Goal: Task Accomplishment & Management: Complete application form

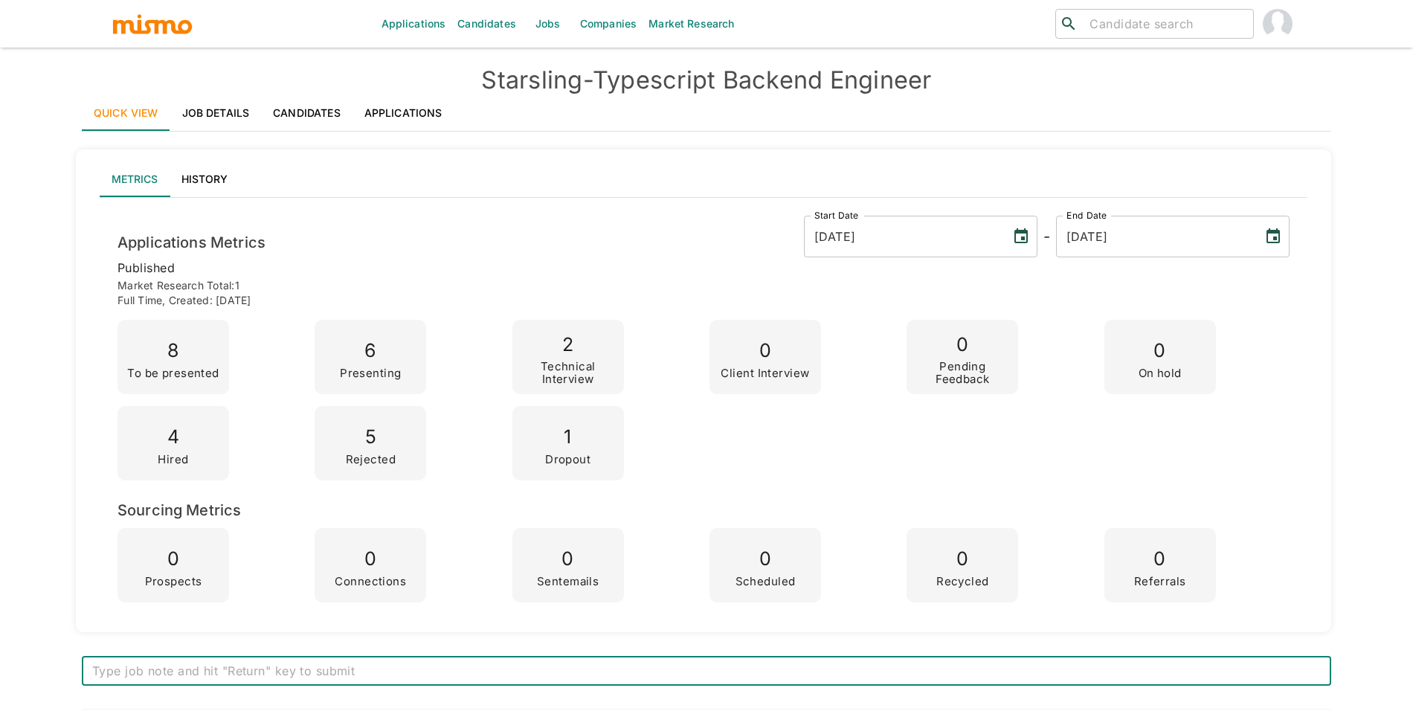
click at [403, 107] on link "Applications" at bounding box center [403, 113] width 102 height 36
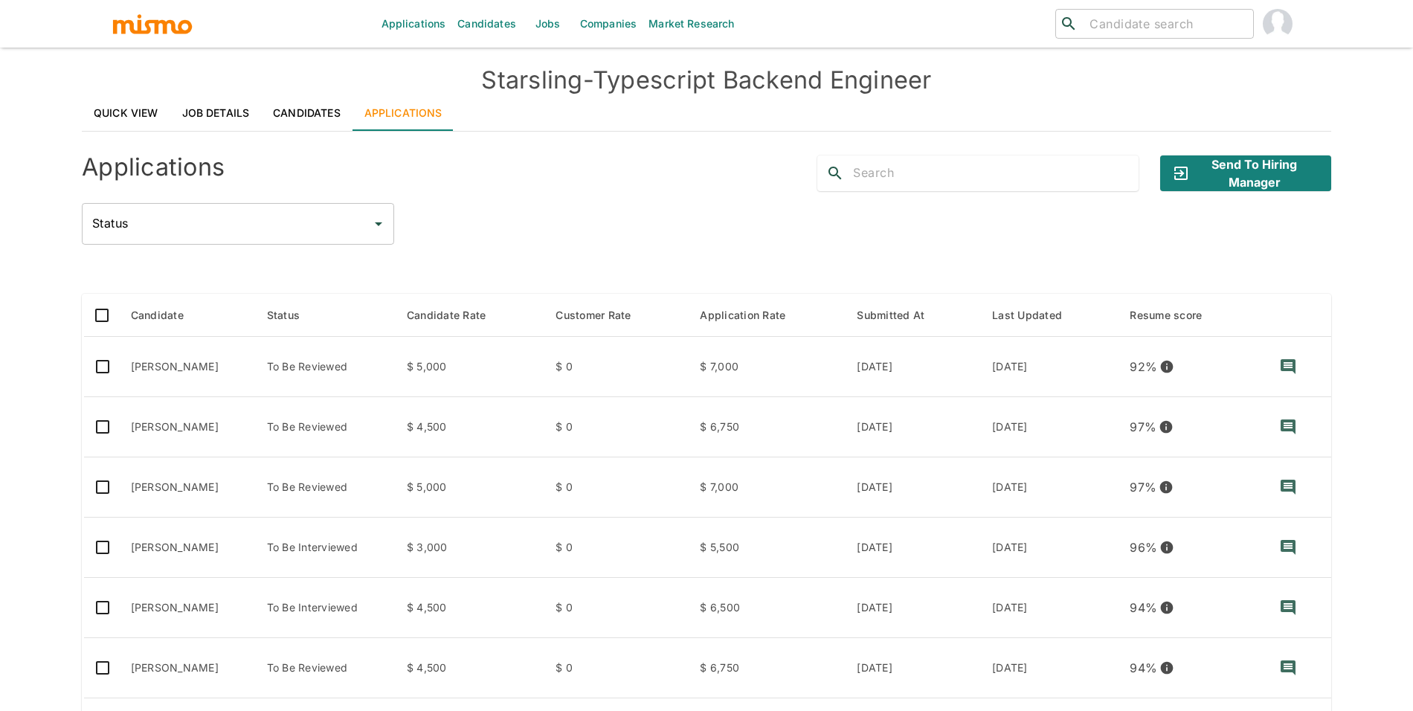
click at [198, 106] on link "Job Details" at bounding box center [215, 113] width 91 height 36
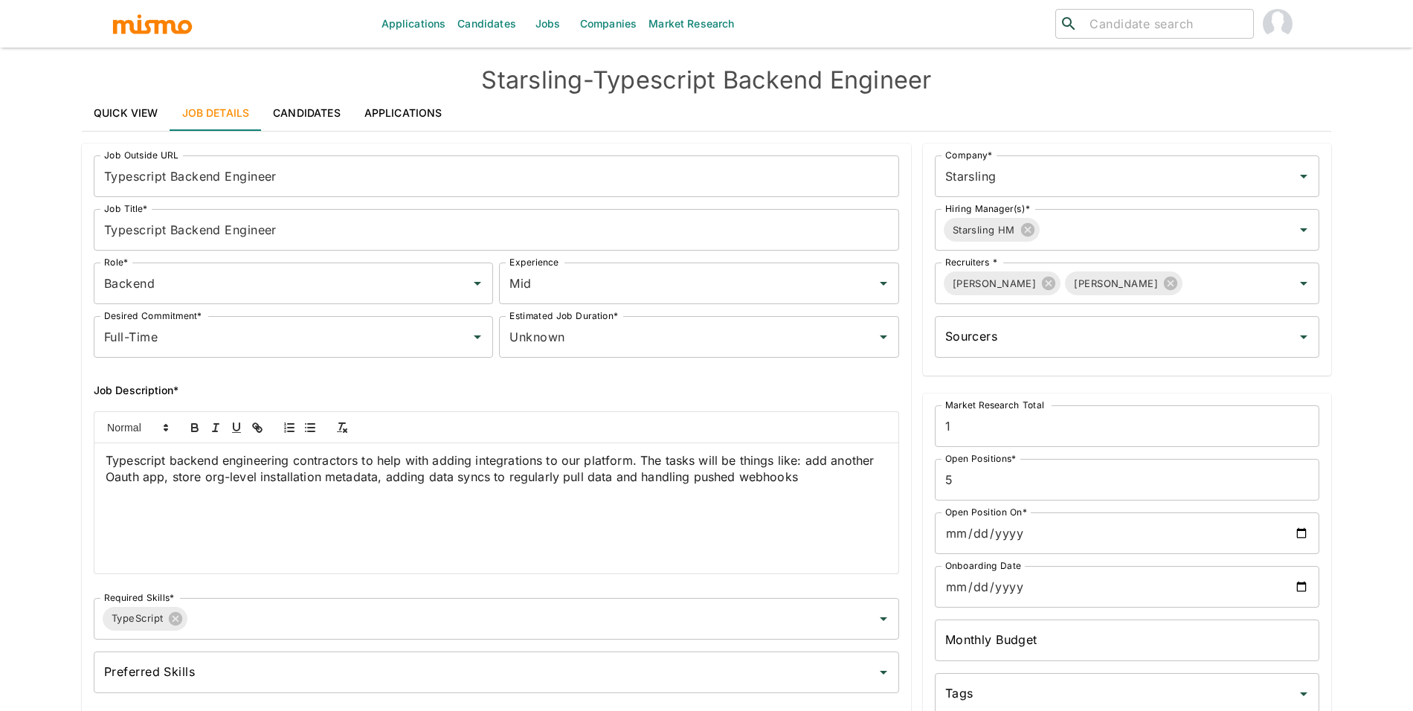
click at [244, 486] on div "Typescript backend engineering contractors to help with adding integrations to …" at bounding box center [496, 508] width 804 height 130
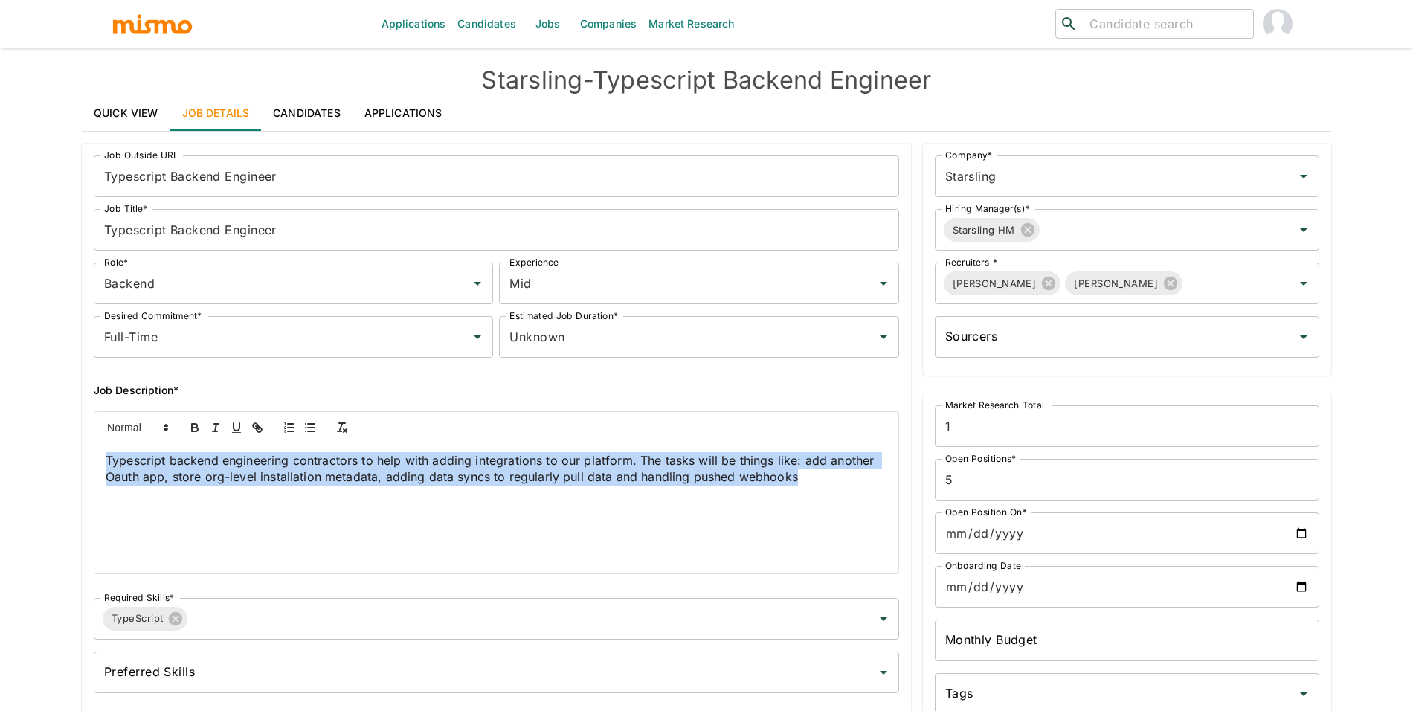
click at [244, 486] on div "Typescript backend engineering contractors to help with adding integrations to …" at bounding box center [496, 508] width 804 height 130
copy span "Typescript backend engineering contractors to help with adding integrations to …"
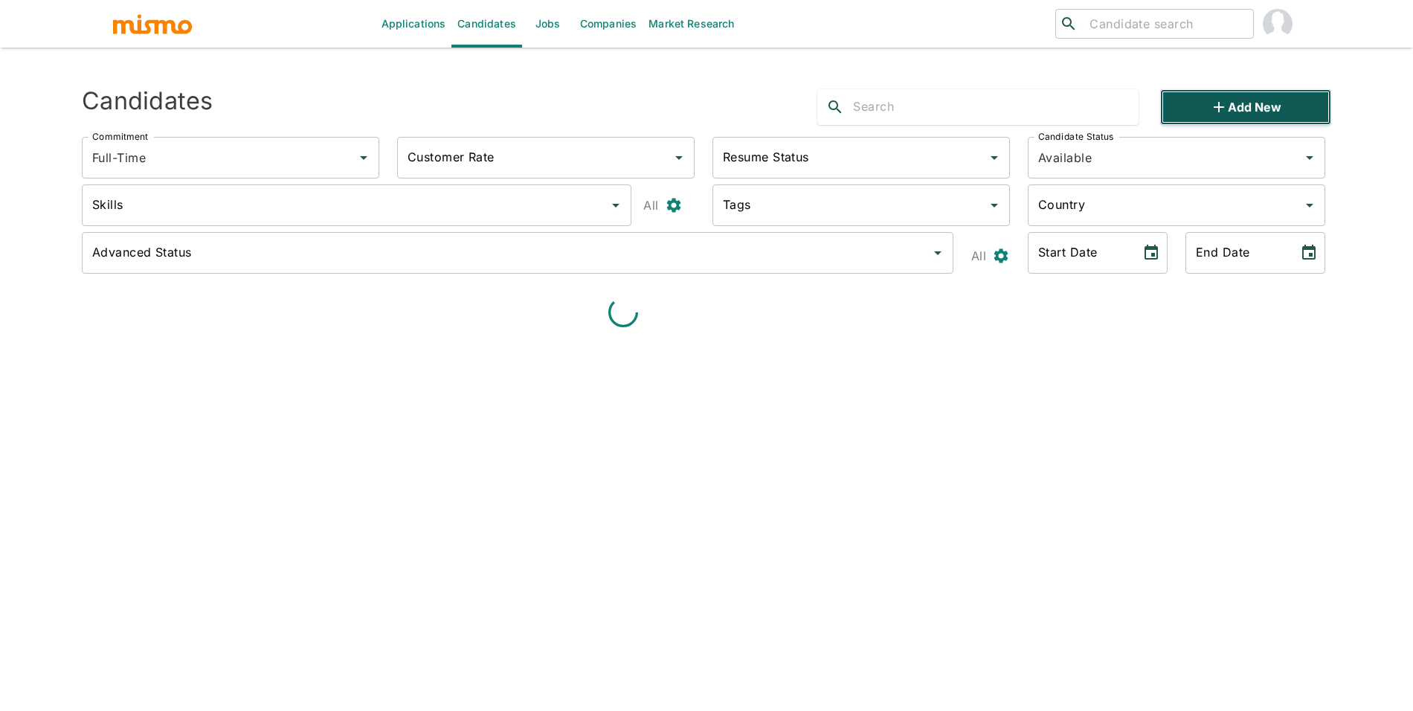
click at [1323, 115] on button "Add new" at bounding box center [1245, 107] width 171 height 36
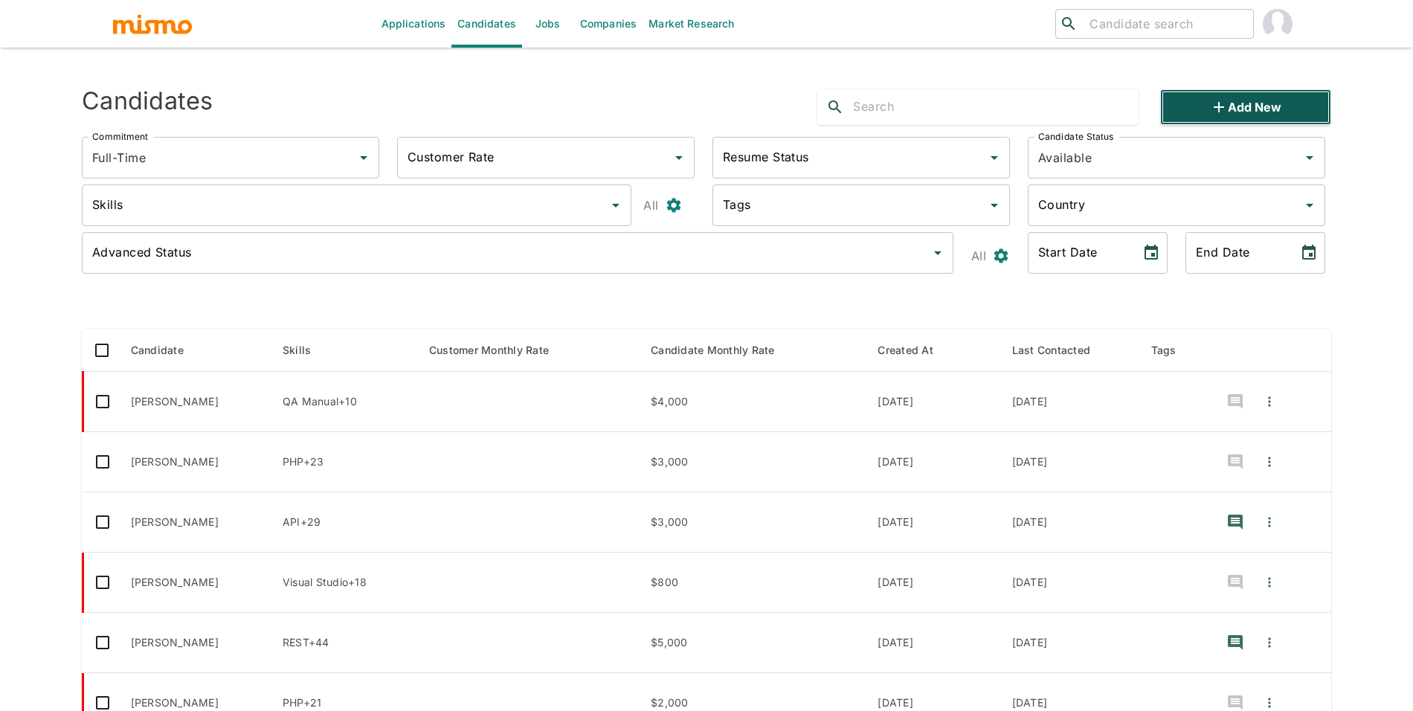
click at [1180, 107] on button "Add new" at bounding box center [1245, 107] width 171 height 36
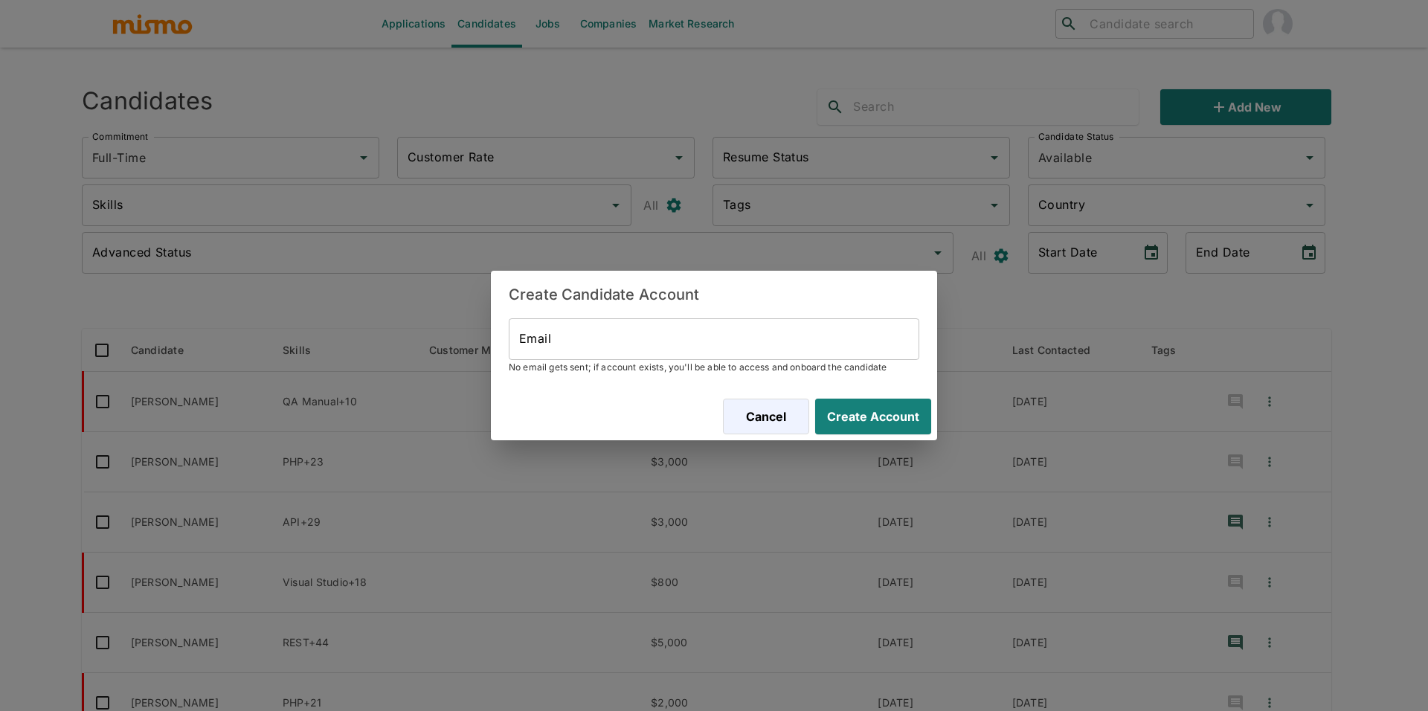
click at [785, 328] on input "Email" at bounding box center [714, 339] width 410 height 42
paste input "[EMAIL_ADDRESS][DOMAIN_NAME]"
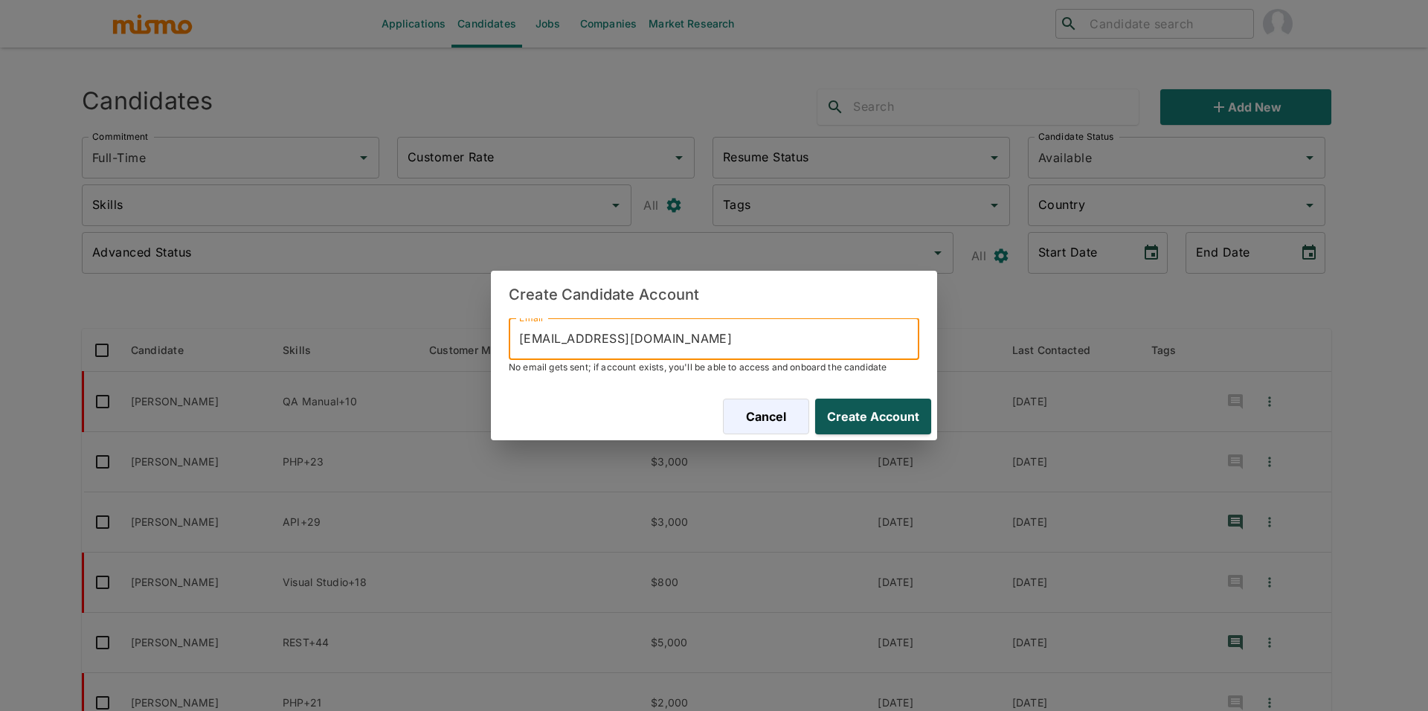
type input "[EMAIL_ADDRESS][DOMAIN_NAME]"
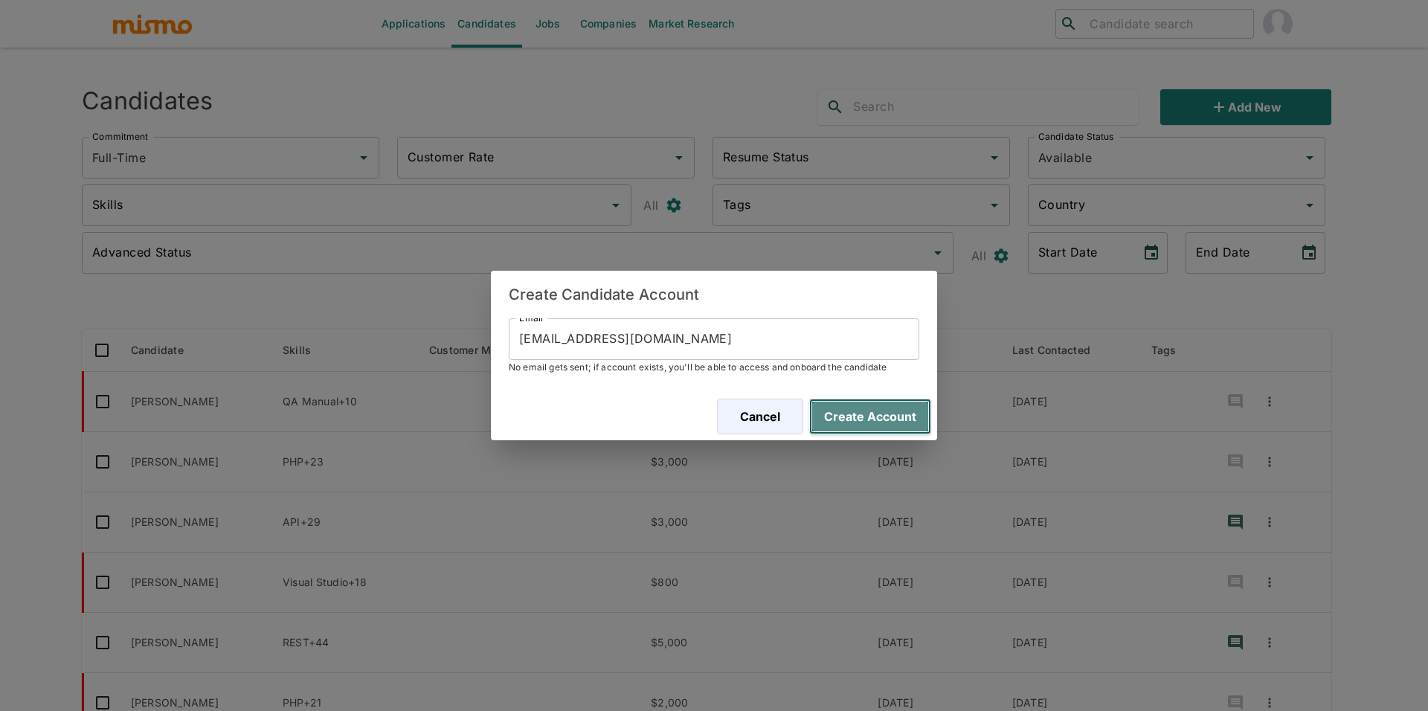
click at [870, 405] on button "Create Account" at bounding box center [870, 417] width 122 height 36
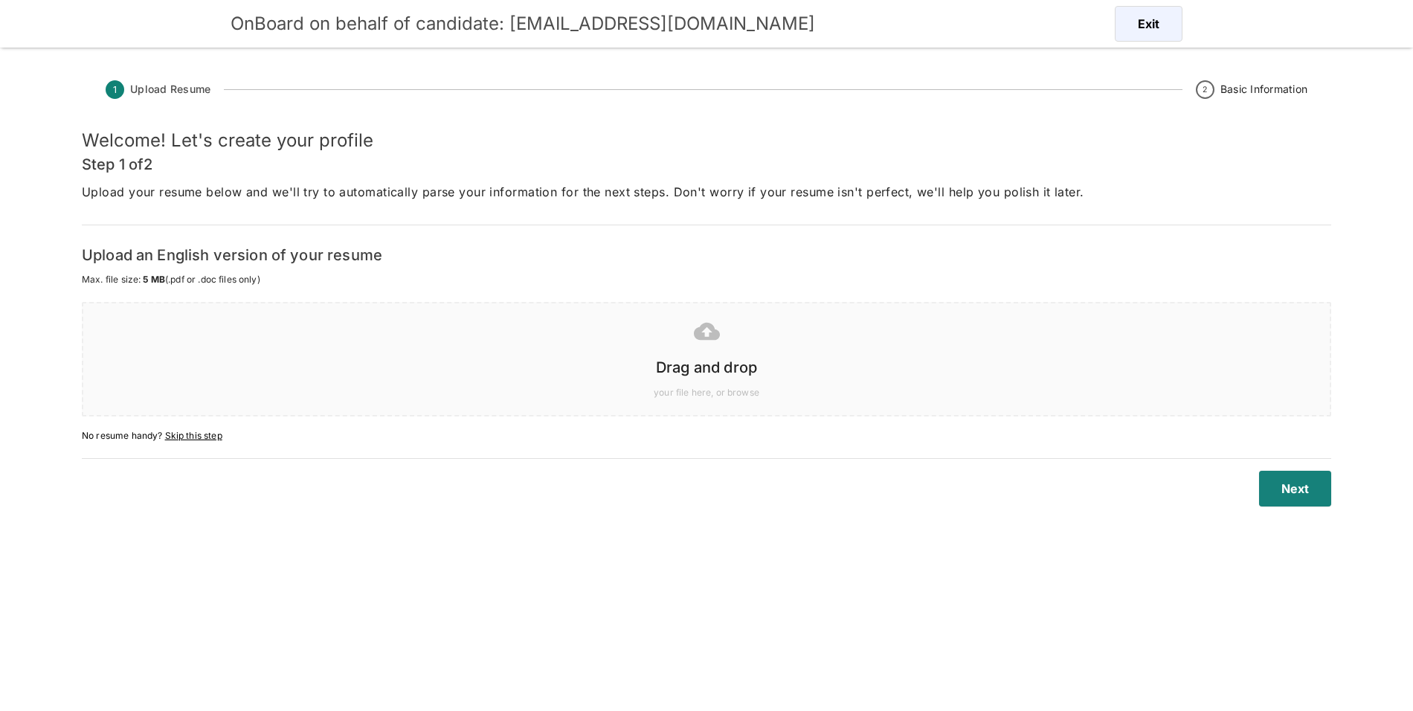
click at [714, 327] on icon at bounding box center [707, 331] width 26 height 26
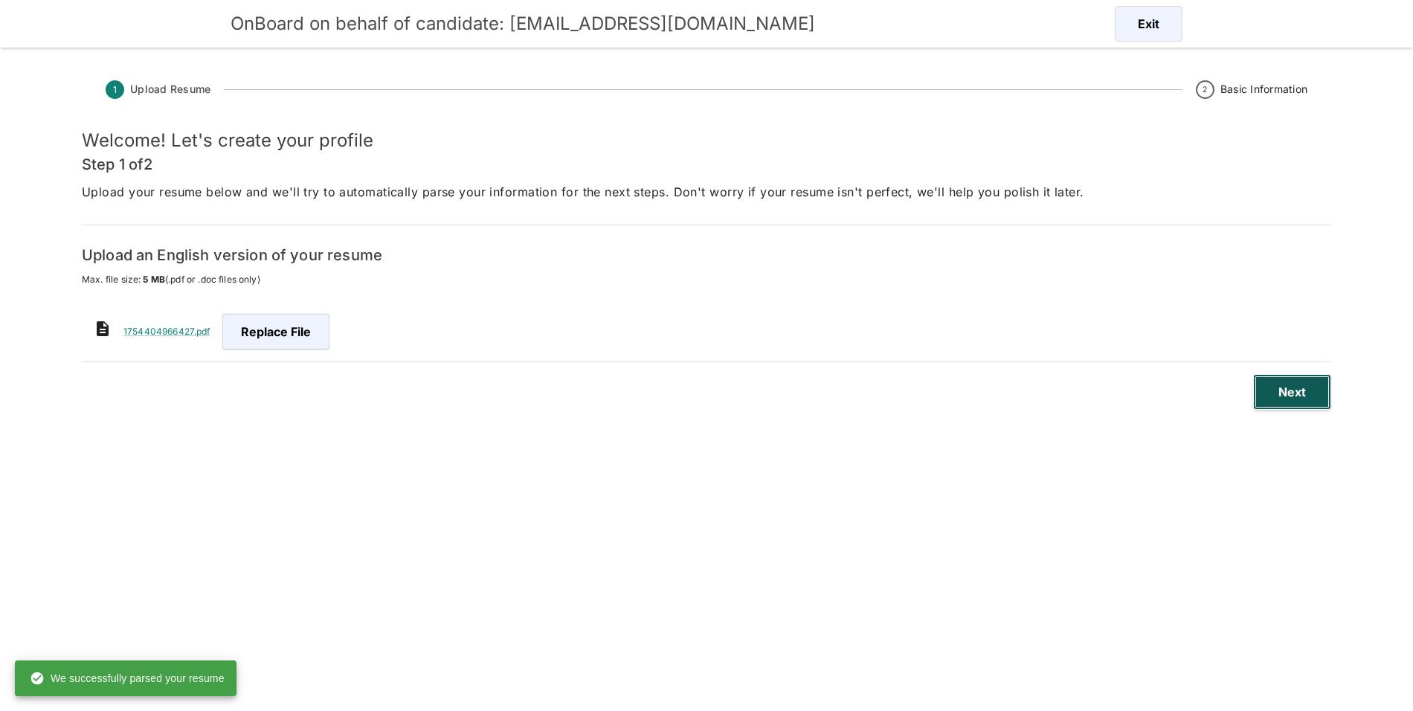
click at [1307, 393] on button "Next" at bounding box center [1292, 392] width 78 height 36
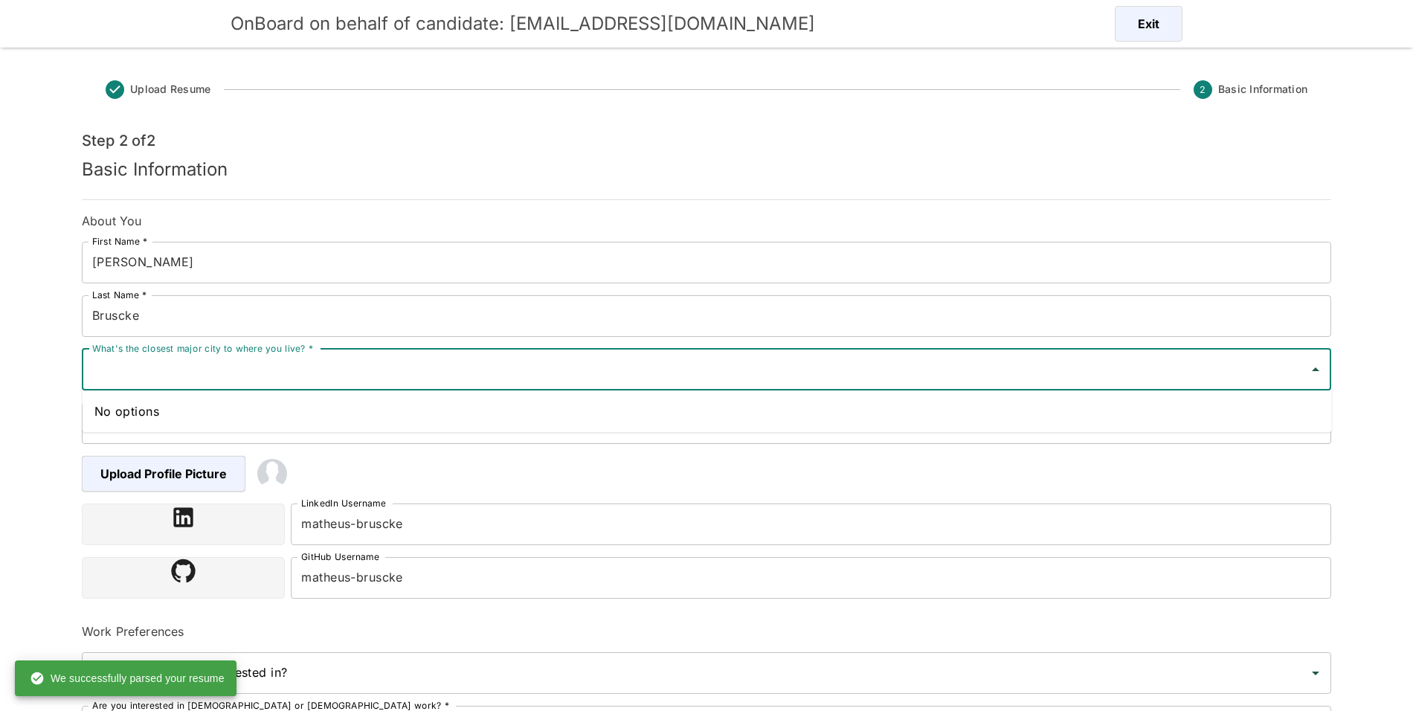
click at [326, 379] on input "What's the closest major city to where you live? *" at bounding box center [695, 369] width 1214 height 28
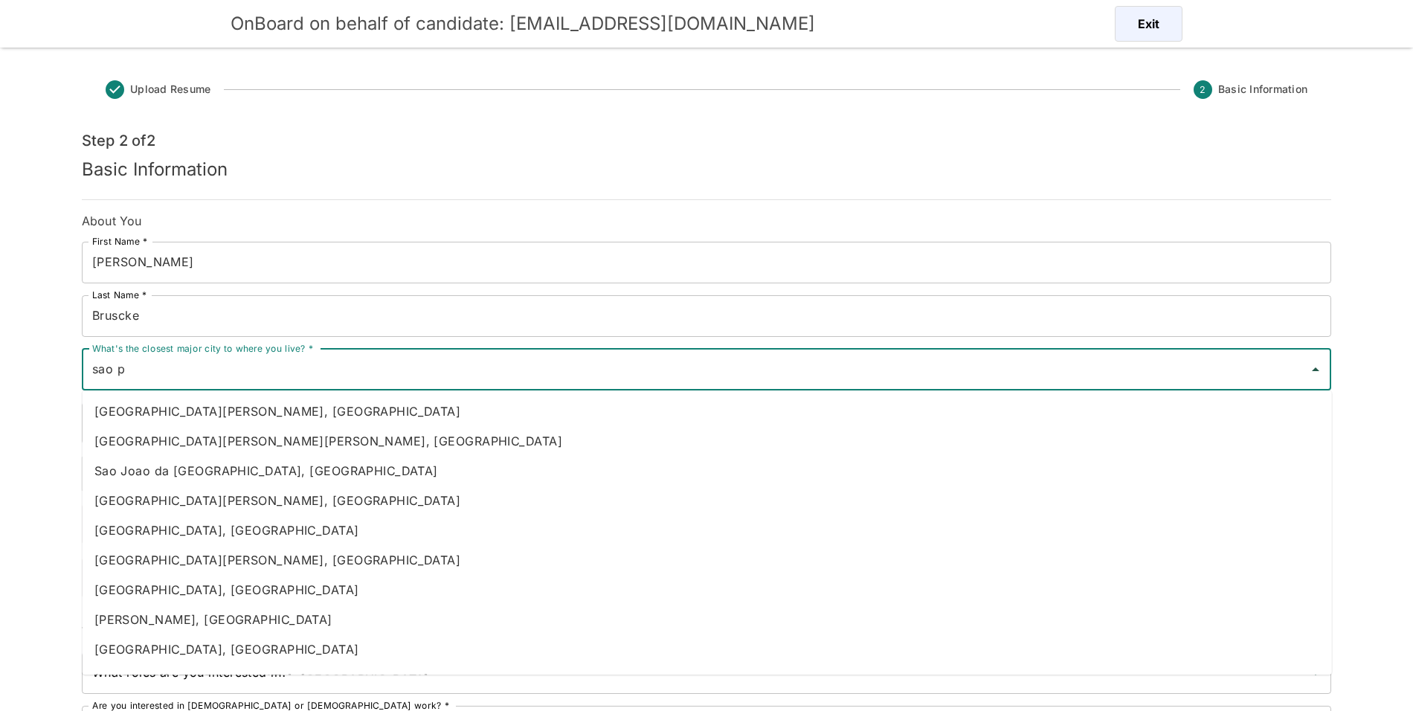
click at [231, 590] on li "[GEOGRAPHIC_DATA], [GEOGRAPHIC_DATA]" at bounding box center [707, 590] width 1249 height 30
type input "[GEOGRAPHIC_DATA], [GEOGRAPHIC_DATA]"
type input "[GEOGRAPHIC_DATA]"
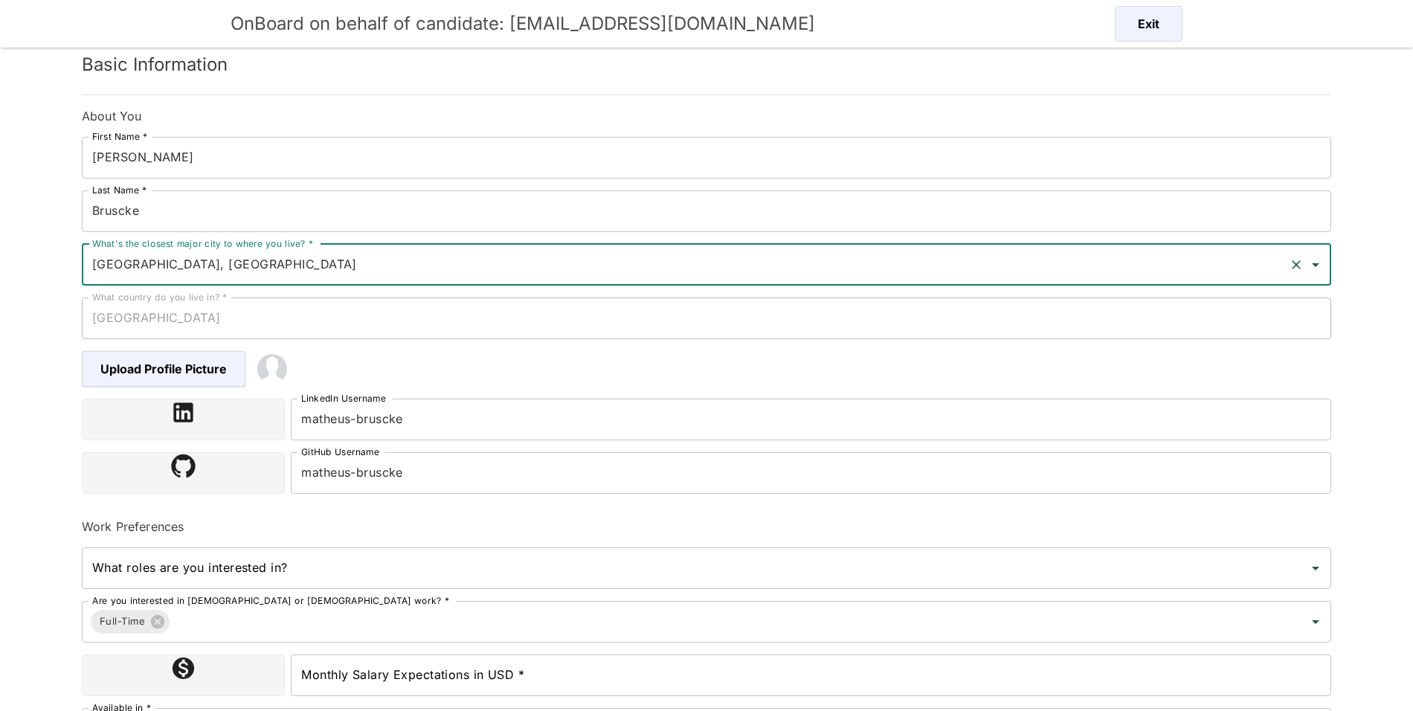
scroll to position [204, 0]
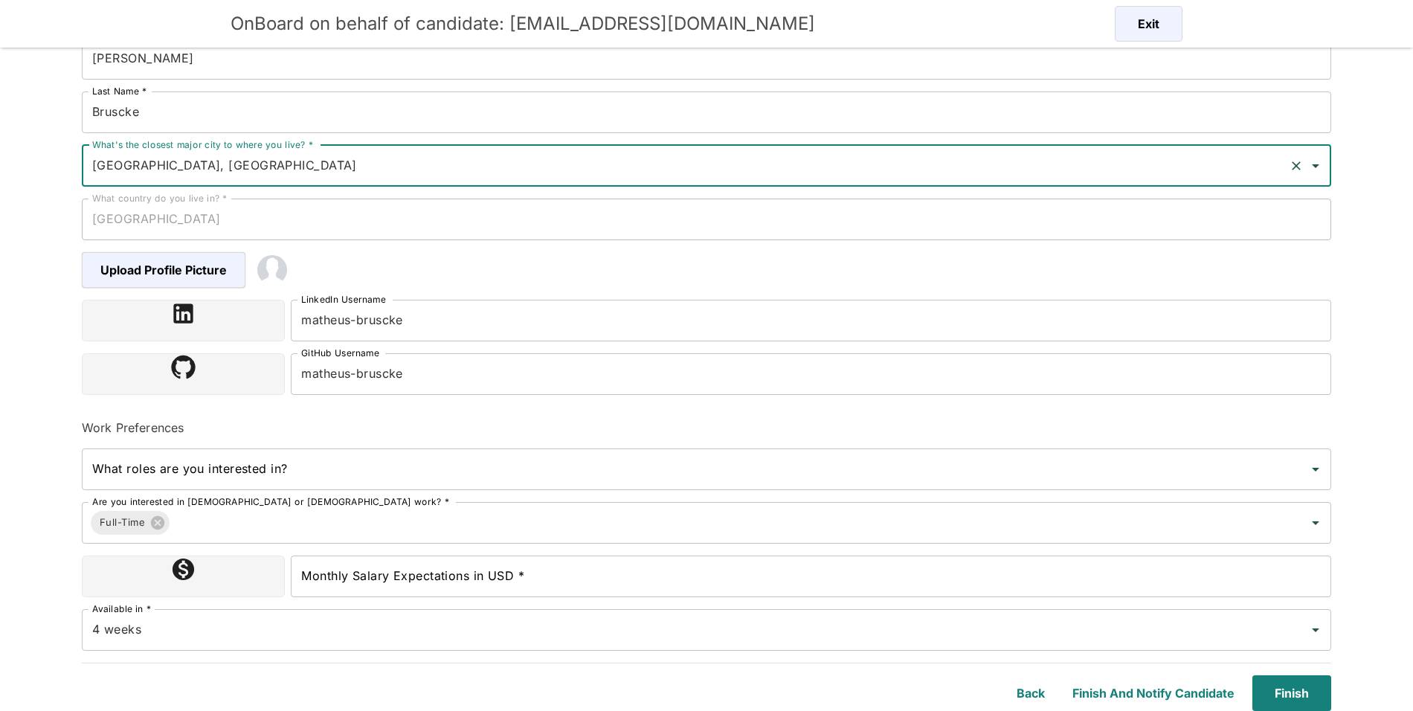
type input "[GEOGRAPHIC_DATA], [GEOGRAPHIC_DATA]"
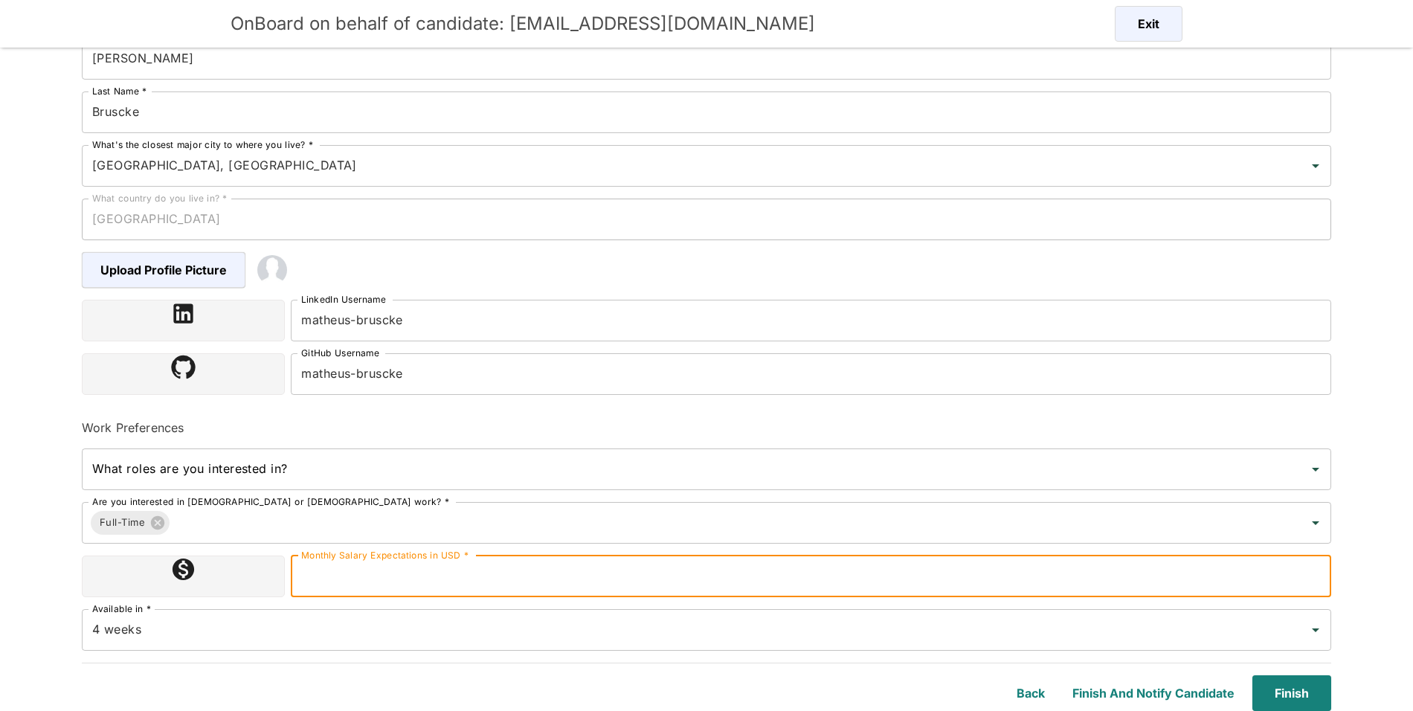
click at [417, 571] on input "Monthly Salary Expectations in USD *" at bounding box center [811, 576] width 1040 height 42
type input "4500"
click at [675, 638] on input "4 weeks" at bounding box center [685, 630] width 1194 height 28
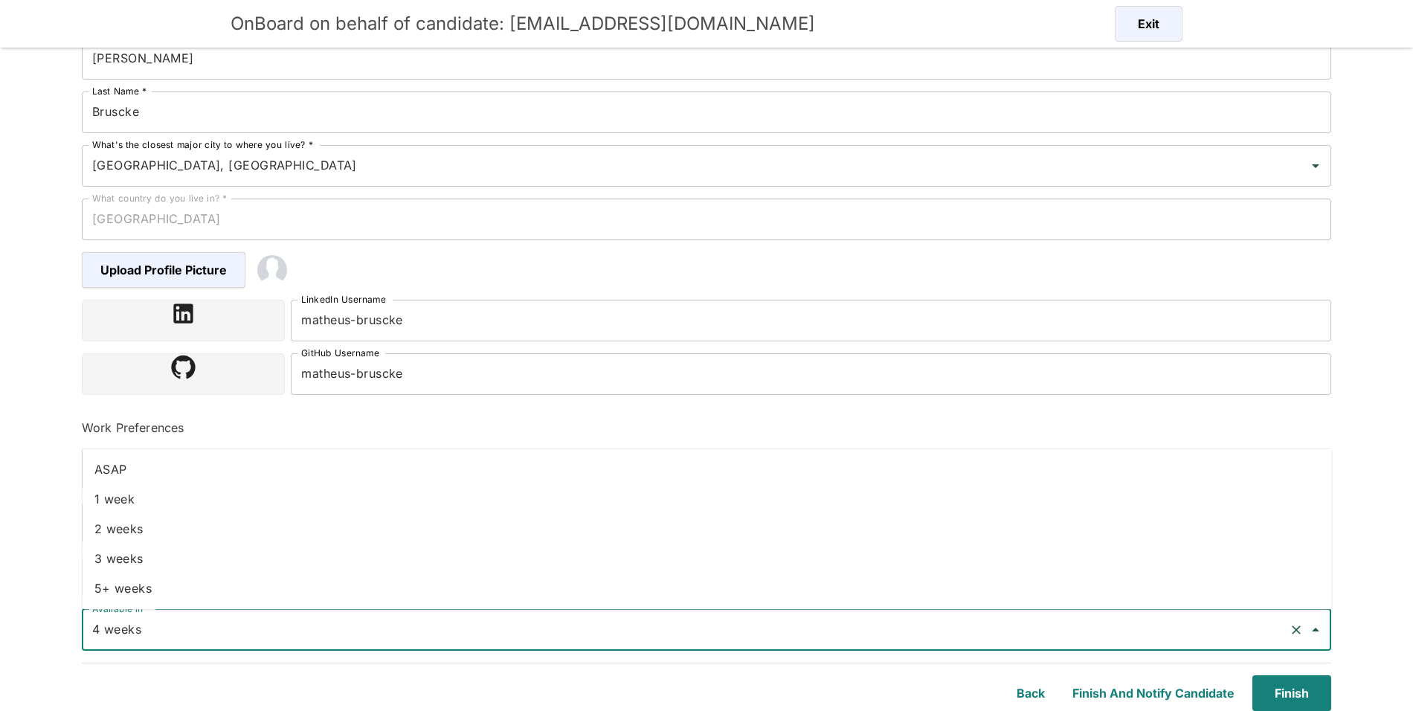
click at [317, 514] on li "2 weeks" at bounding box center [707, 529] width 1249 height 30
type input "2 weeks"
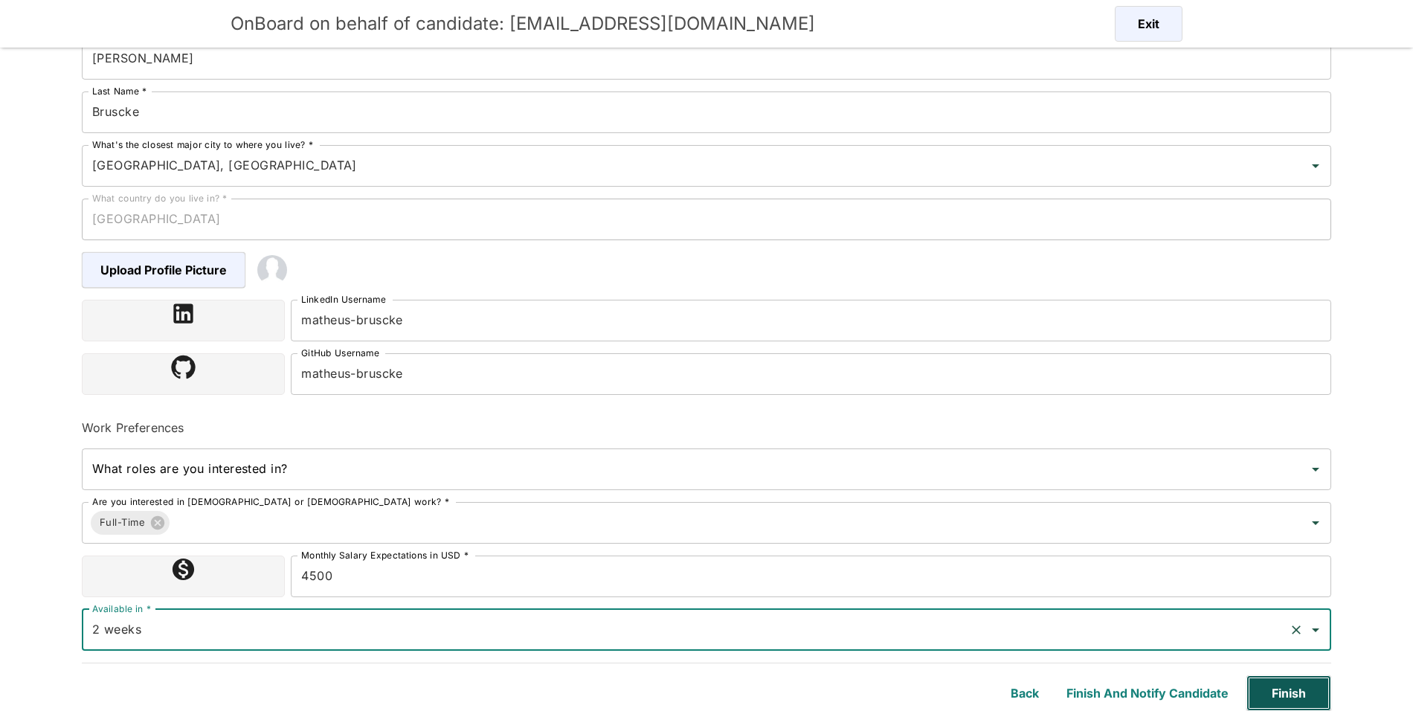
click at [1297, 697] on button "Finish" at bounding box center [1288, 693] width 85 height 36
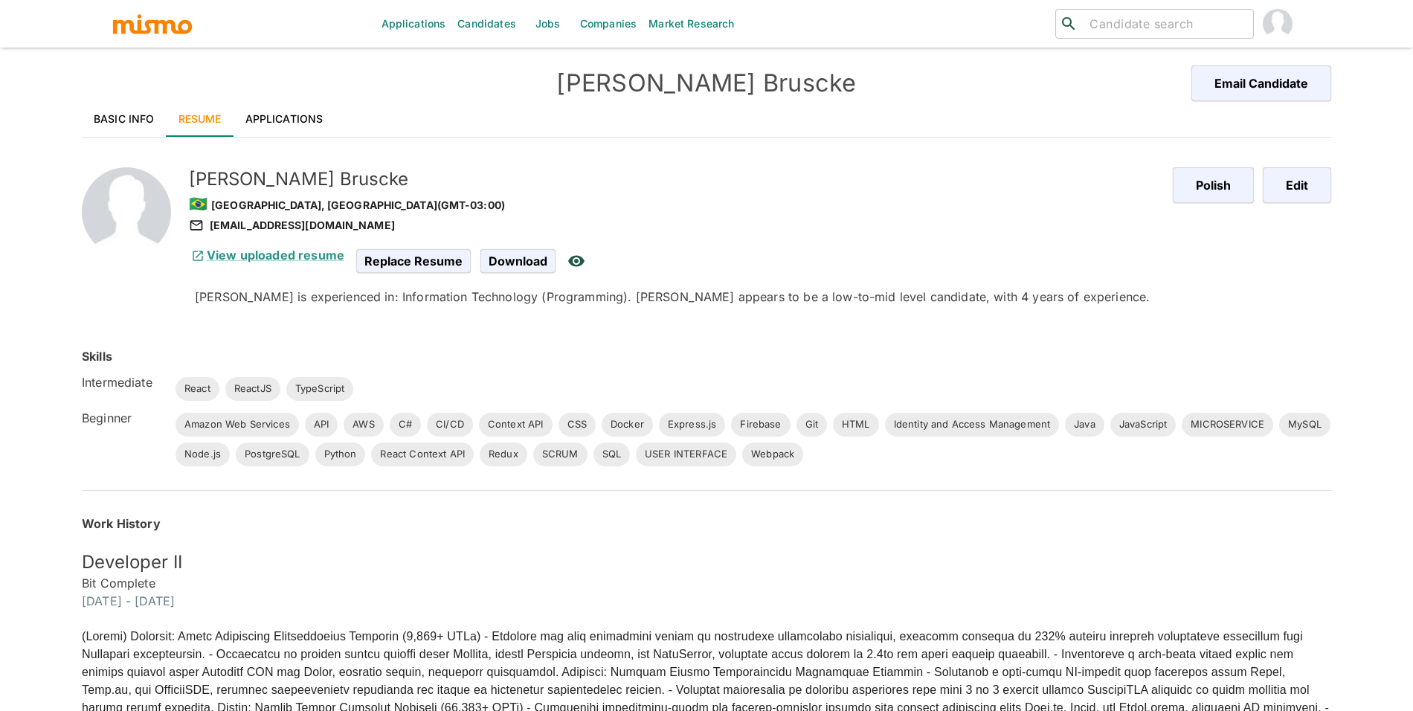
click at [113, 120] on link "Basic Info" at bounding box center [124, 119] width 85 height 36
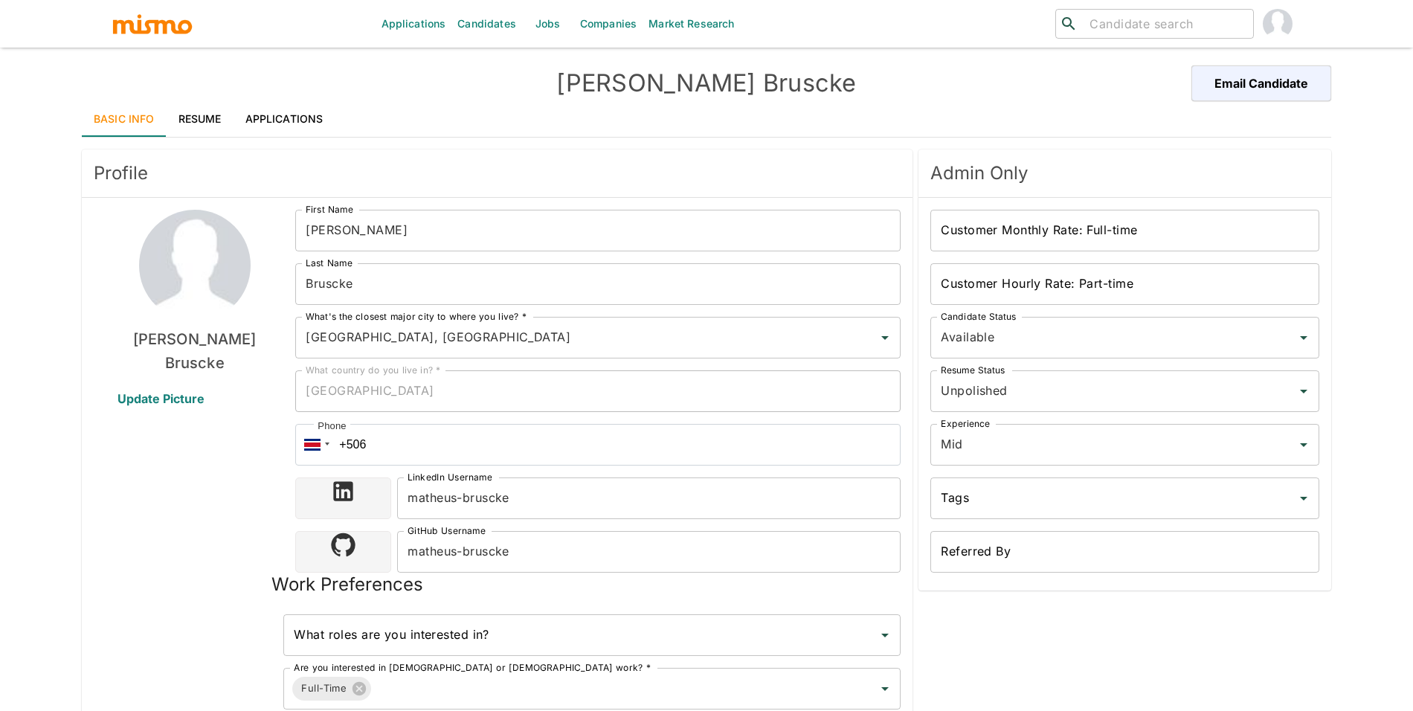
click at [173, 402] on span "Update Picture" at bounding box center [161, 399] width 123 height 36
click at [0, 0] on input "Update Picture" at bounding box center [0, 0] width 0 height 0
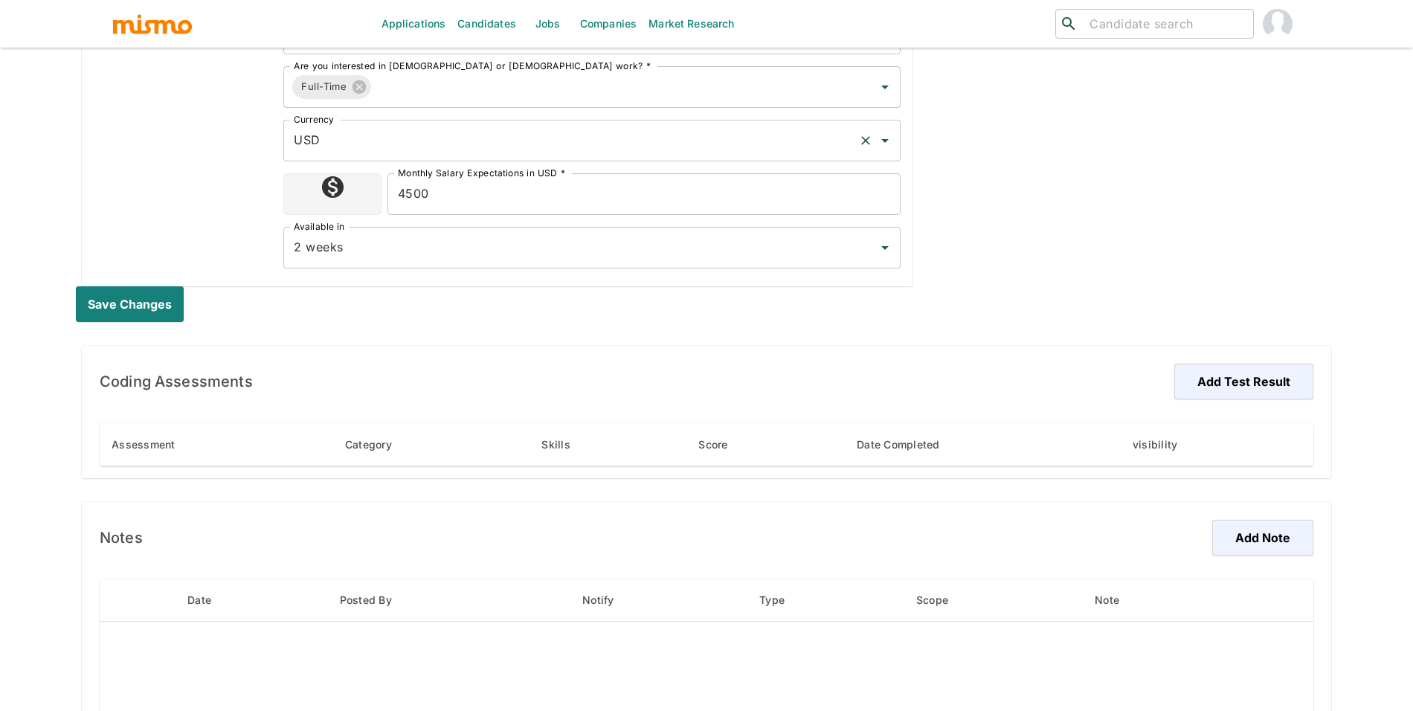
scroll to position [772, 0]
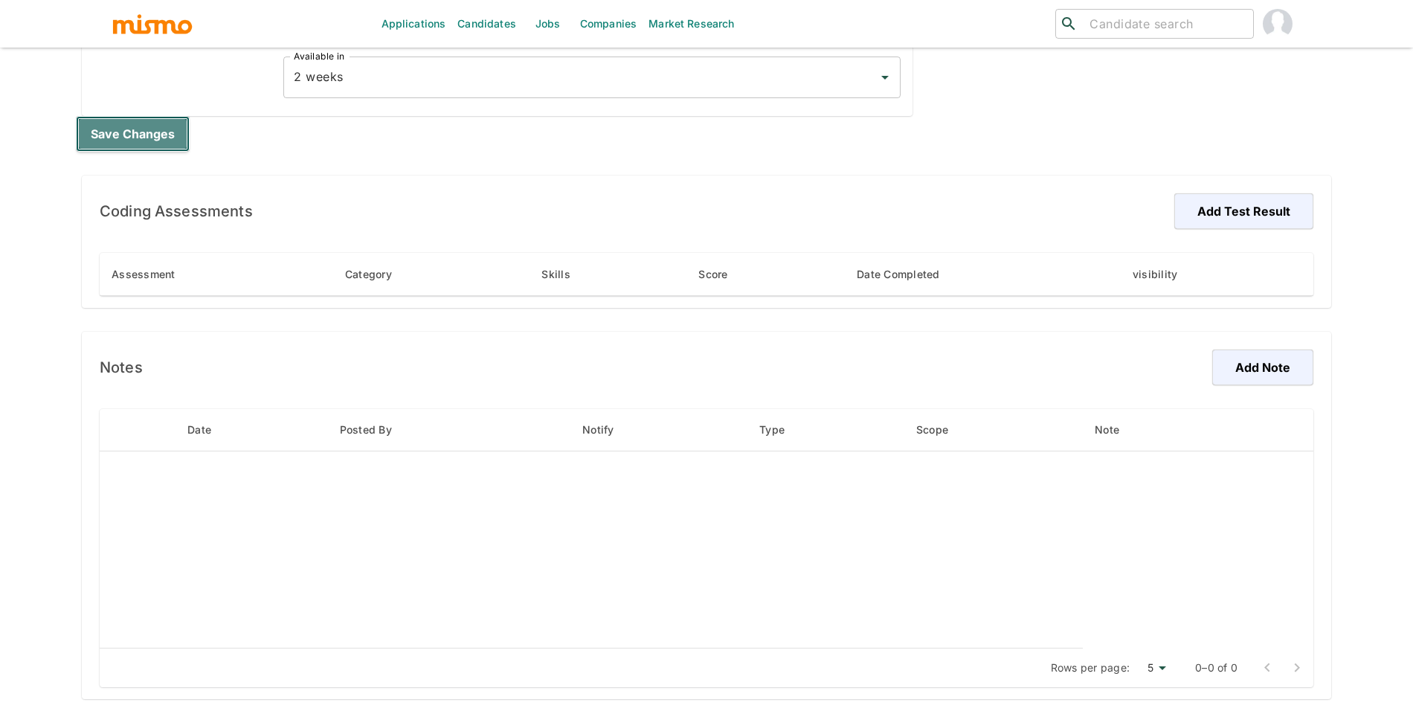
click at [144, 135] on button "Save changes" at bounding box center [133, 134] width 114 height 36
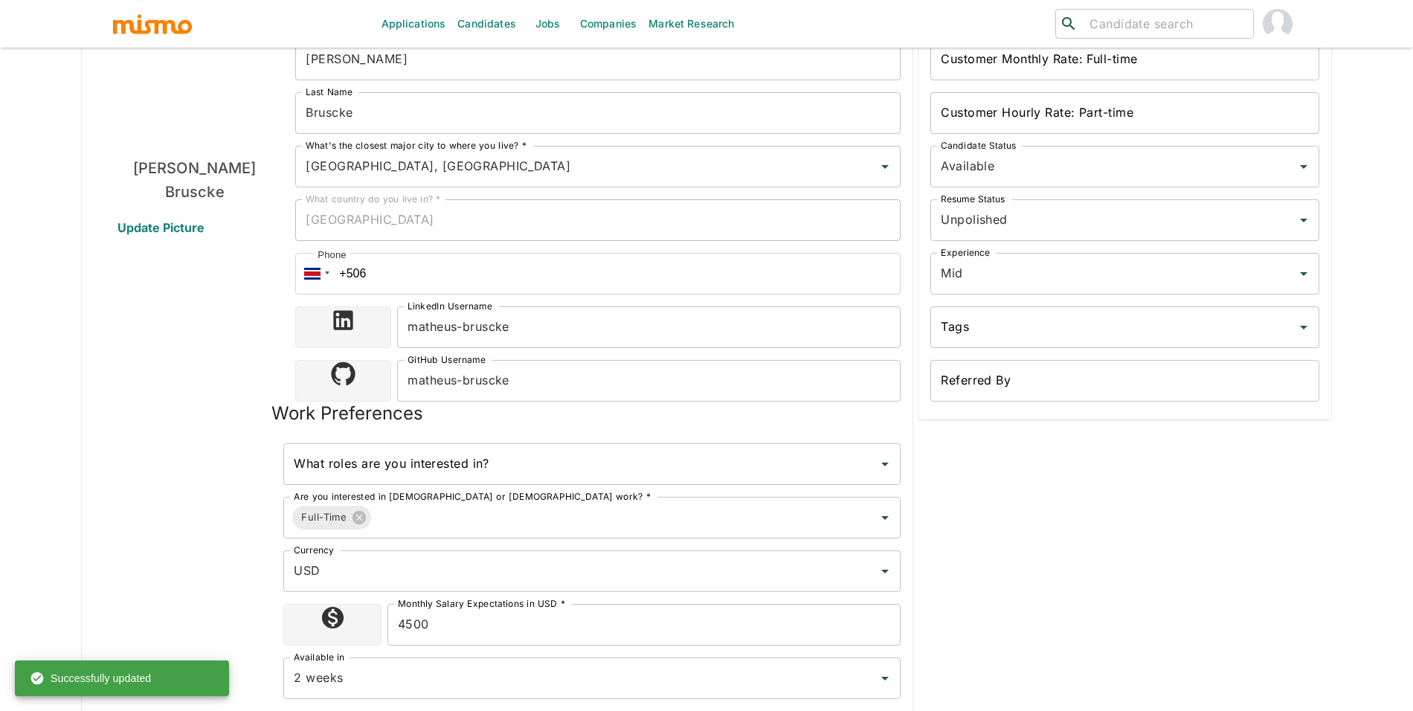
scroll to position [170, 0]
click at [312, 267] on div at bounding box center [312, 273] width 19 height 15
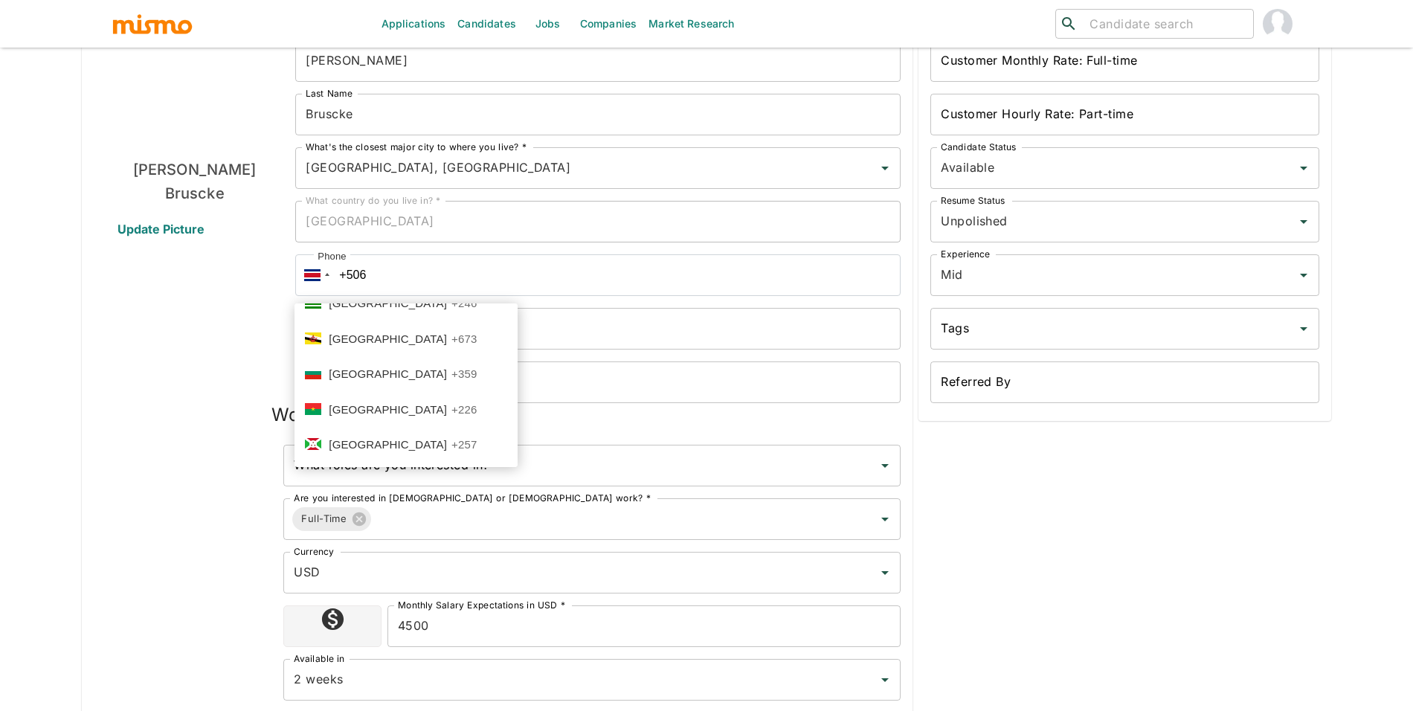
scroll to position [799, 0]
click at [478, 354] on li "Brazil +55" at bounding box center [405, 370] width 223 height 36
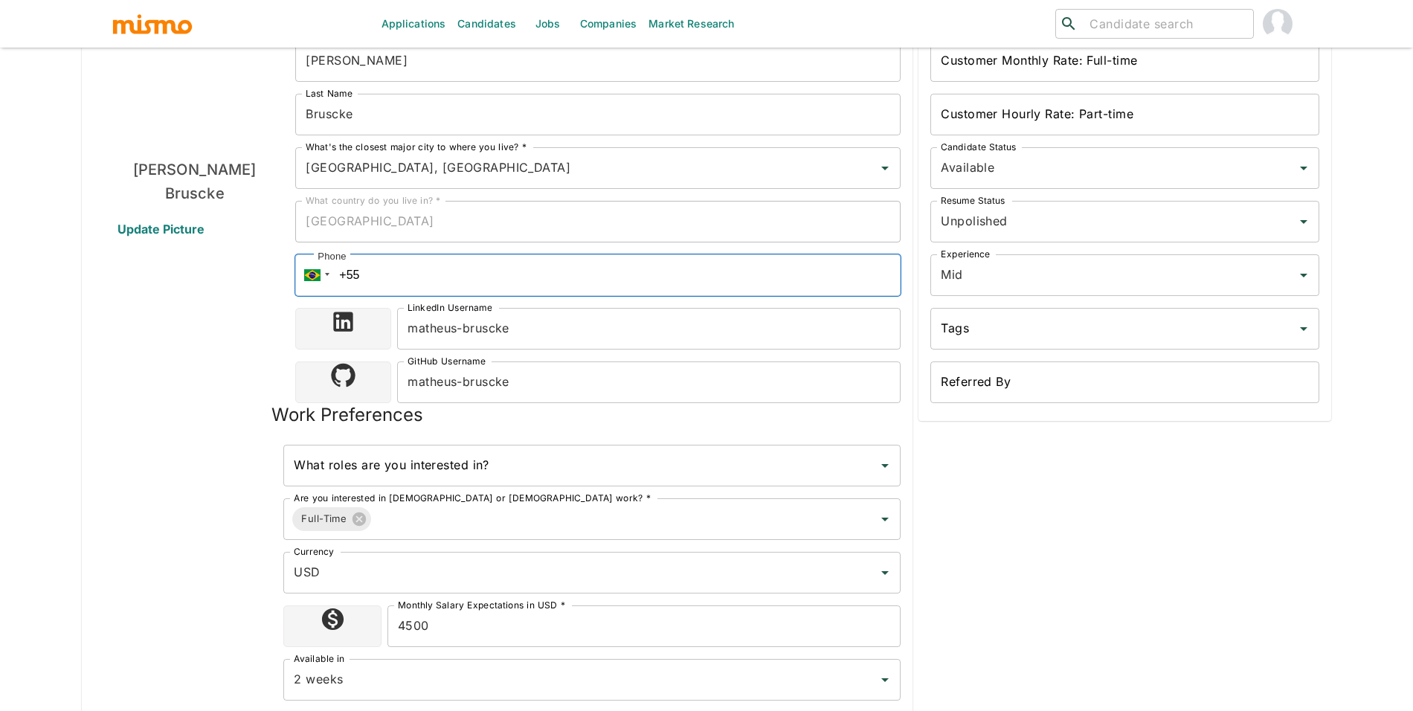
click at [514, 290] on input "+55" at bounding box center [597, 275] width 605 height 42
paste input "(99) 99059805"
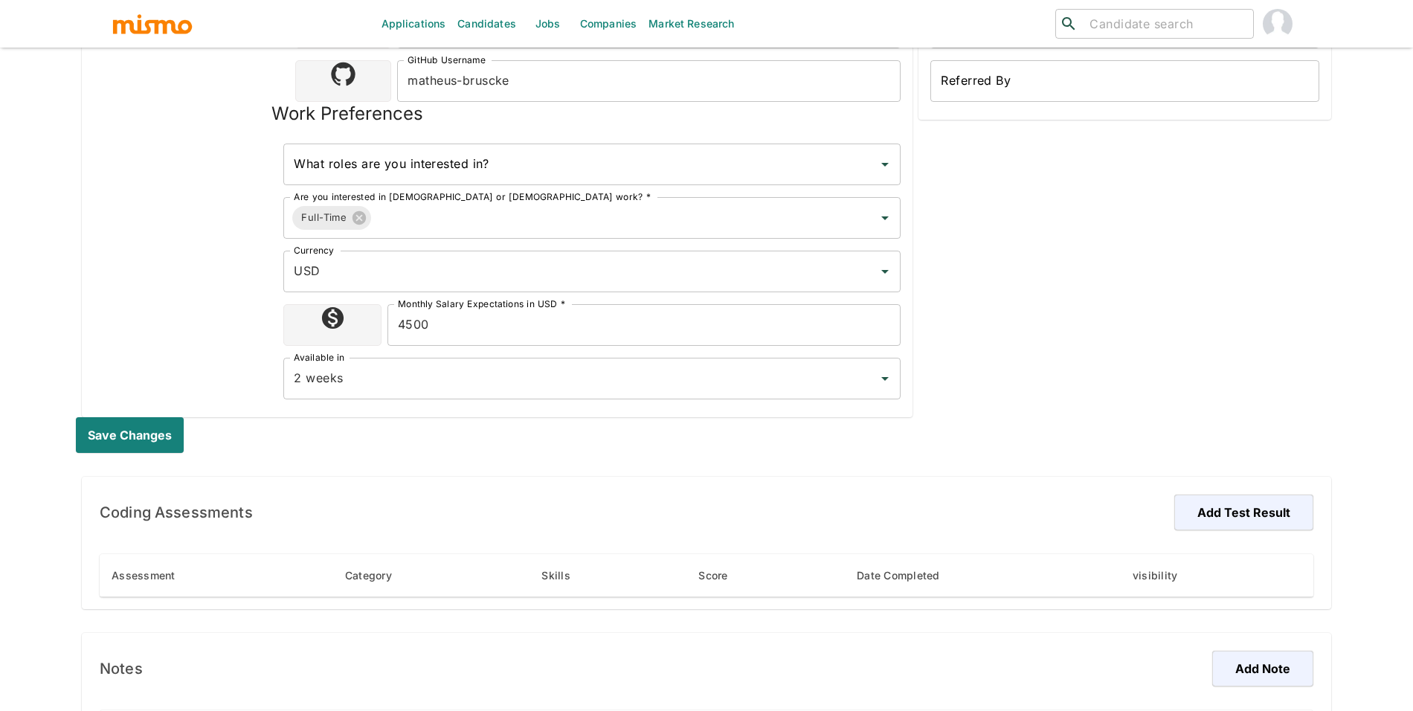
scroll to position [772, 0]
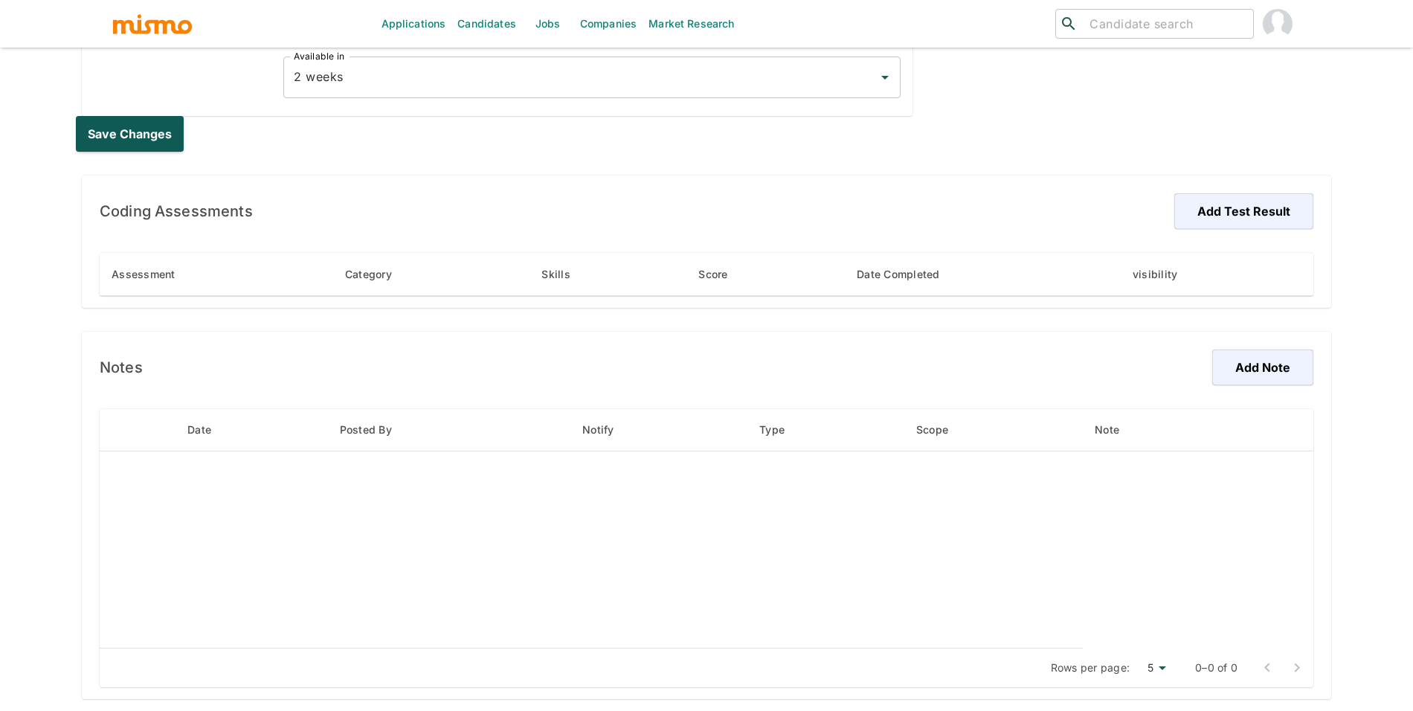
type input "[PHONE_NUMBER]"
click at [174, 135] on button "Save changes" at bounding box center [133, 134] width 114 height 36
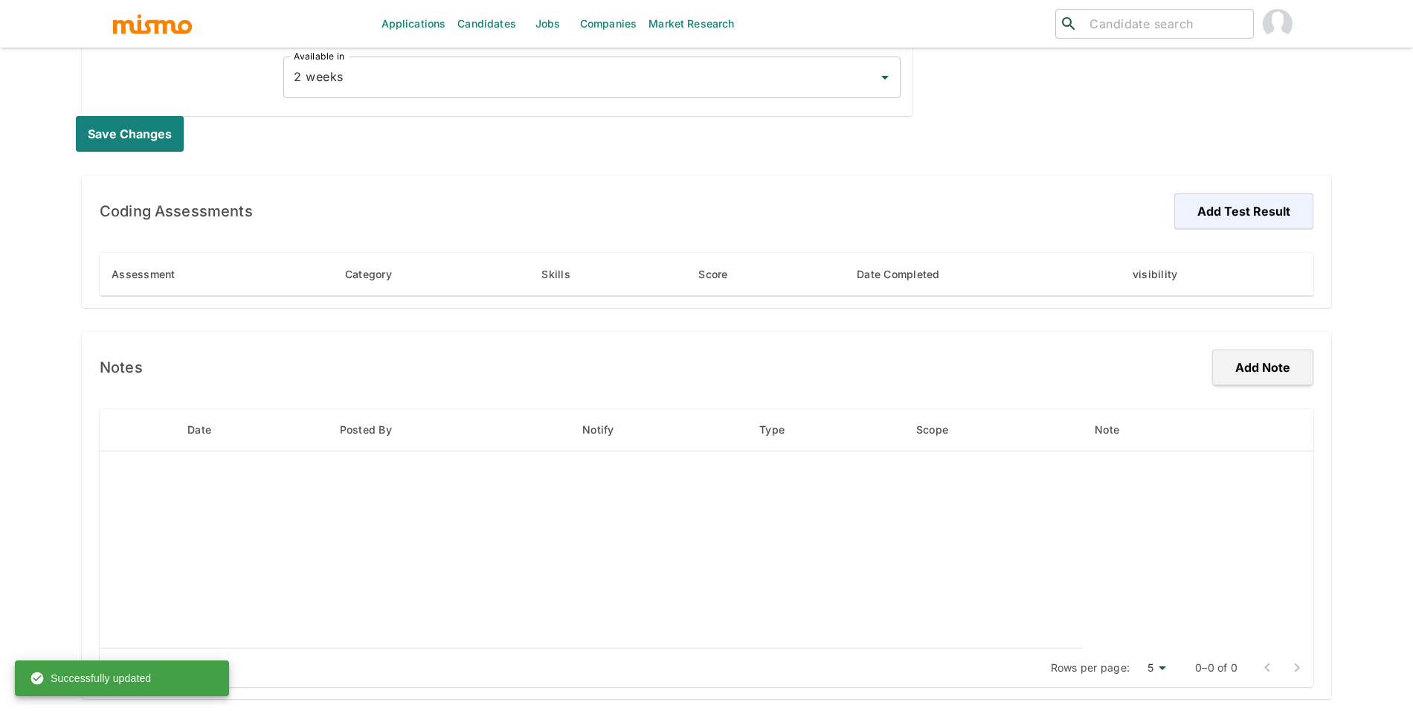
drag, startPoint x: 1235, startPoint y: 392, endPoint x: 1248, endPoint y: 383, distance: 16.1
click at [1237, 391] on div "Notes Add Note Date Posted By Notify Type Scope Note Rows per page: 5 5 0–0 of 0" at bounding box center [706, 515] width 1249 height 367
click at [1248, 383] on button "Add Note" at bounding box center [1261, 367] width 106 height 36
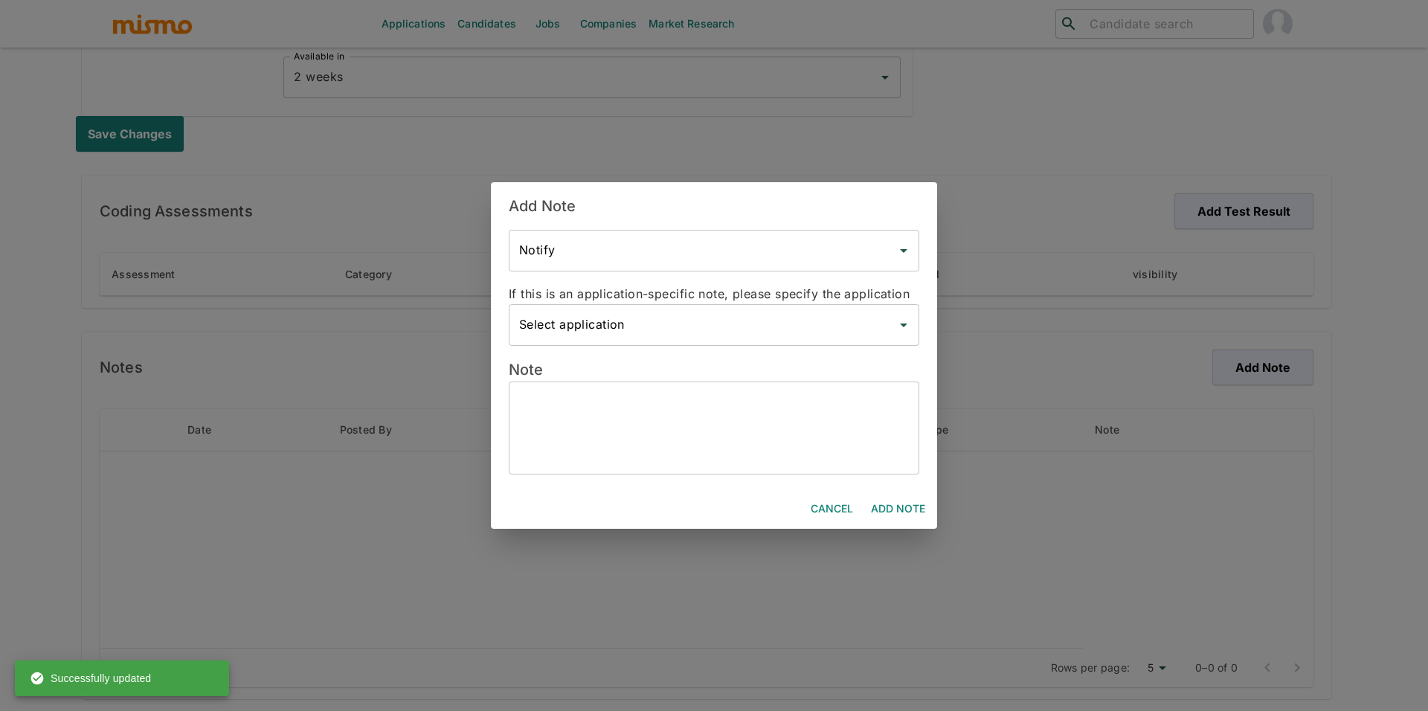
click at [721, 442] on textarea at bounding box center [714, 428] width 390 height 68
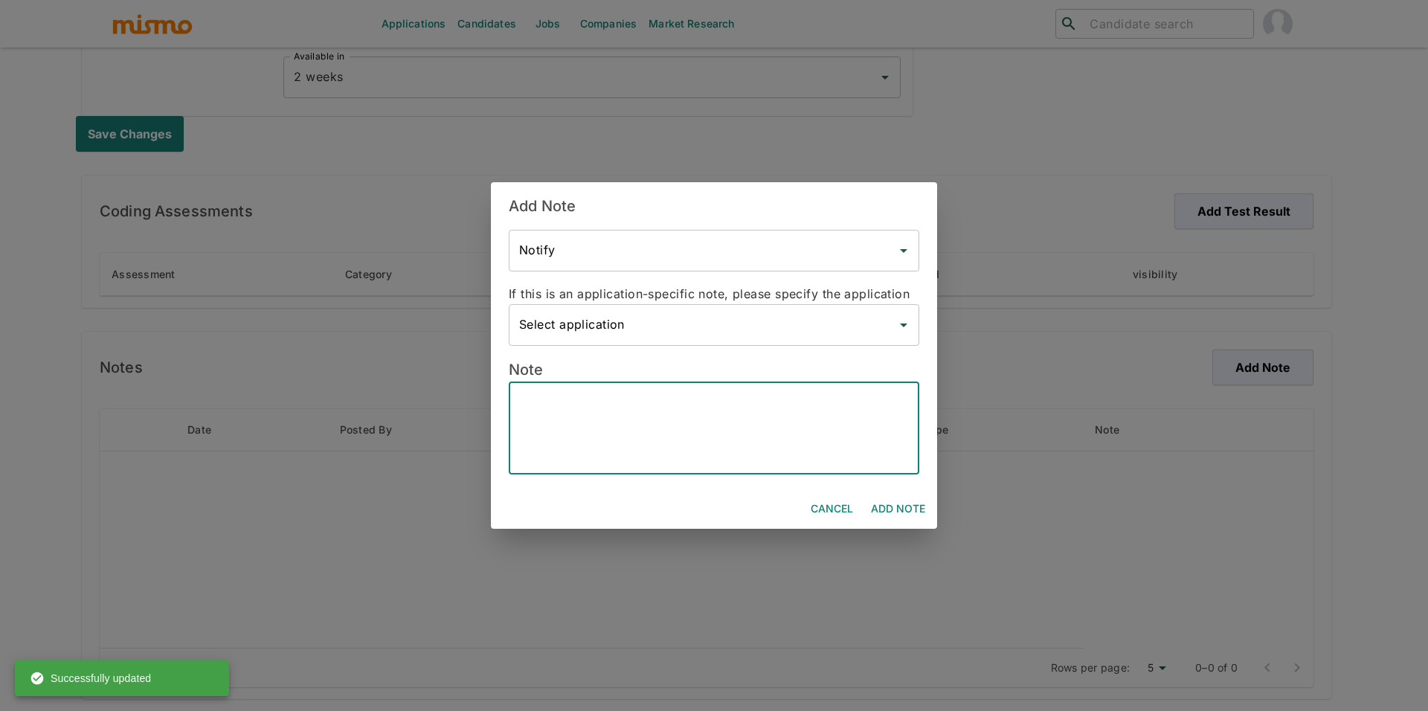
paste textarea "Experience: 5+ years building scalable, high-performance web applications (3+ y…"
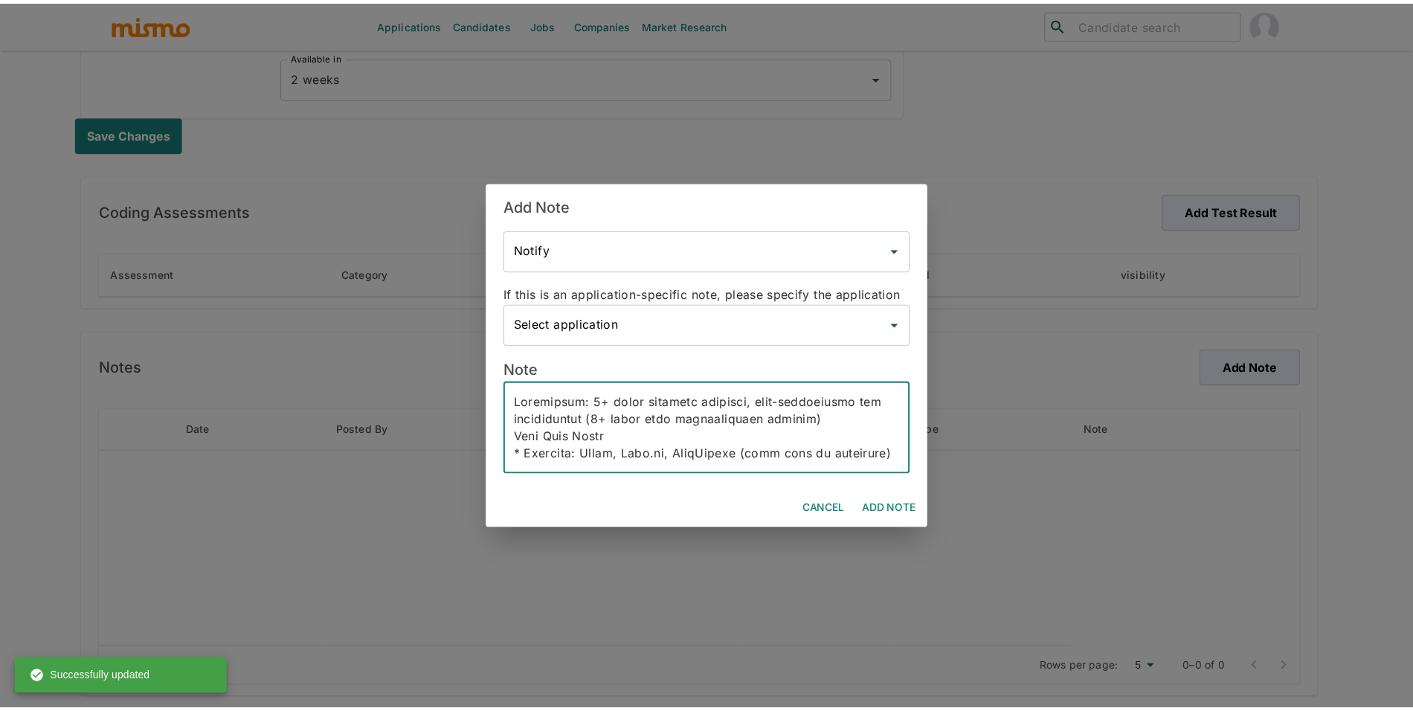
scroll to position [342, 0]
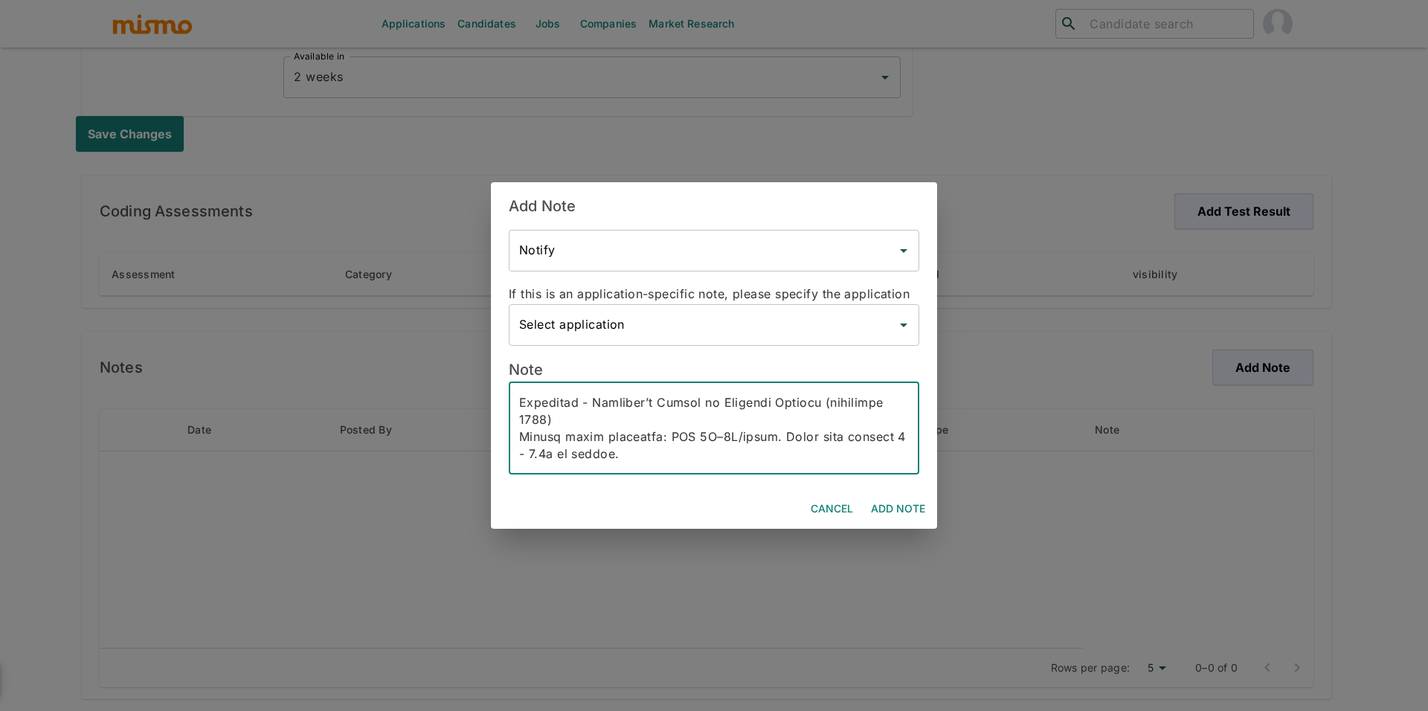
type textarea "Experience: 5+ years building scalable, high-performance web applications (3+ y…"
click at [906, 495] on button "Add Note" at bounding box center [898, 509] width 66 height 28
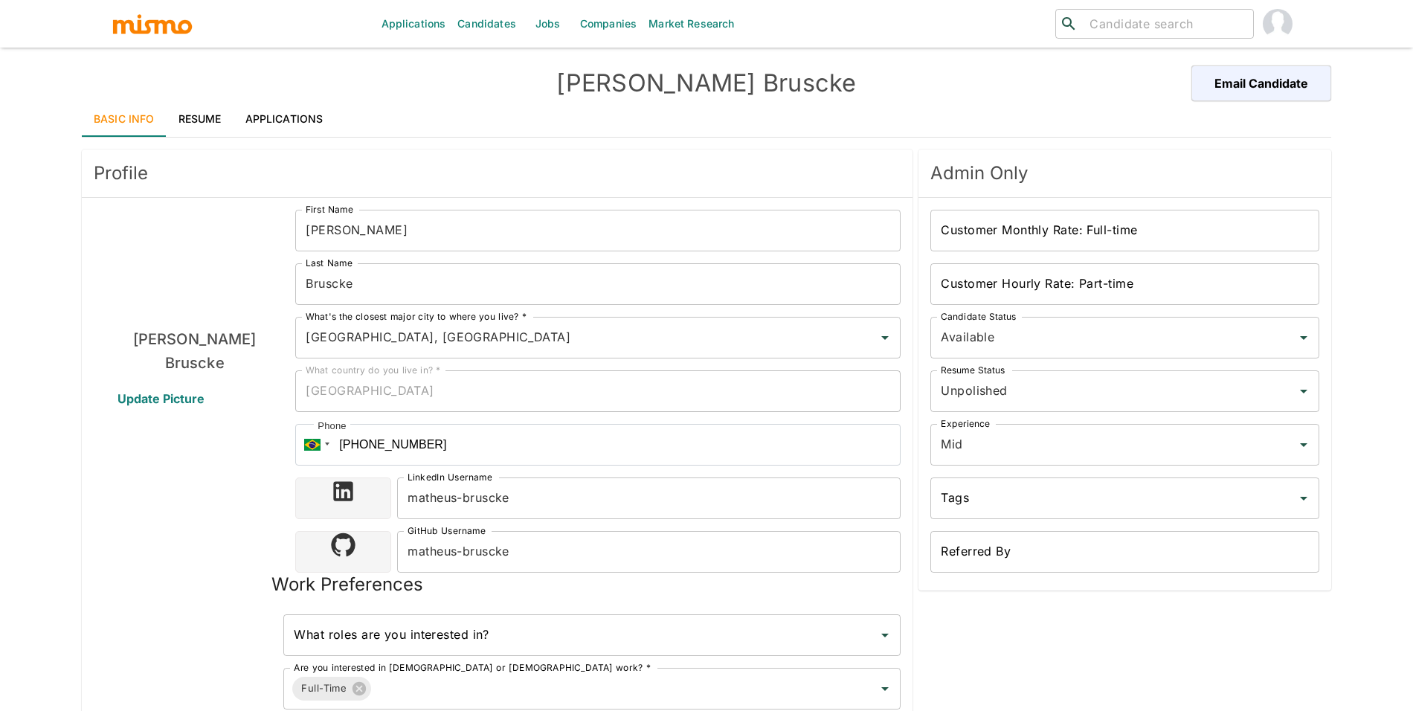
click at [209, 116] on link "Resume" at bounding box center [200, 119] width 67 height 36
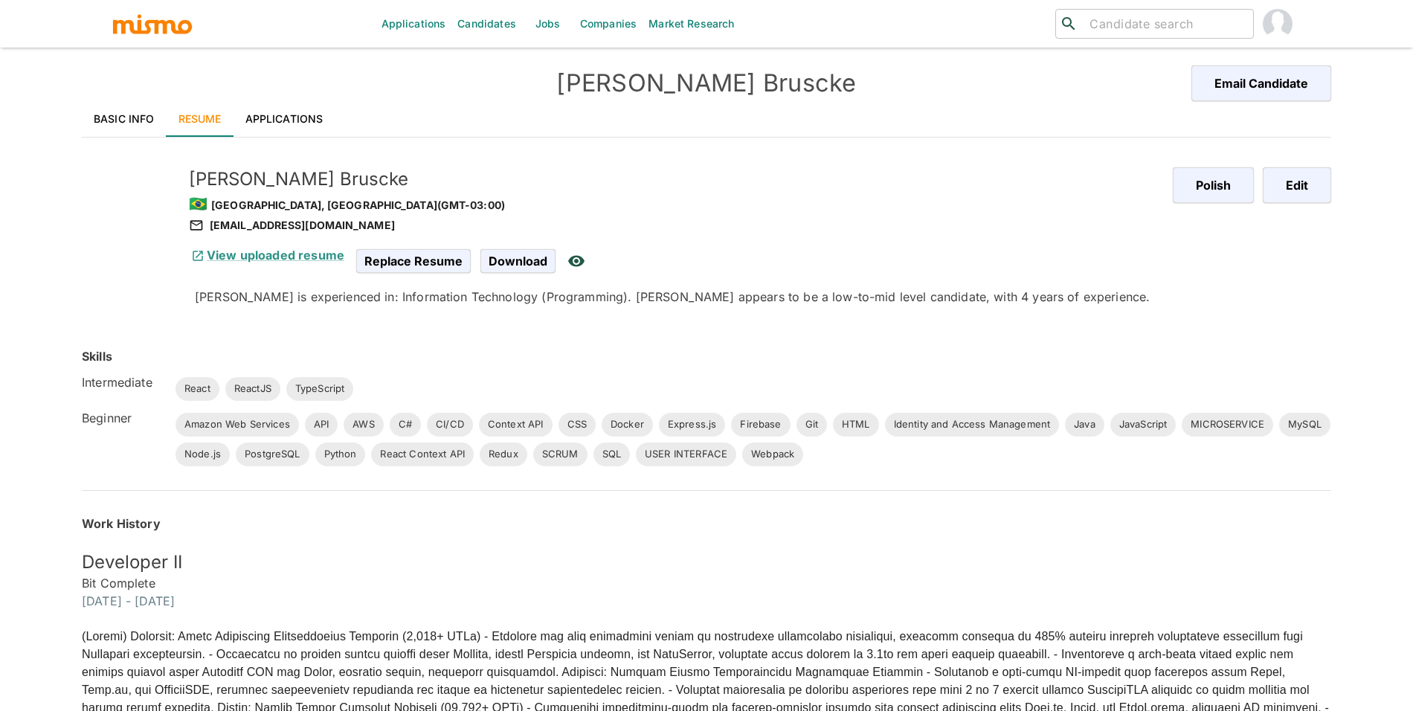
click at [1267, 152] on div "Polish Edit" at bounding box center [1240, 234] width 182 height 180
click at [1312, 198] on button "Edit" at bounding box center [1294, 185] width 73 height 36
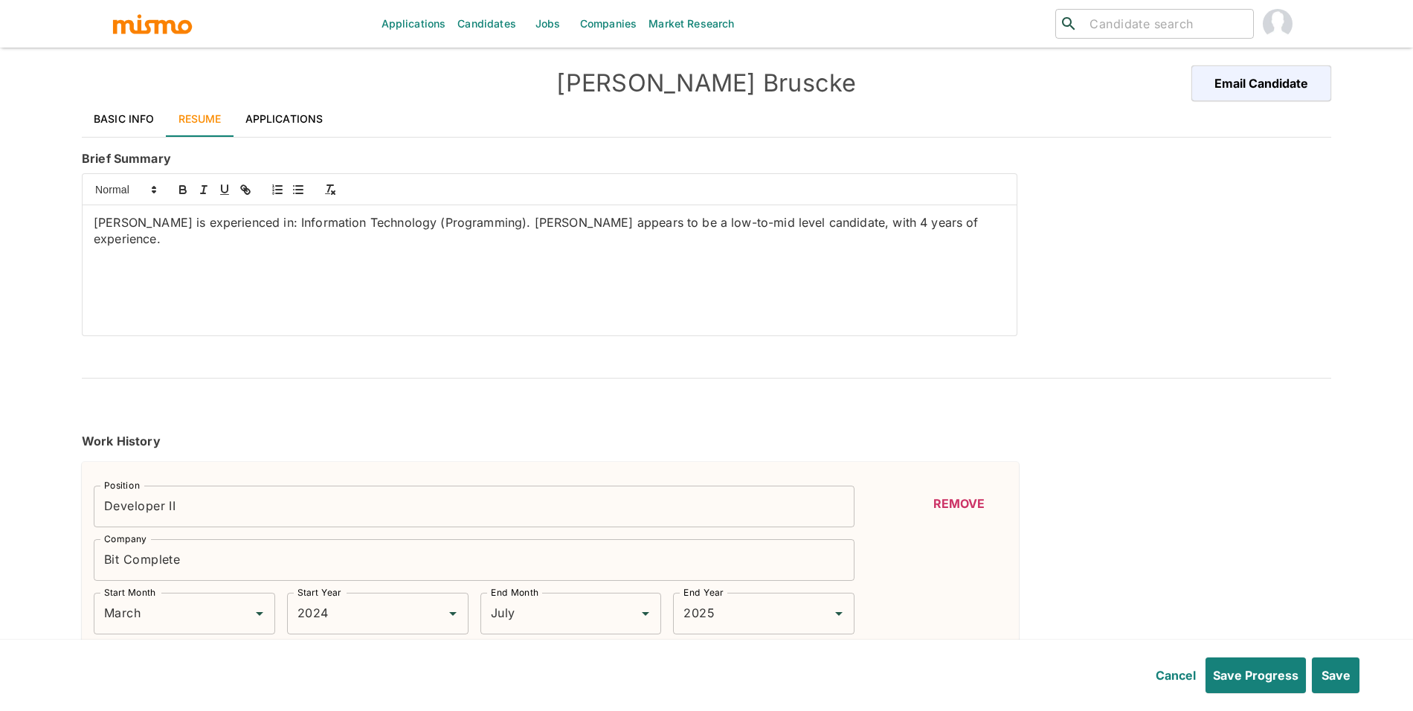
click at [0, 196] on div "Applications Candidates Jobs Companies Market Research ​ ​ [PERSON_NAME] Email …" at bounding box center [706, 373] width 1413 height 747
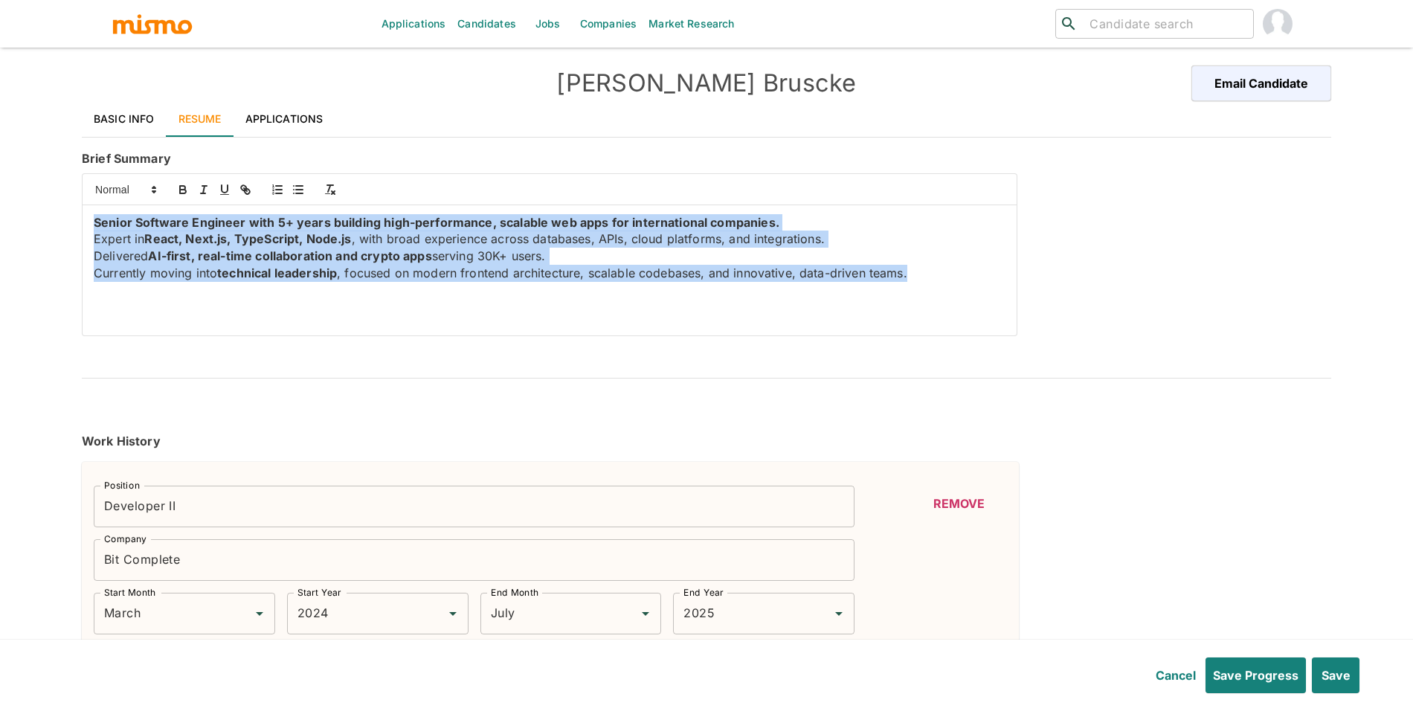
drag, startPoint x: 359, startPoint y: 297, endPoint x: 0, endPoint y: 210, distance: 369.5
click at [0, 210] on div "Applications Candidates Jobs Companies Market Research ​ ​ [PERSON_NAME] Email …" at bounding box center [706, 373] width 1413 height 747
click at [187, 188] on icon "button" at bounding box center [182, 189] width 13 height 13
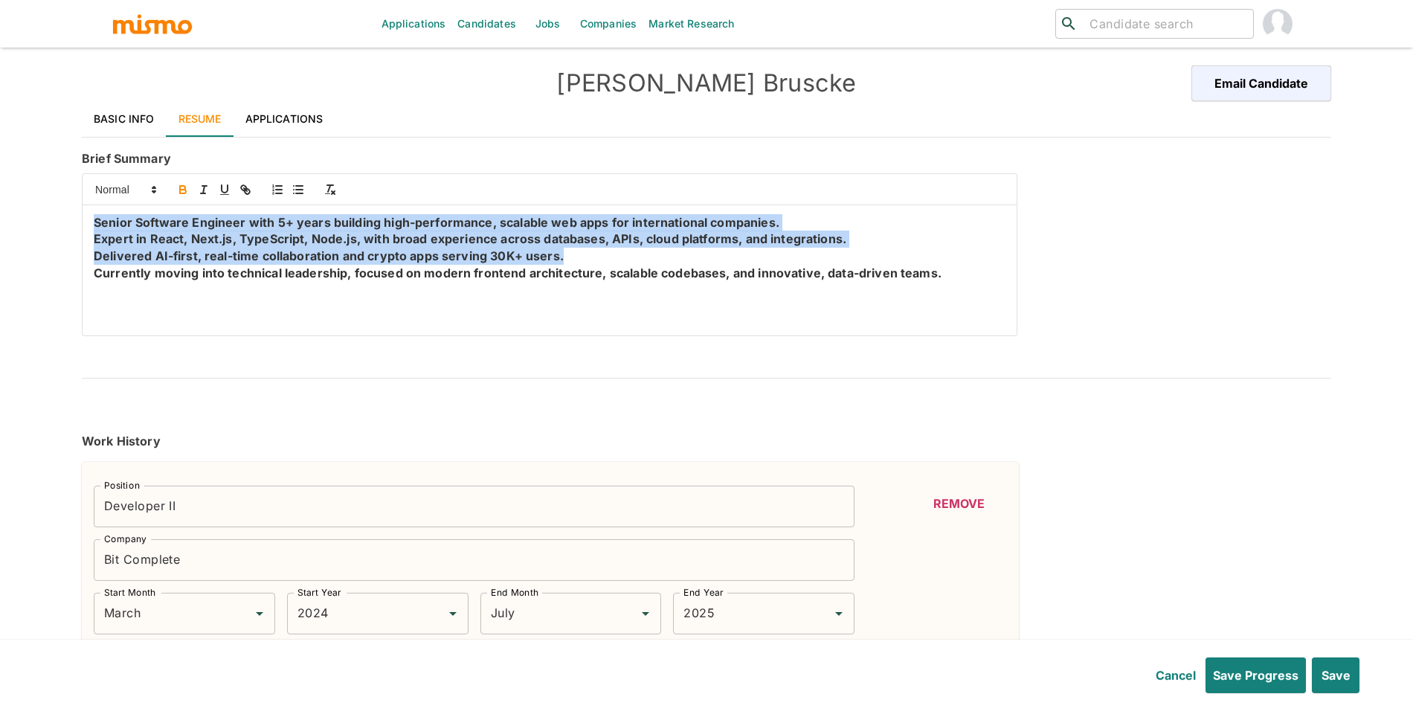
click at [187, 188] on icon "button" at bounding box center [182, 189] width 13 height 13
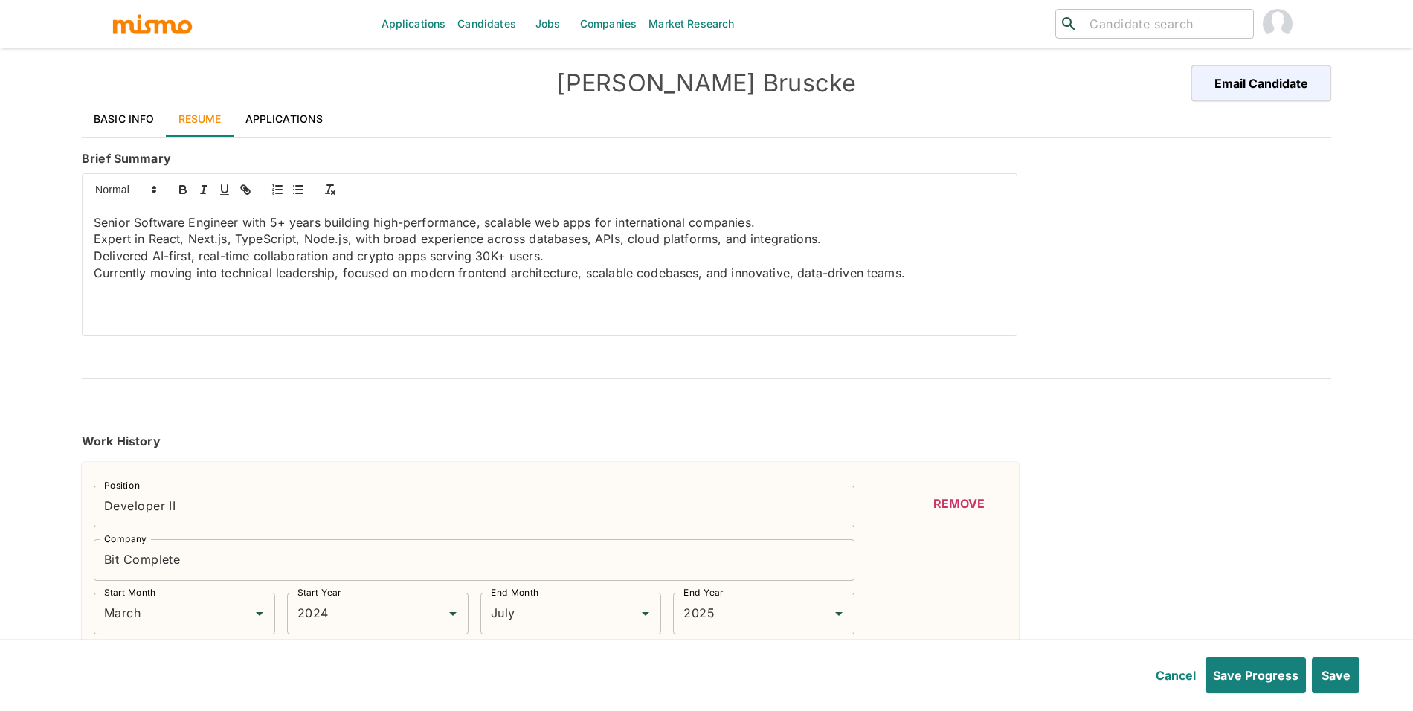
click at [92, 238] on div "Senior Software Engineer with 5+ years building high-performance, scalable web …" at bounding box center [550, 270] width 934 height 130
click at [94, 258] on p "Delivered AI-first, real-time collaboration and crypto apps serving 30K+ users." at bounding box center [550, 256] width 912 height 17
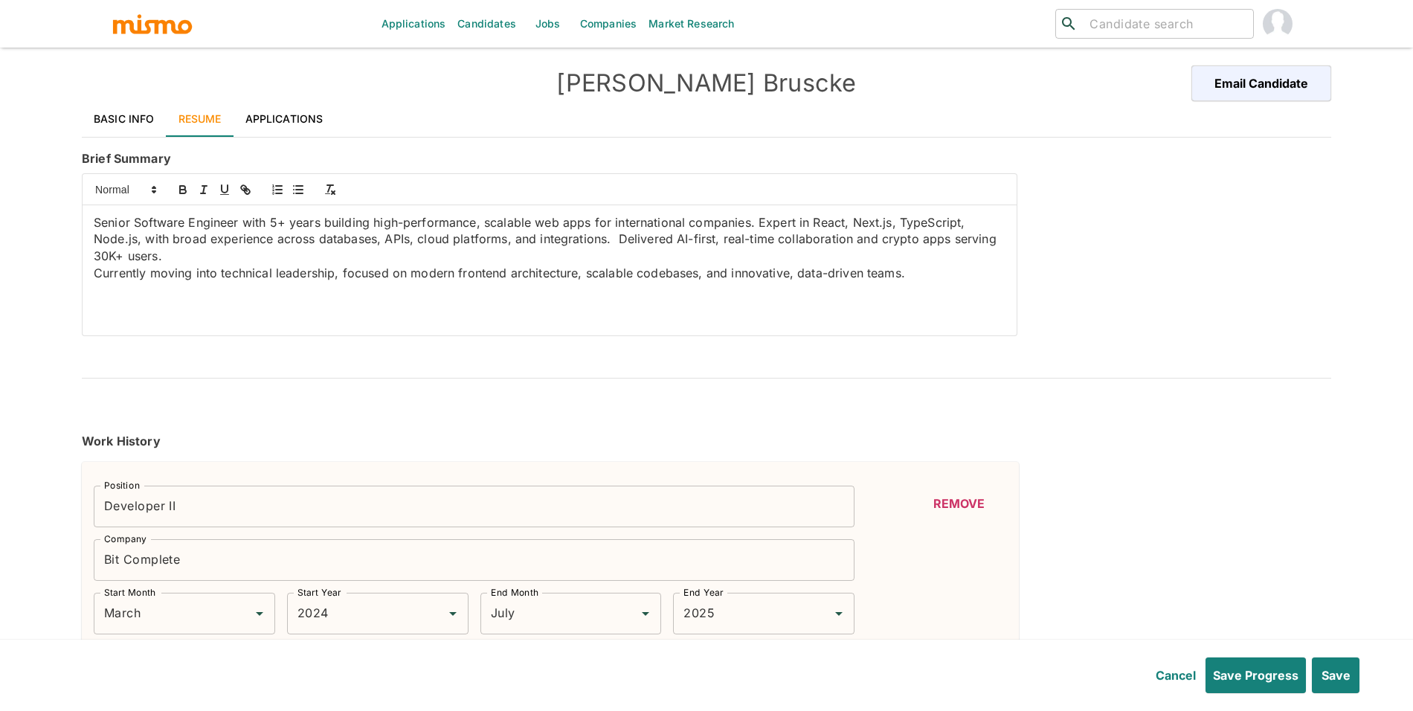
drag, startPoint x: 735, startPoint y: 314, endPoint x: 0, endPoint y: 192, distance: 744.7
click at [0, 192] on div "Applications Candidates Jobs Companies Market Research ​ ​ Matheus Bruscke Emai…" at bounding box center [706, 373] width 1413 height 747
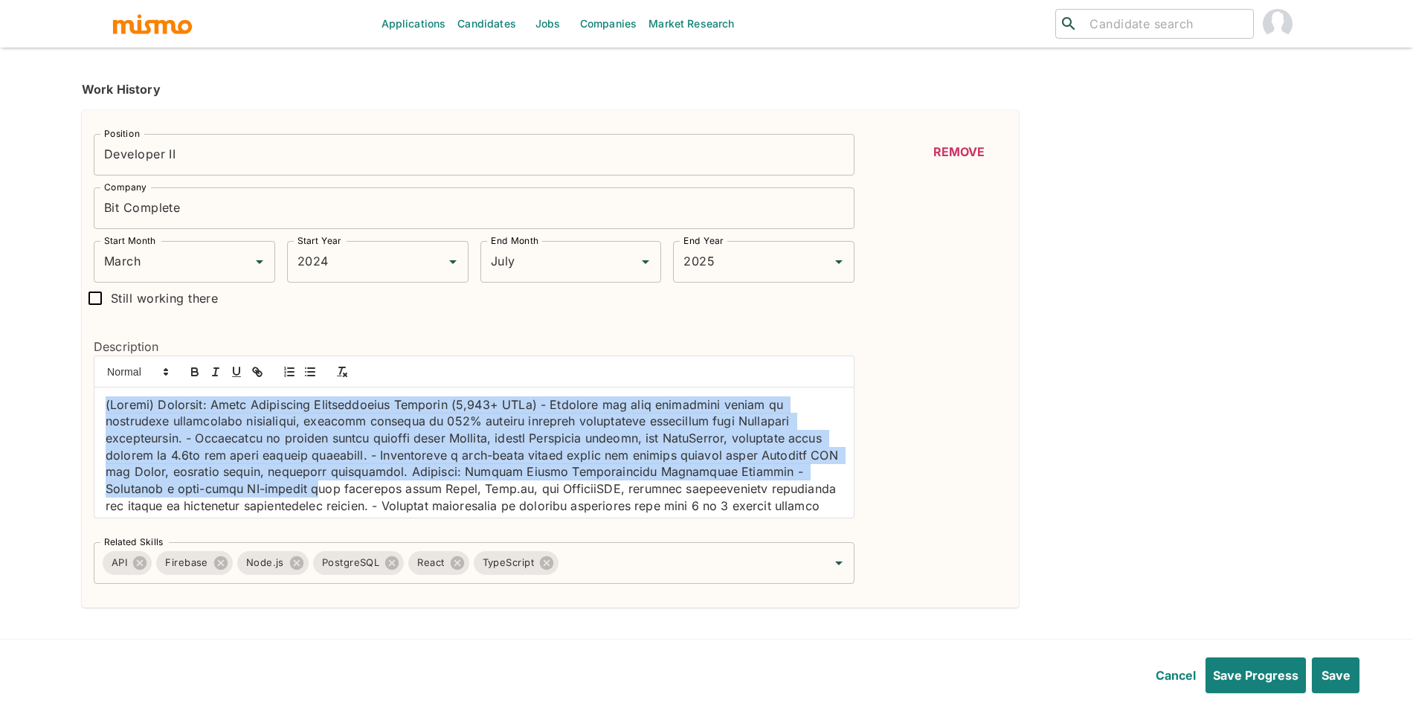
scroll to position [73, 0]
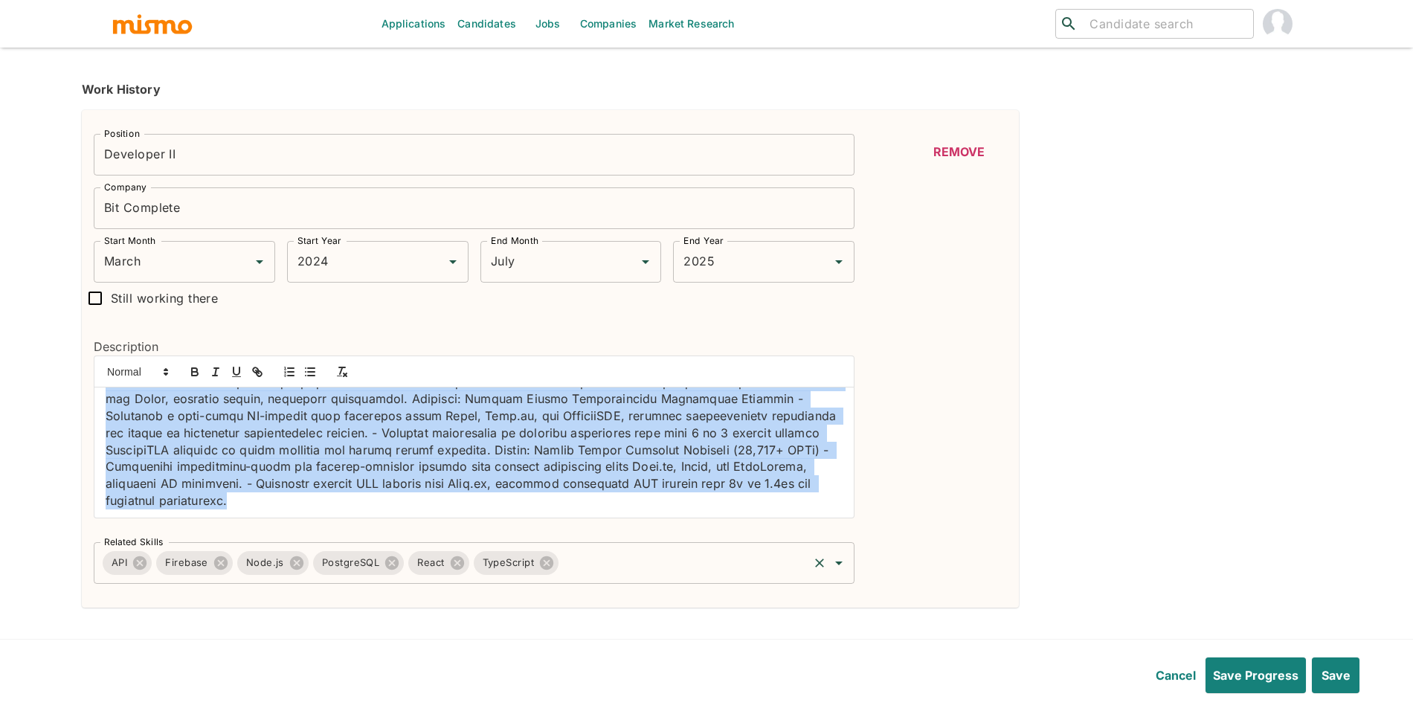
drag, startPoint x: 105, startPoint y: 404, endPoint x: 474, endPoint y: 547, distance: 395.8
click at [474, 547] on div "Position Developer II Position Company Bit Complete Company Start Month March S…" at bounding box center [468, 353] width 773 height 462
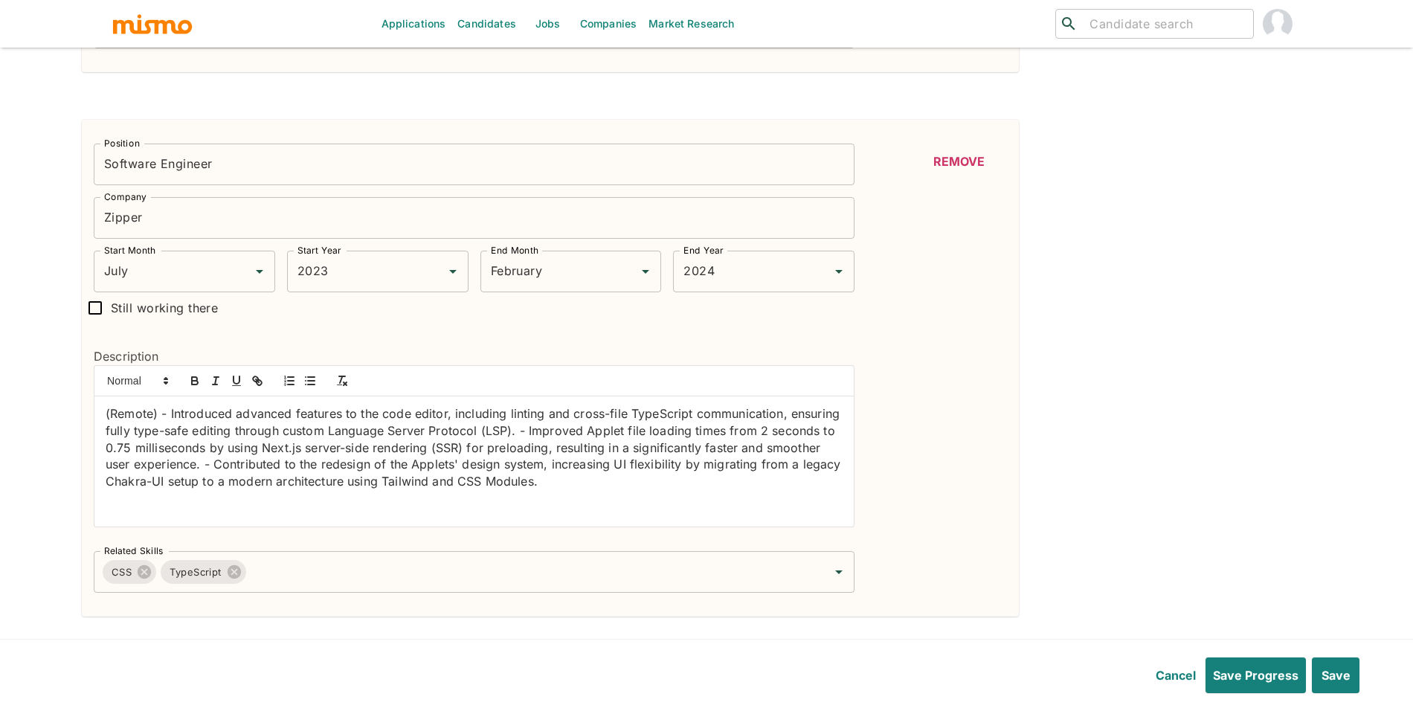
scroll to position [894, 0]
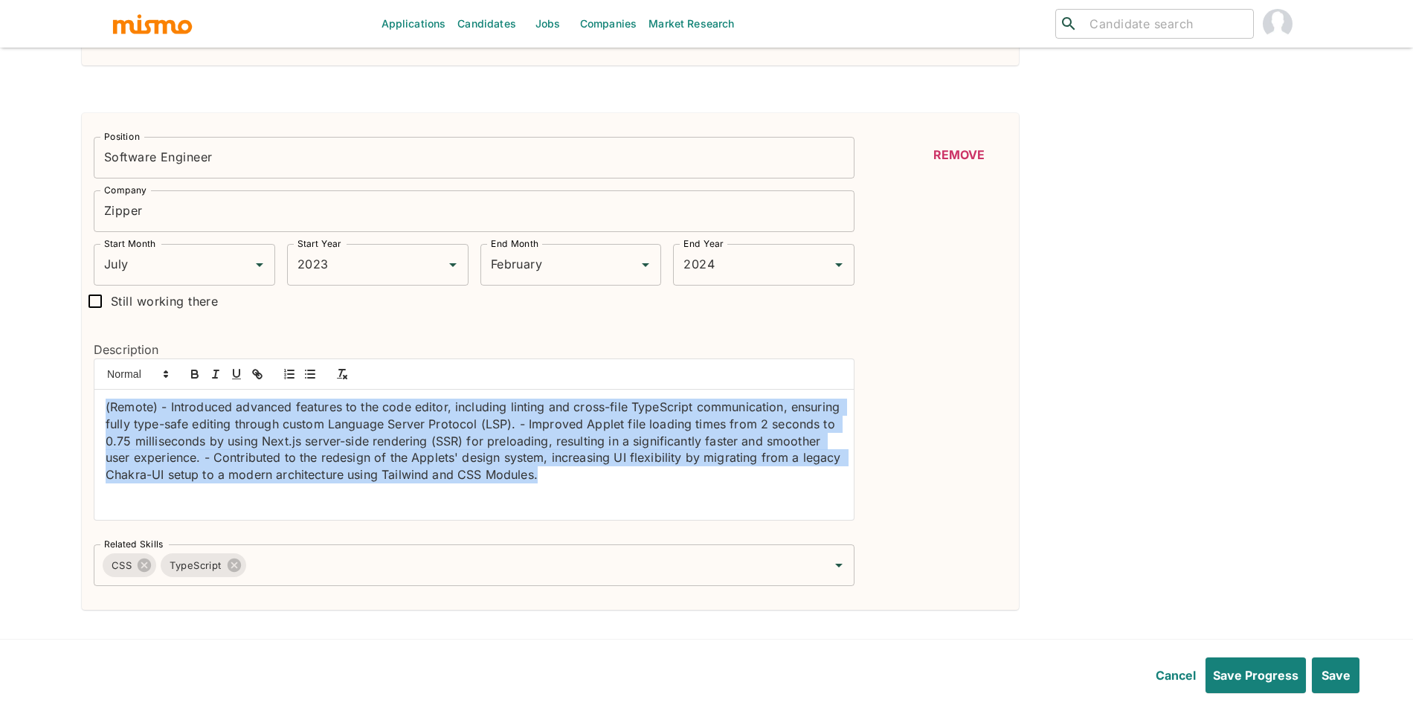
drag, startPoint x: 571, startPoint y: 510, endPoint x: 0, endPoint y: 409, distance: 580.0
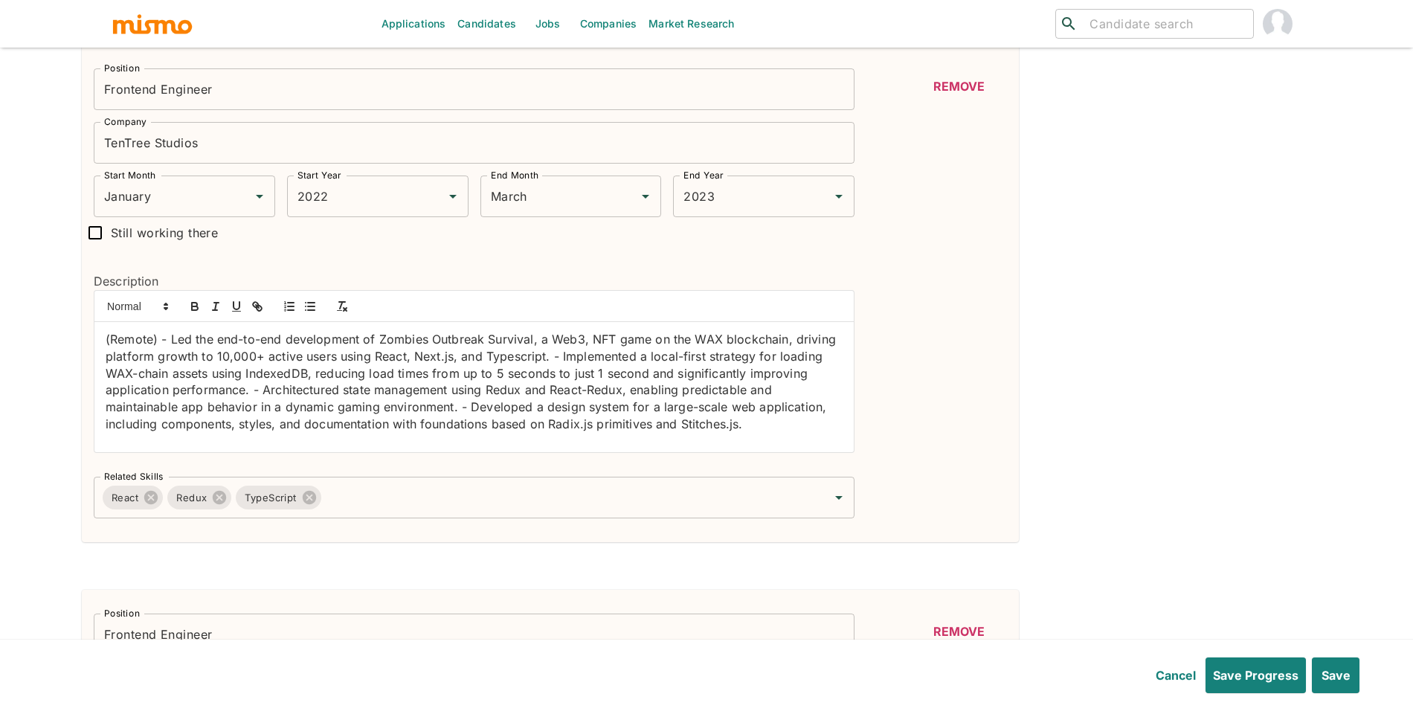
scroll to position [1512, 0]
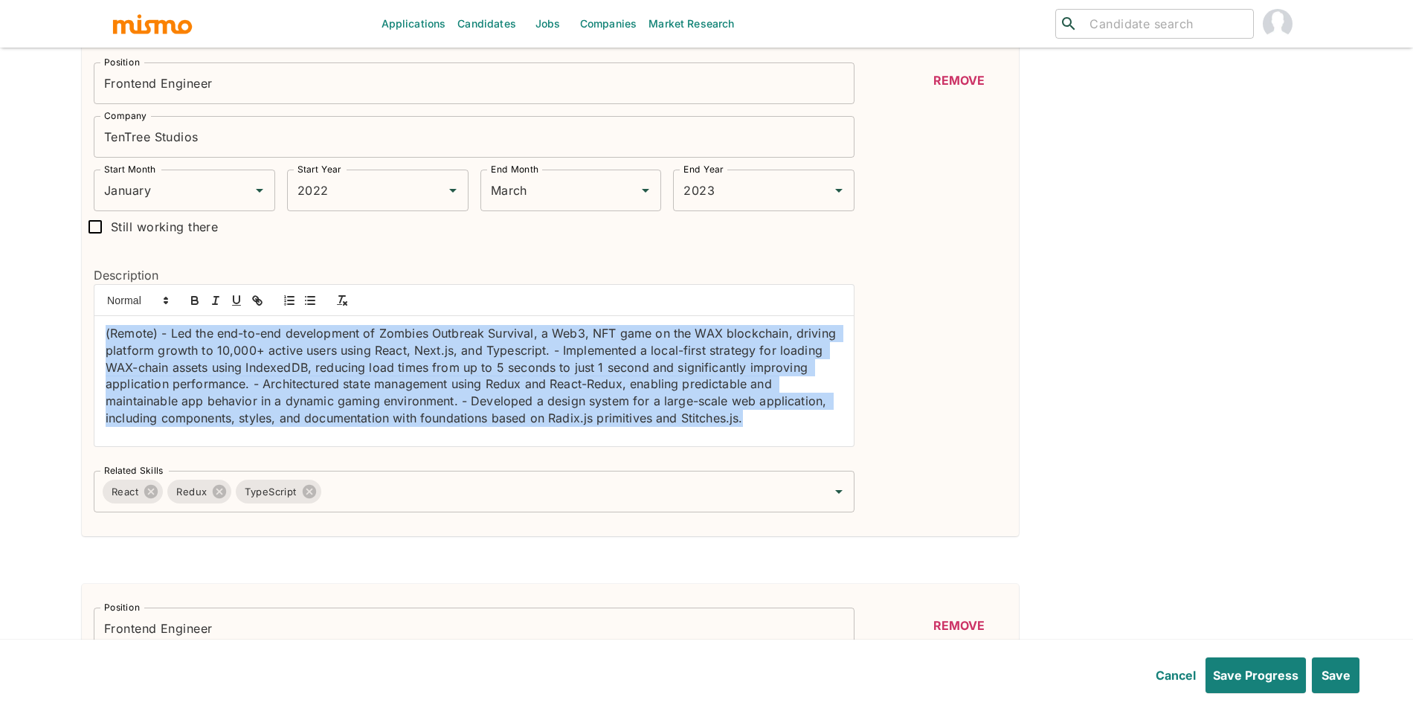
drag, startPoint x: 100, startPoint y: 336, endPoint x: 858, endPoint y: 580, distance: 796.7
click at [858, 580] on div "Position Developer II Position Company Bit Complete Company Start Month March S…" at bounding box center [706, 24] width 1249 height 2150
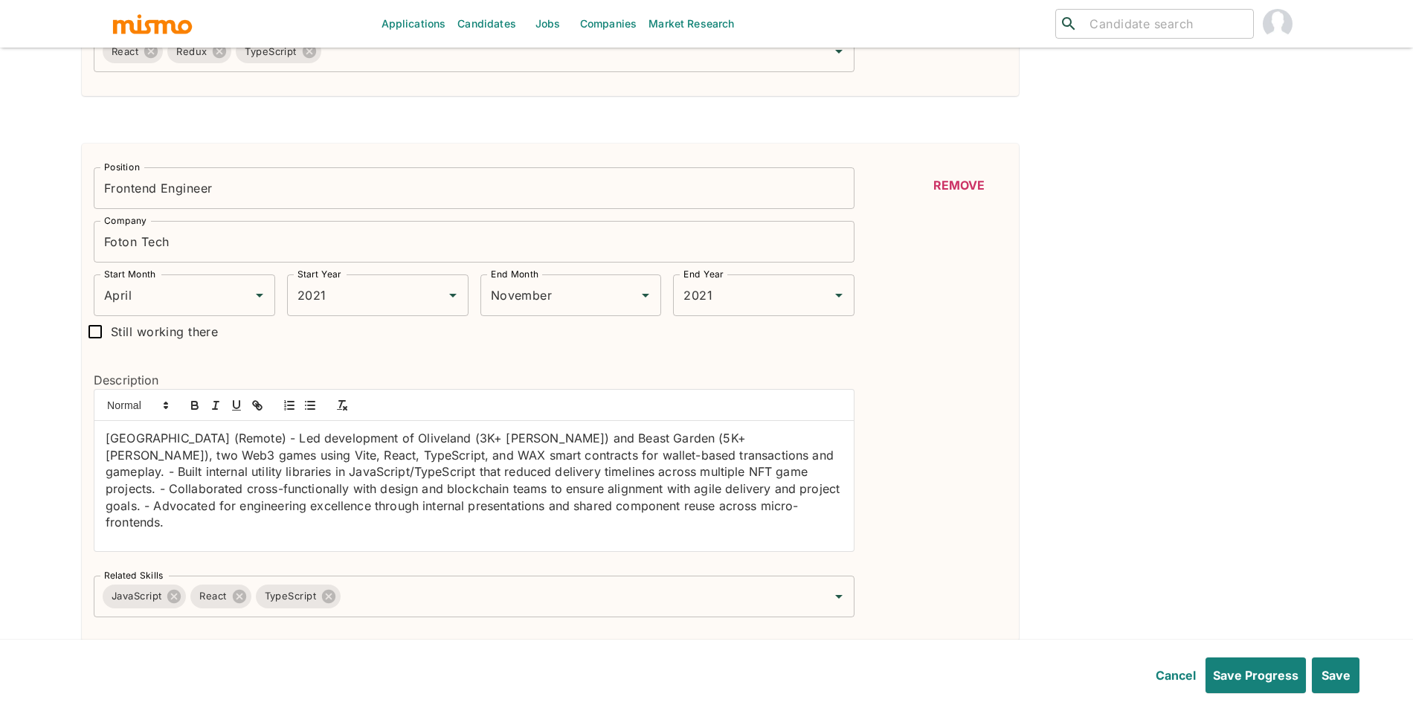
scroll to position [1966, 0]
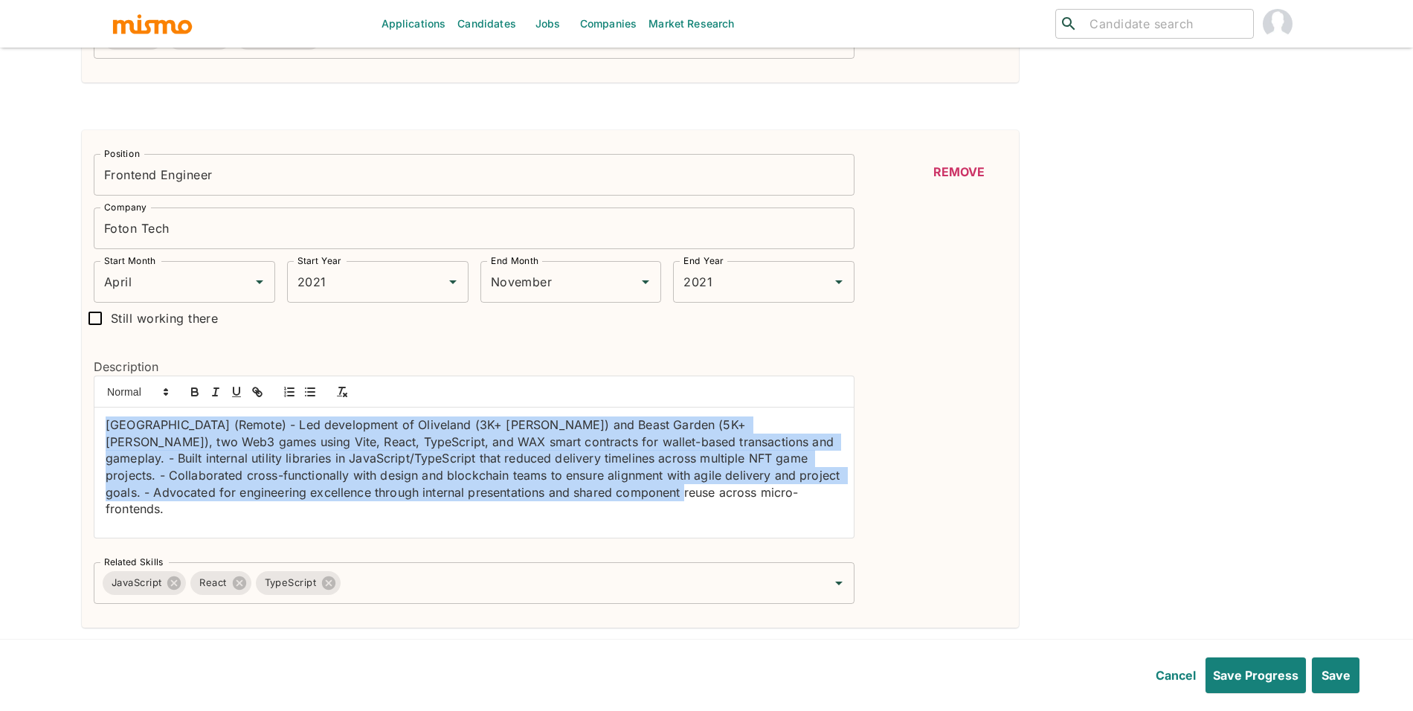
drag, startPoint x: 603, startPoint y: 516, endPoint x: 0, endPoint y: 438, distance: 608.1
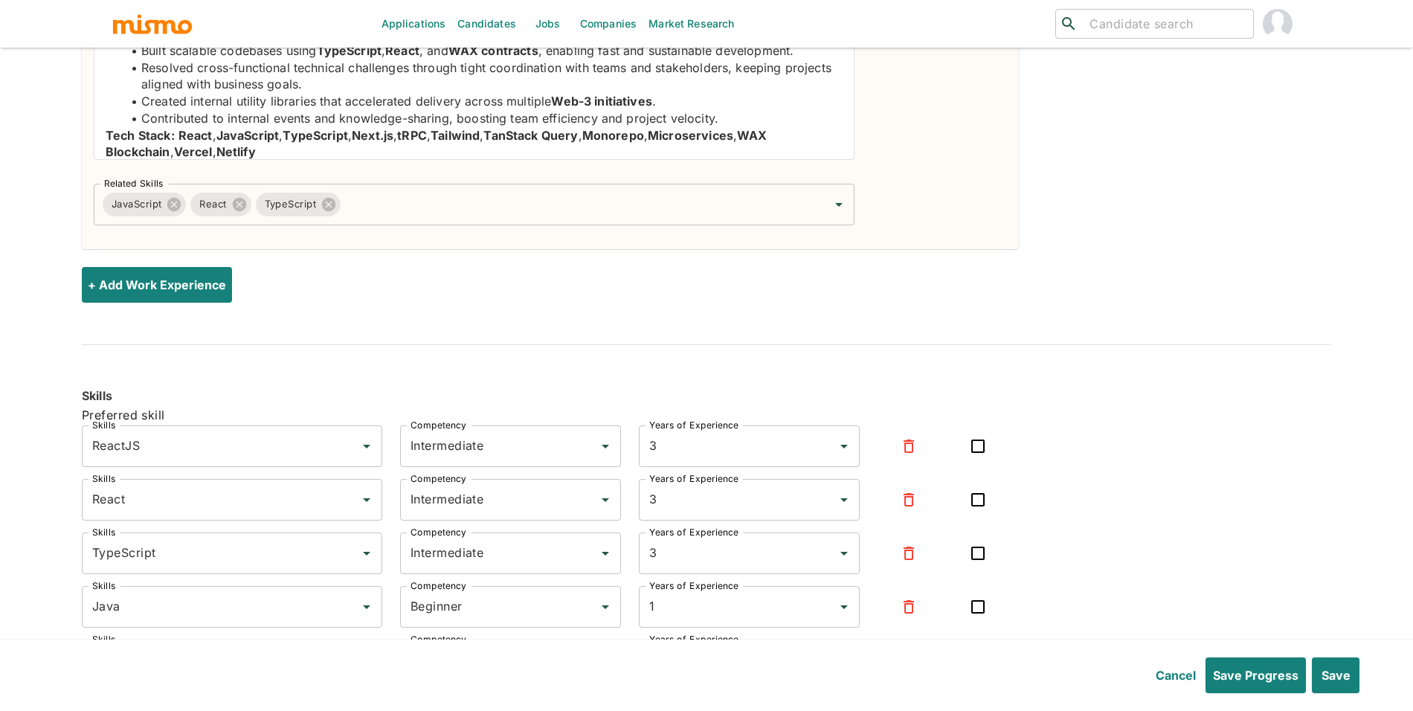
scroll to position [2439, 0]
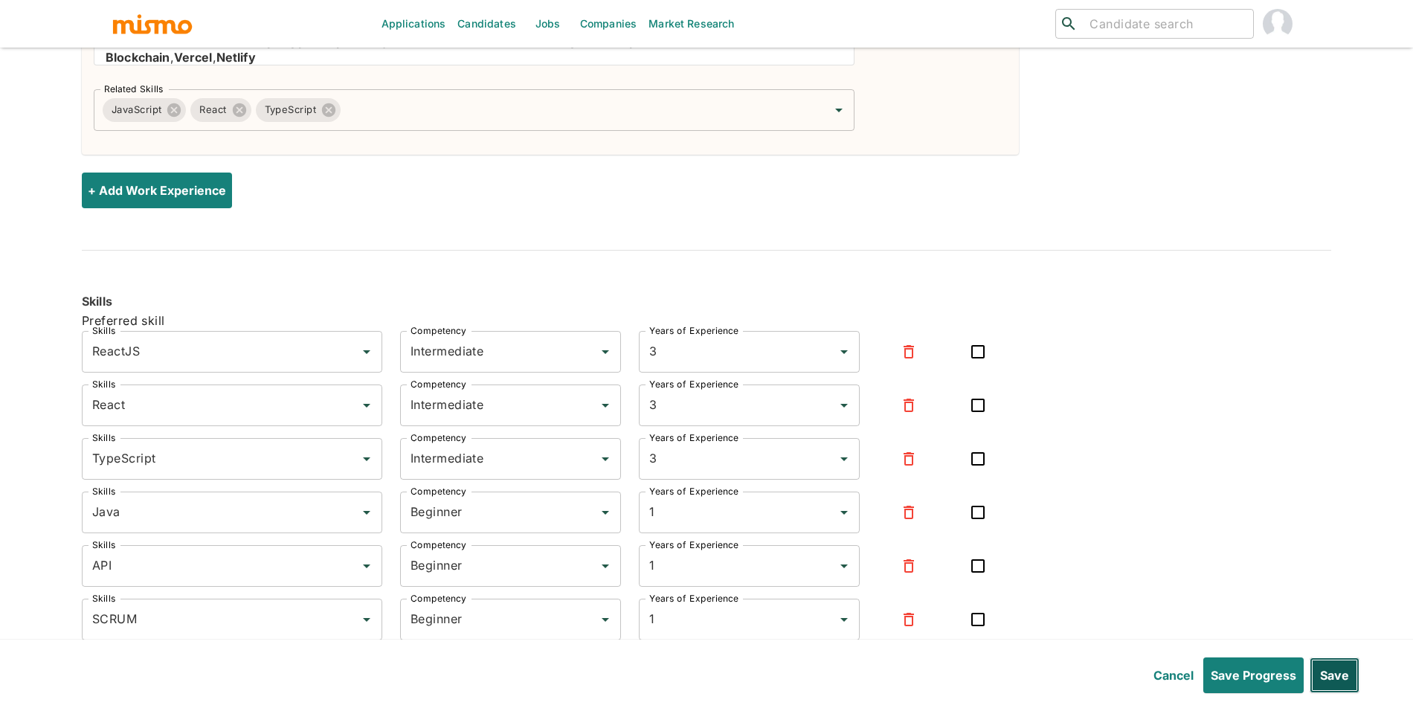
click at [1333, 677] on button "Save" at bounding box center [1334, 675] width 50 height 36
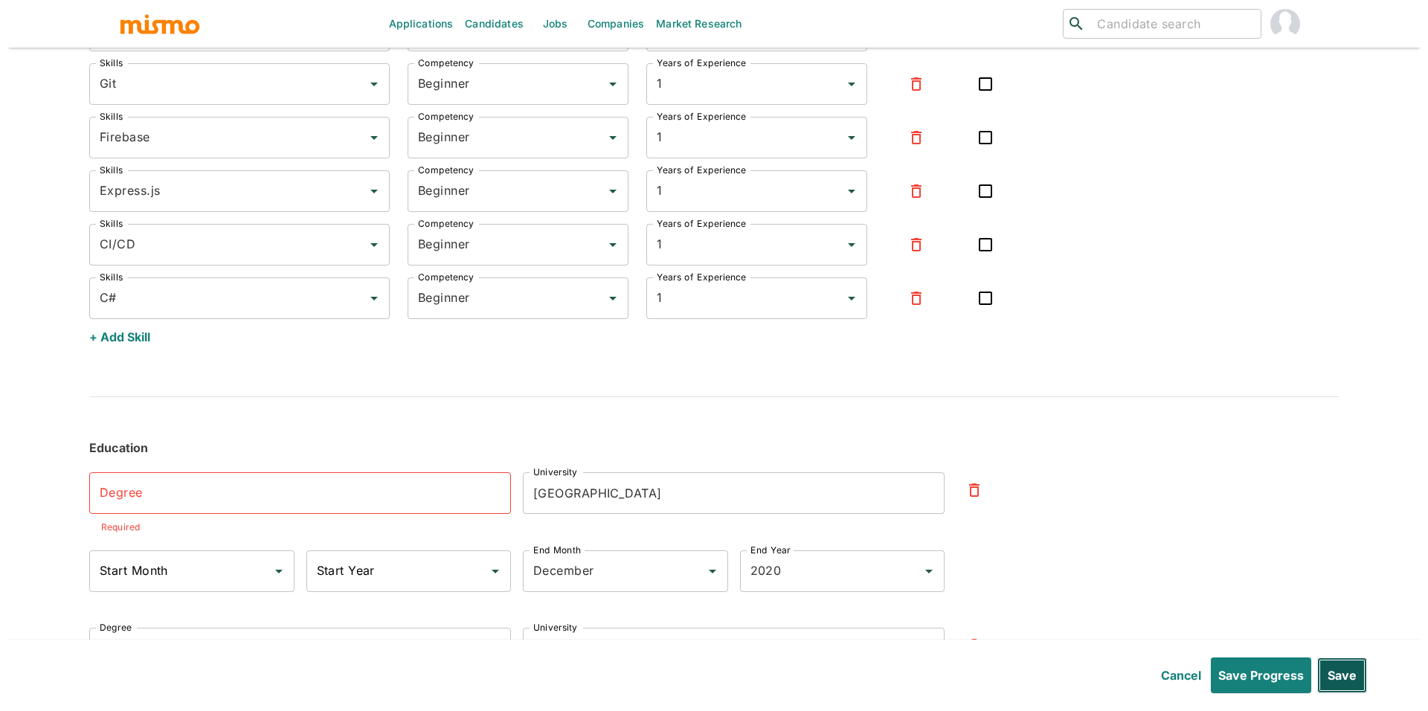
scroll to position [4155, 0]
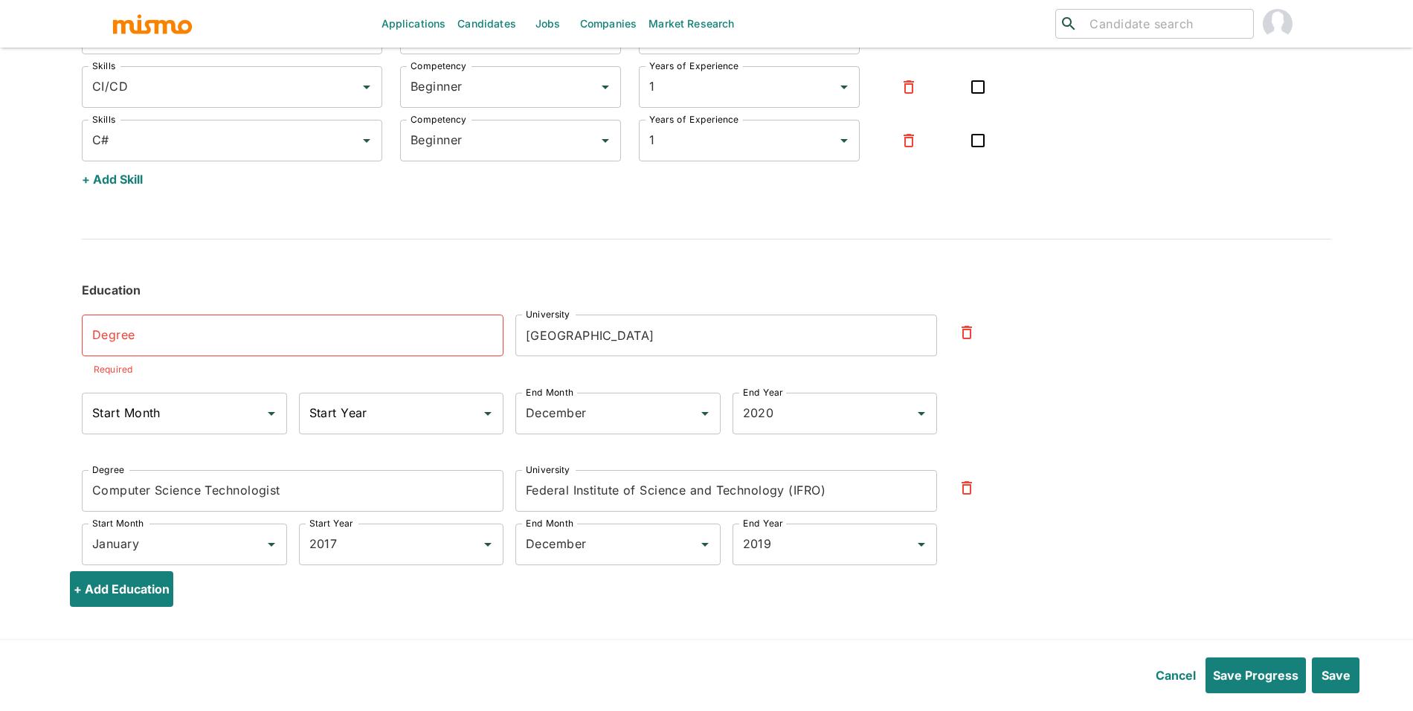
click at [968, 333] on icon "button" at bounding box center [967, 332] width 18 height 18
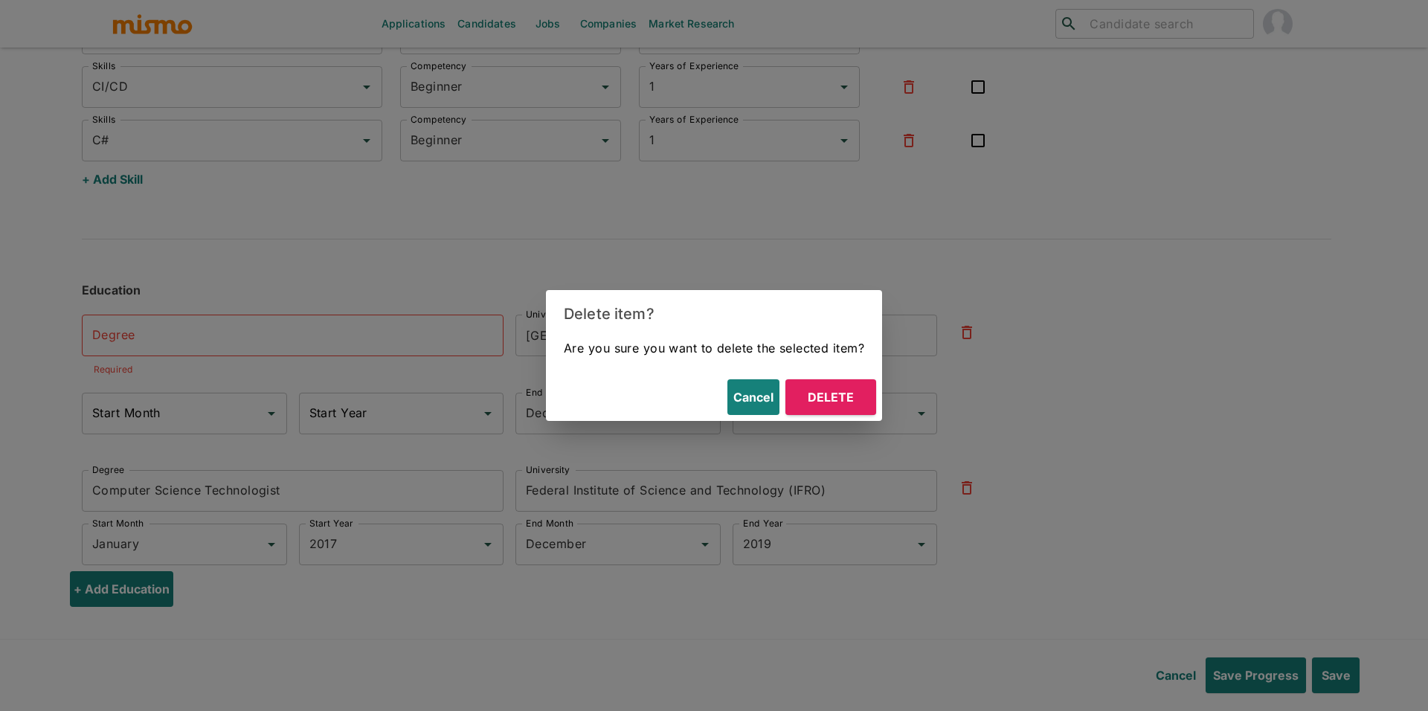
click at [844, 380] on button "Delete" at bounding box center [830, 397] width 91 height 36
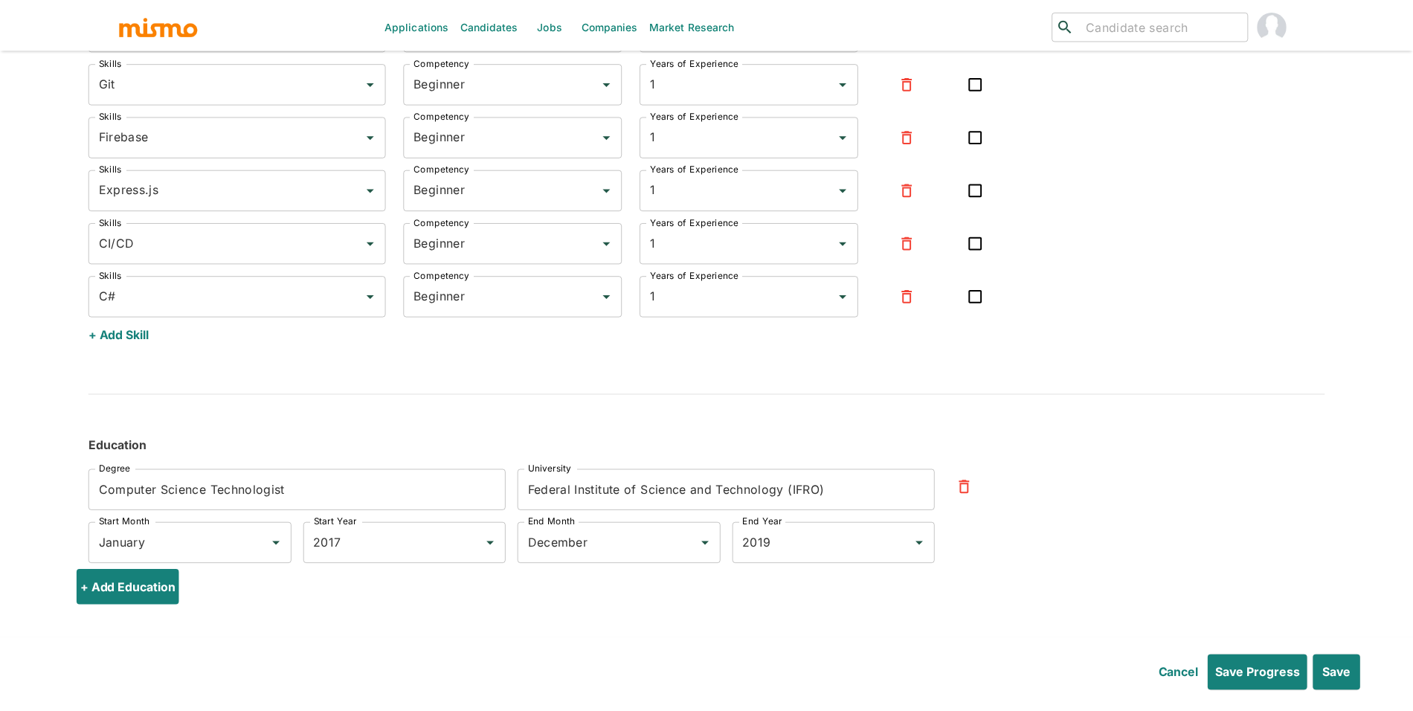
scroll to position [4001, 0]
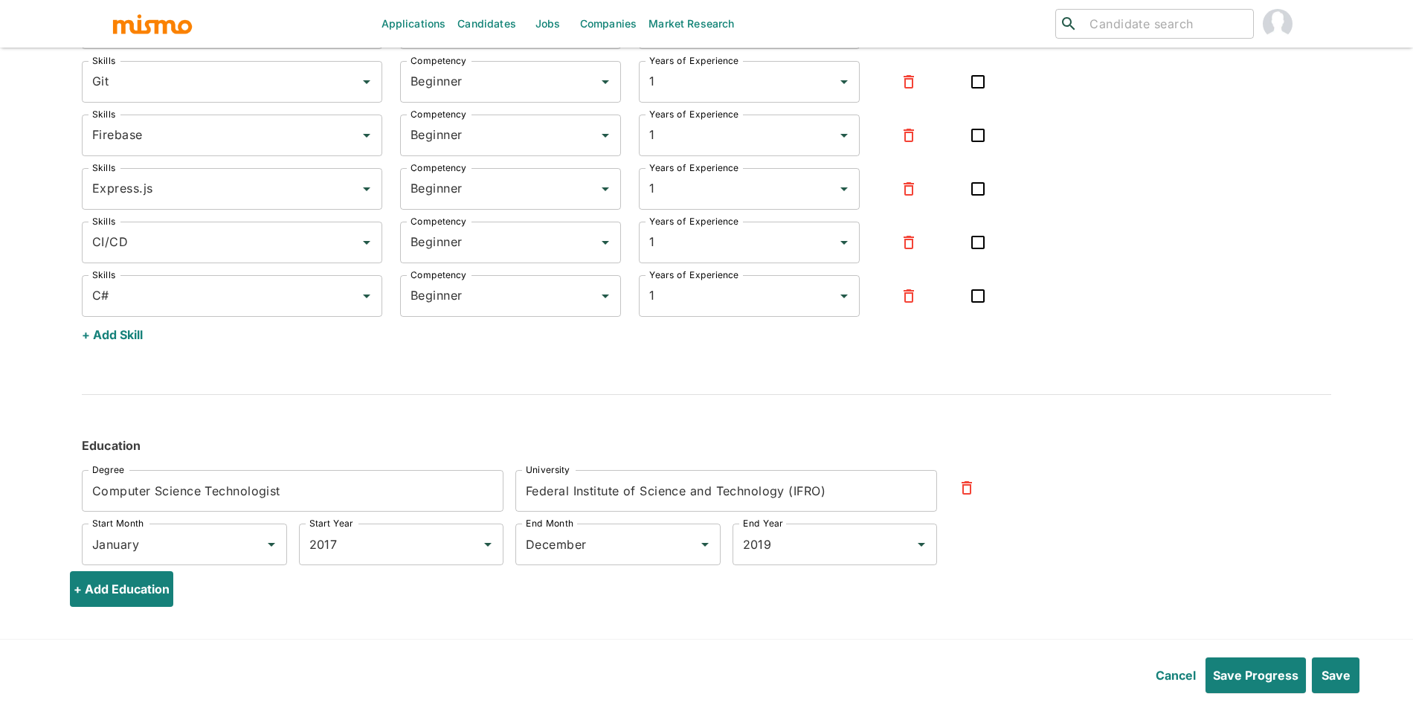
click at [270, 497] on input "Computer Science Technologist" at bounding box center [293, 491] width 422 height 42
paste input "Bachelor's degree, Computer Science ·"
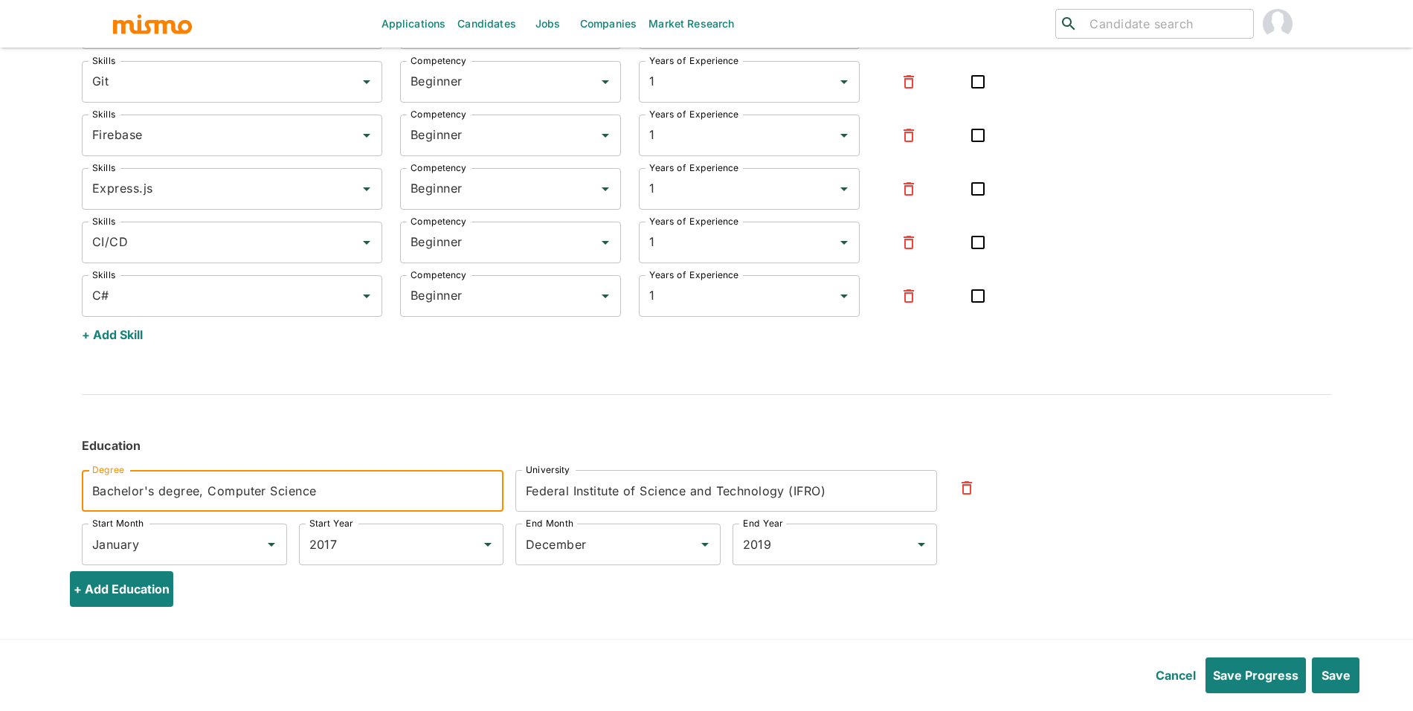
type input "Bachelor's degree, Computer Science"
click at [803, 496] on input "Federal Institute of Science and Technology (IFRO)" at bounding box center [726, 491] width 422 height 42
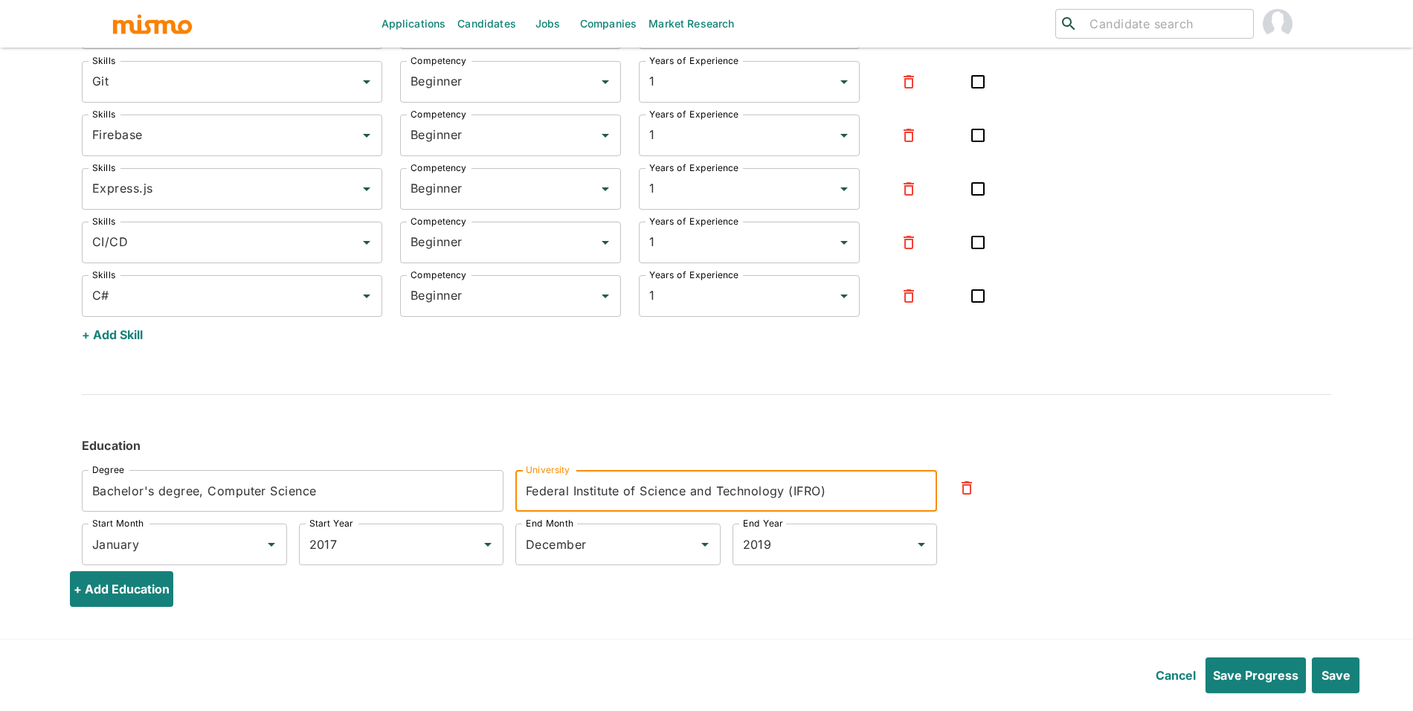
click at [803, 496] on input "Federal Institute of Science and Technology (IFRO)" at bounding box center [726, 491] width 422 height 42
paste input "Centro Universitário São Lucas"
type input "Centro Universitário São Lucas"
click at [234, 541] on input "January" at bounding box center [163, 544] width 150 height 28
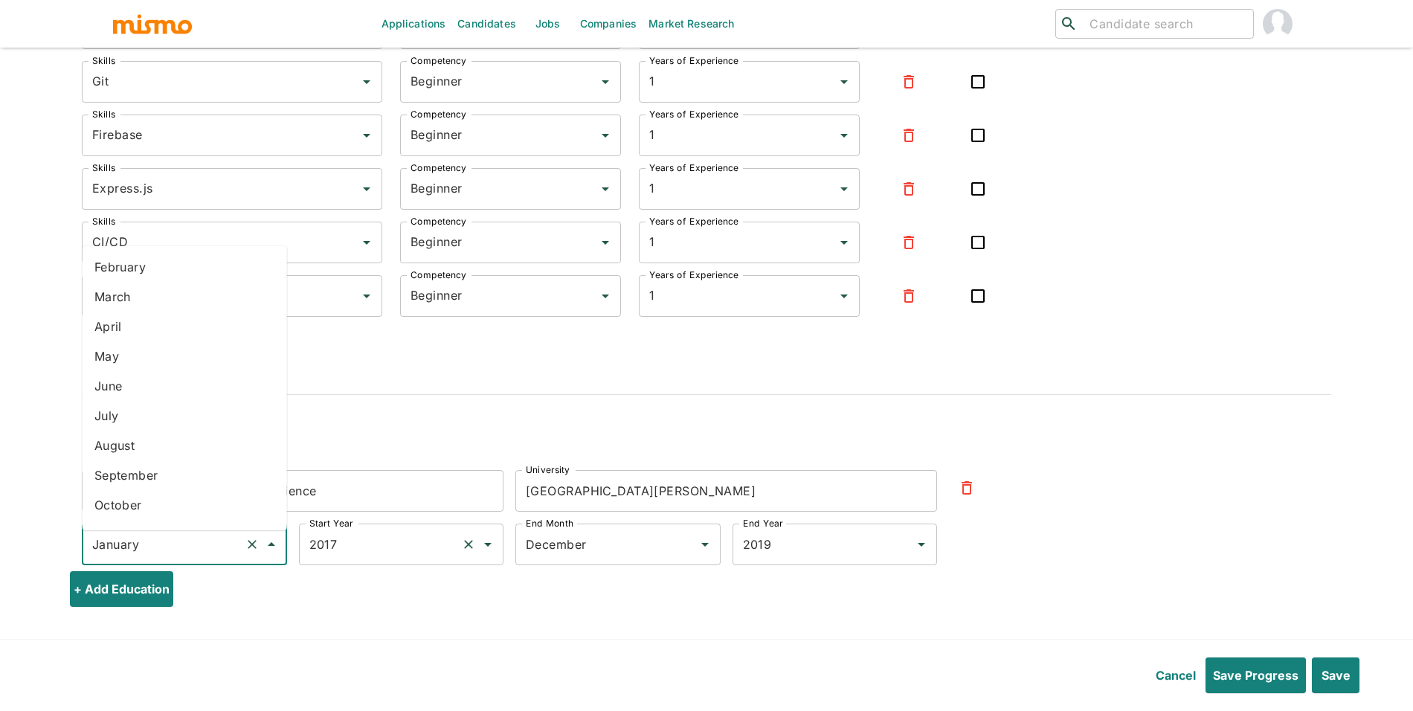
click at [333, 549] on input "2017" at bounding box center [381, 544] width 150 height 28
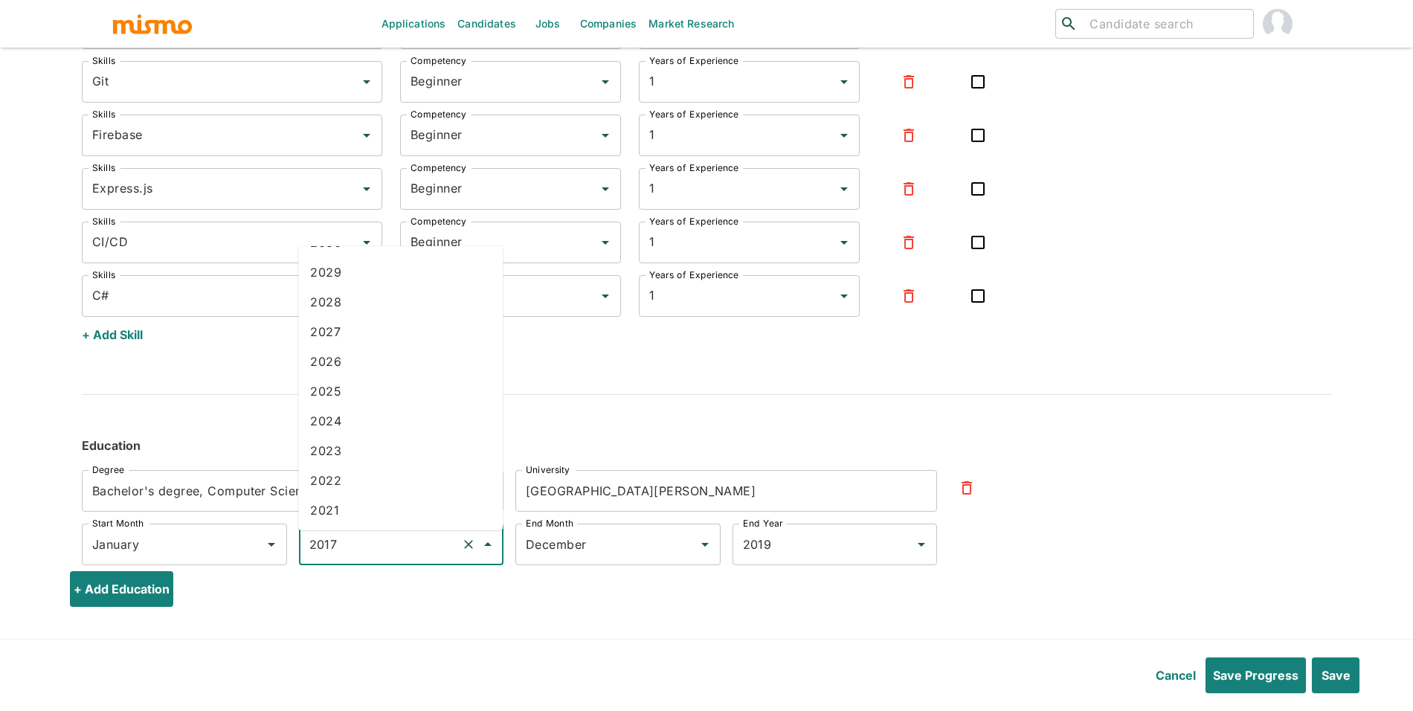
scroll to position [59, 0]
click at [374, 490] on li "2020" at bounding box center [400, 505] width 204 height 30
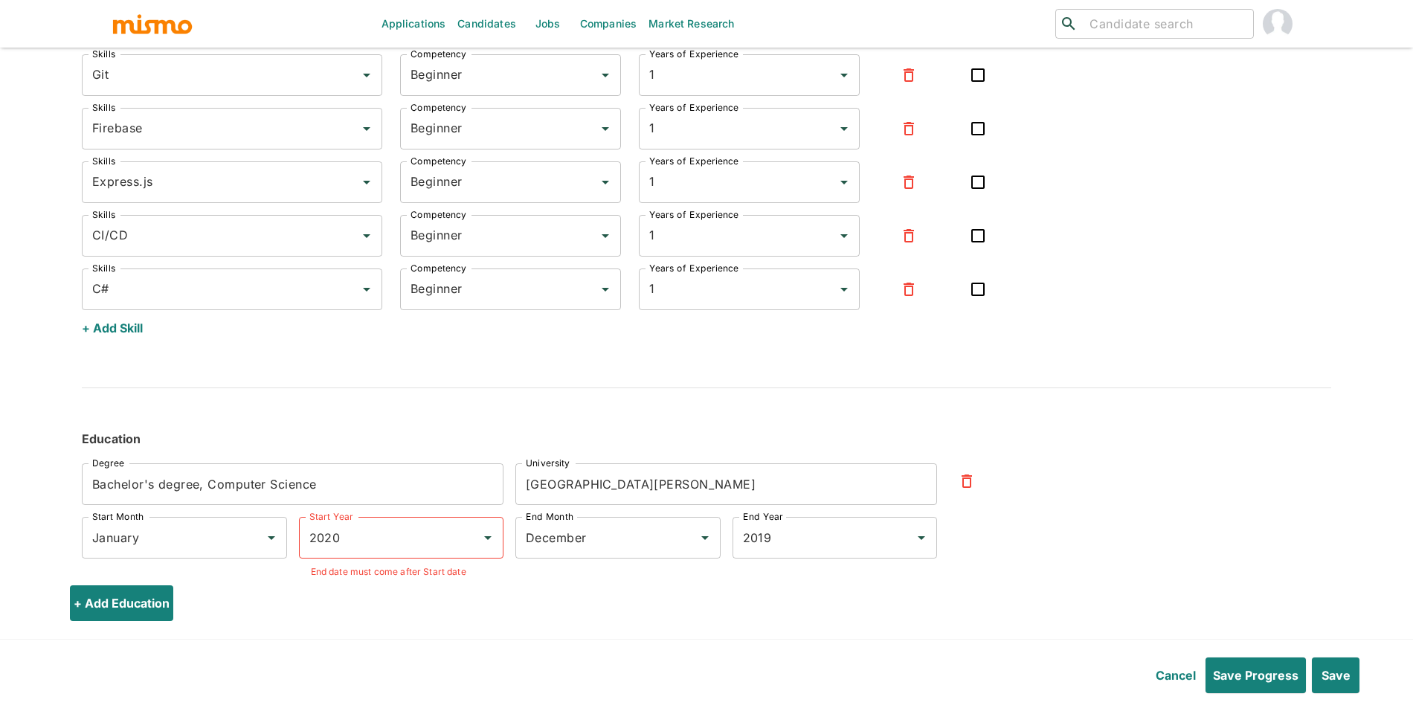
type input "2020"
click at [693, 535] on div at bounding box center [694, 537] width 39 height 21
click at [777, 540] on input "2019" at bounding box center [814, 537] width 150 height 28
click at [782, 468] on li "2023" at bounding box center [834, 469] width 204 height 30
type input "2023"
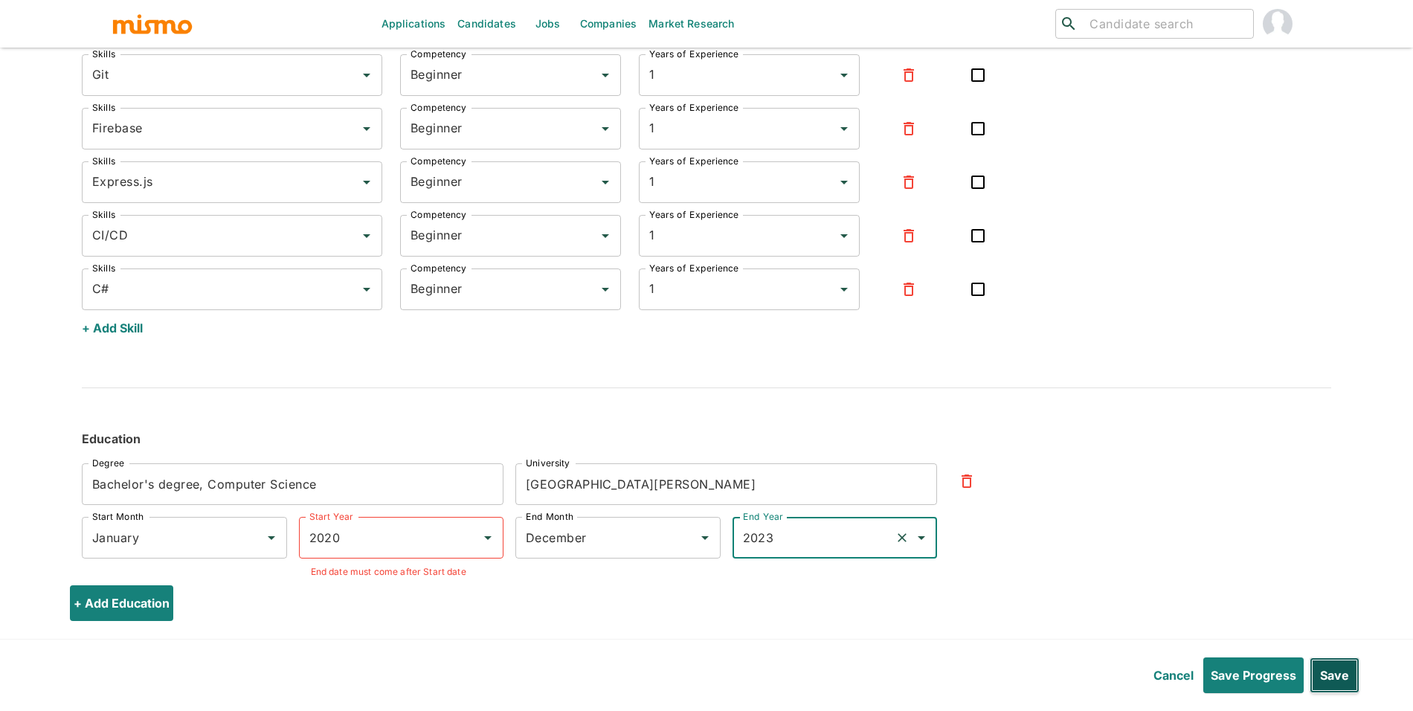
click at [1347, 665] on button "Save" at bounding box center [1334, 675] width 50 height 36
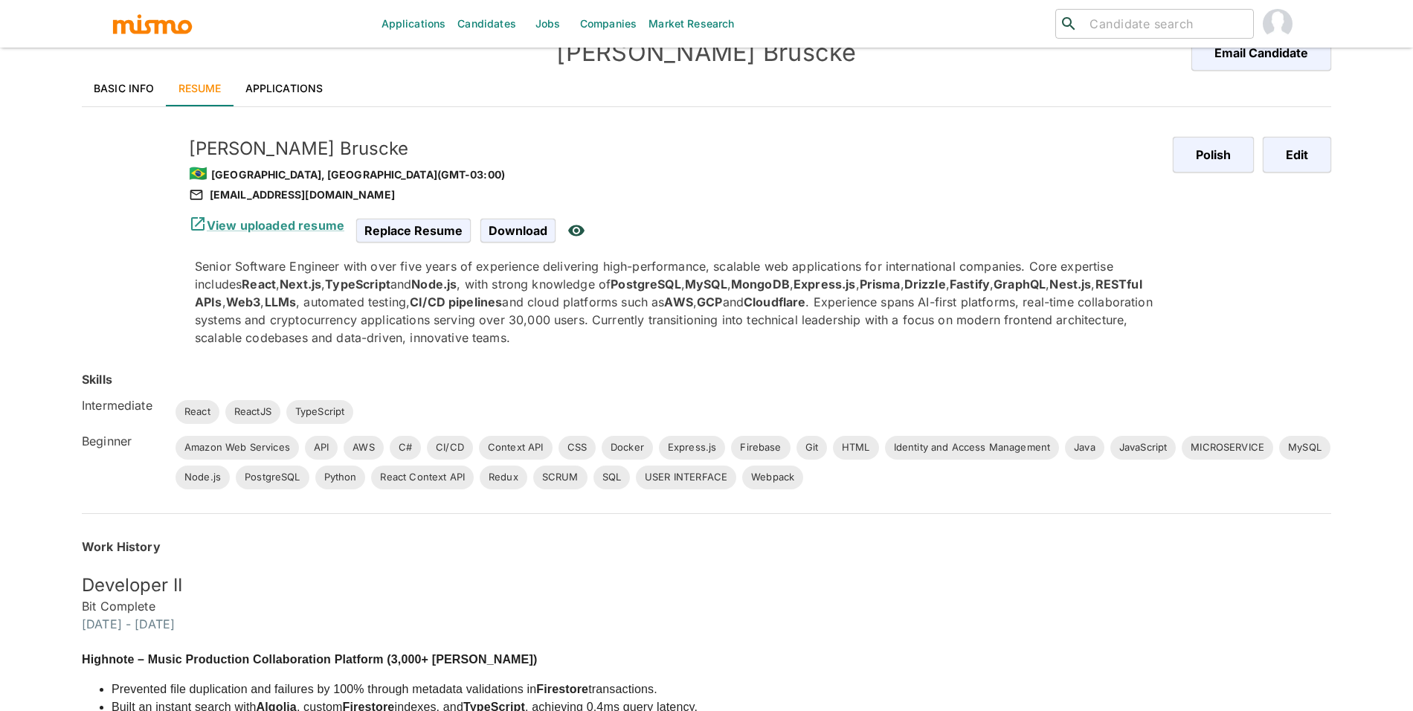
scroll to position [0, 0]
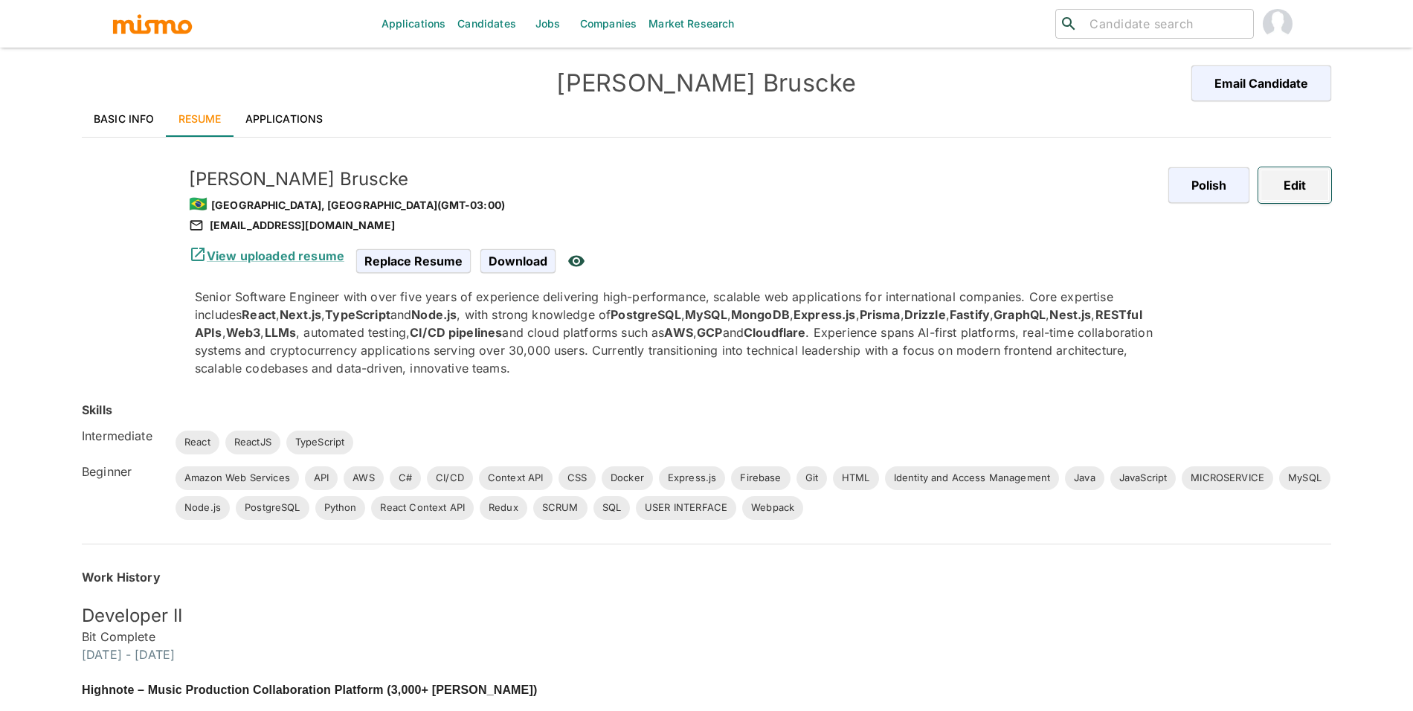
click at [1279, 187] on button "Edit" at bounding box center [1294, 185] width 73 height 36
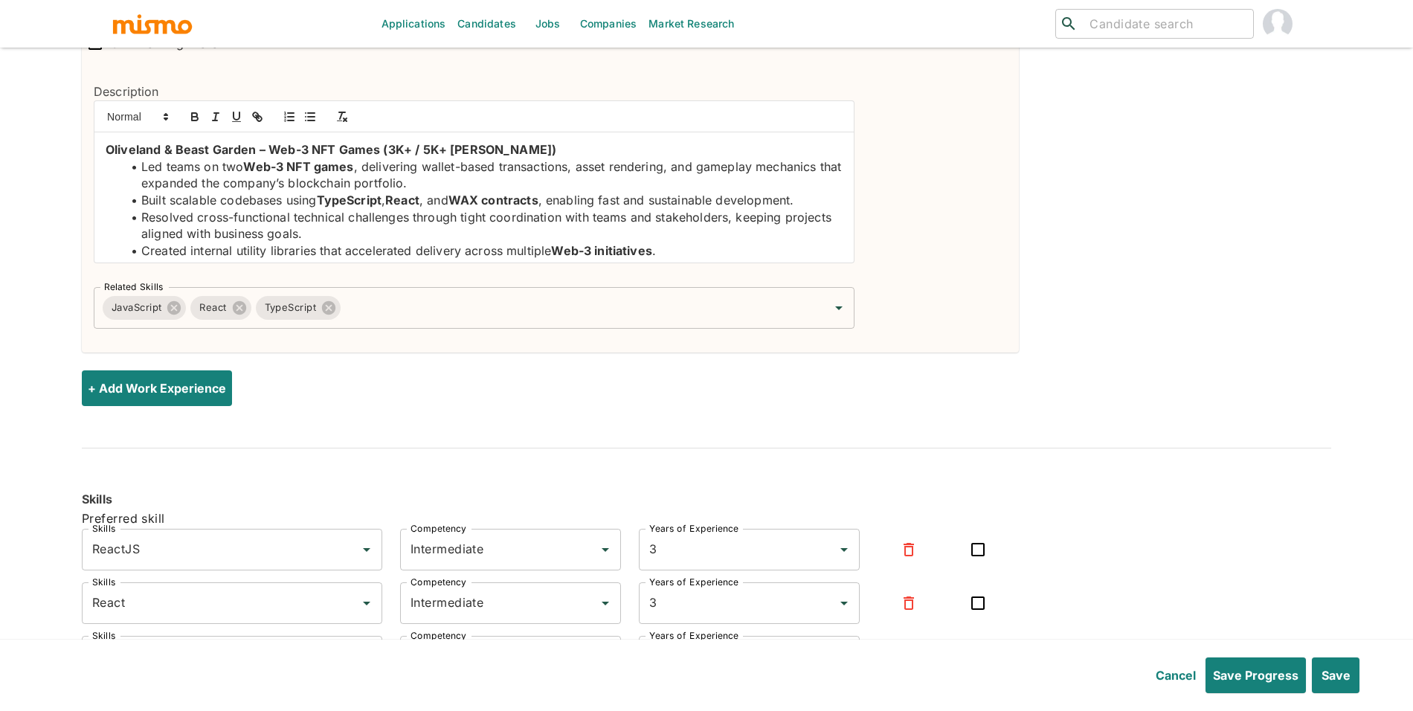
scroll to position [2058, 0]
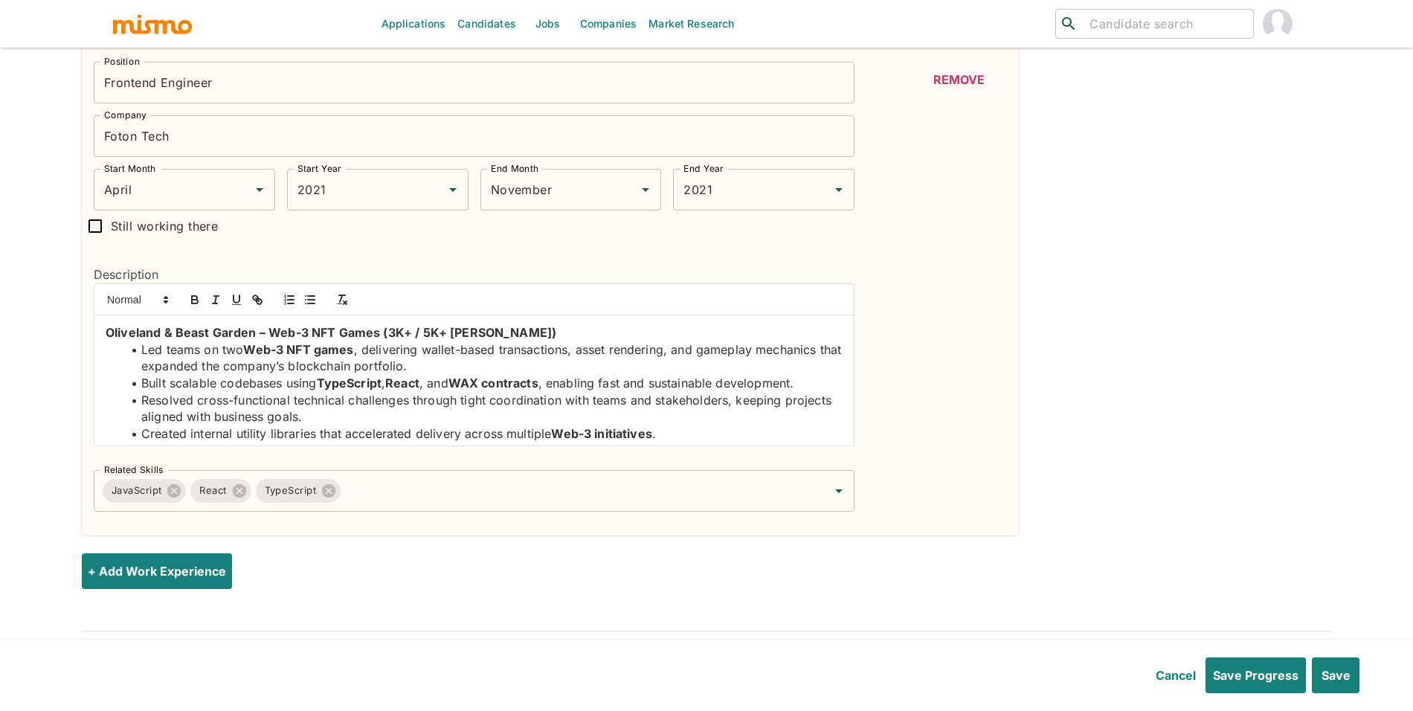
click at [232, 576] on div "+ Add Work Experience" at bounding box center [706, 571] width 1249 height 36
click at [205, 571] on button "+ Add Work Experience" at bounding box center [160, 571] width 156 height 36
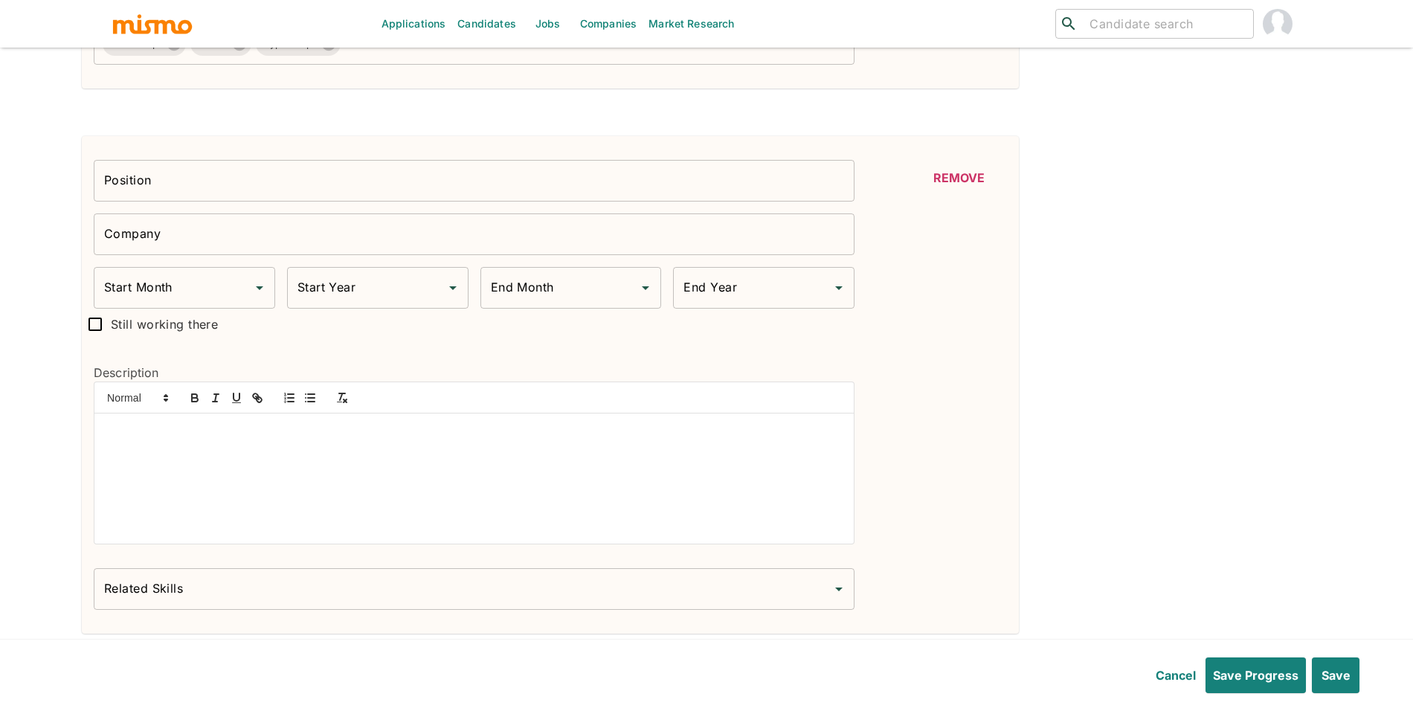
scroll to position [2512, 0]
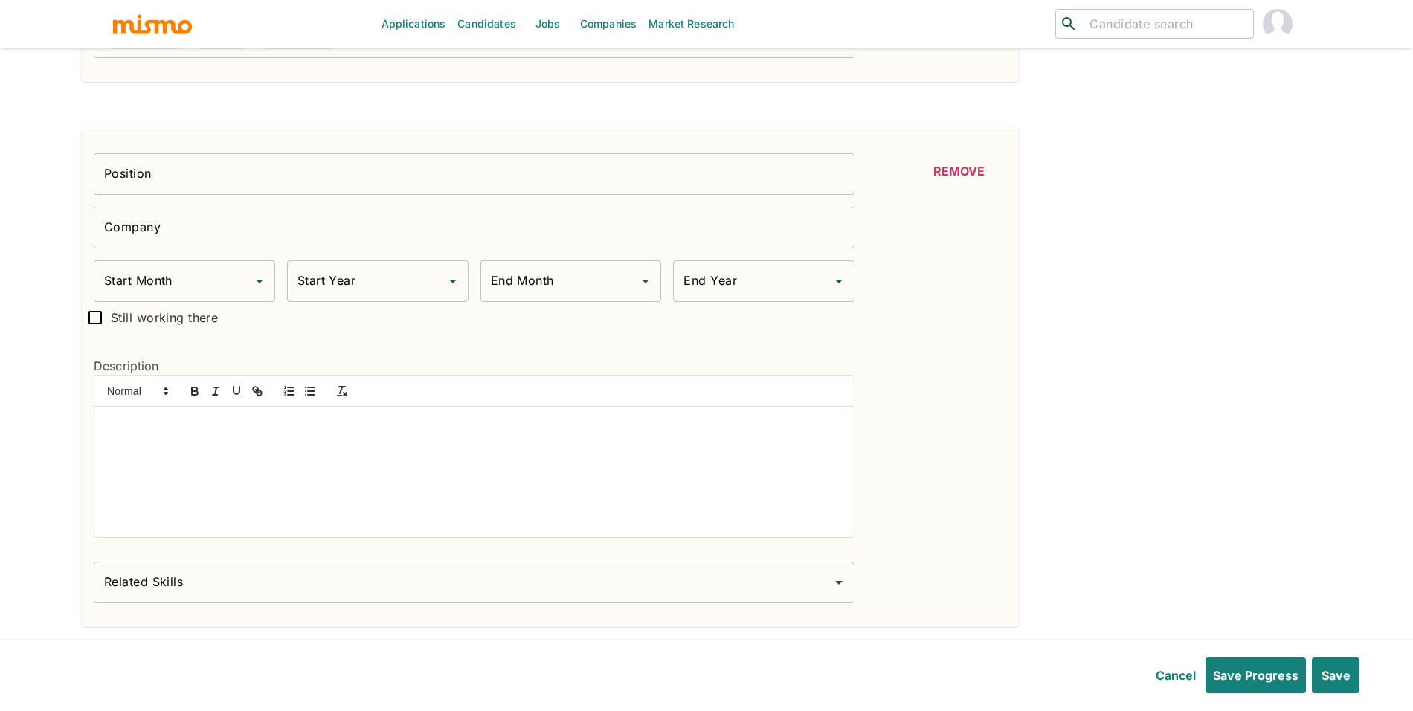
click at [379, 548] on div "Description" at bounding box center [468, 441] width 773 height 216
click at [405, 496] on div at bounding box center [473, 472] width 759 height 130
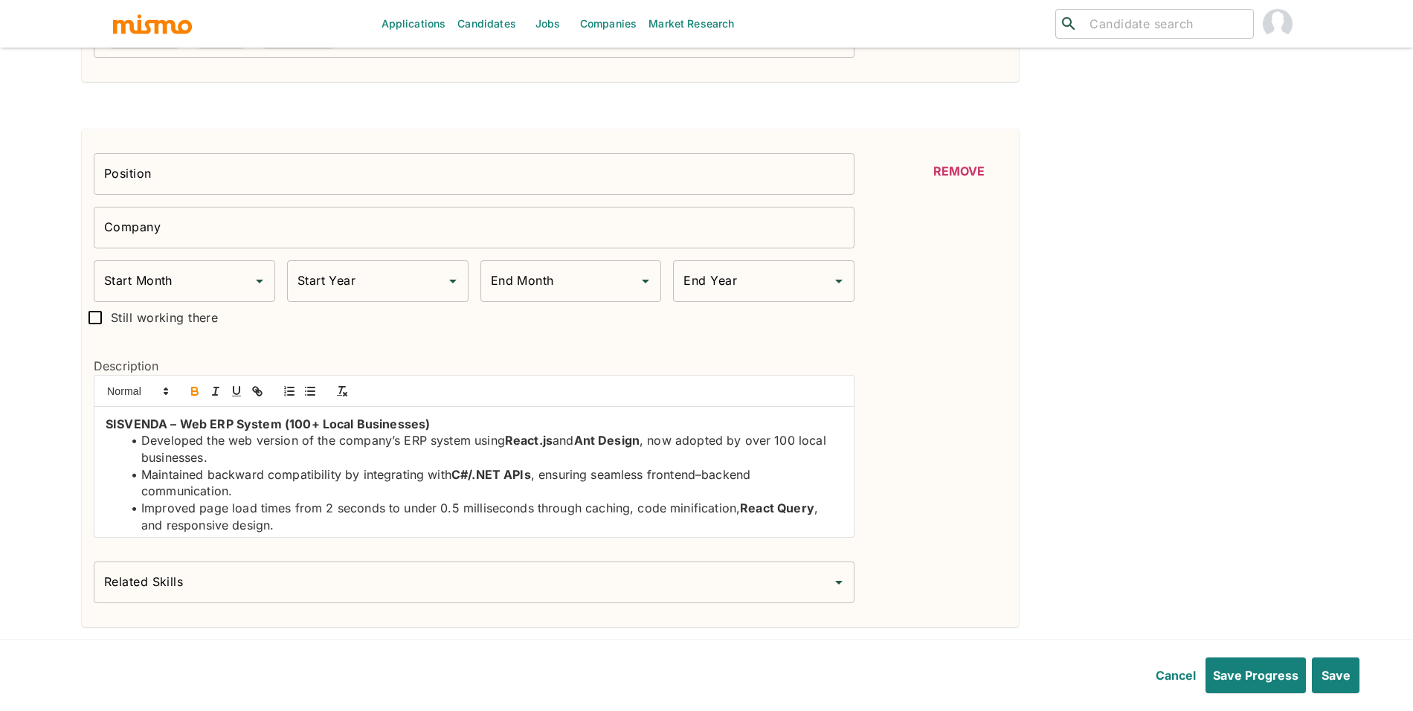
scroll to position [63, 0]
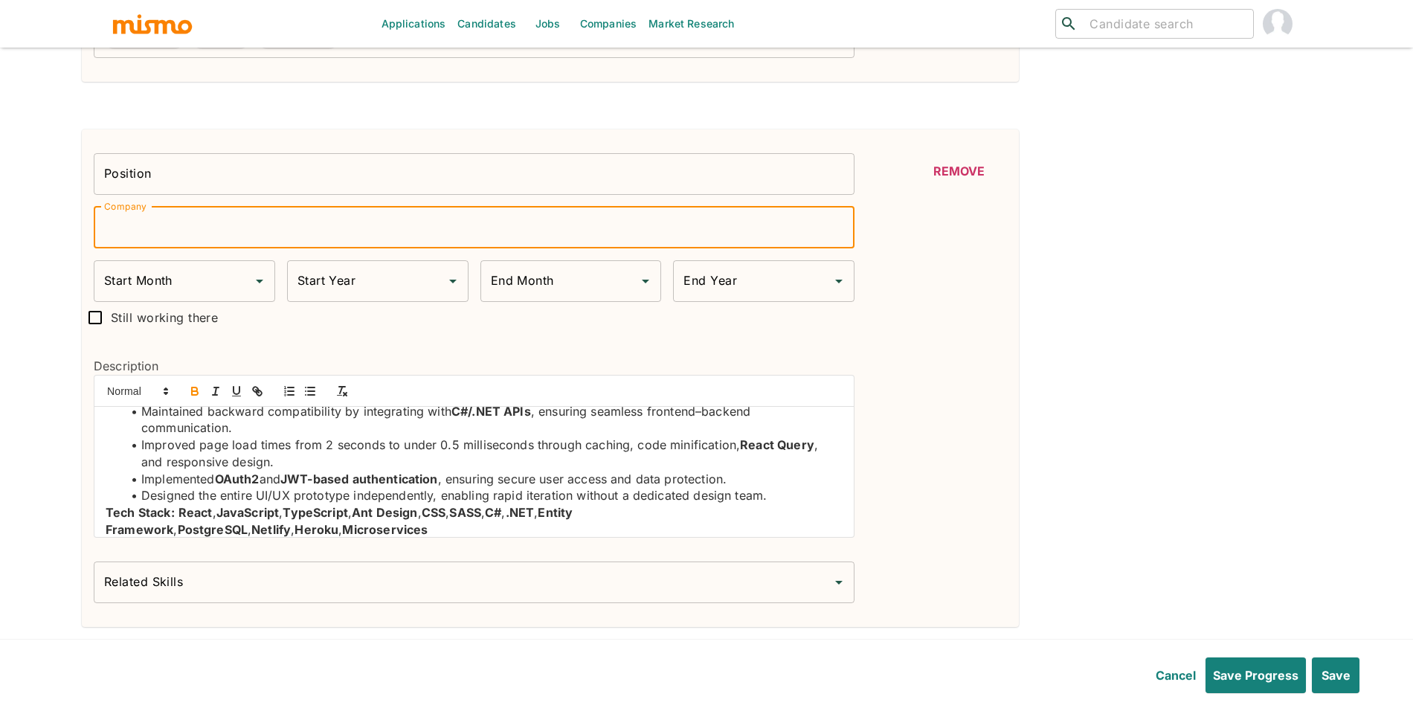
click at [240, 222] on input "Company" at bounding box center [474, 228] width 761 height 42
paste input "Tecnobyte Informatica"
type input "Tecnobyte Informatica"
click at [239, 203] on div "Company Tecnobyte Informatica Company" at bounding box center [468, 222] width 773 height 54
click at [242, 192] on input "Position" at bounding box center [474, 174] width 761 height 42
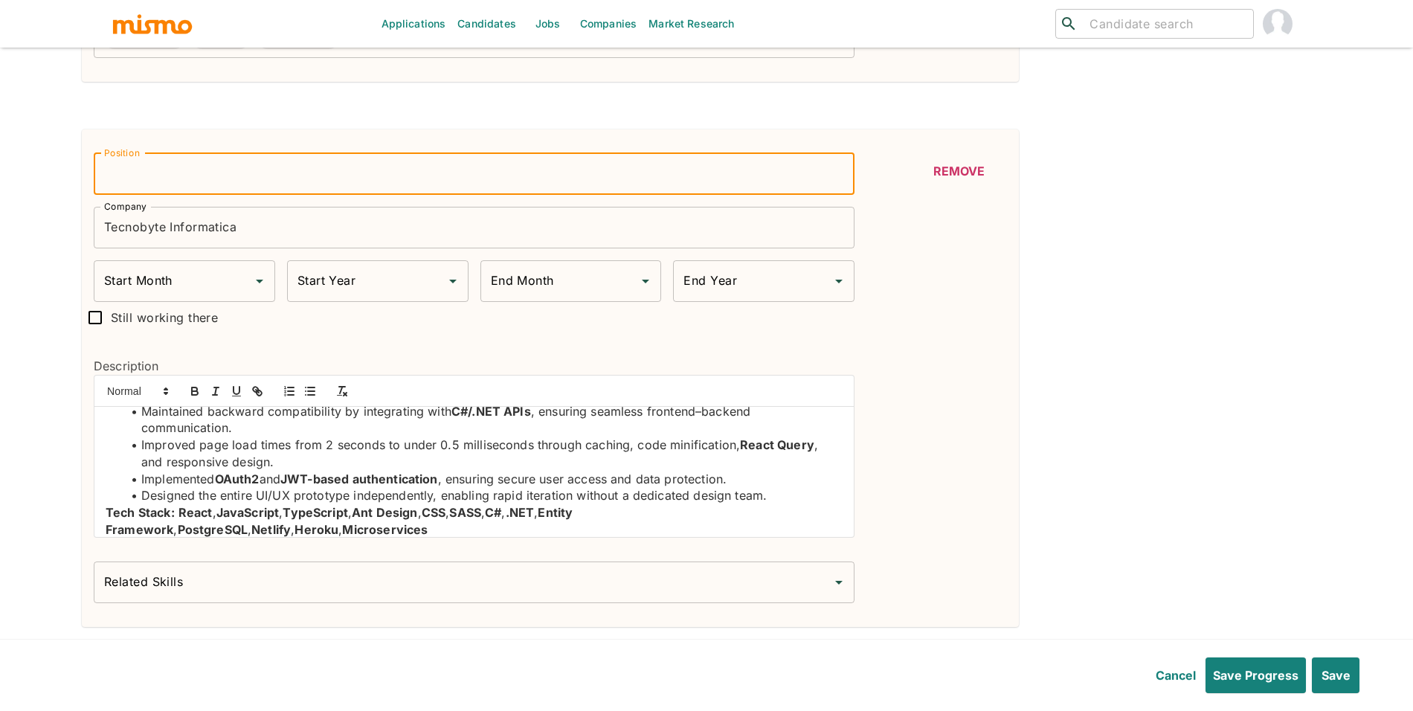
click at [278, 184] on input "Position" at bounding box center [474, 174] width 761 height 42
type input "Fullstack Developer"
click at [148, 300] on div "Start Month" at bounding box center [184, 281] width 181 height 42
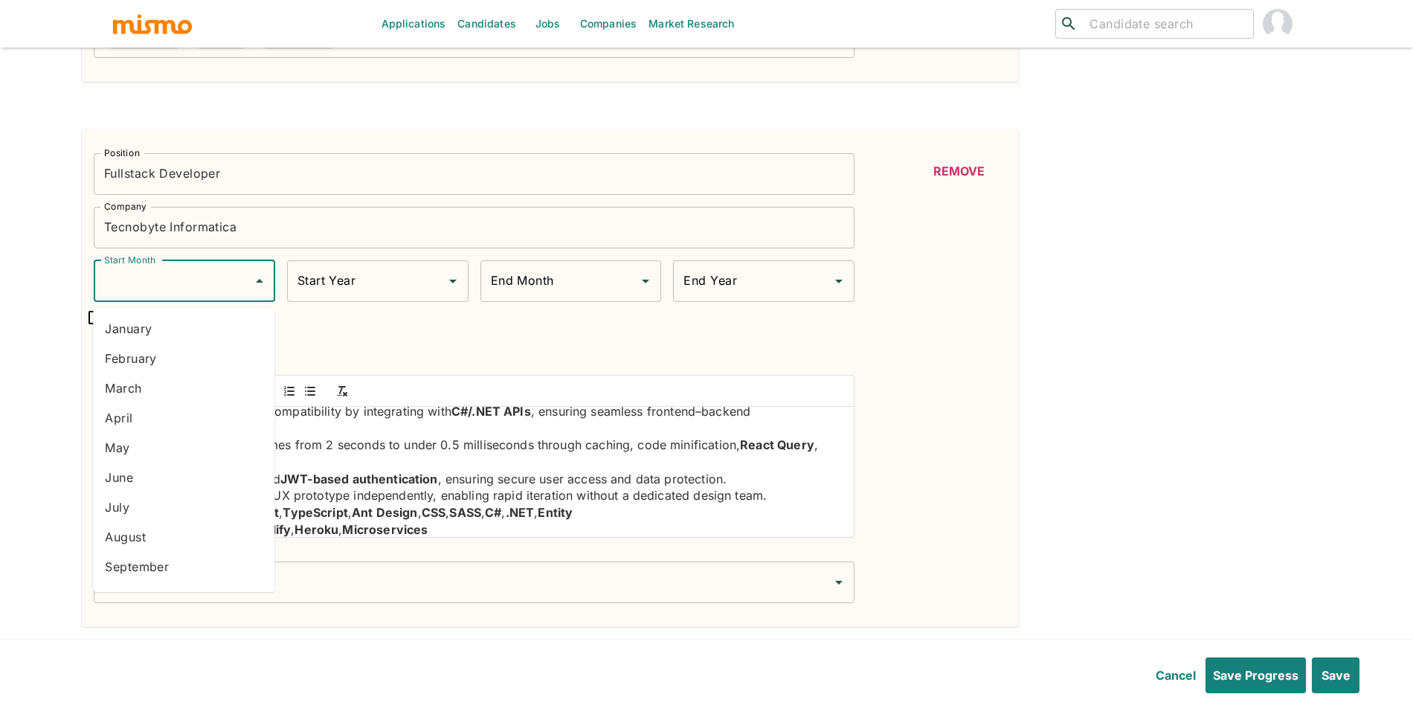
click at [150, 349] on li "February" at bounding box center [183, 359] width 181 height 30
type input "February"
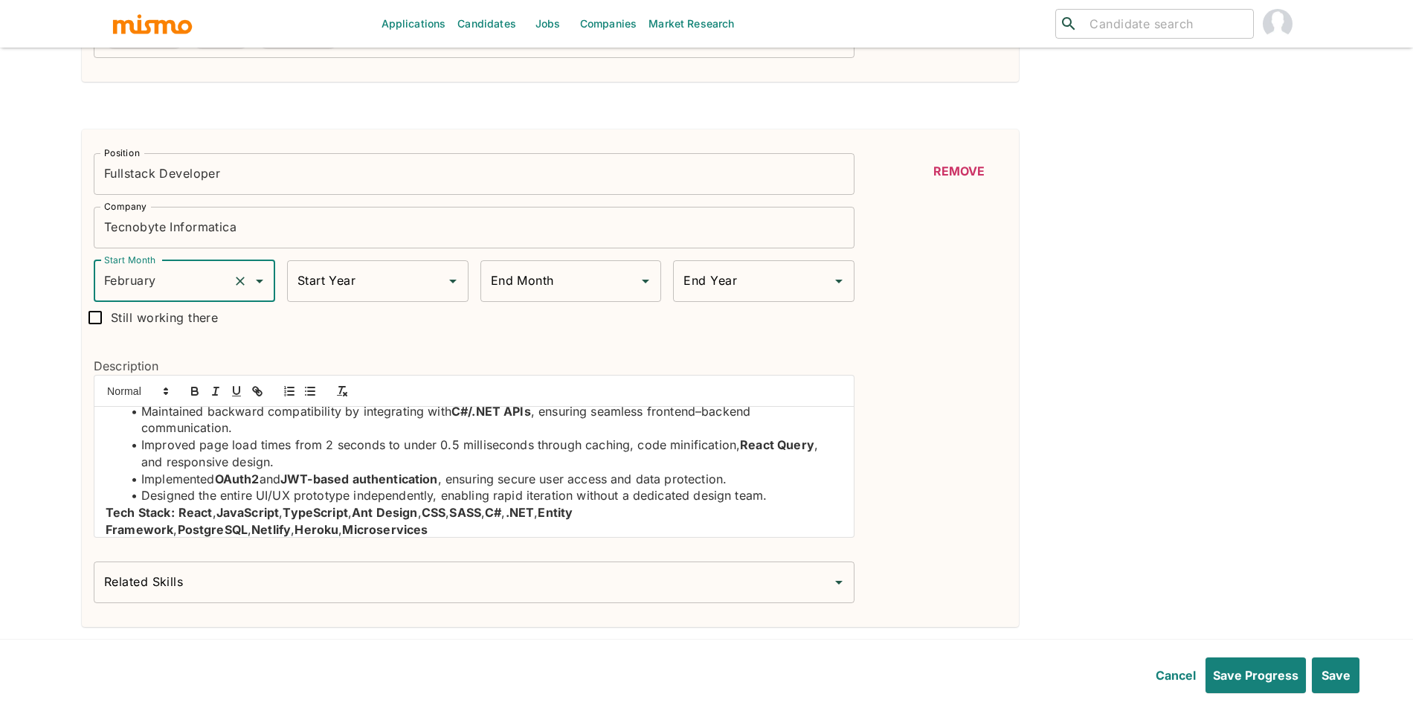
click at [399, 280] on input "Start Year" at bounding box center [367, 281] width 146 height 28
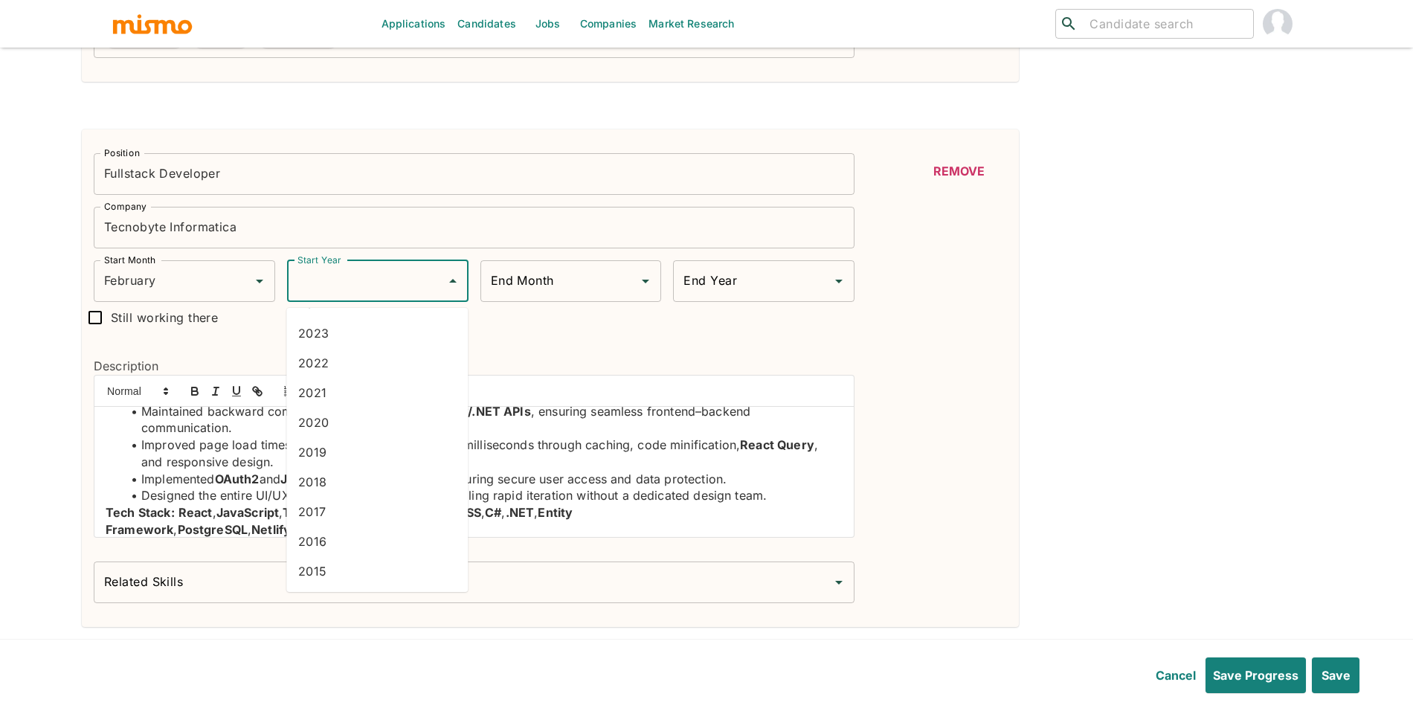
scroll to position [0, 0]
click at [335, 481] on li "2020" at bounding box center [376, 478] width 181 height 30
type input "2020"
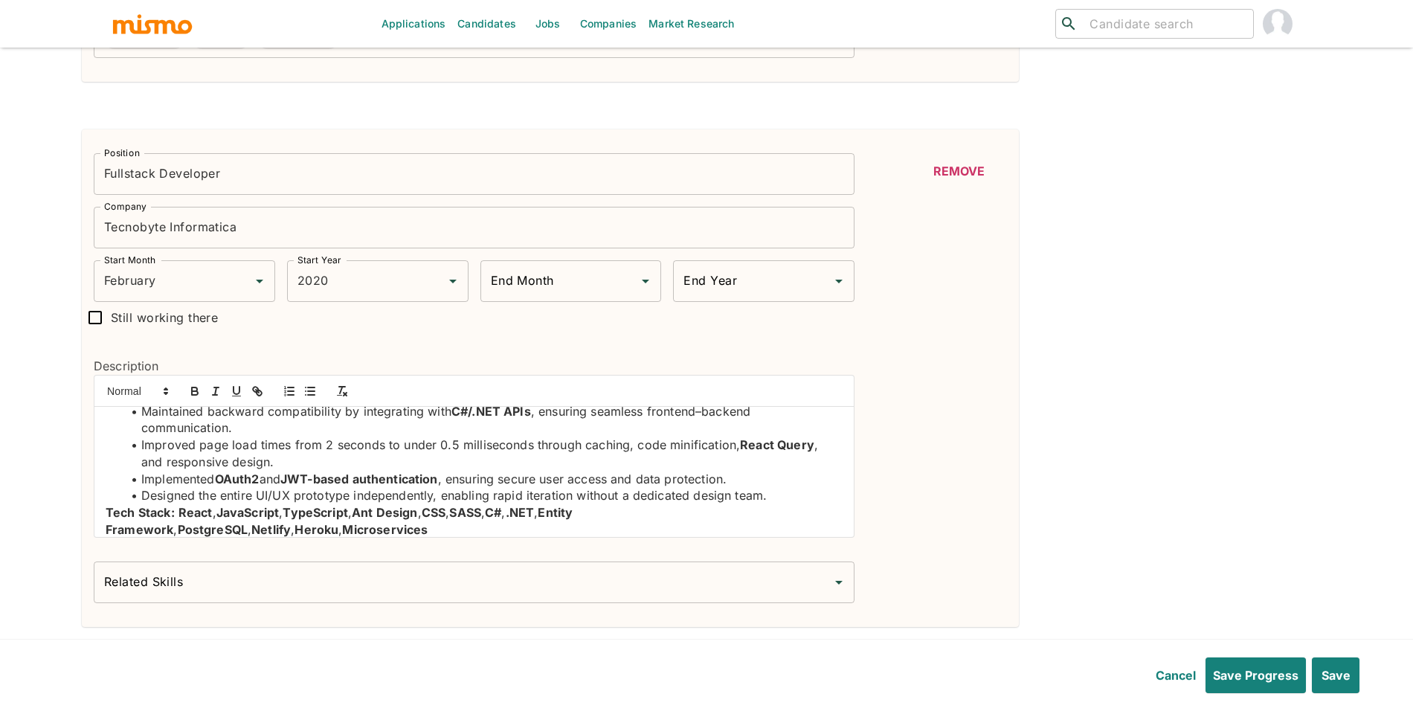
click at [576, 310] on div "Position Fullstack Developer Position Company Tecnobyte Informatica Company Sta…" at bounding box center [468, 372] width 773 height 462
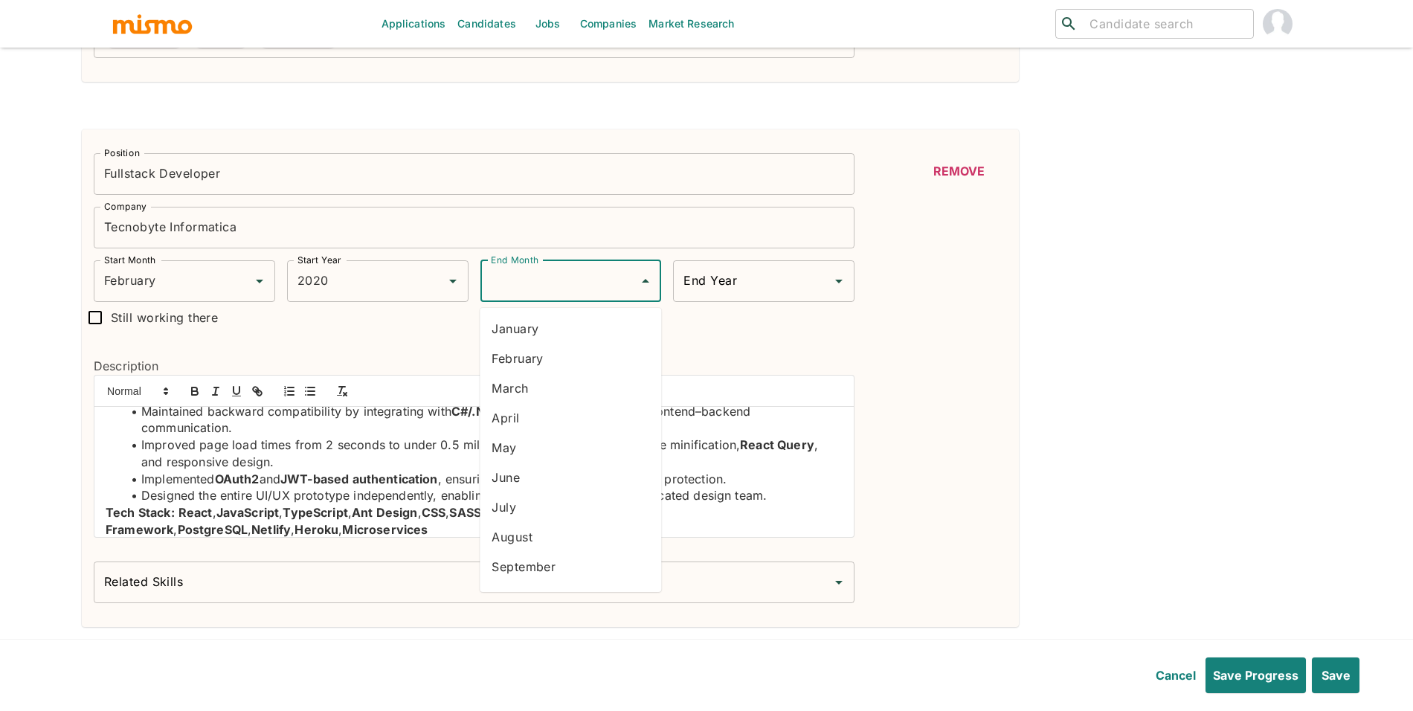
click at [582, 295] on input "End Month" at bounding box center [560, 281] width 146 height 28
click at [537, 515] on li "July" at bounding box center [570, 507] width 181 height 30
type input "July"
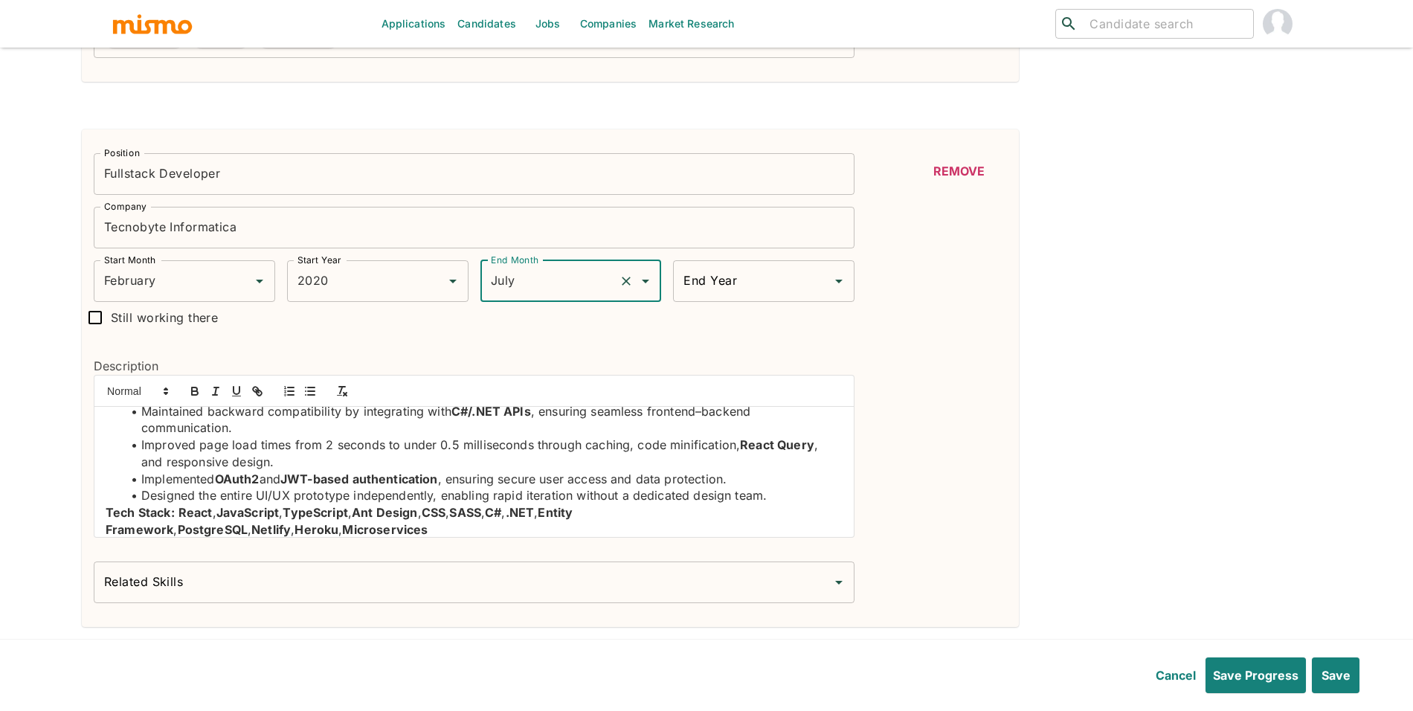
click at [735, 294] on input "End Year" at bounding box center [753, 281] width 146 height 28
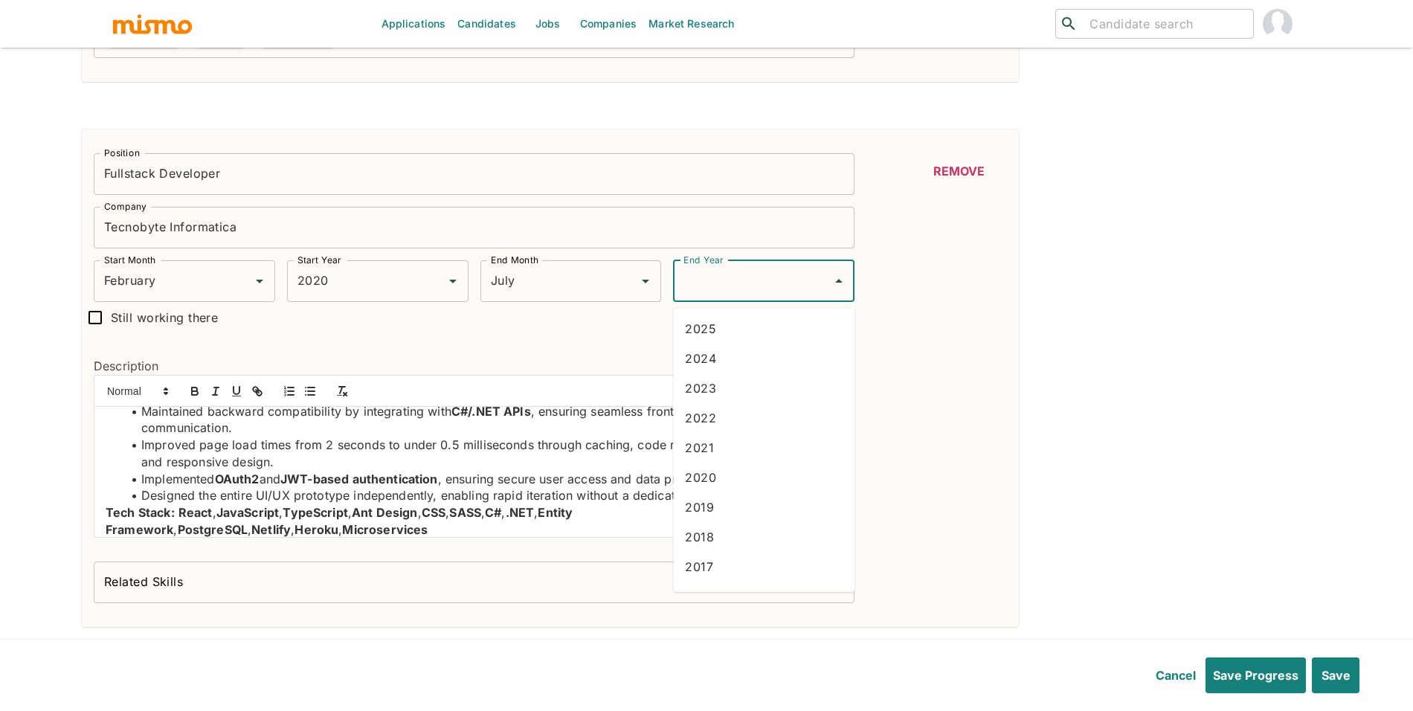
click at [713, 450] on li "2021" at bounding box center [763, 448] width 181 height 30
type input "2021"
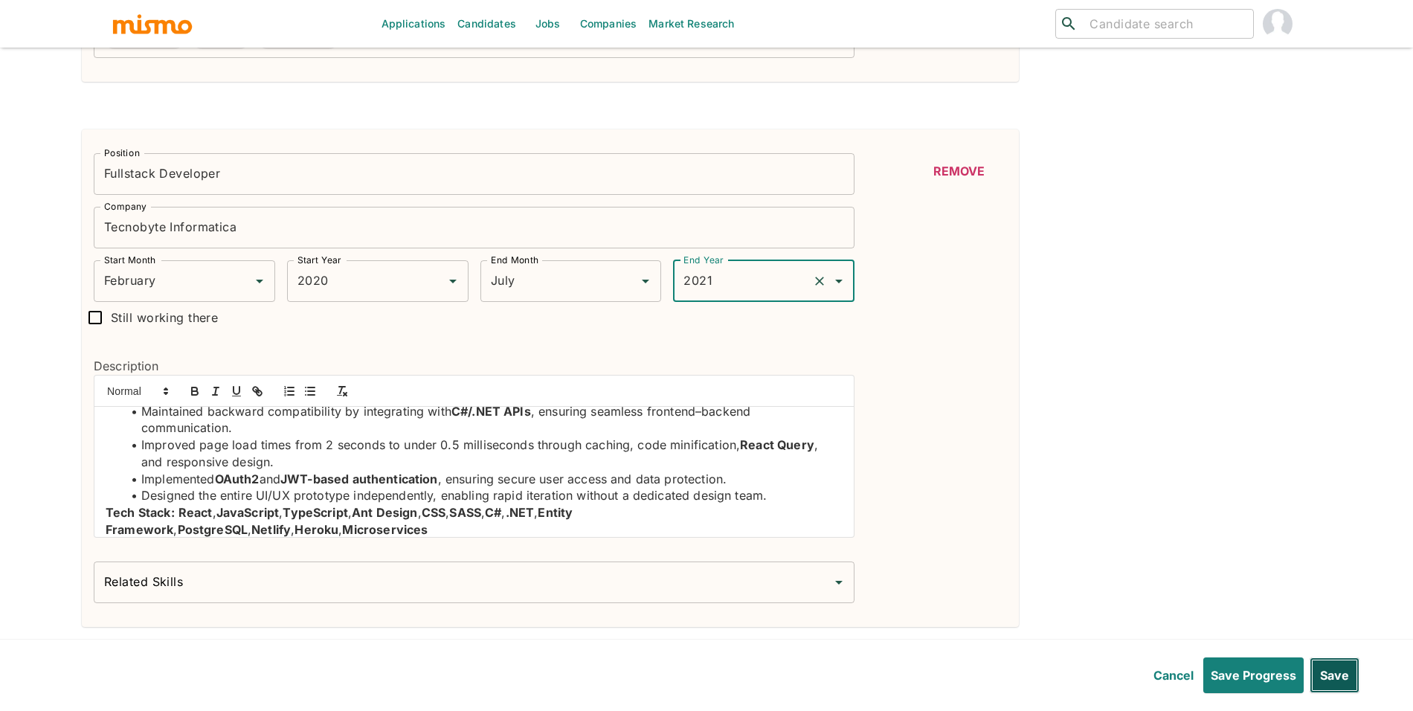
click at [1350, 674] on button "Save" at bounding box center [1334, 675] width 50 height 36
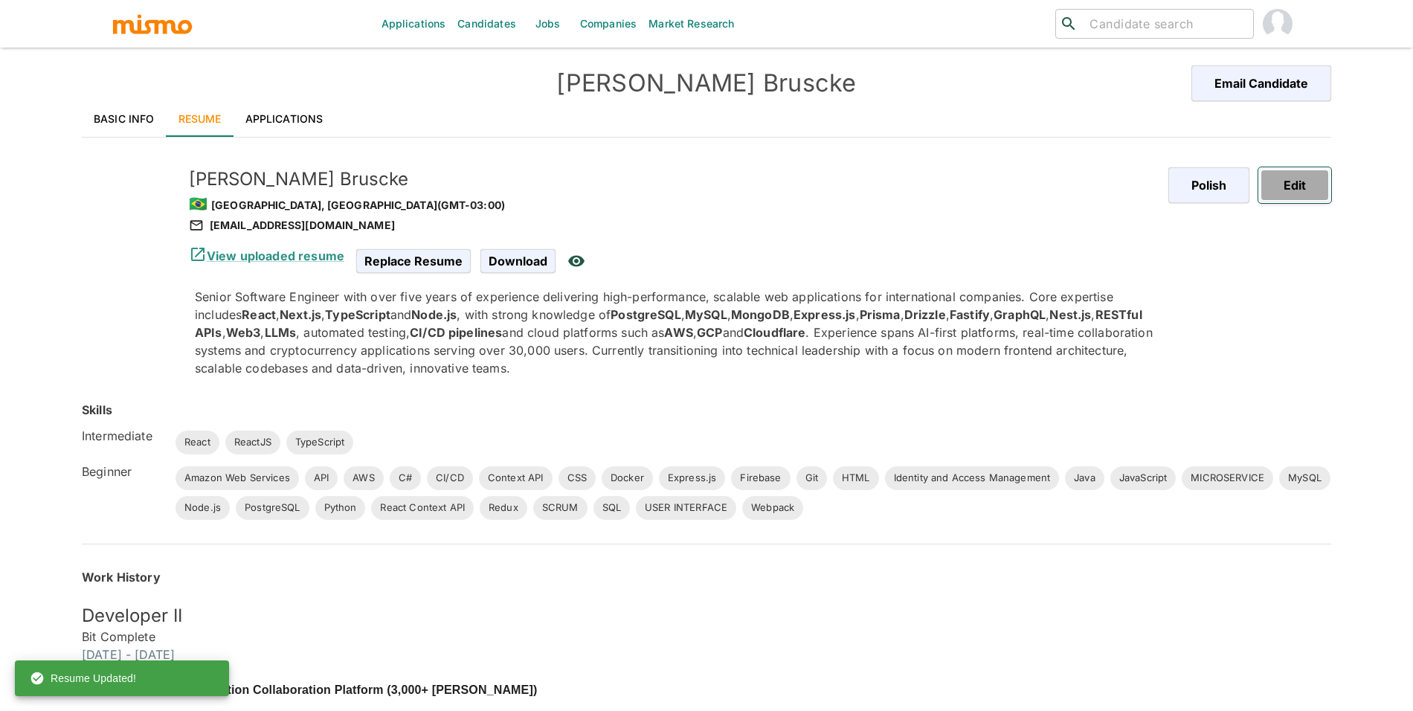
click at [1300, 178] on button "Edit" at bounding box center [1294, 185] width 73 height 36
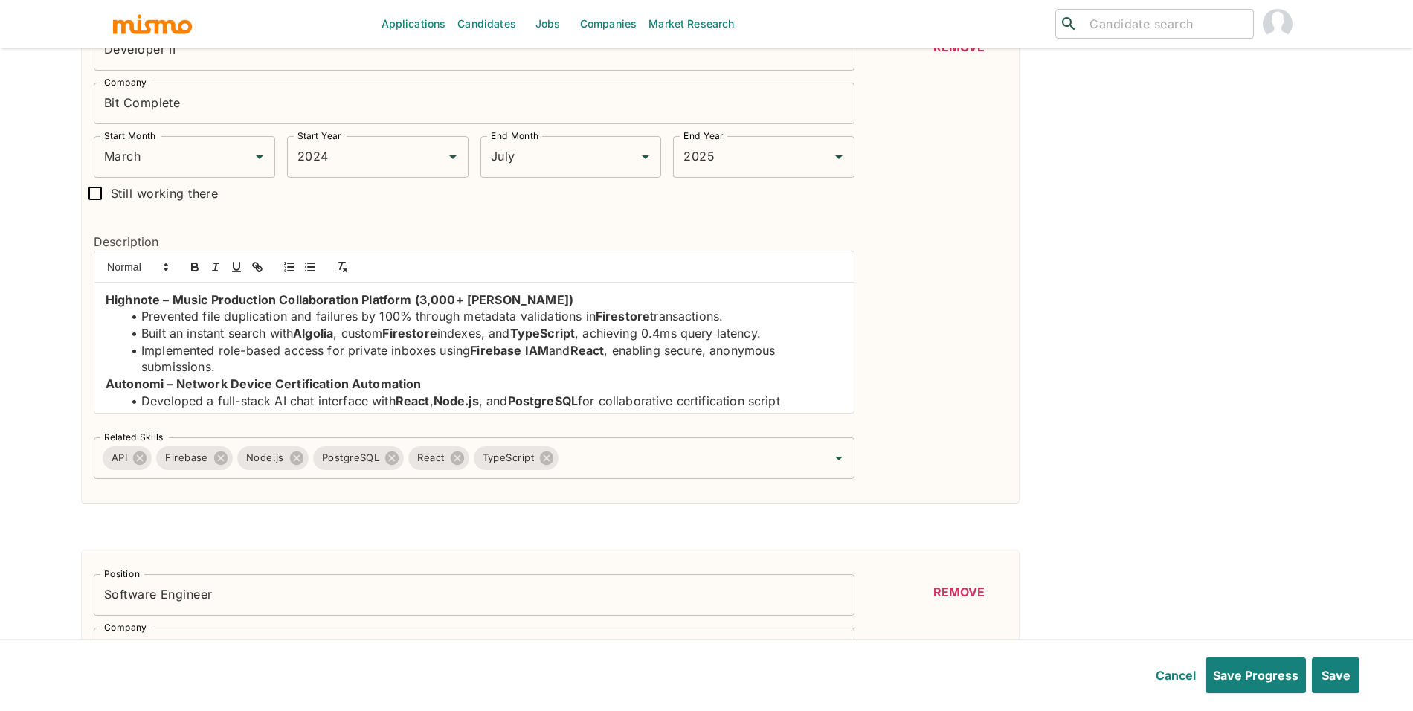
scroll to position [450, 0]
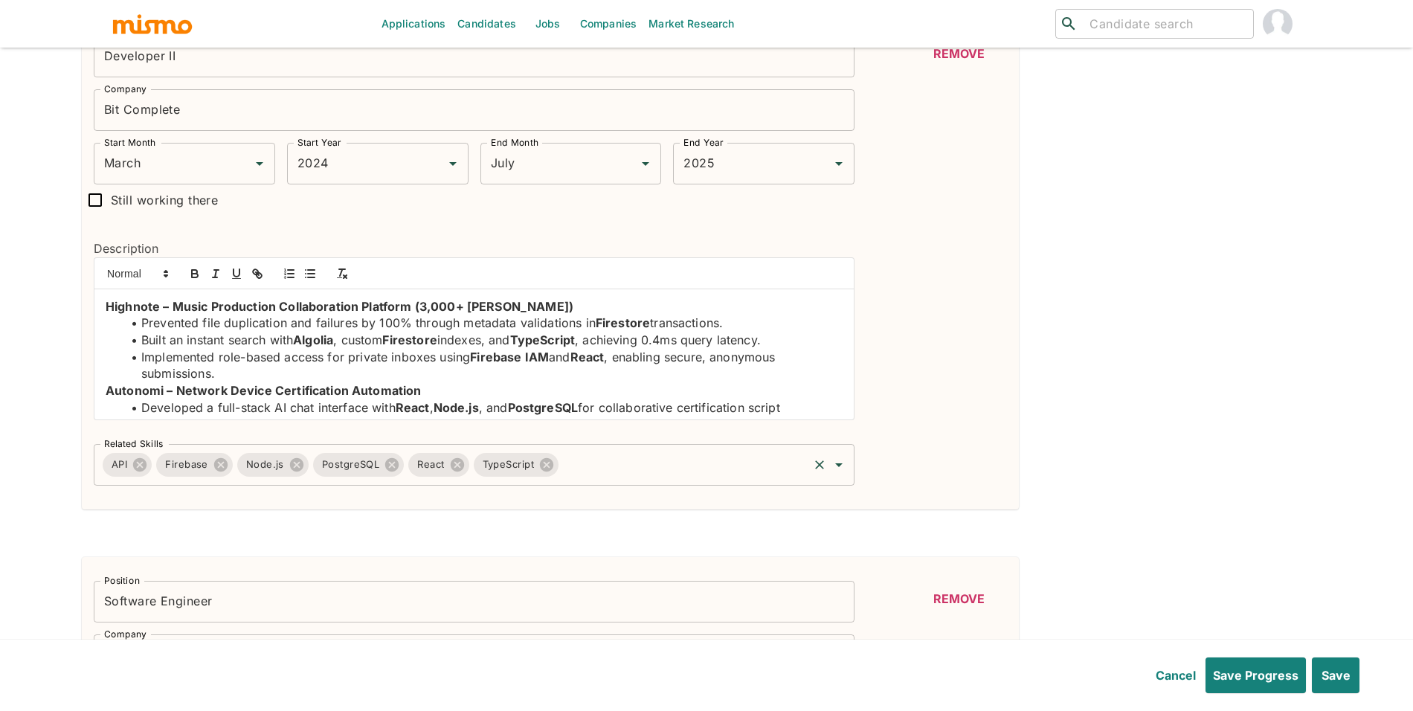
click at [679, 466] on input "Related Skills" at bounding box center [683, 465] width 245 height 28
drag, startPoint x: 870, startPoint y: 456, endPoint x: 876, endPoint y: 409, distance: 47.2
click at [871, 456] on div "Remove" at bounding box center [930, 261] width 152 height 450
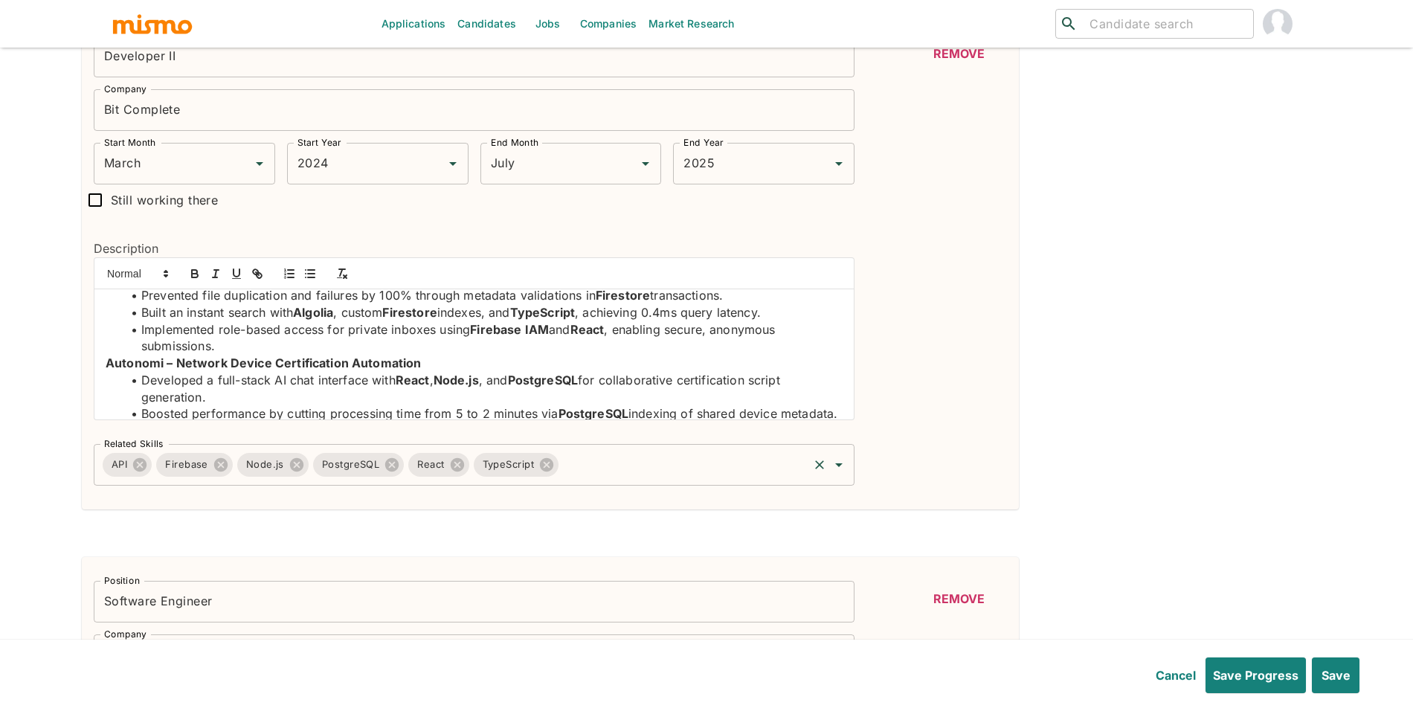
click at [634, 474] on input "Related Skills" at bounding box center [683, 465] width 245 height 28
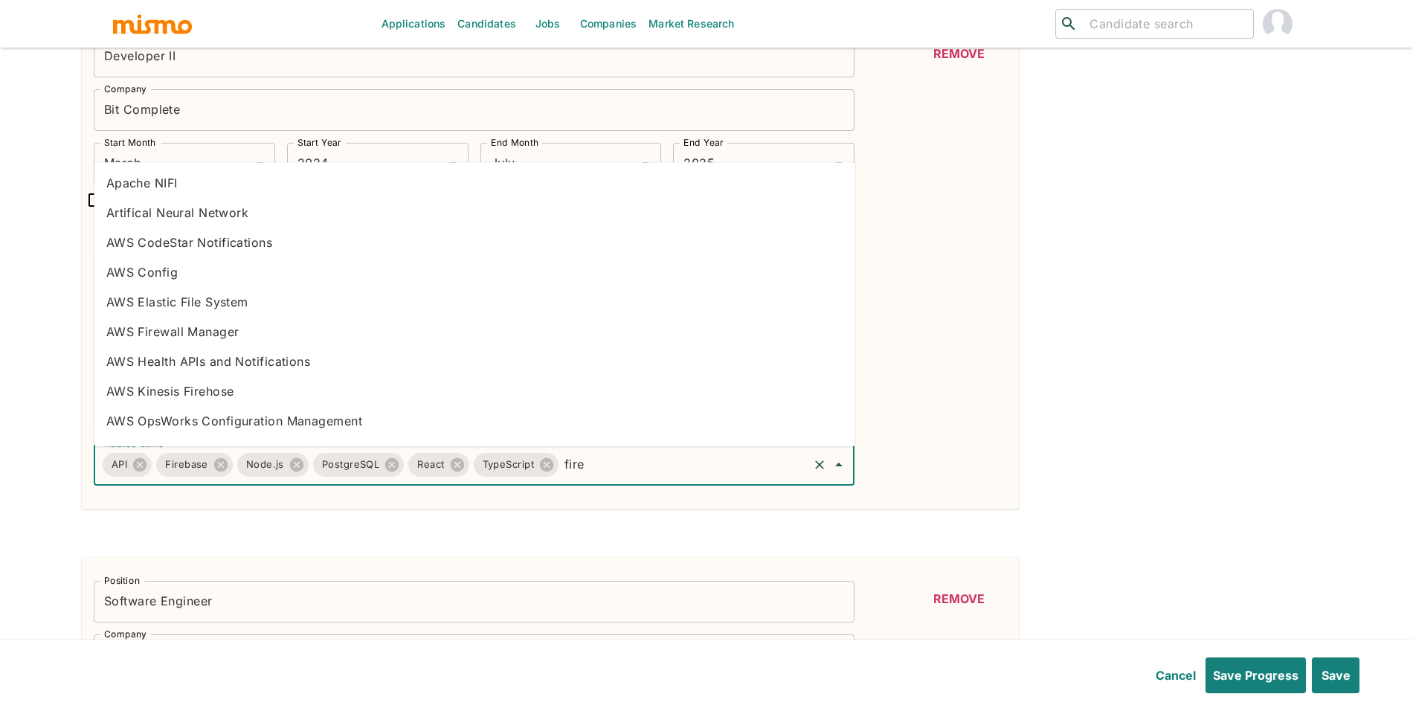
type input "fireb"
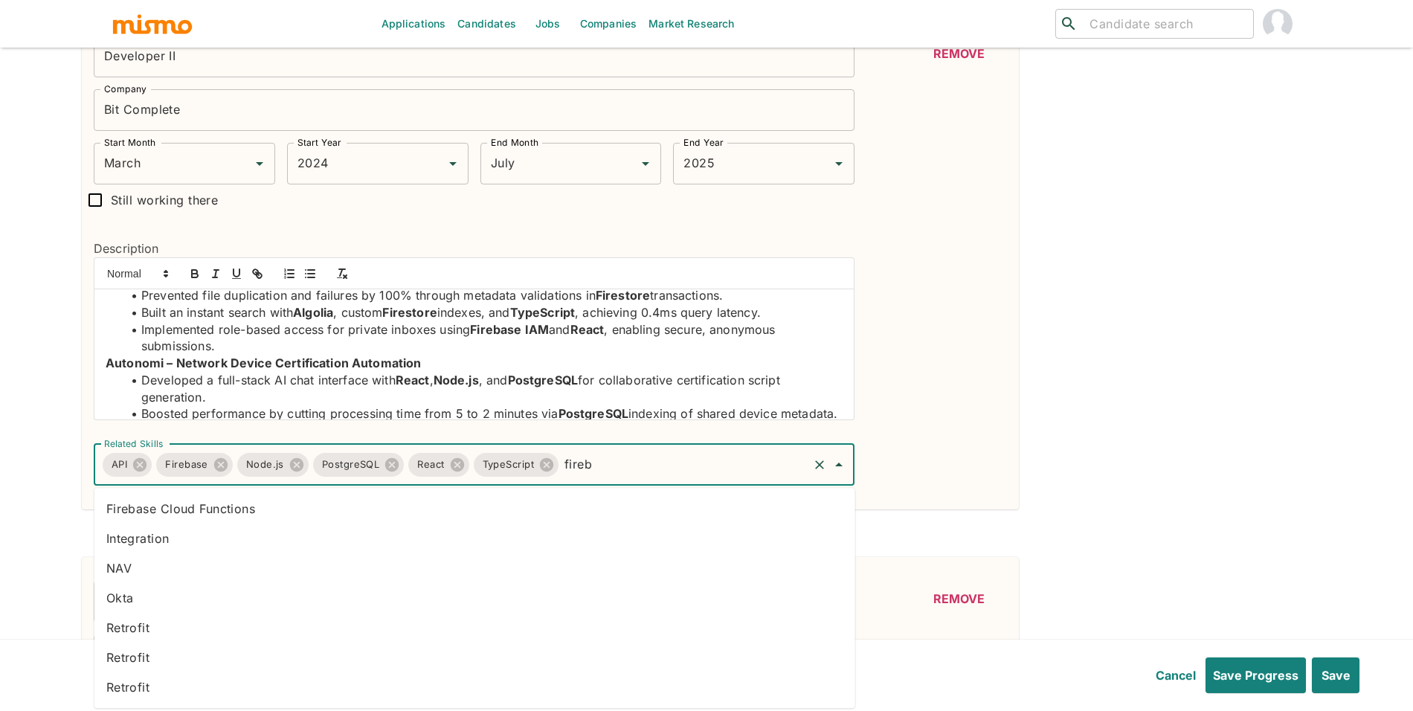
click at [692, 460] on input "fireb" at bounding box center [683, 465] width 245 height 28
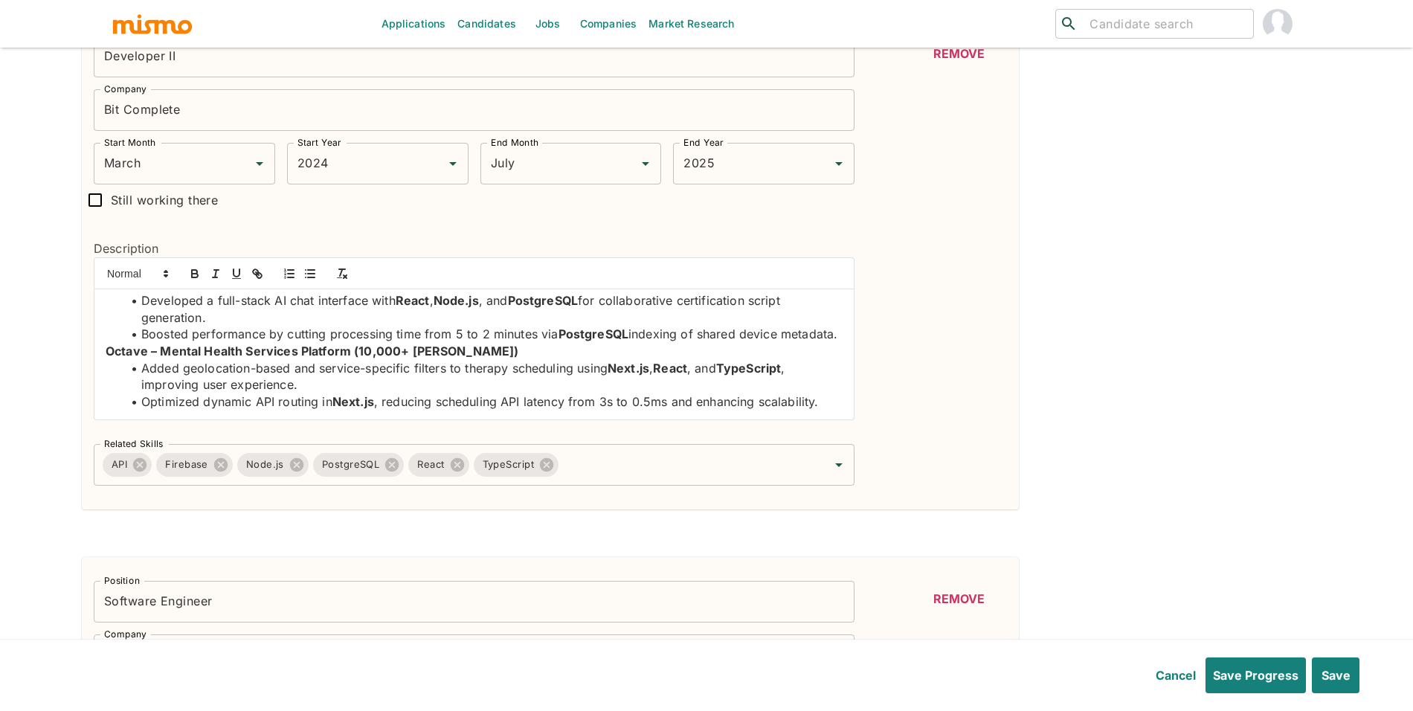
scroll to position [123, 0]
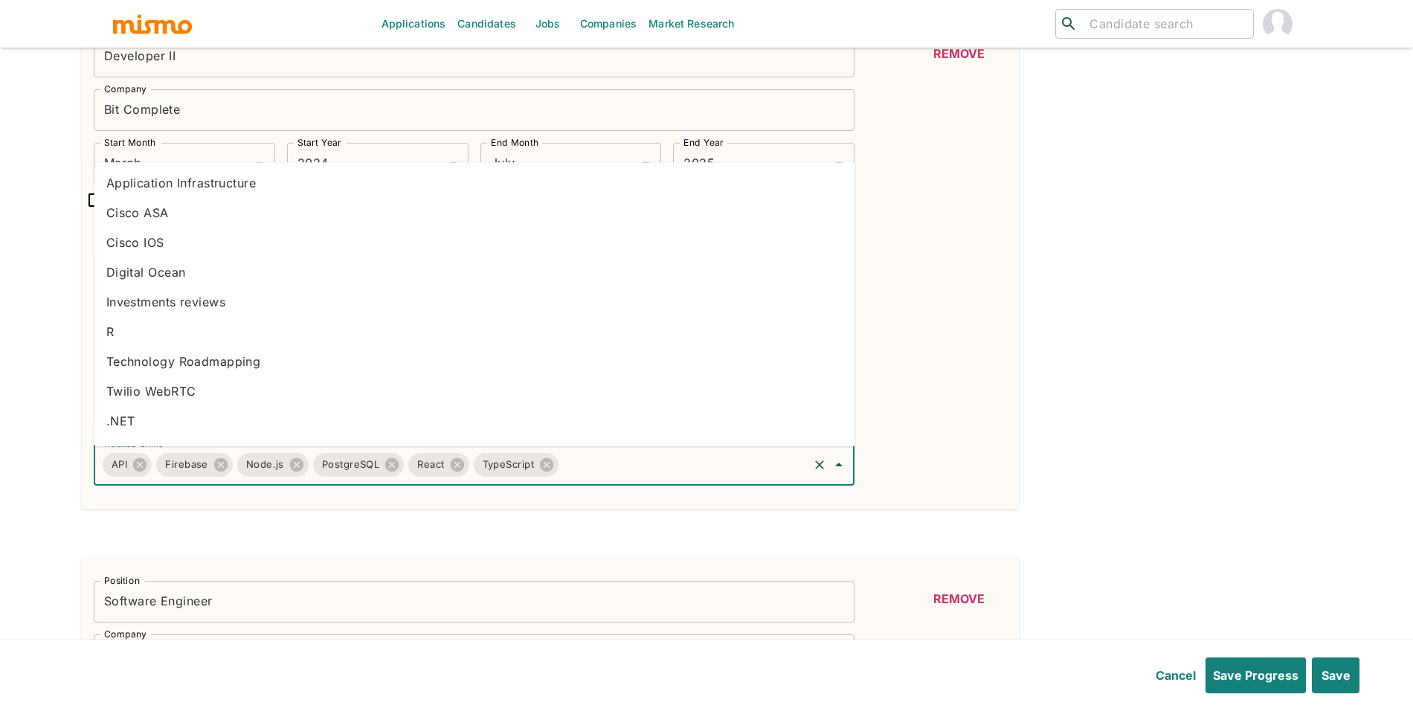
click at [735, 460] on input "Related Skills" at bounding box center [683, 465] width 245 height 28
type input "next"
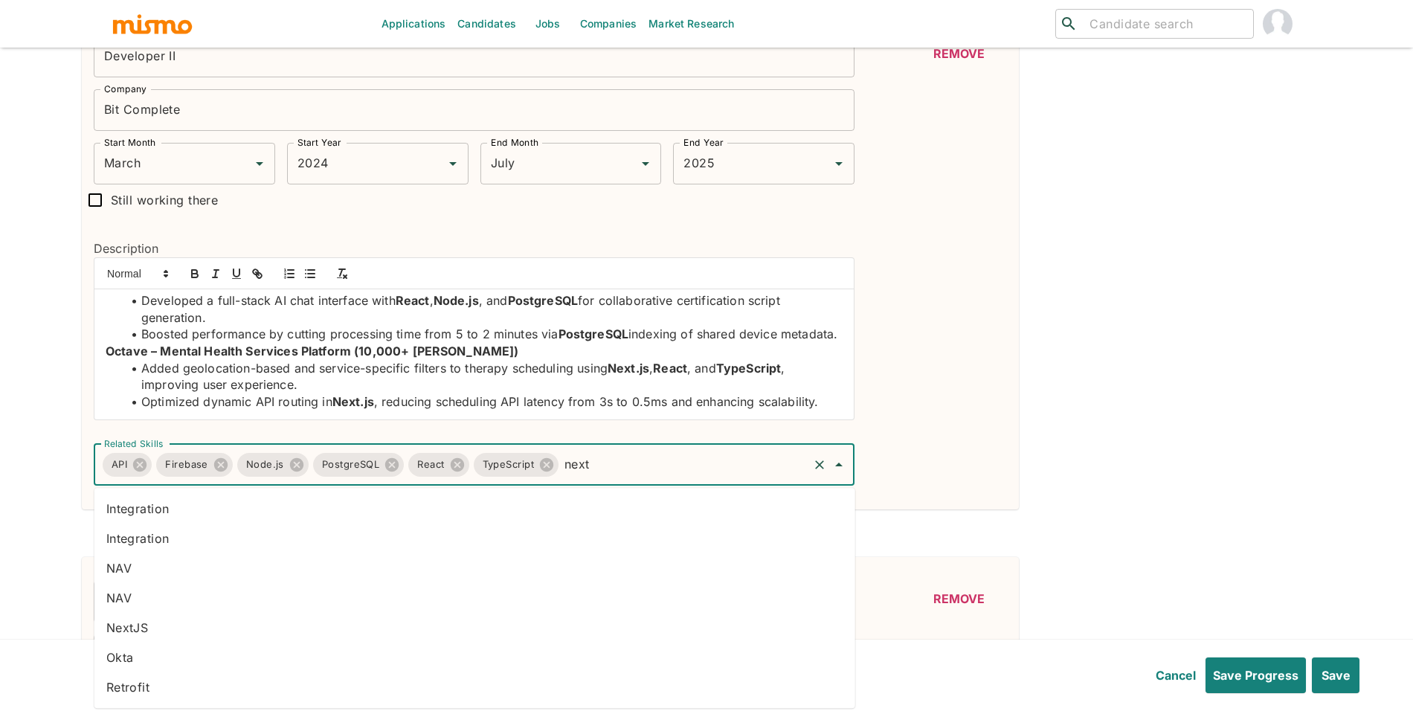
click at [254, 622] on li "NextJS" at bounding box center [474, 628] width 761 height 30
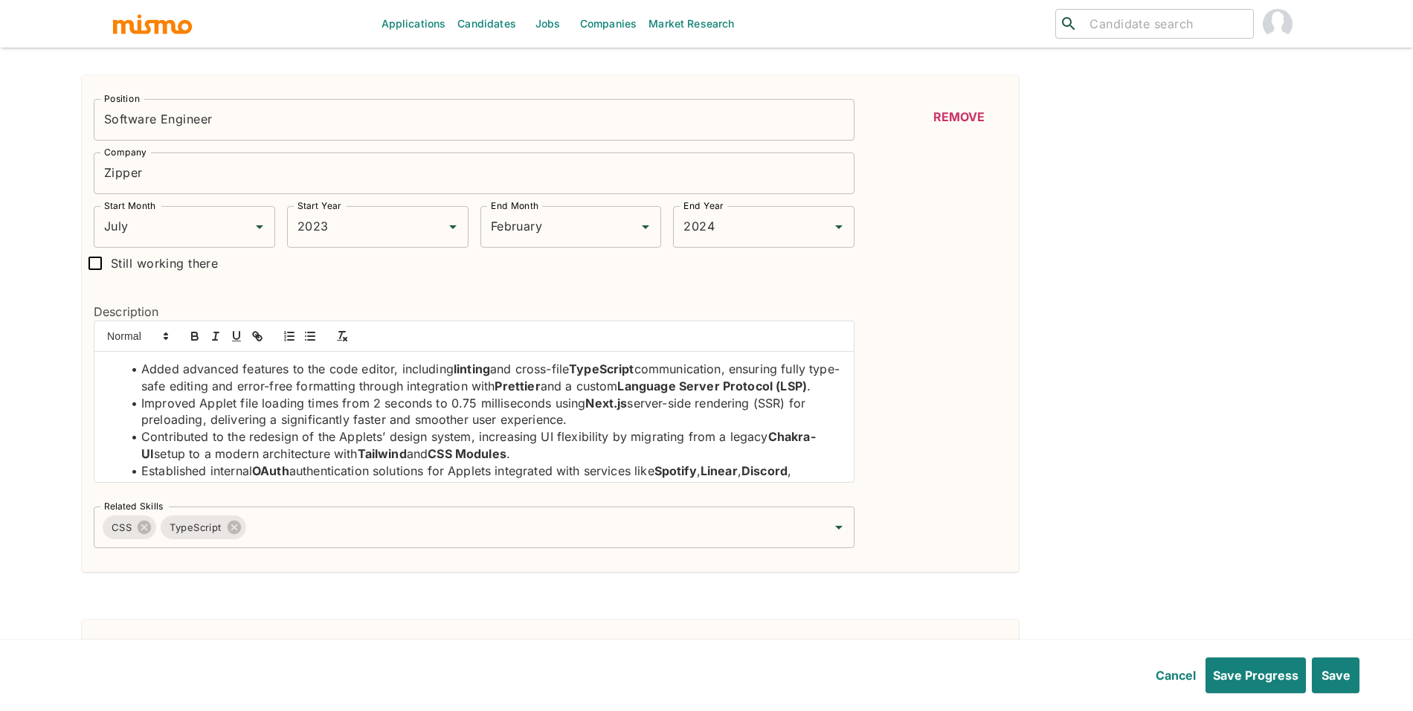
scroll to position [1005, 0]
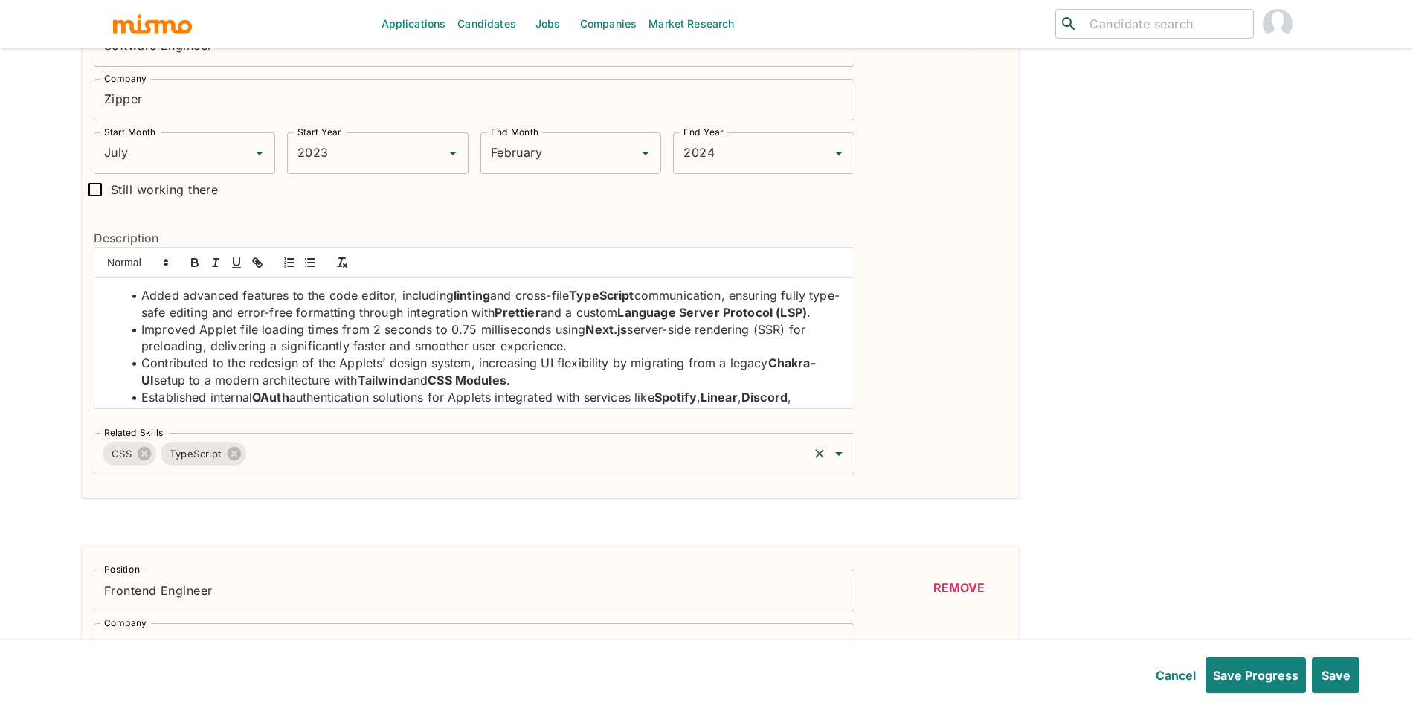
click at [415, 466] on input "Related Skills" at bounding box center [527, 453] width 558 height 28
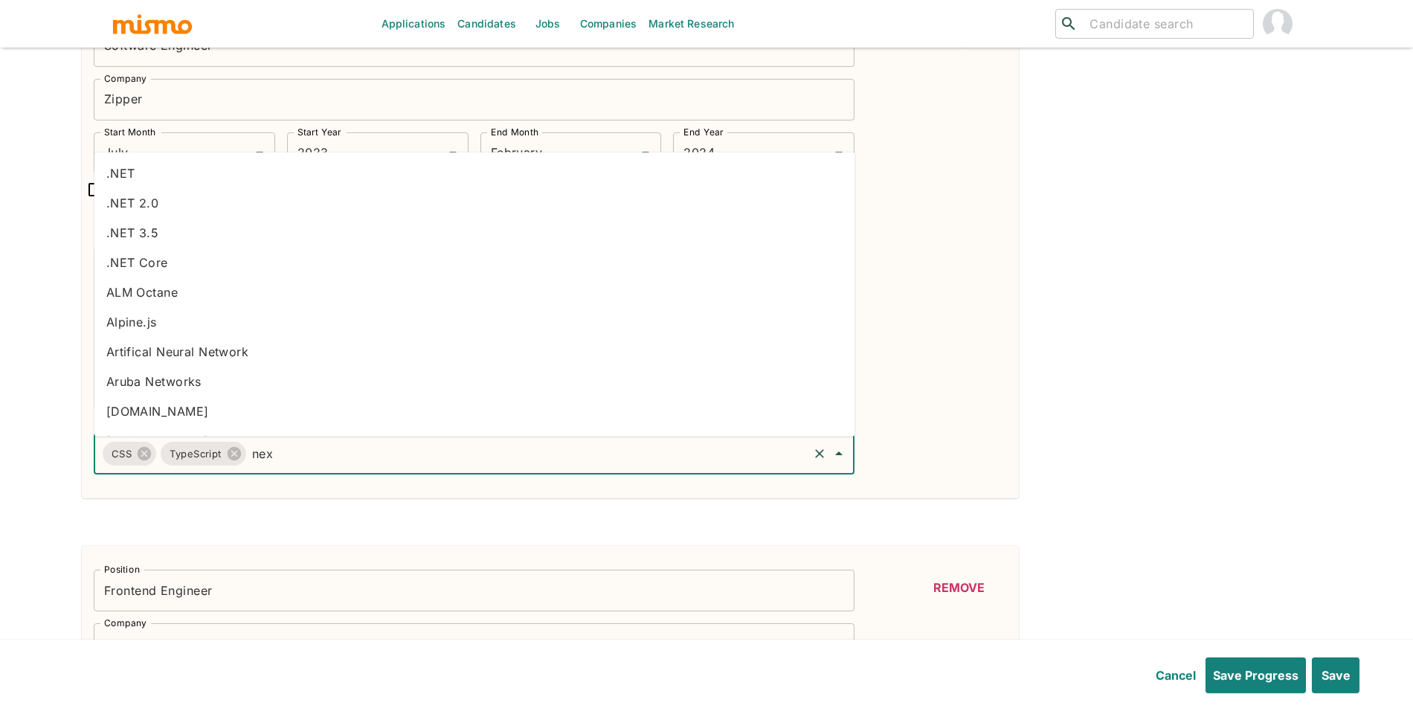
type input "next"
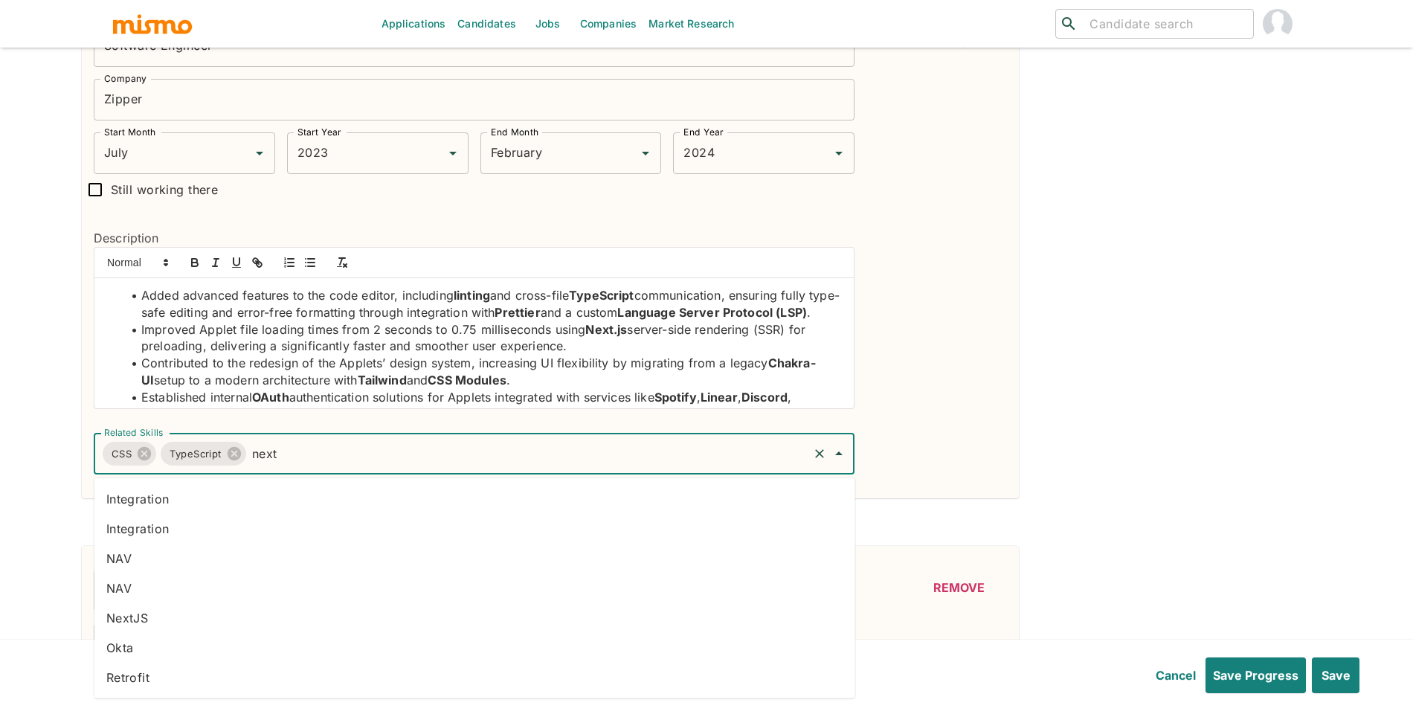
click at [257, 609] on li "NextJS" at bounding box center [474, 618] width 761 height 30
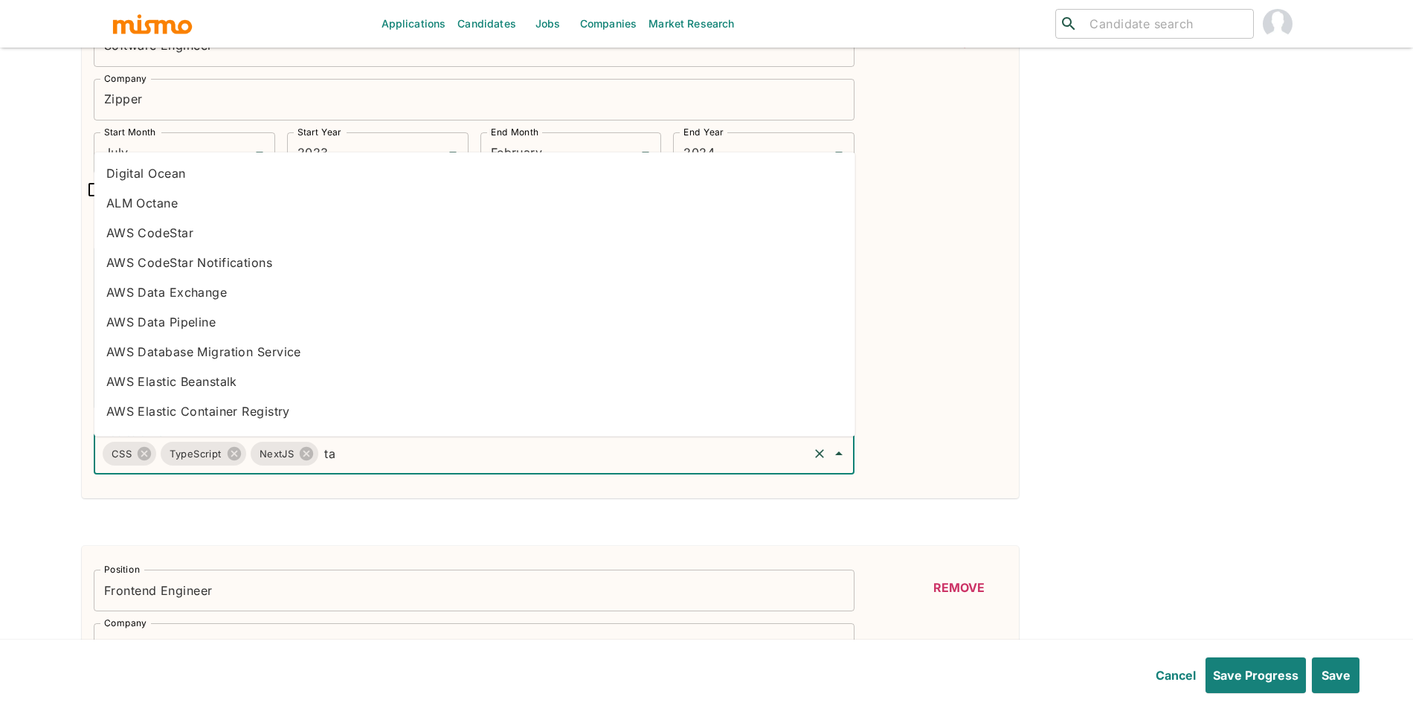
type input "tai"
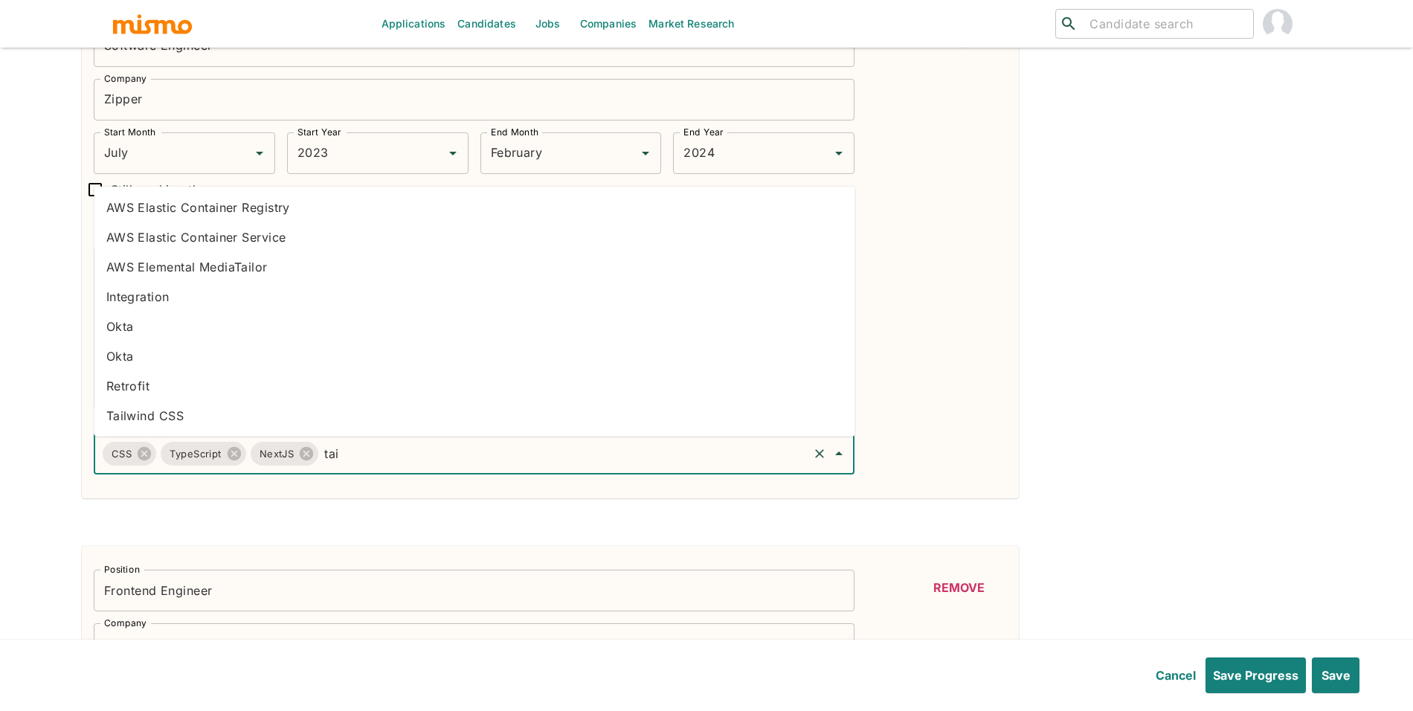
click at [588, 423] on li "Tailwind CSS" at bounding box center [474, 416] width 761 height 30
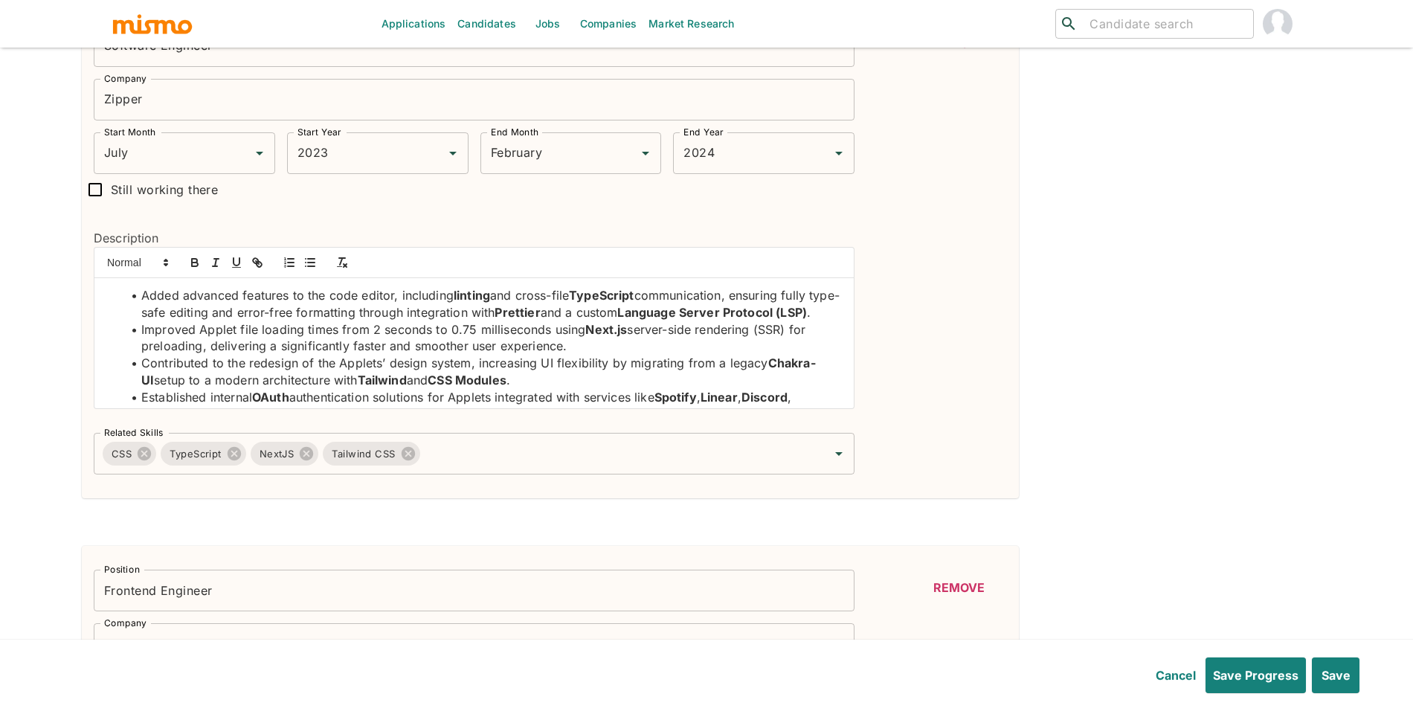
click at [833, 321] on div "Added advanced features to the code editor, including linting and cross-file Ty…" at bounding box center [473, 343] width 759 height 130
click at [835, 326] on div "Added advanced features to the code editor, including linting and cross-file Ty…" at bounding box center [473, 343] width 759 height 130
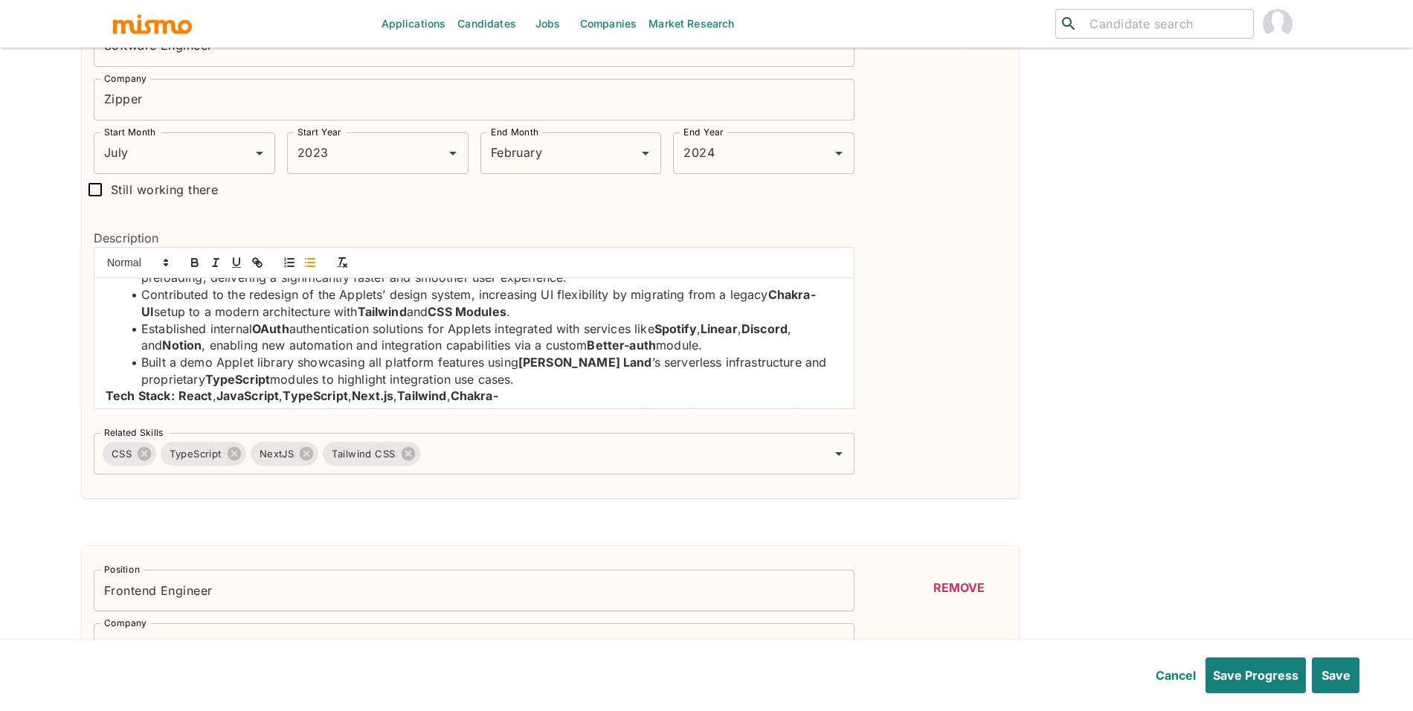
scroll to position [92, 0]
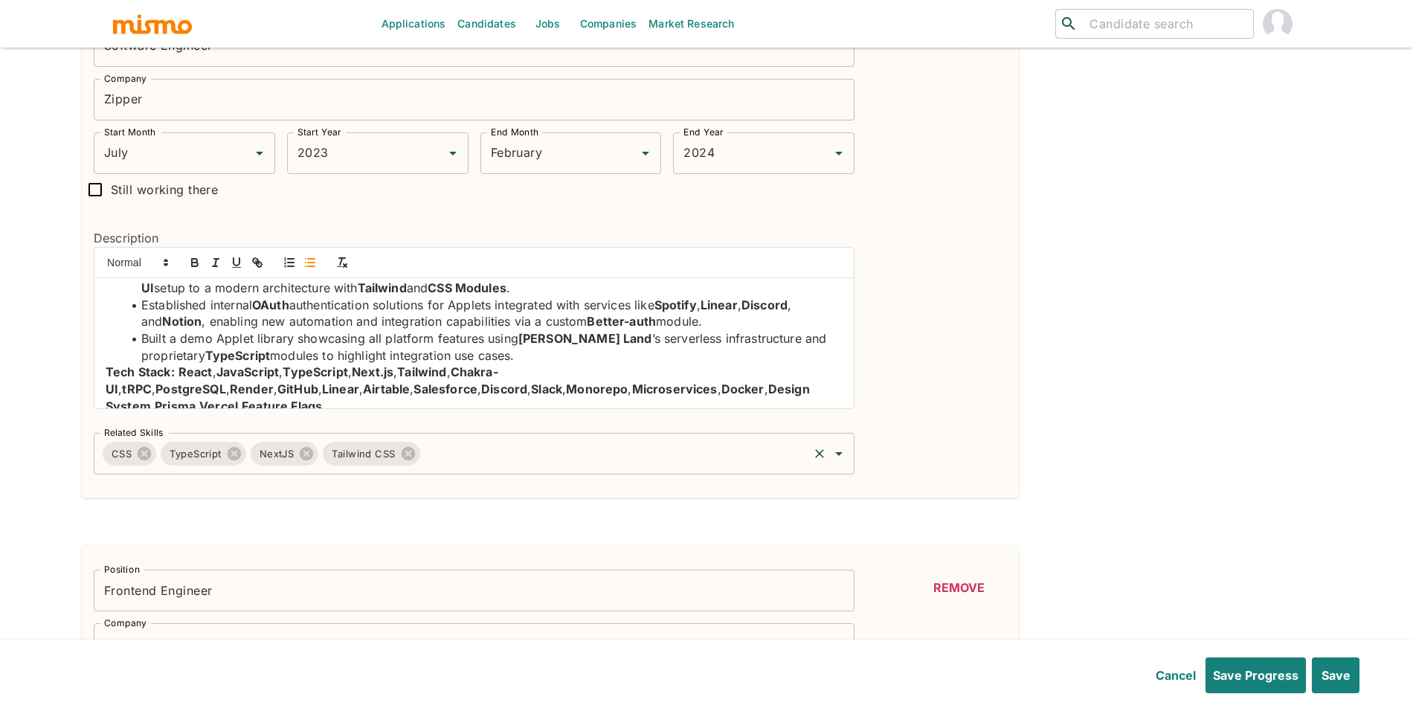
click at [699, 459] on input "Related Skills" at bounding box center [614, 453] width 384 height 28
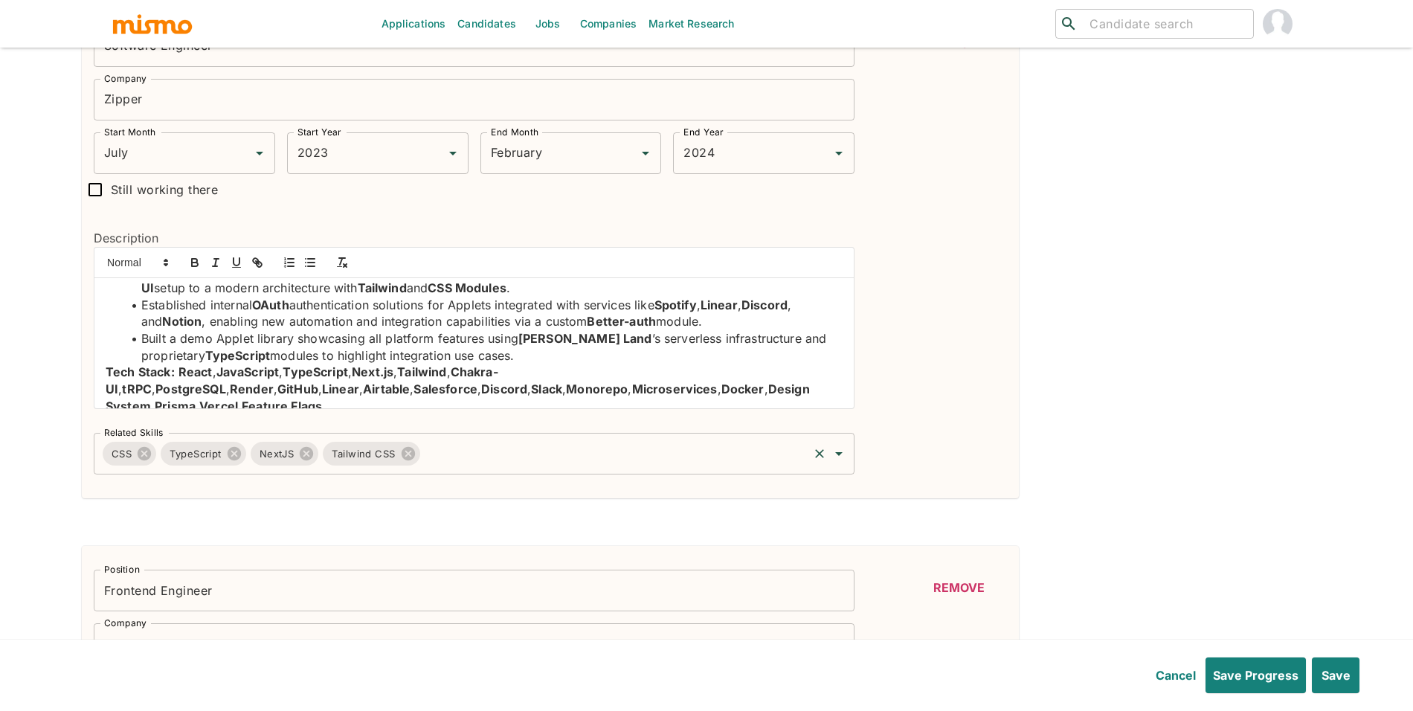
click at [691, 466] on input "Related Skills" at bounding box center [614, 453] width 384 height 28
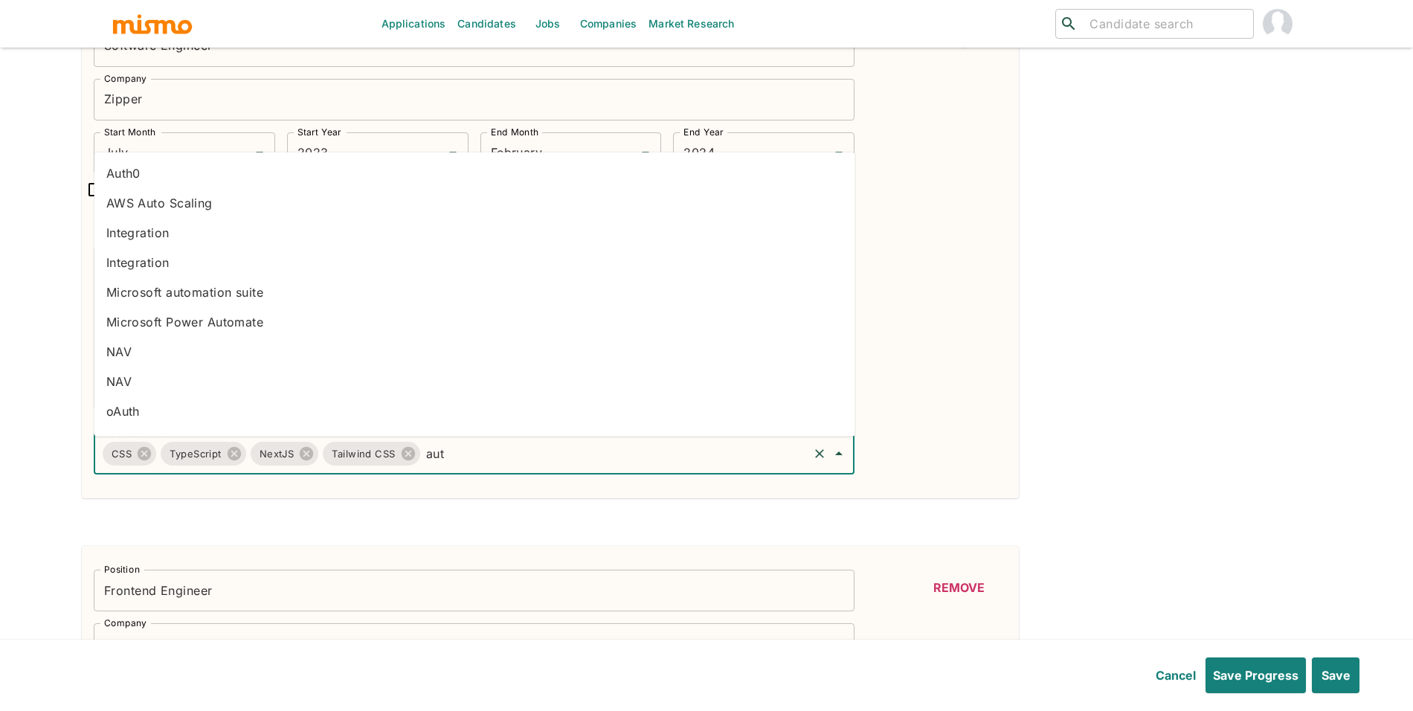
type input "auth"
click at [246, 182] on li "Auth0" at bounding box center [474, 173] width 761 height 30
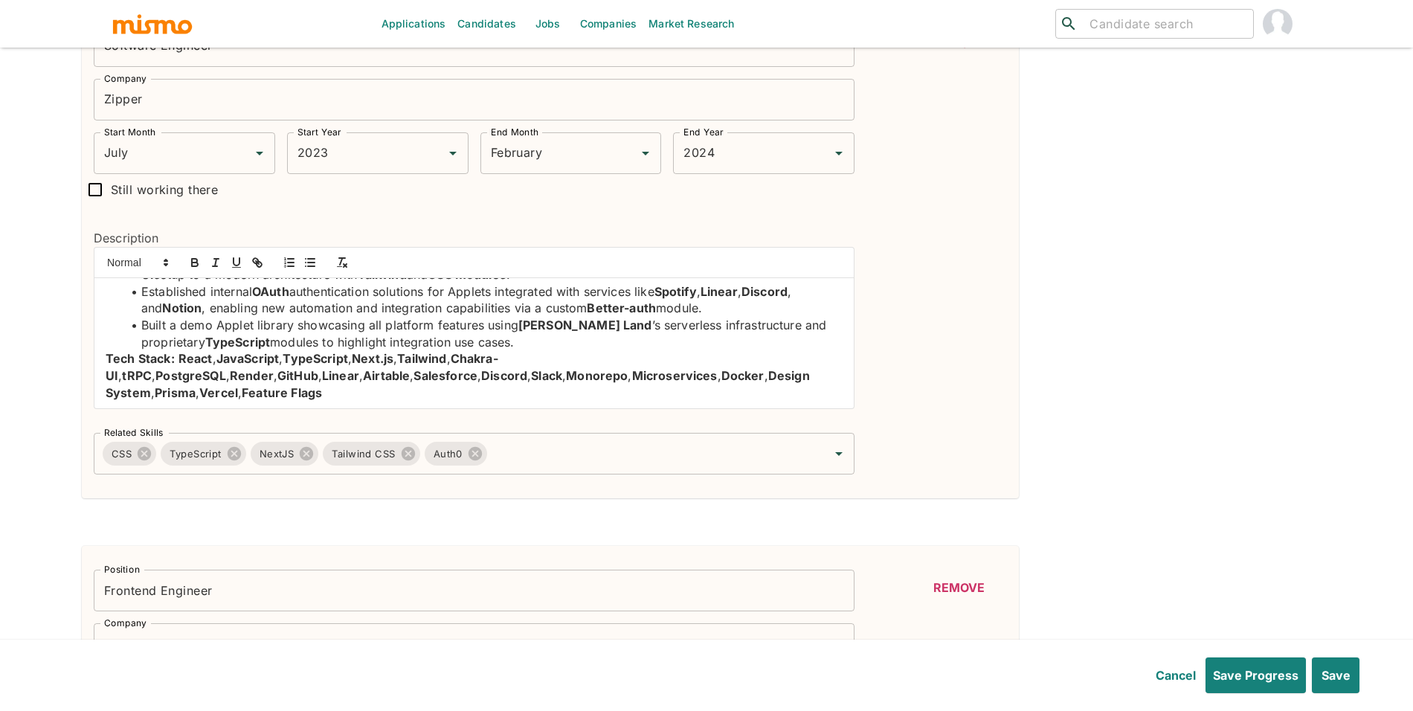
scroll to position [107, 0]
click at [531, 461] on input "Related Skills" at bounding box center [647, 453] width 317 height 28
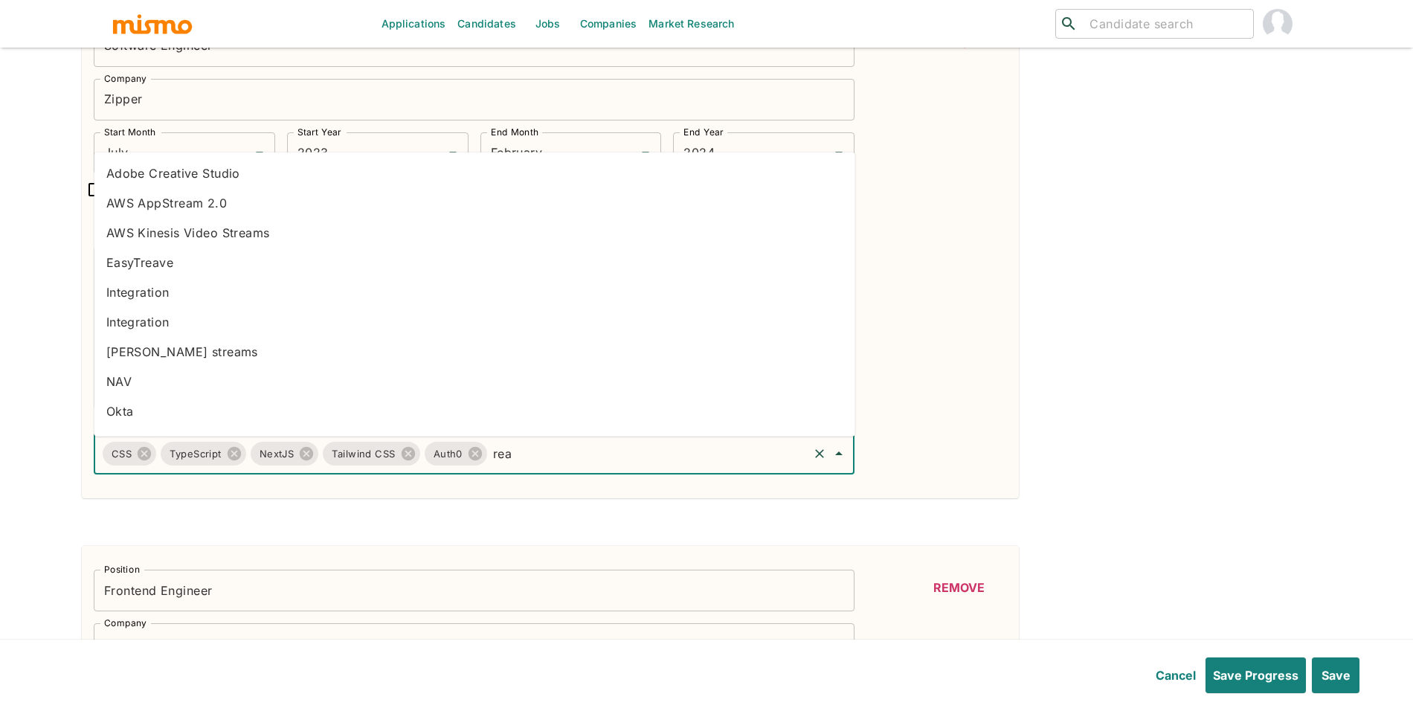
type input "reac"
click at [151, 288] on li "React" at bounding box center [474, 292] width 761 height 30
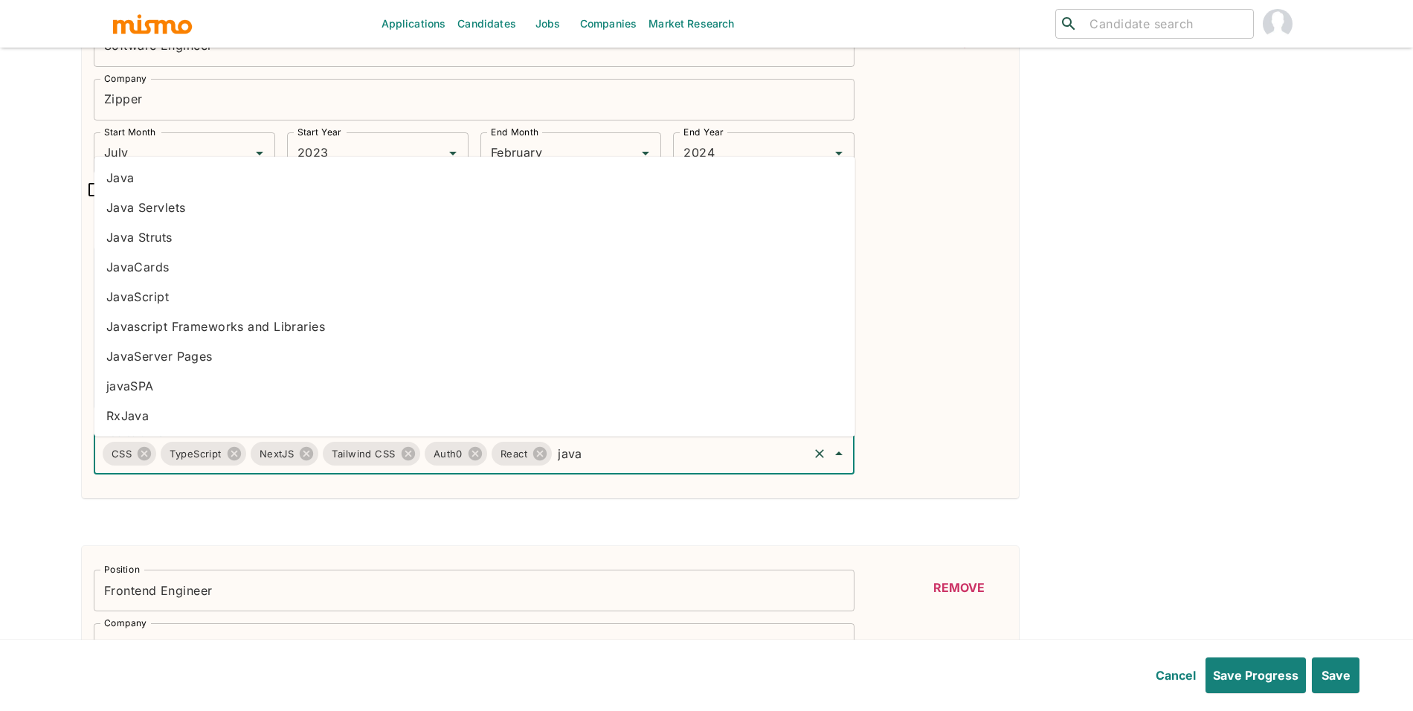
type input "javas"
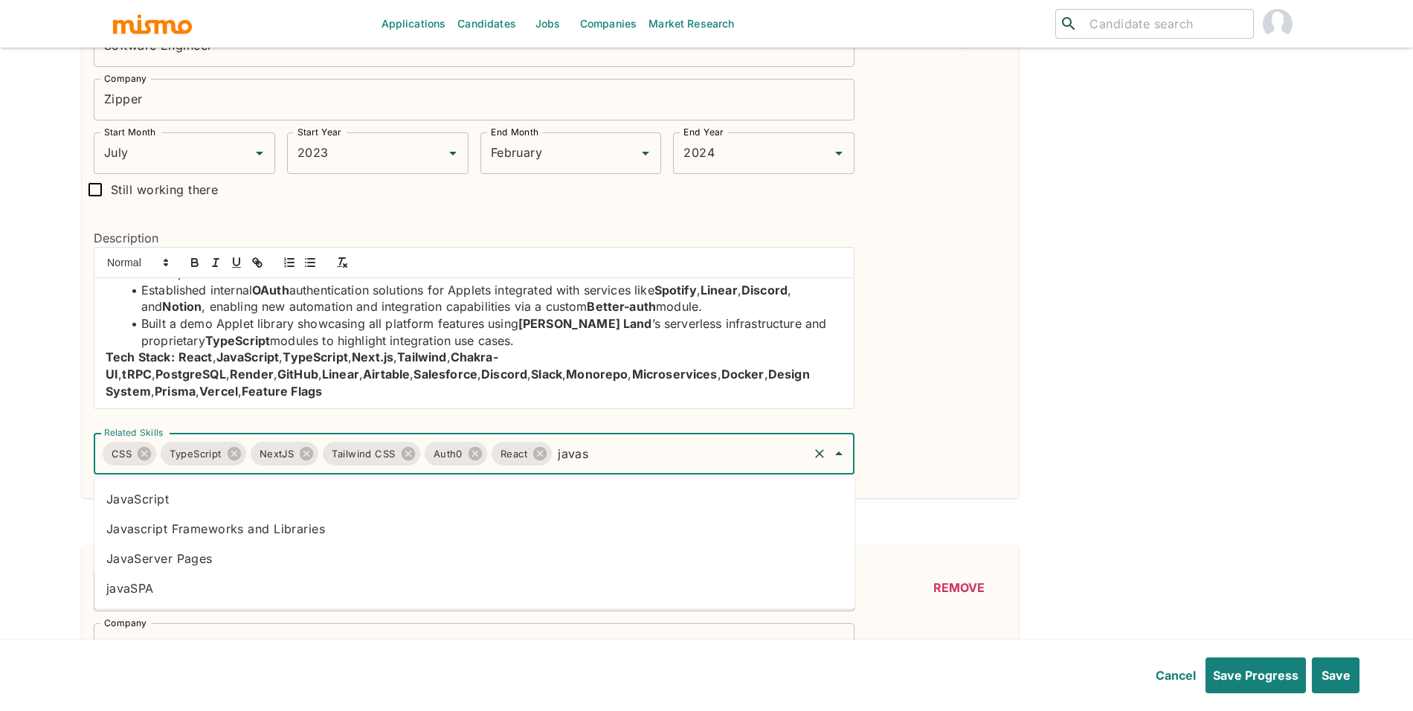
drag, startPoint x: 141, startPoint y: 509, endPoint x: 159, endPoint y: 507, distance: 18.6
click at [142, 509] on li "JavaScript" at bounding box center [474, 499] width 761 height 30
type input "post"
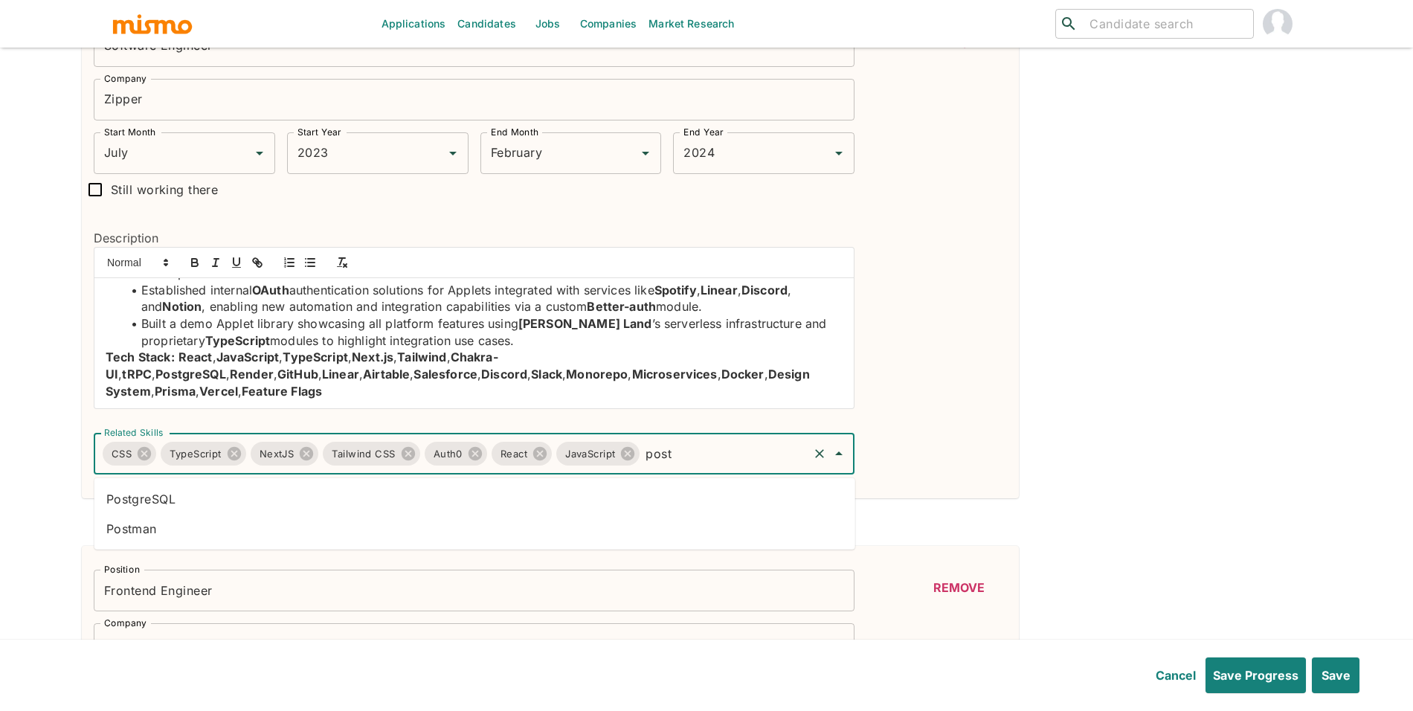
click at [437, 509] on li "PostgreSQL" at bounding box center [474, 499] width 761 height 30
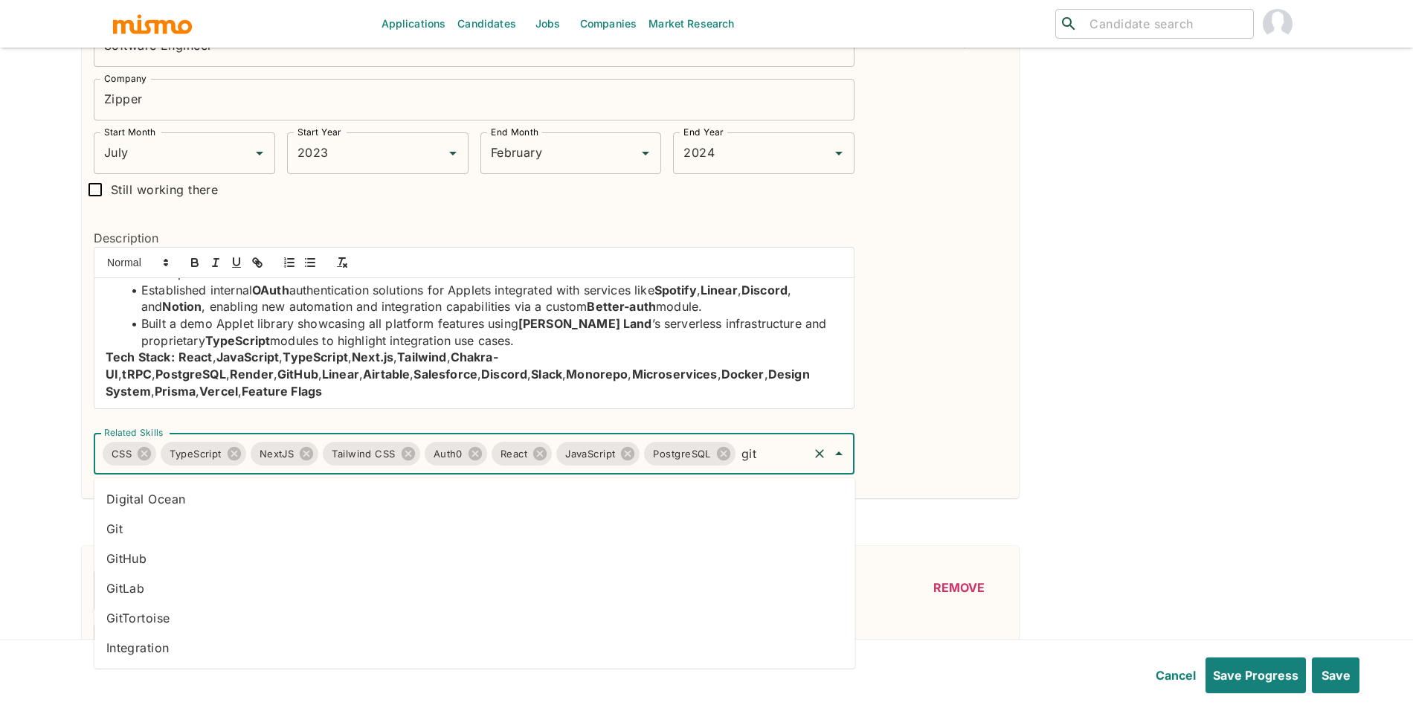
type input "gith"
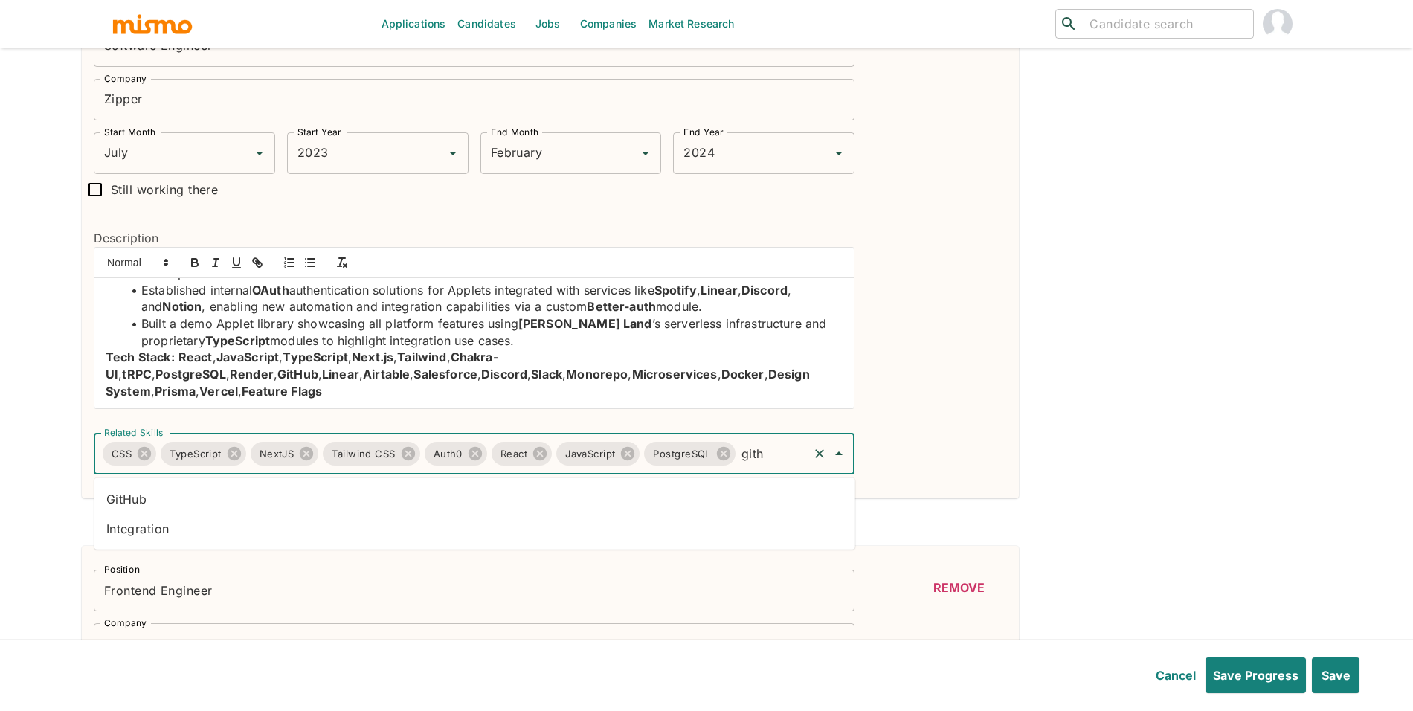
click at [445, 498] on li "GitHub" at bounding box center [474, 499] width 761 height 30
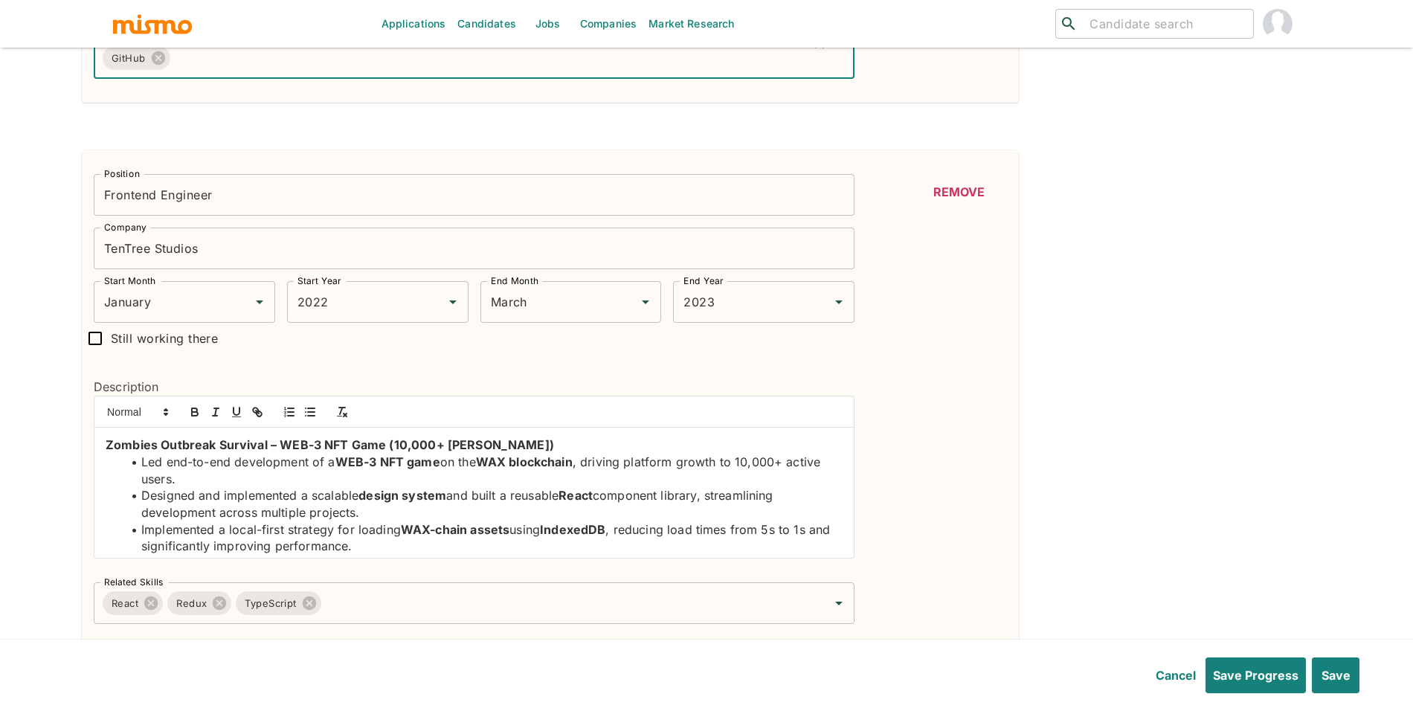
scroll to position [1437, 0]
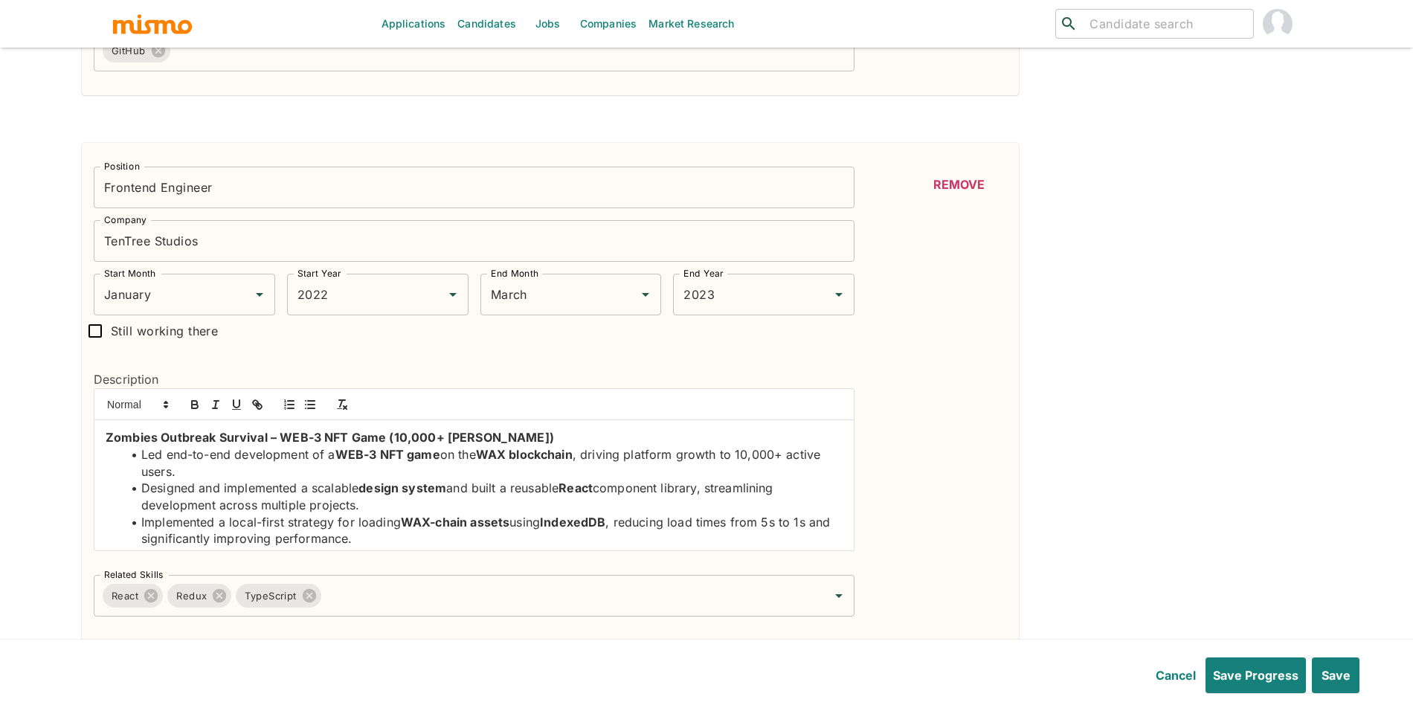
drag, startPoint x: 836, startPoint y: 451, endPoint x: 836, endPoint y: 460, distance: 8.2
click at [836, 460] on div "Zombies Outbreak Survival – WEB-3 NFT Game (10,000+ MAUs) Led end-to-end develo…" at bounding box center [473, 485] width 759 height 130
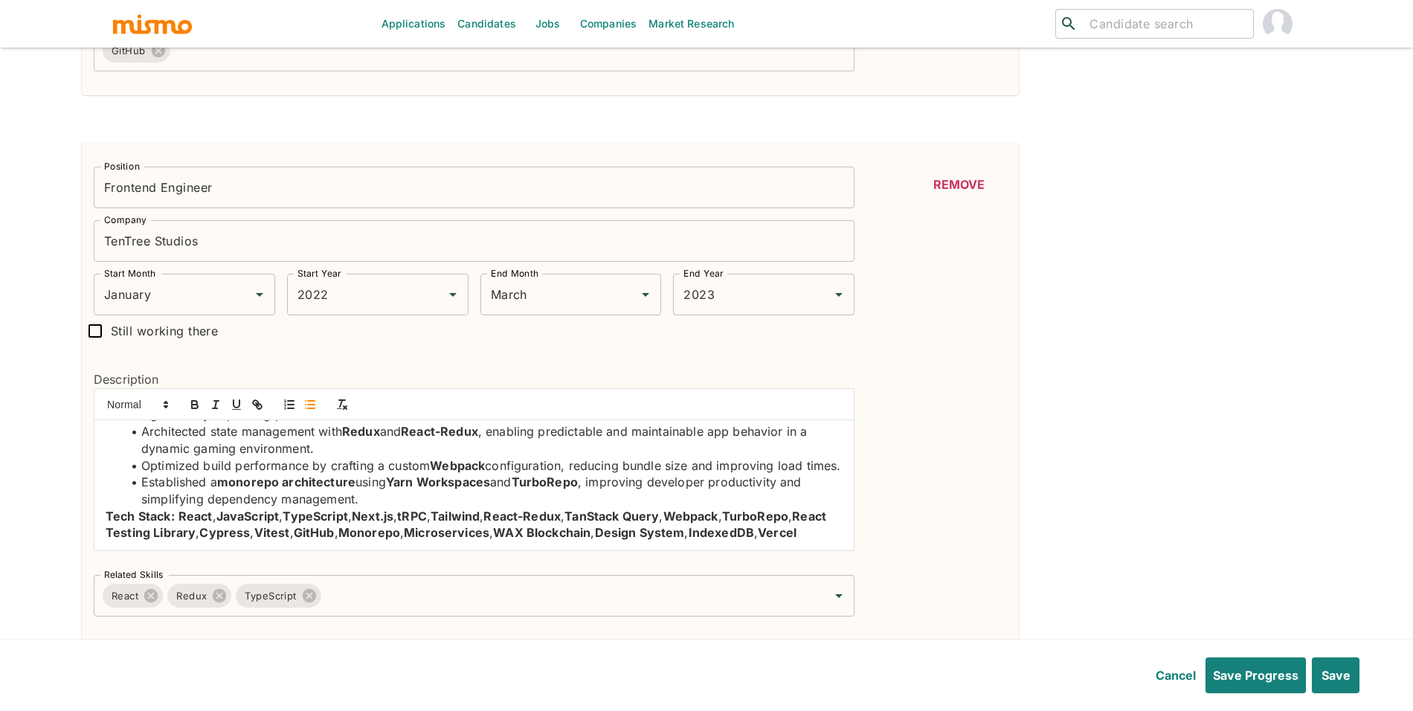
scroll to position [158, 0]
click at [405, 587] on input "Related Skills" at bounding box center [564, 595] width 483 height 28
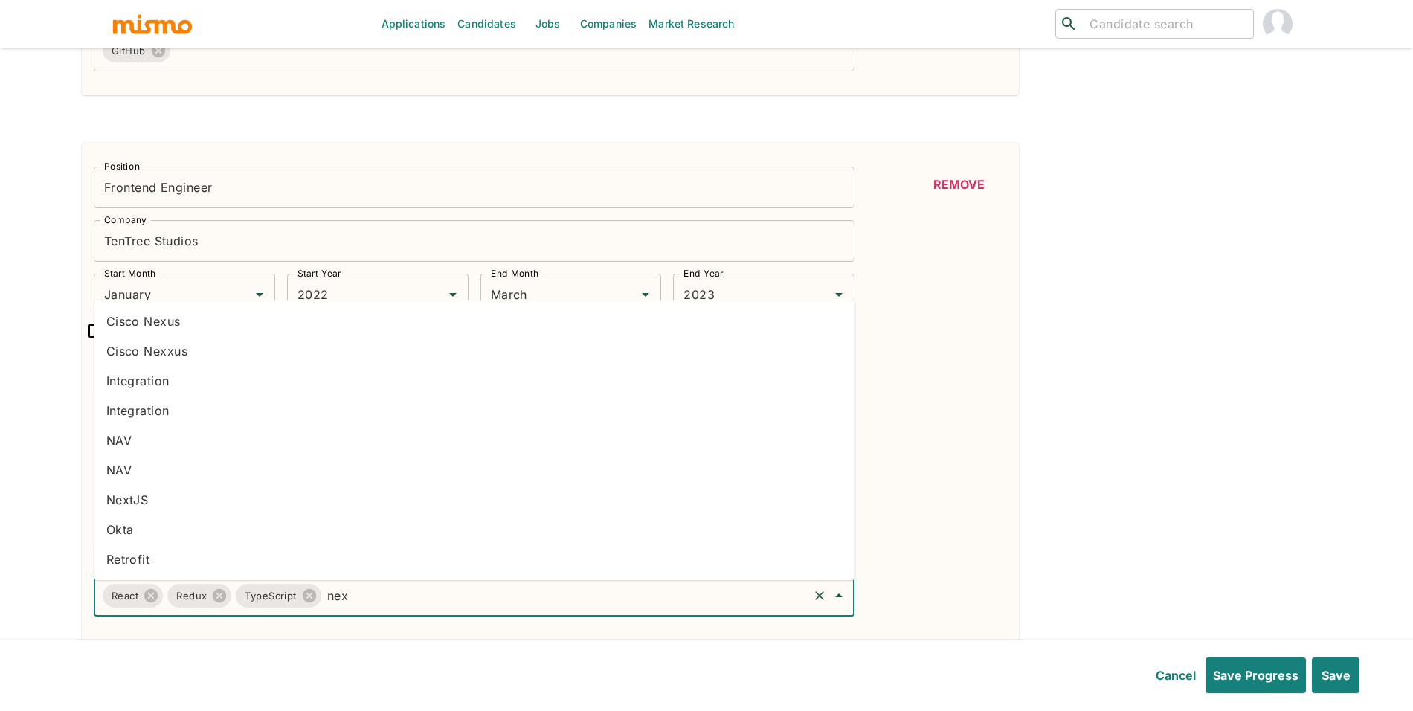
type input "next"
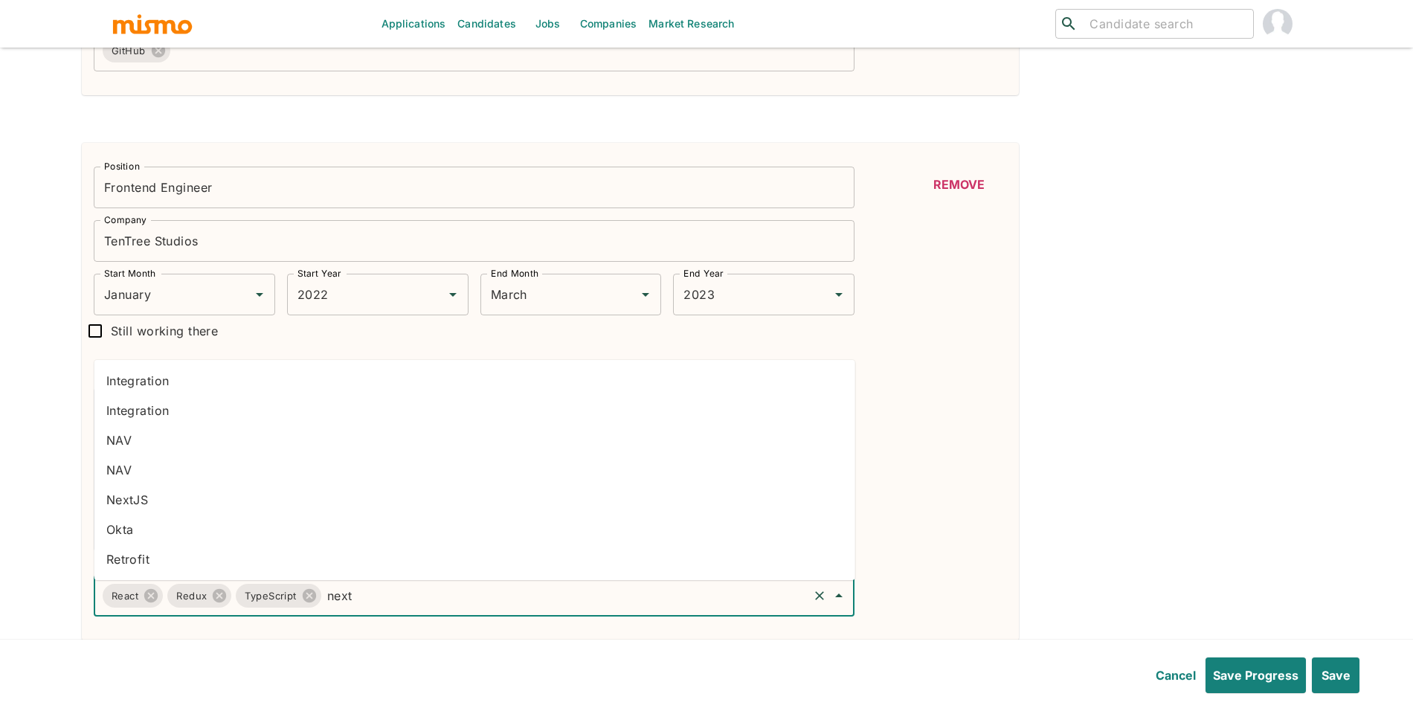
click at [161, 506] on li "NextJS" at bounding box center [474, 500] width 761 height 30
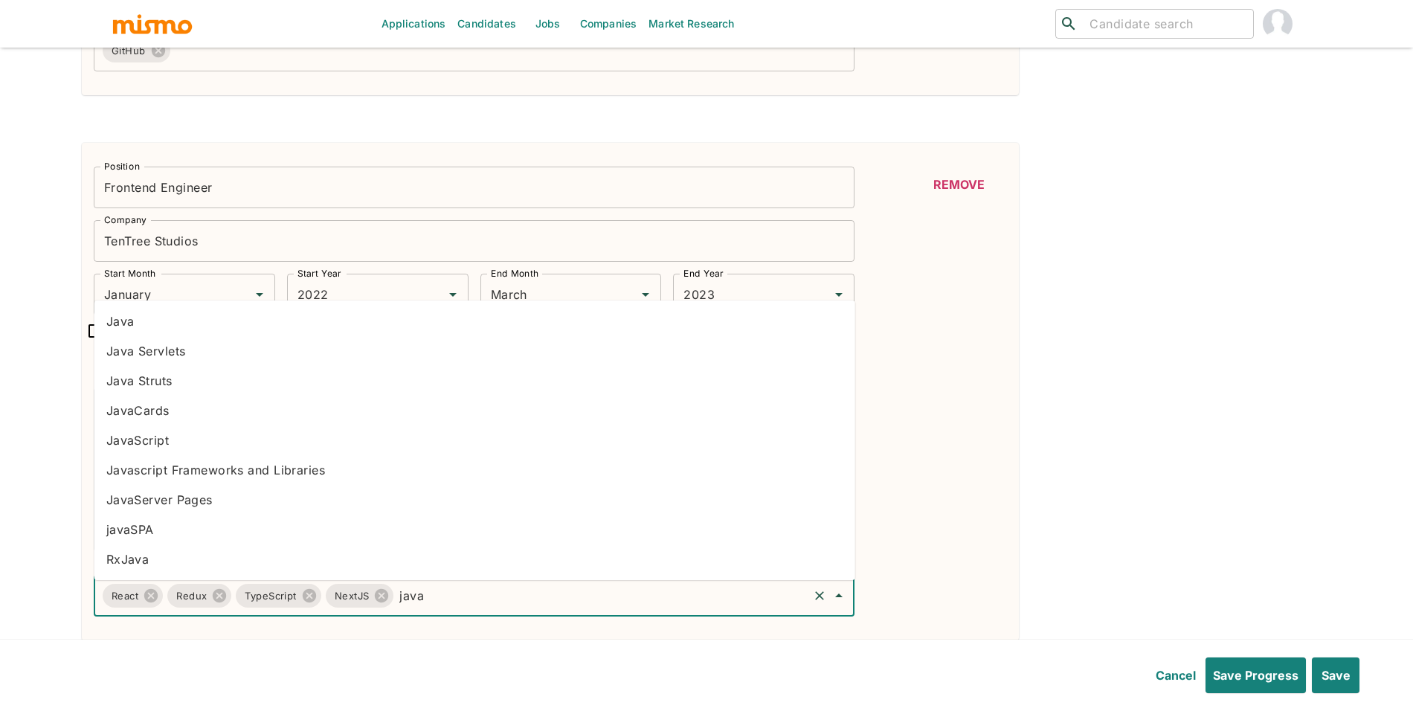
type input "javas"
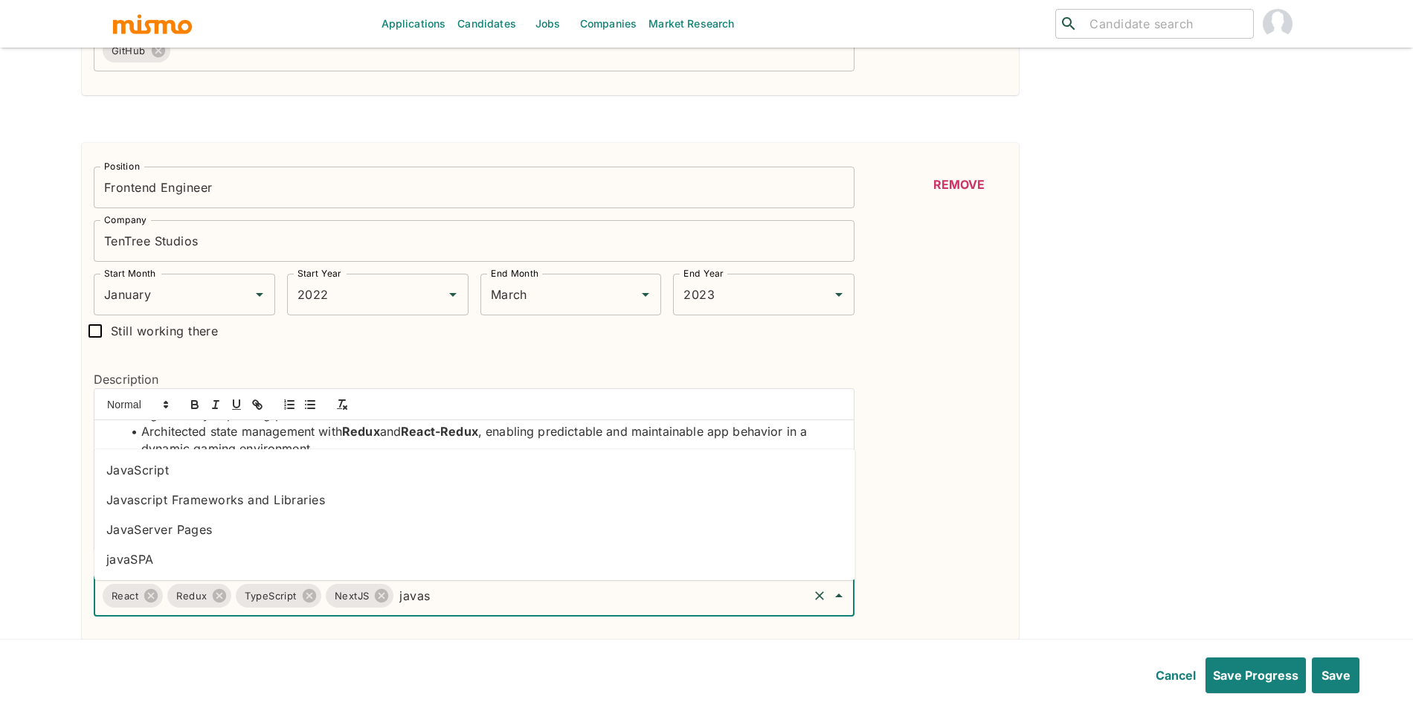
click at [222, 463] on li "JavaScript" at bounding box center [474, 470] width 761 height 30
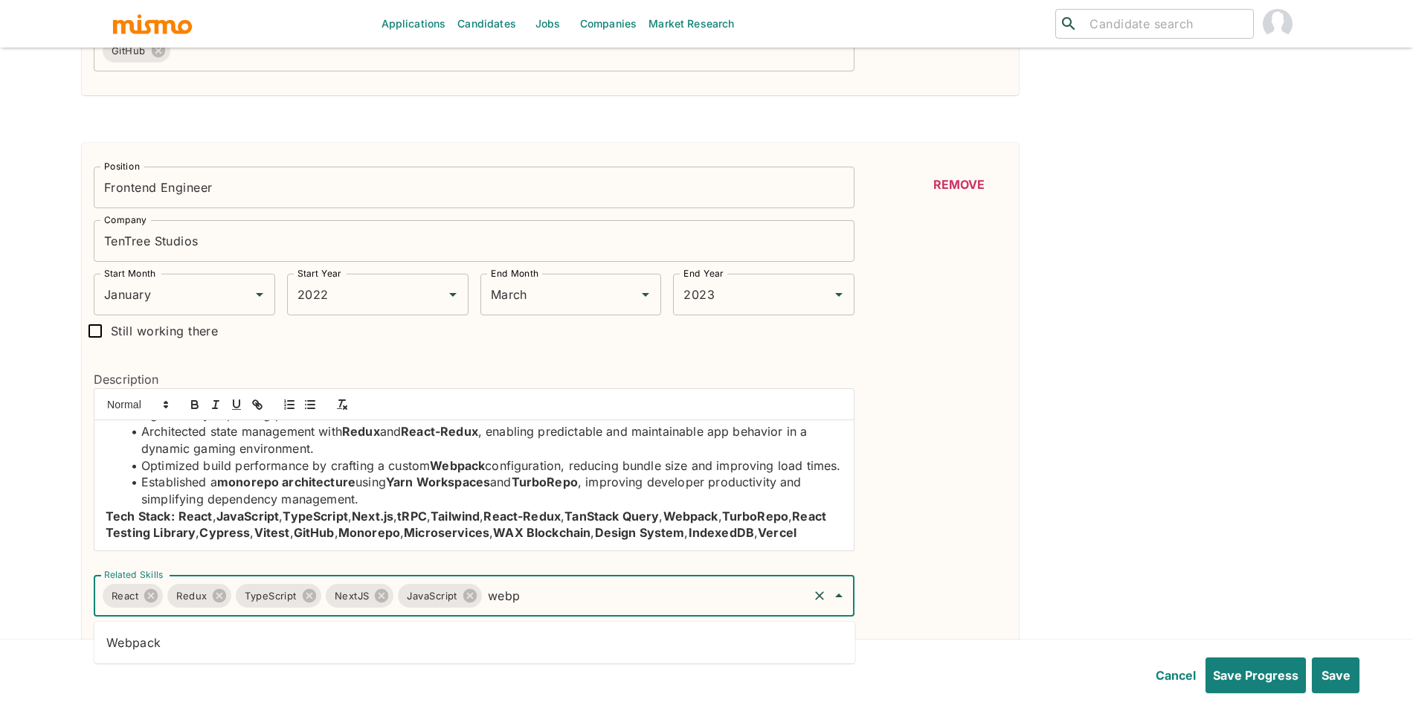
type input "webpa"
click at [651, 639] on li "Webpack" at bounding box center [474, 643] width 761 height 30
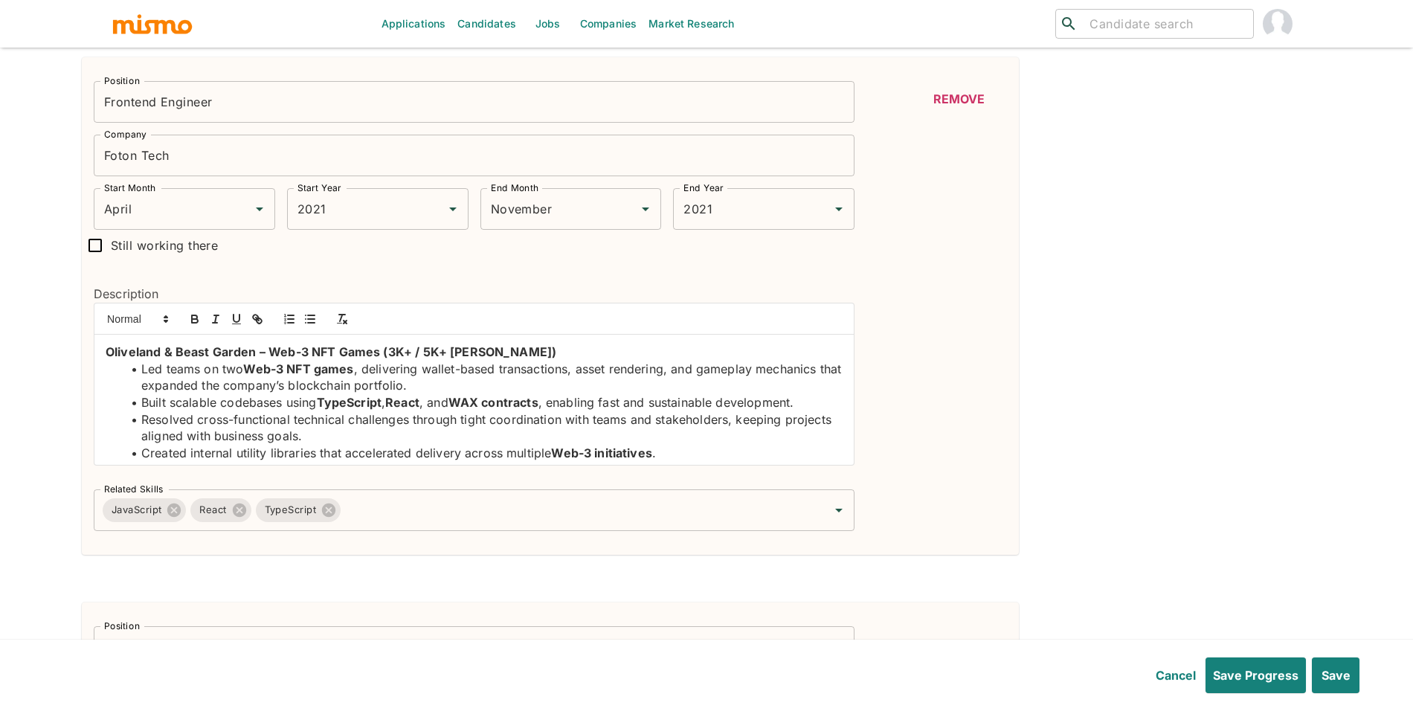
scroll to position [57, 0]
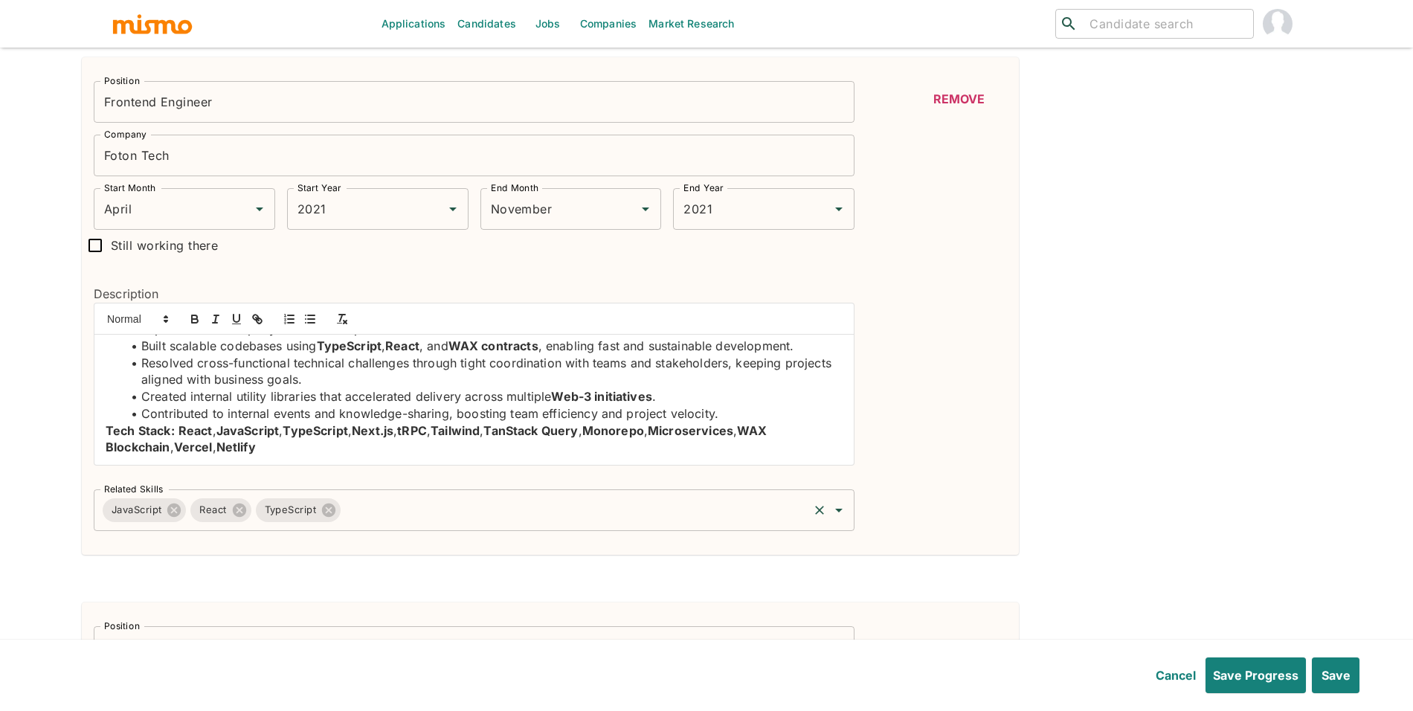
click at [474, 503] on input "Related Skills" at bounding box center [574, 510] width 463 height 28
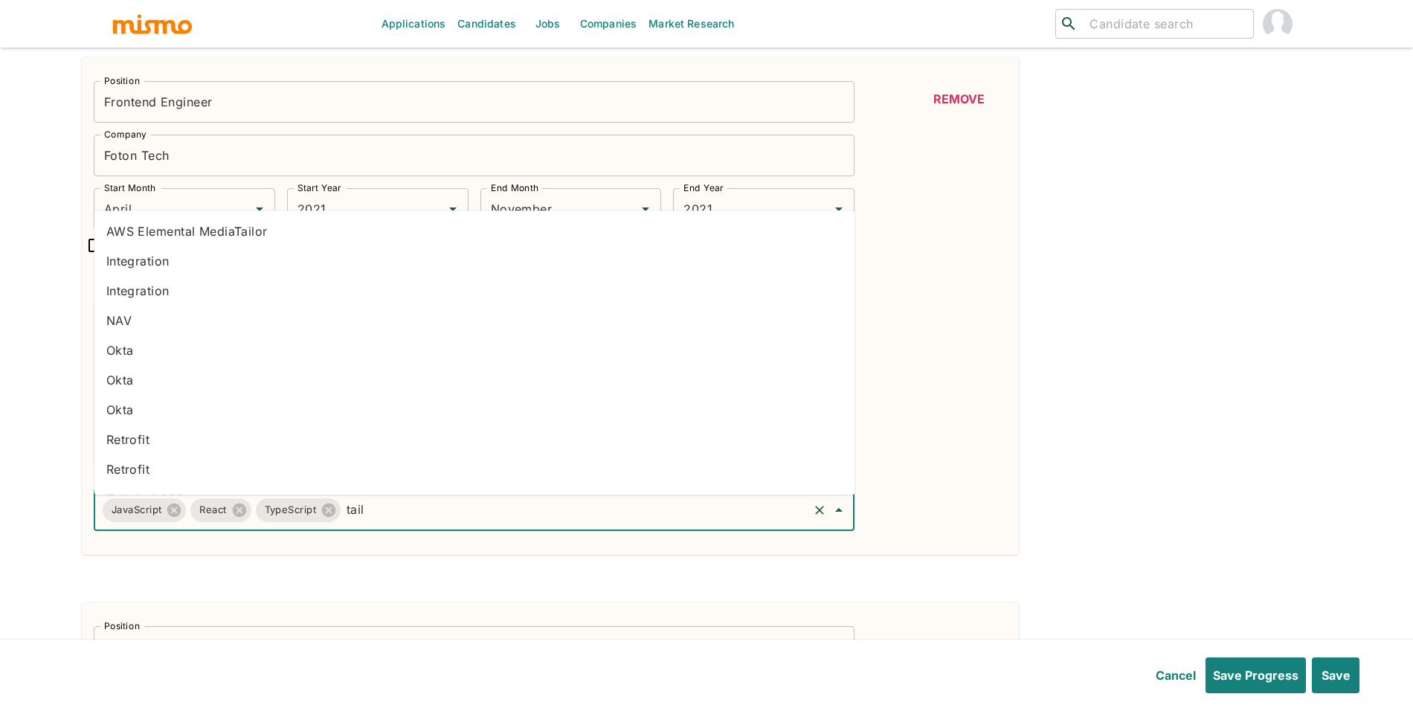
type input "tailw"
click at [257, 474] on li "Tailwind CSS" at bounding box center [474, 474] width 761 height 30
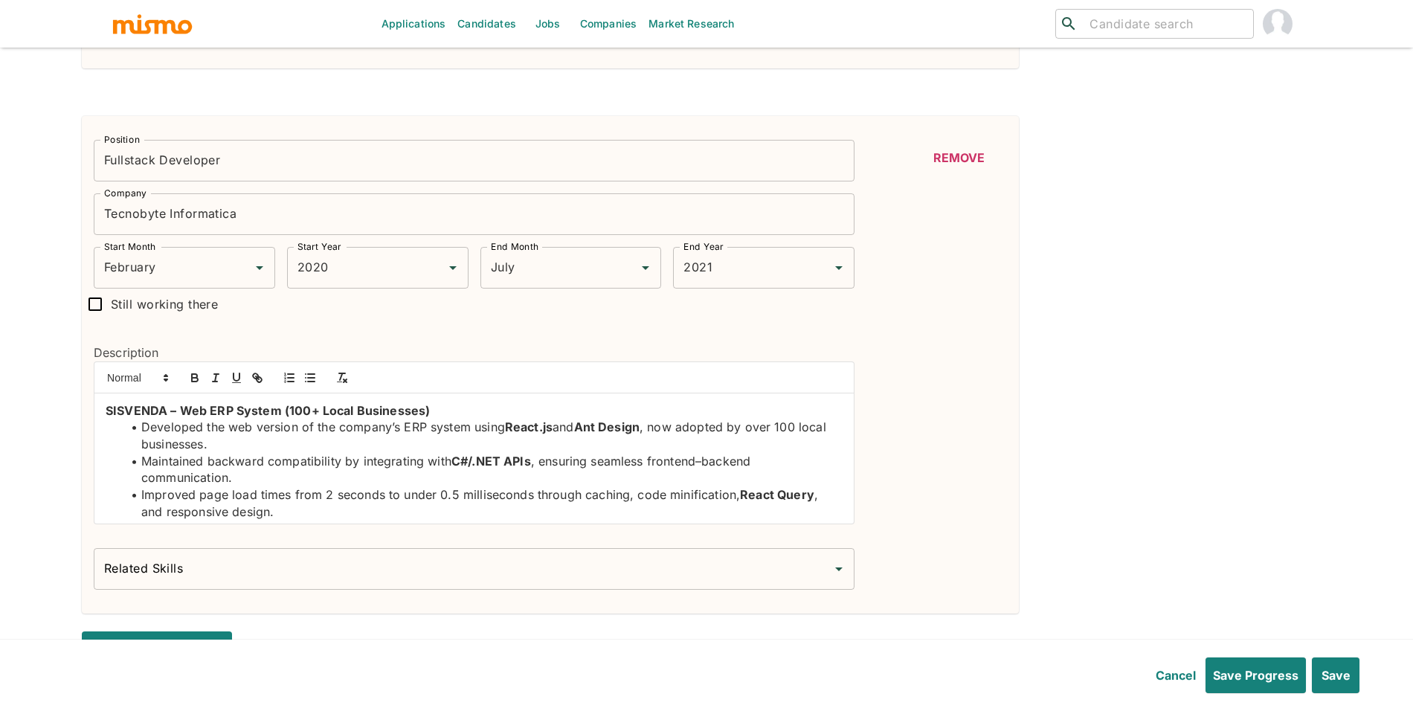
scroll to position [2562, 0]
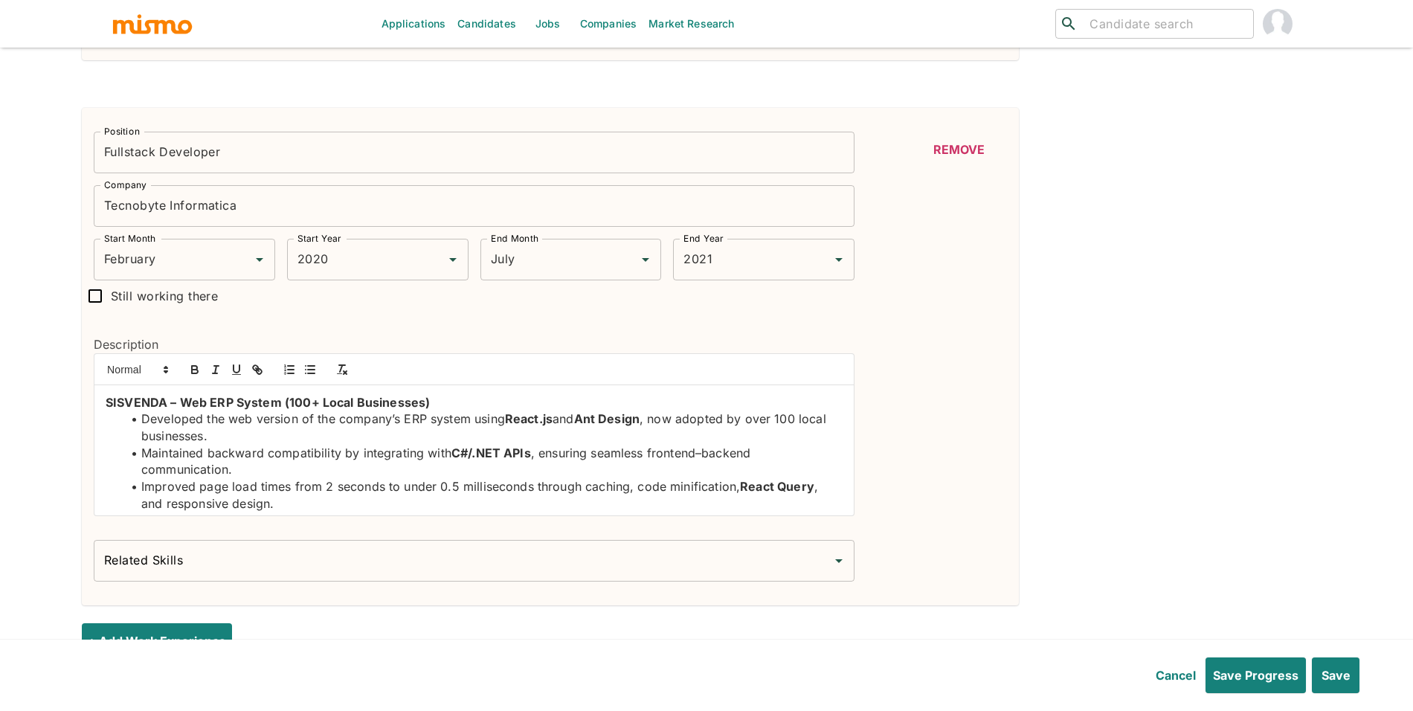
click at [233, 566] on input "Related Skills" at bounding box center [462, 561] width 725 height 28
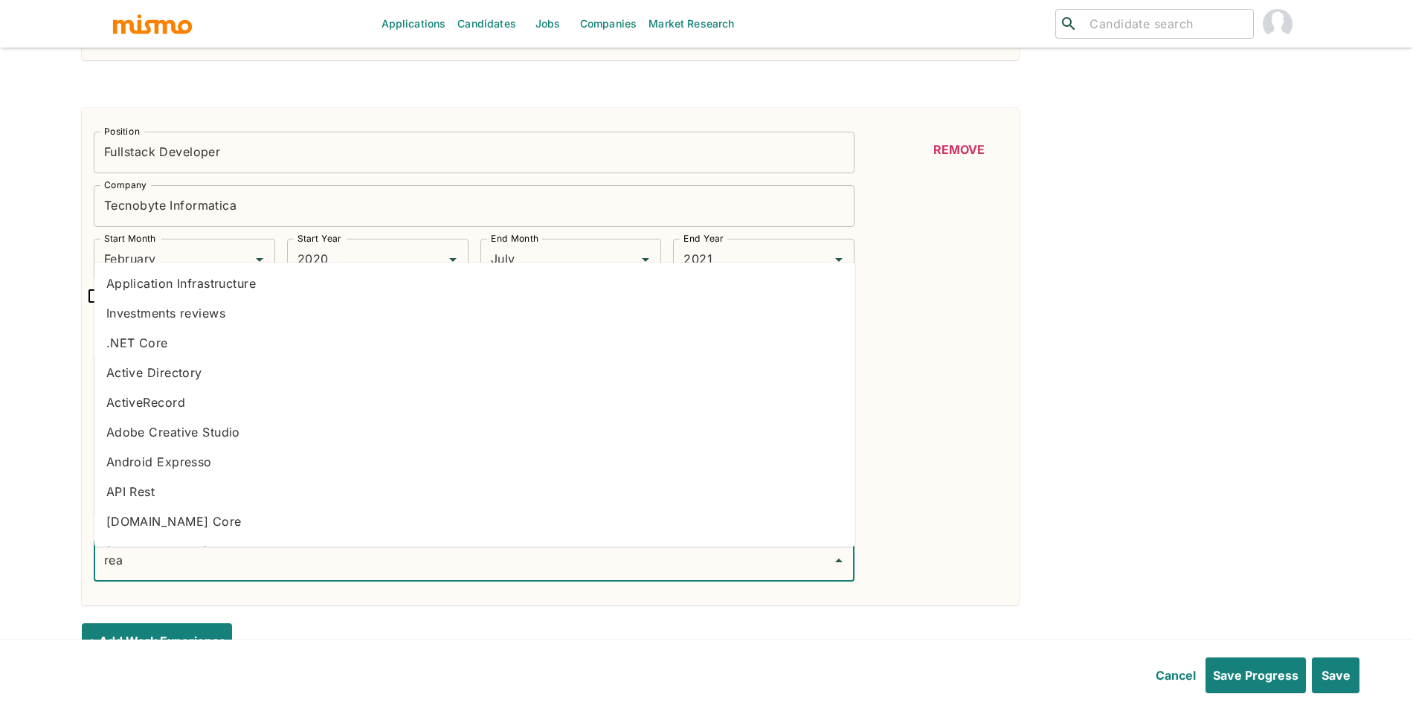
type input "reac"
click at [146, 410] on li "React" at bounding box center [474, 402] width 761 height 30
type input "c#"
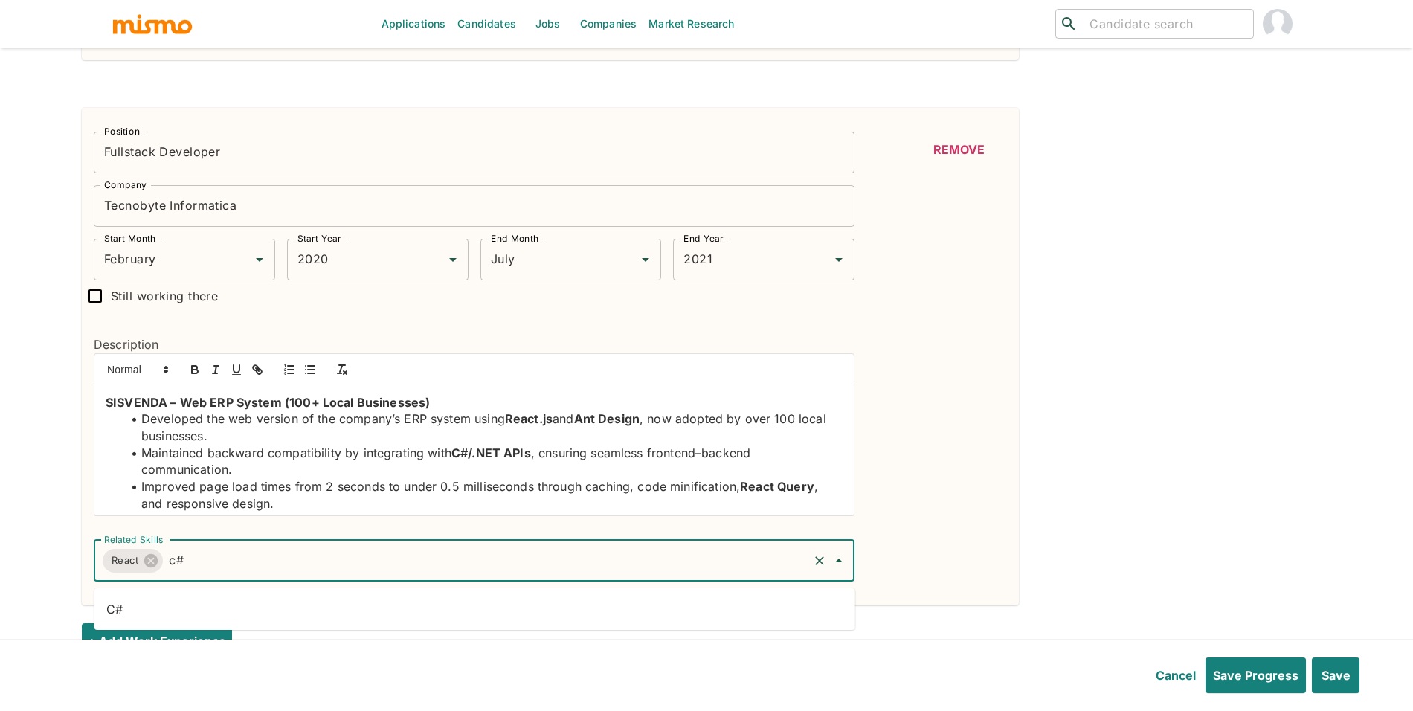
click at [574, 596] on li "C#" at bounding box center [474, 609] width 761 height 30
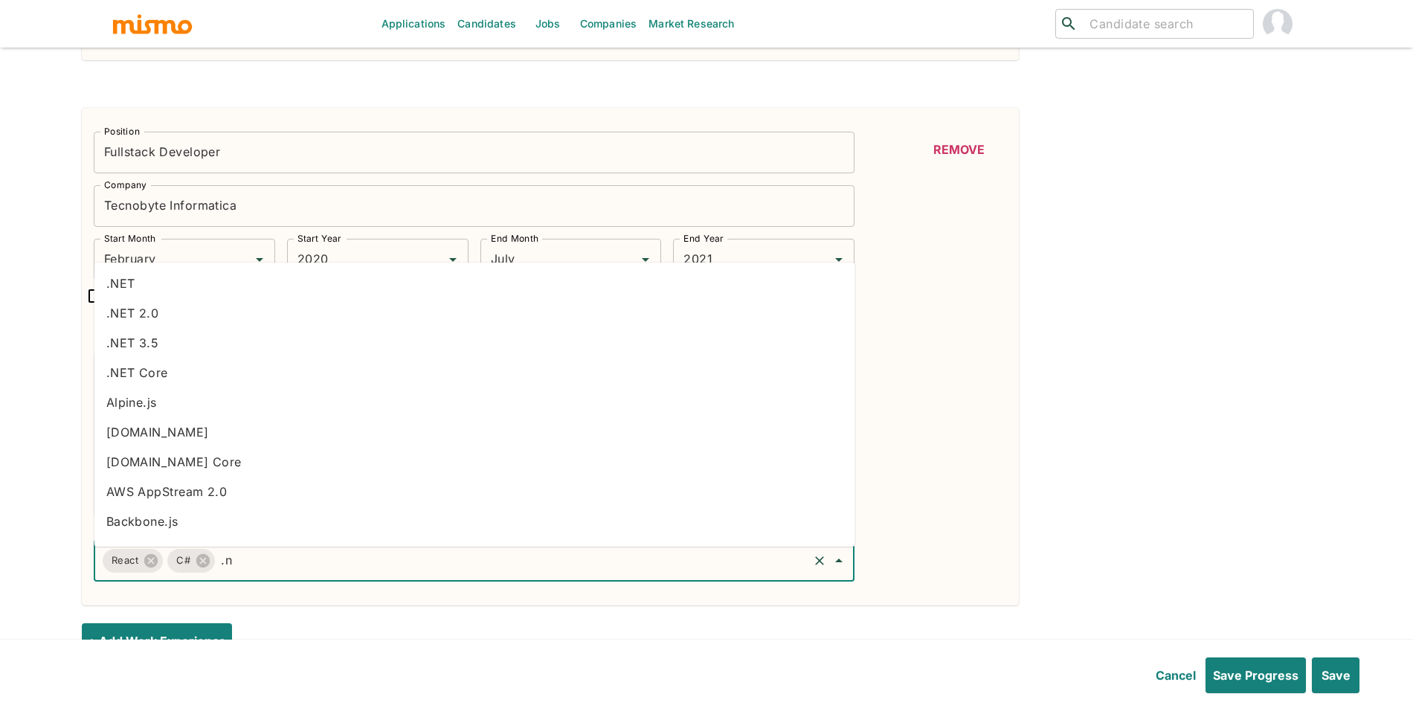
type input ".ne"
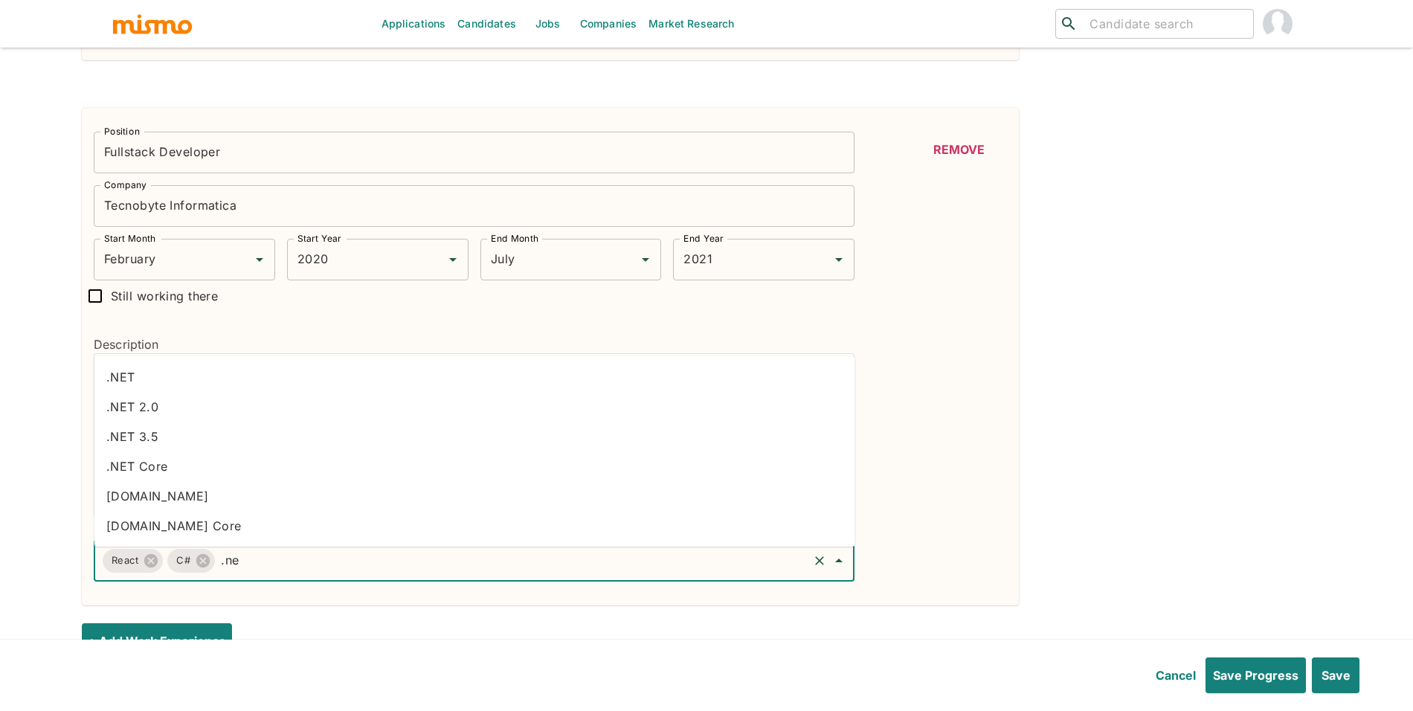
drag, startPoint x: 288, startPoint y: 364, endPoint x: 321, endPoint y: 374, distance: 34.8
click at [288, 360] on ul ".NET .NET 2.0 .NET 3.5 .NET Core ASP.NET ASP.NET Core" at bounding box center [474, 451] width 761 height 190
click at [318, 379] on li ".NET" at bounding box center [474, 377] width 761 height 30
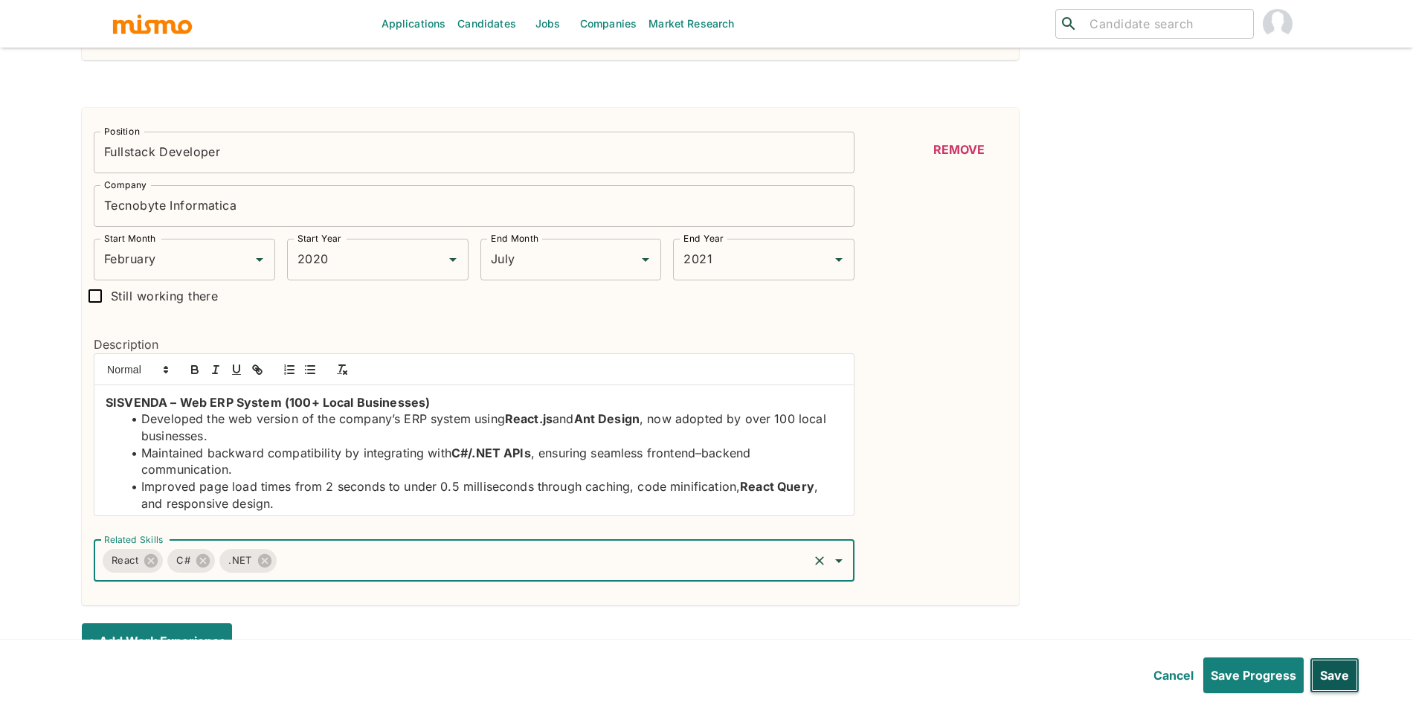
click at [1333, 687] on button "Save" at bounding box center [1334, 675] width 50 height 36
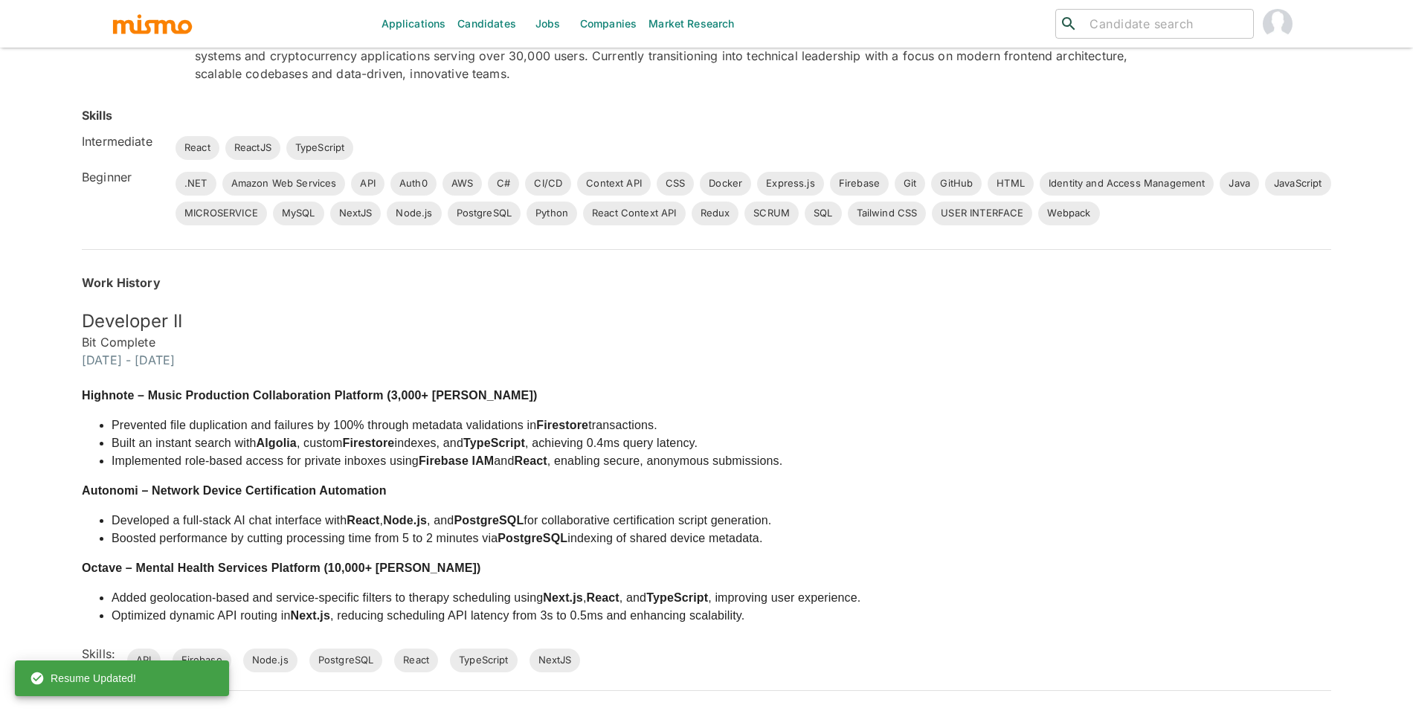
scroll to position [0, 0]
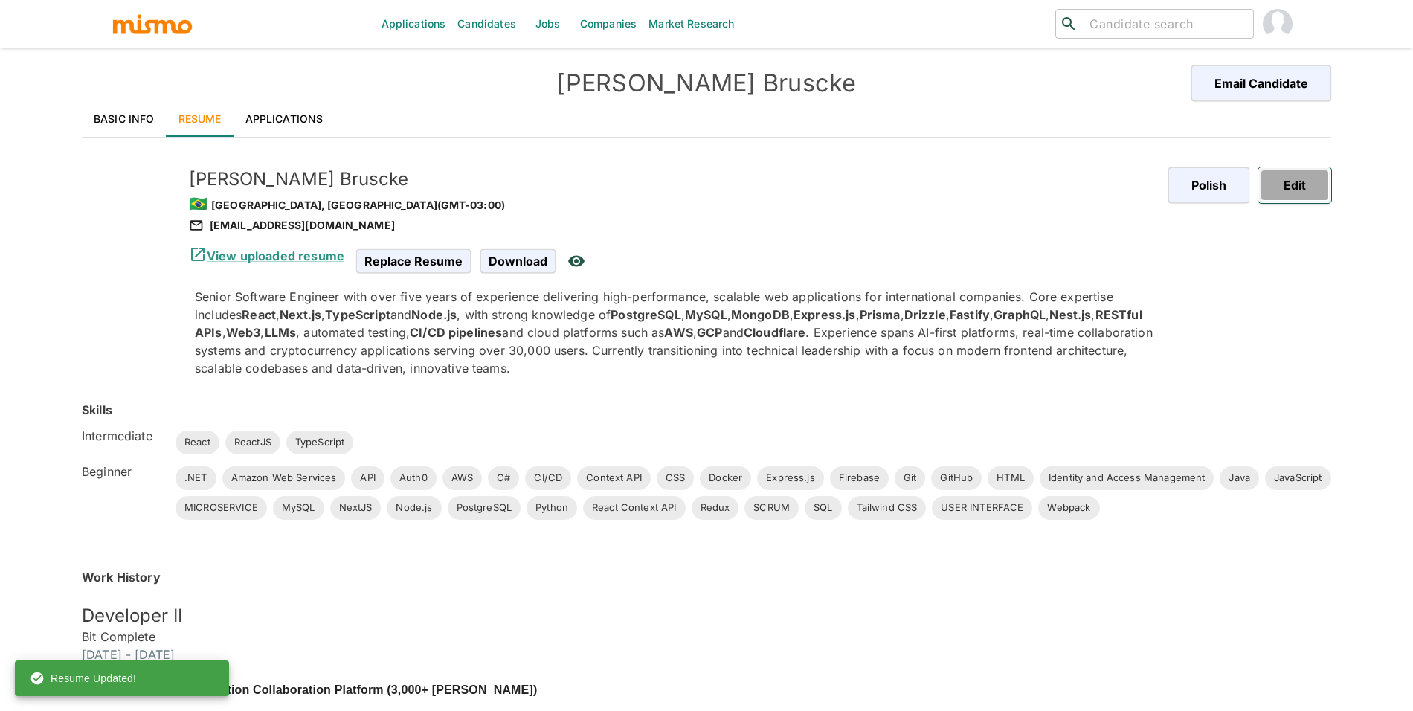
click at [1304, 175] on button "Edit" at bounding box center [1294, 185] width 73 height 36
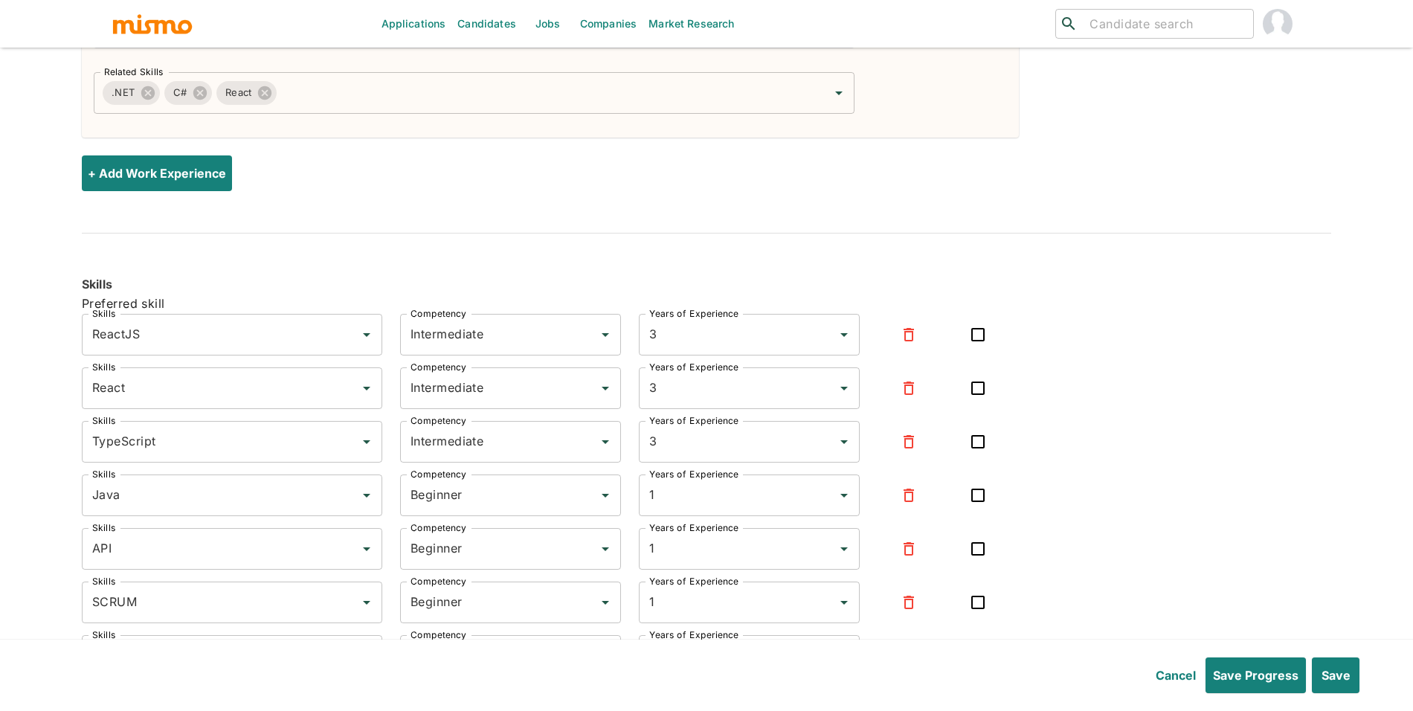
scroll to position [3270, 0]
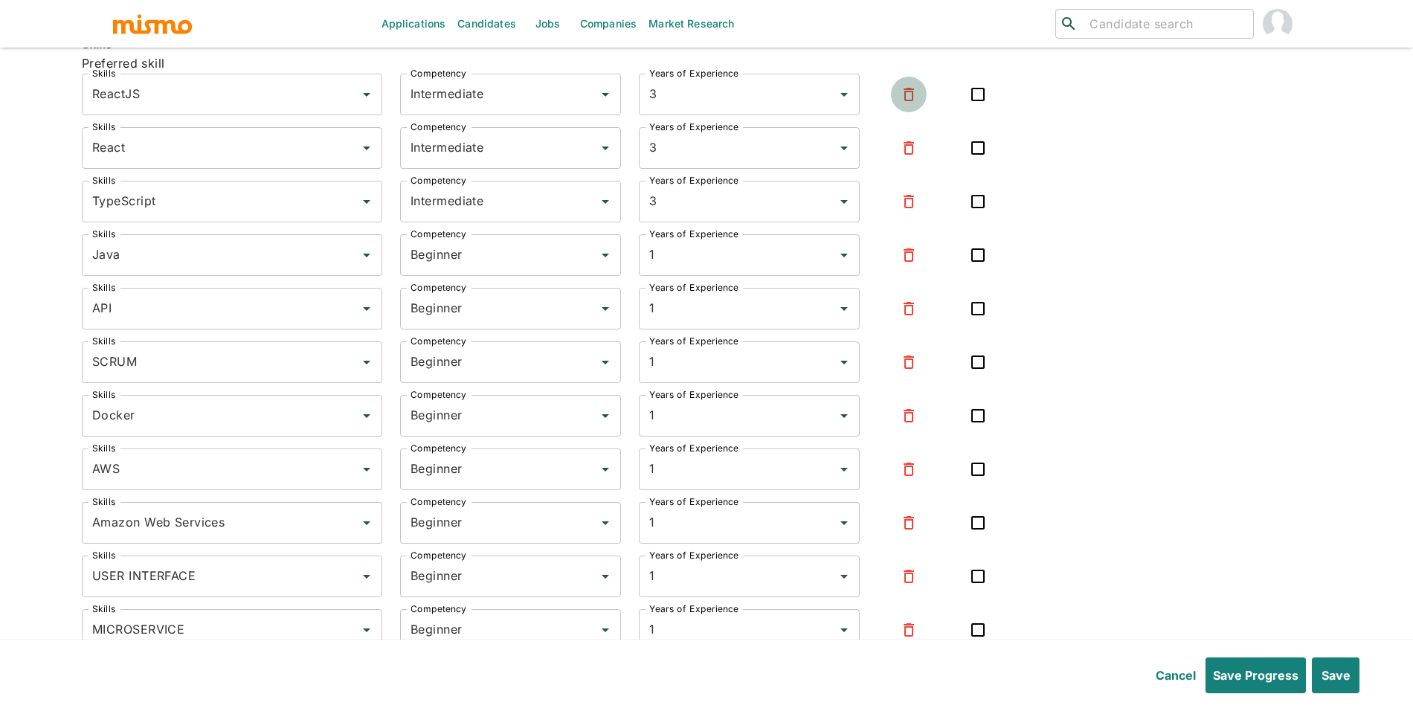
click at [915, 100] on icon "button" at bounding box center [909, 95] width 18 height 18
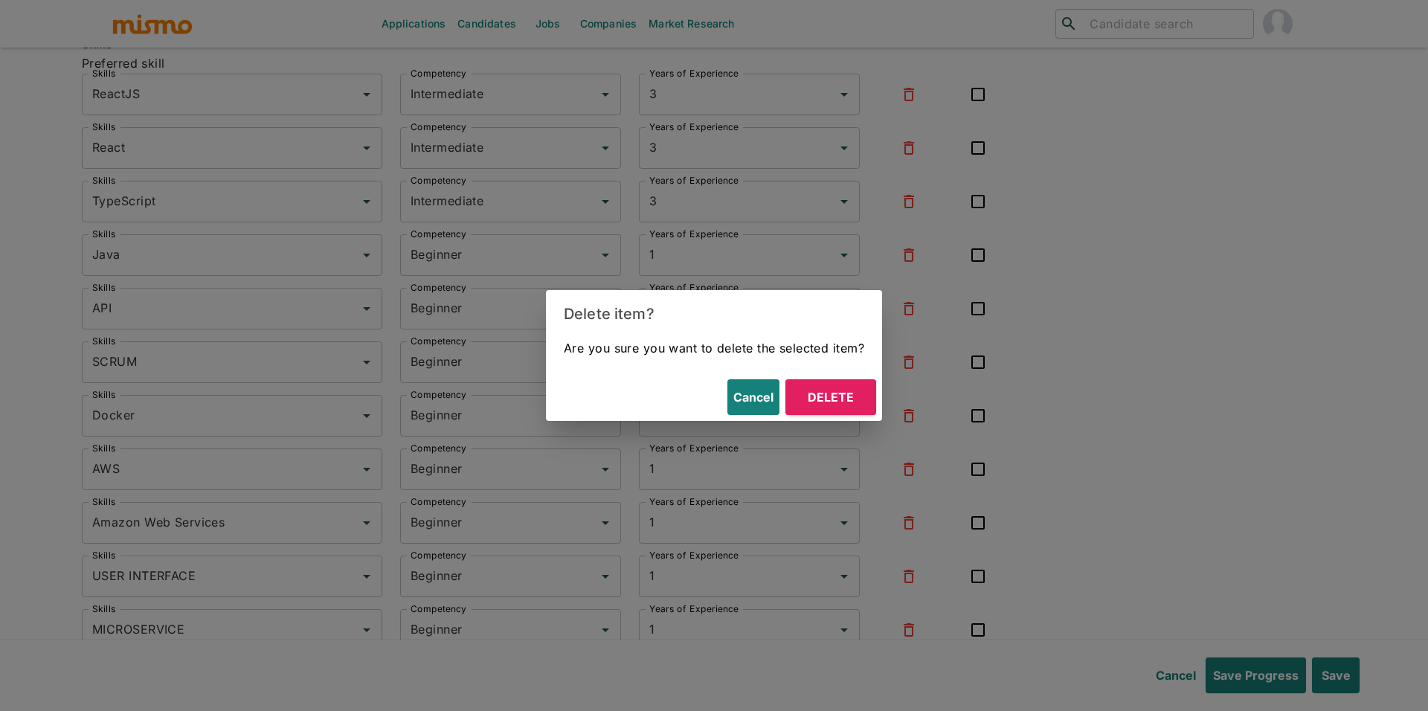
click at [848, 400] on button "Delete" at bounding box center [830, 397] width 91 height 36
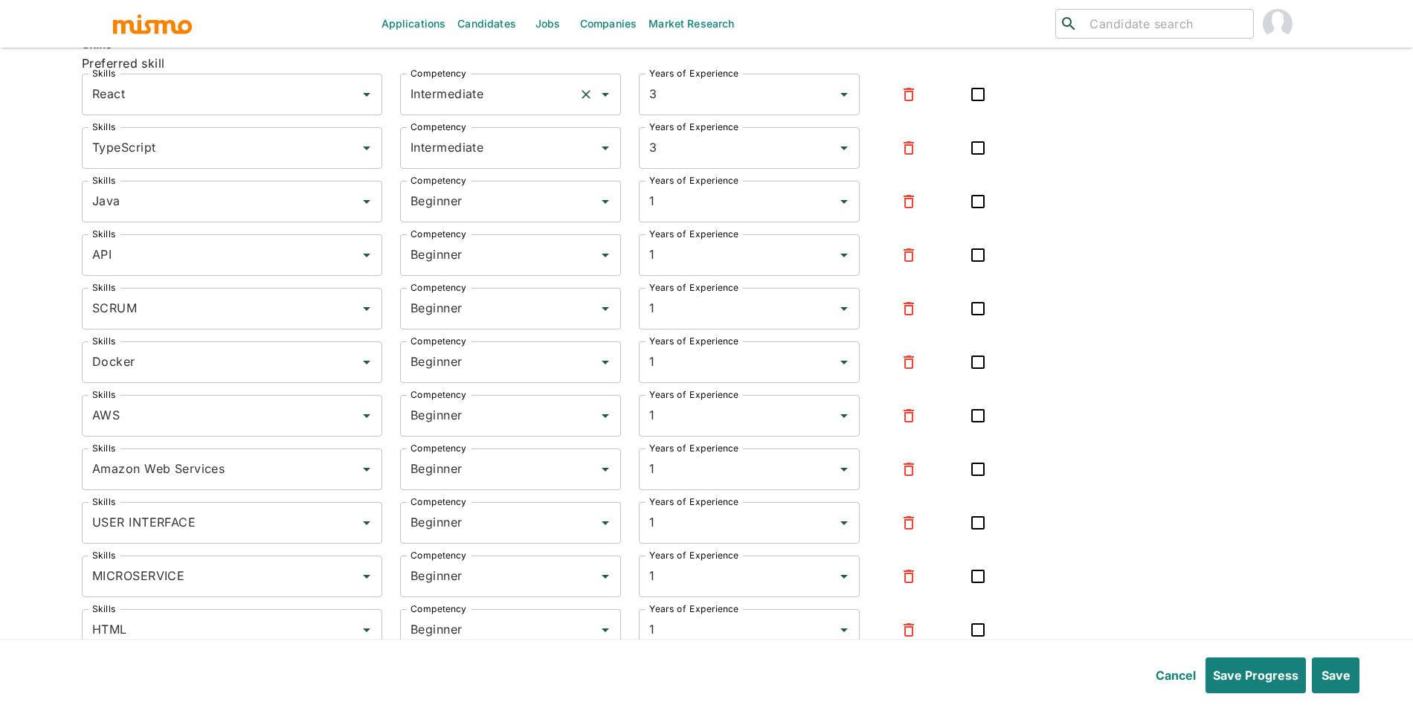
click at [486, 92] on input "Intermediate" at bounding box center [490, 94] width 166 height 28
click at [479, 177] on li "Expert" at bounding box center [509, 173] width 221 height 30
type input "Expert"
click at [488, 168] on div "Intermediate Competency" at bounding box center [510, 148] width 221 height 42
click at [485, 208] on li "Beginner" at bounding box center [509, 196] width 221 height 30
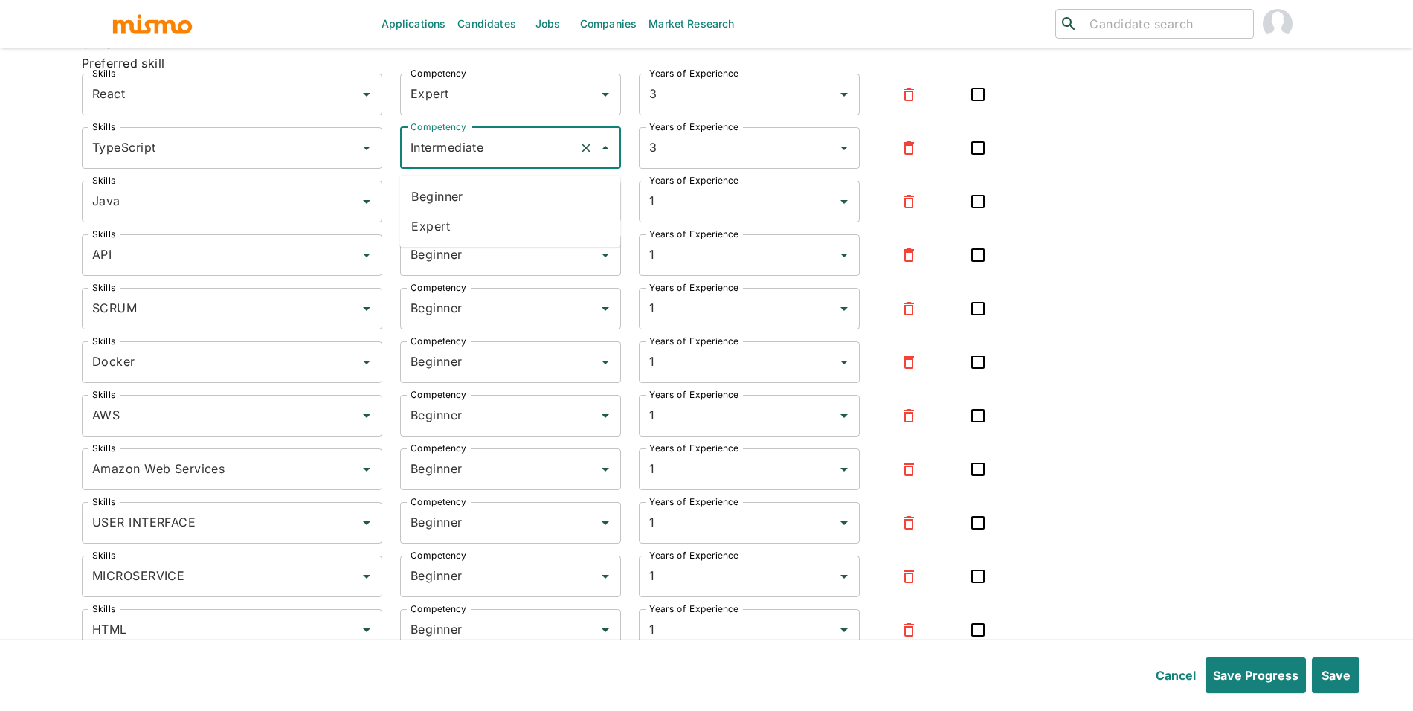
type input "Beginner"
click at [492, 209] on input "Beginner" at bounding box center [490, 201] width 166 height 28
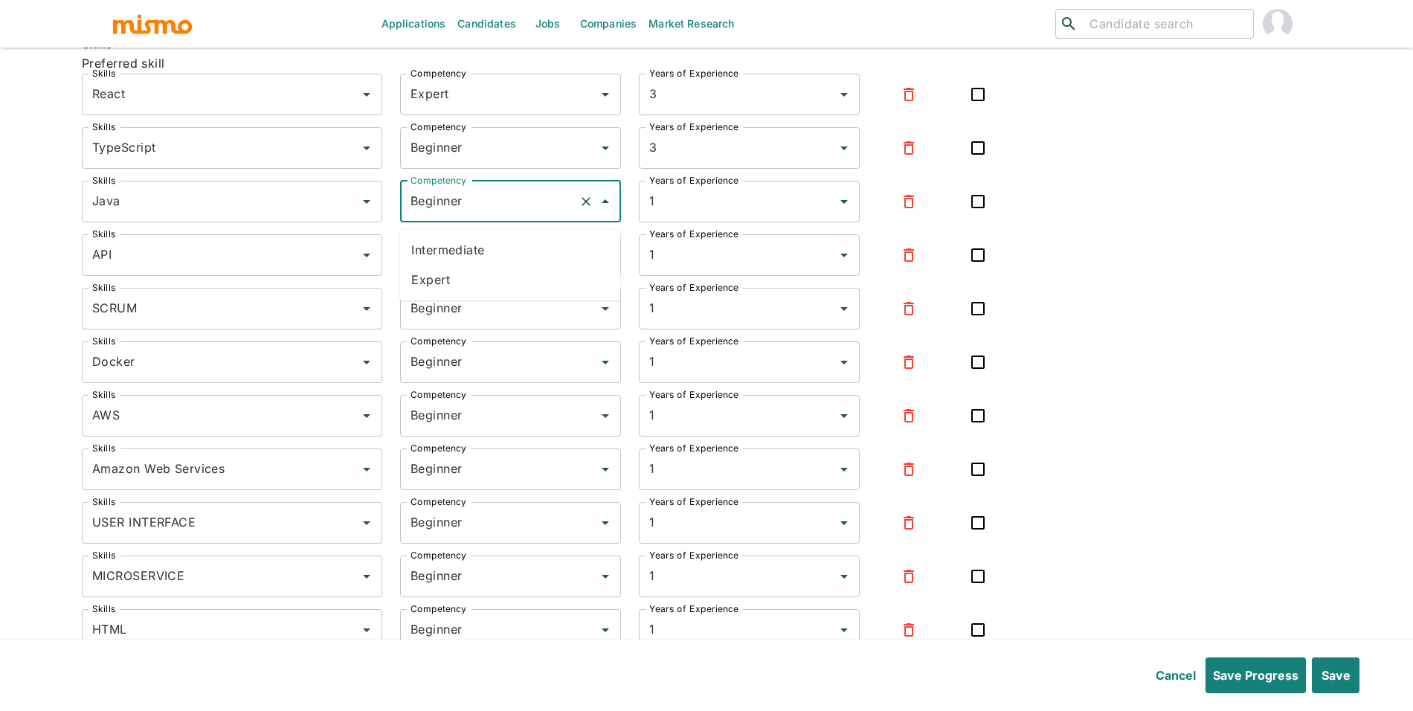
click at [474, 286] on li "Expert" at bounding box center [509, 280] width 221 height 30
type input "Expert"
click at [474, 146] on input "Beginner" at bounding box center [490, 148] width 166 height 28
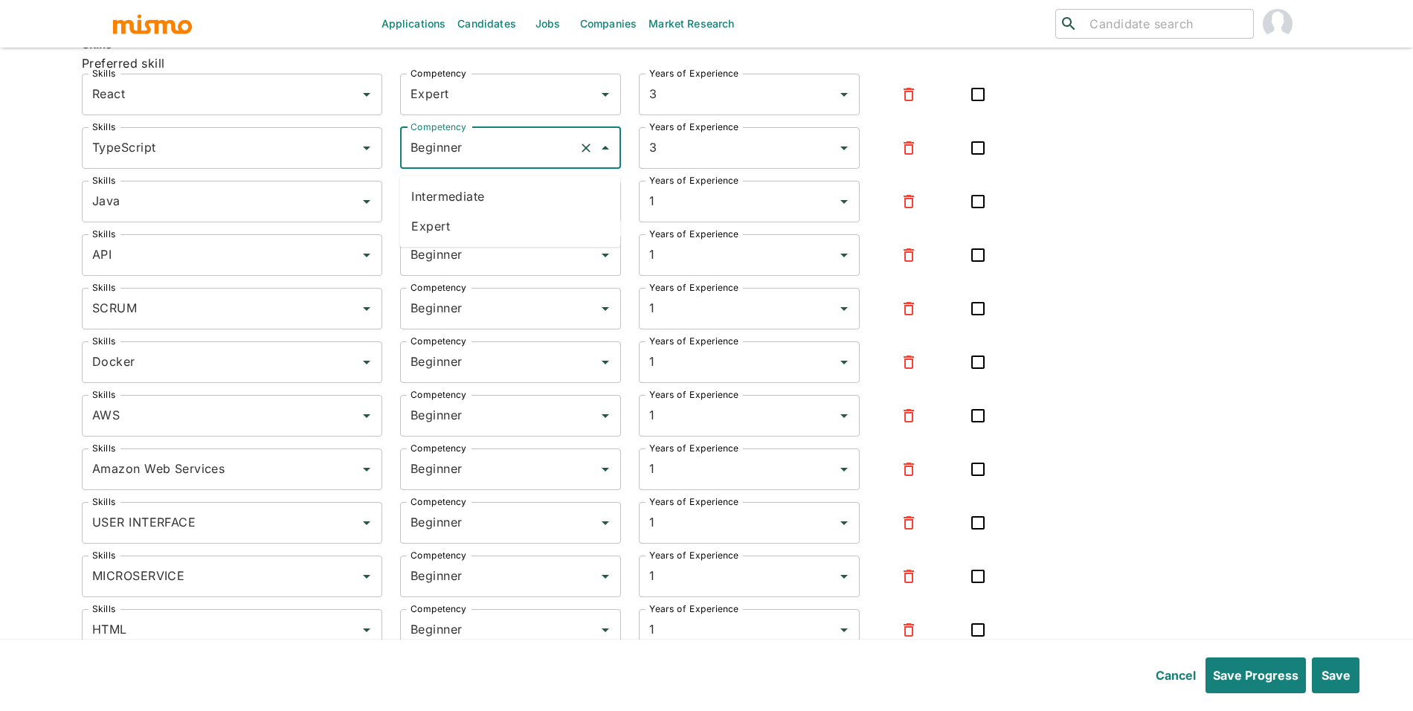
click at [467, 224] on li "Expert" at bounding box center [509, 226] width 221 height 30
type input "Expert"
click at [477, 254] on input "Beginner" at bounding box center [490, 255] width 166 height 28
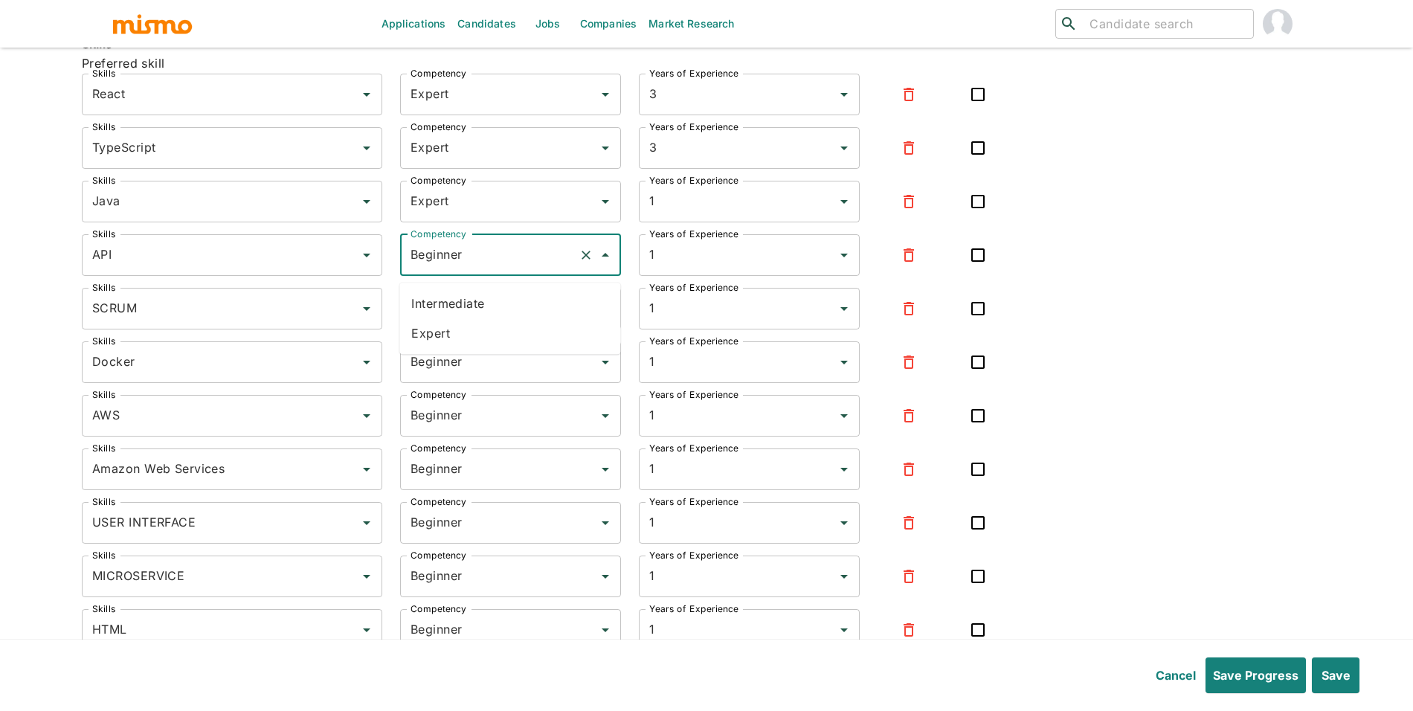
click at [492, 328] on li "Expert" at bounding box center [509, 333] width 221 height 30
type input "Expert"
click at [497, 323] on input "Beginner" at bounding box center [490, 308] width 166 height 28
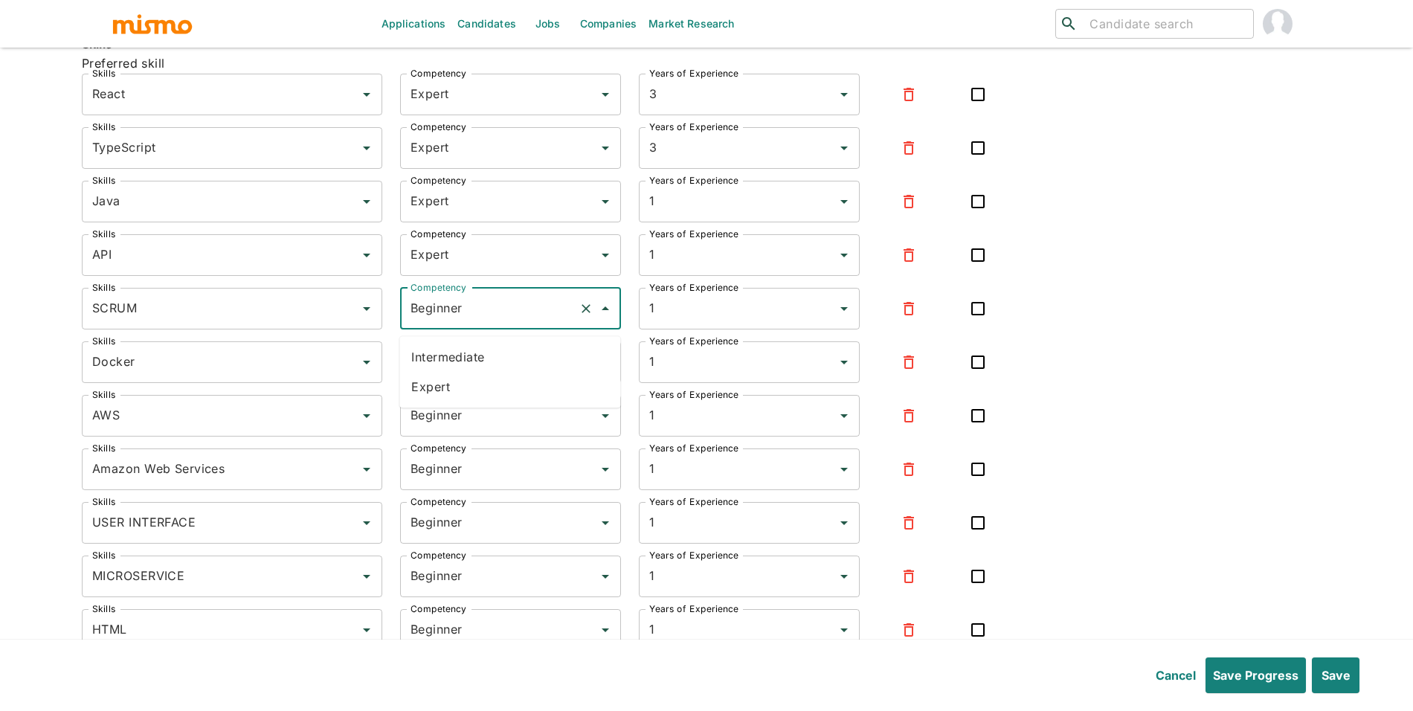
click at [479, 387] on li "Expert" at bounding box center [509, 387] width 221 height 30
type input "Expert"
click at [484, 383] on div "Beginner Competency" at bounding box center [510, 362] width 221 height 42
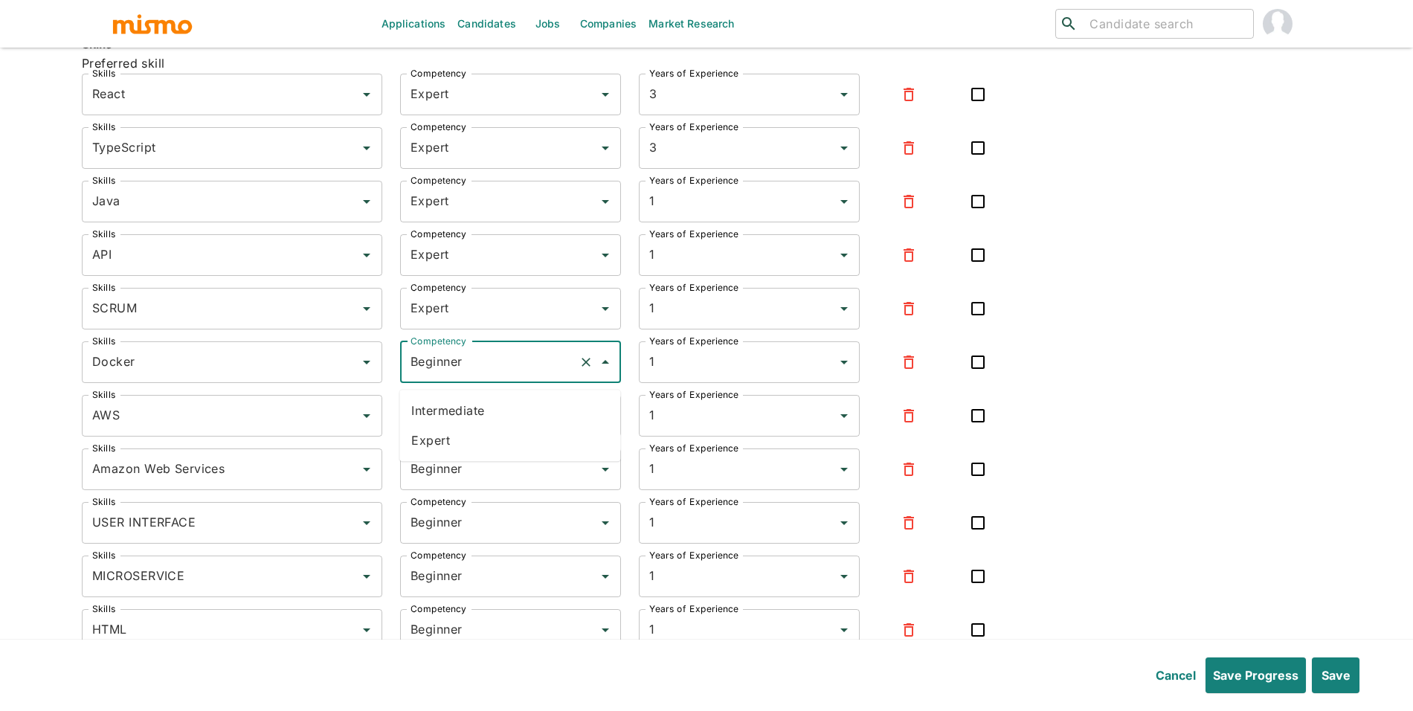
click at [461, 458] on ul "Intermediate Expert" at bounding box center [509, 425] width 221 height 71
click at [464, 447] on li "Expert" at bounding box center [509, 440] width 221 height 30
type input "Expert"
click at [506, 424] on input "Beginner" at bounding box center [490, 416] width 166 height 28
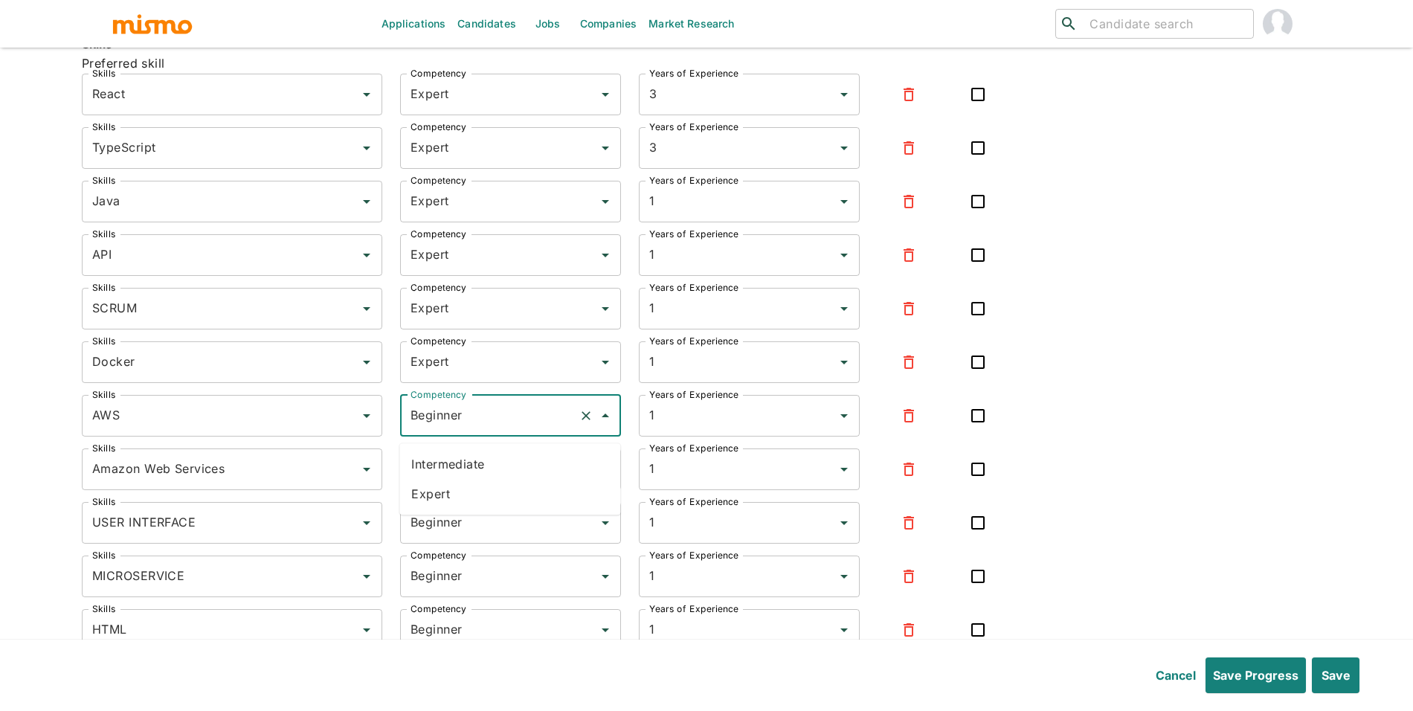
click at [494, 477] on li "Intermediate" at bounding box center [509, 464] width 221 height 30
click at [499, 419] on input "Intermediate" at bounding box center [490, 416] width 166 height 28
click at [490, 486] on li "Expert" at bounding box center [509, 494] width 221 height 30
type input "Expert"
click at [901, 471] on icon "button" at bounding box center [909, 469] width 18 height 18
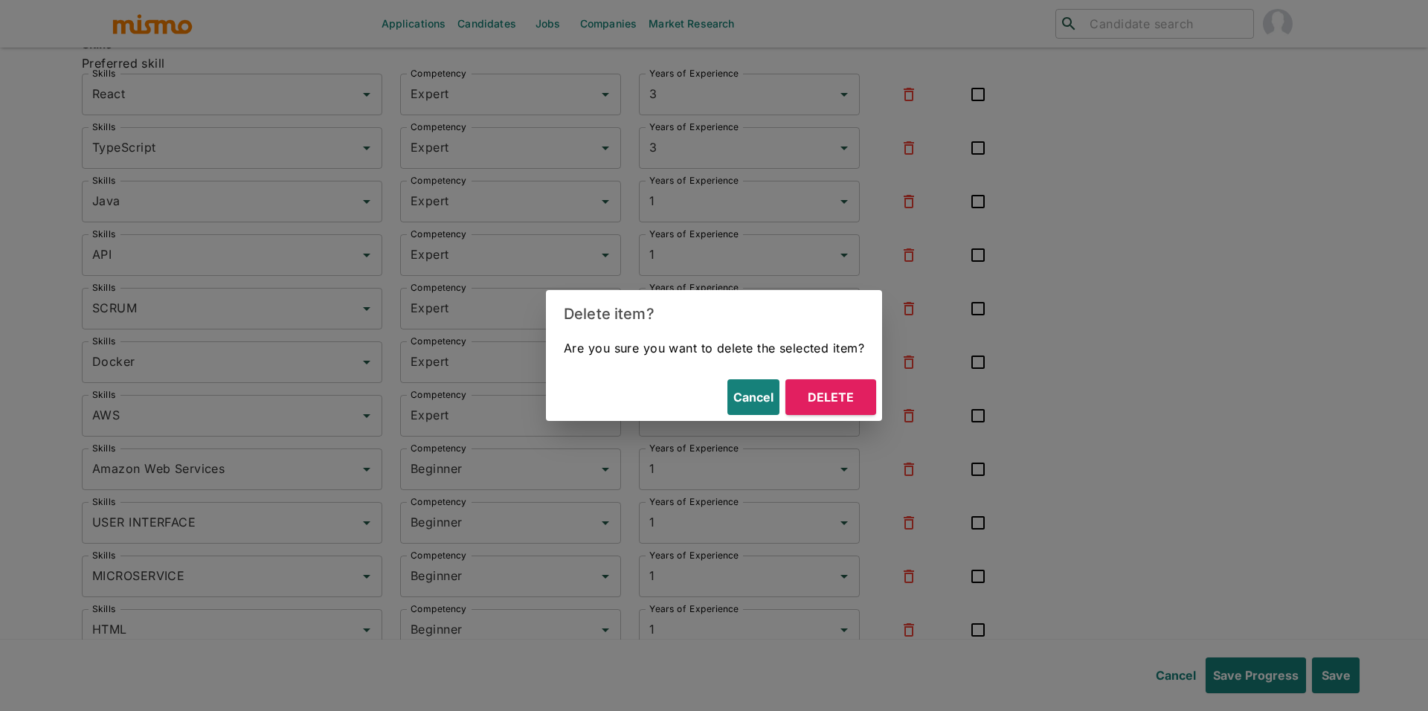
click at [837, 405] on button "Delete" at bounding box center [830, 397] width 91 height 36
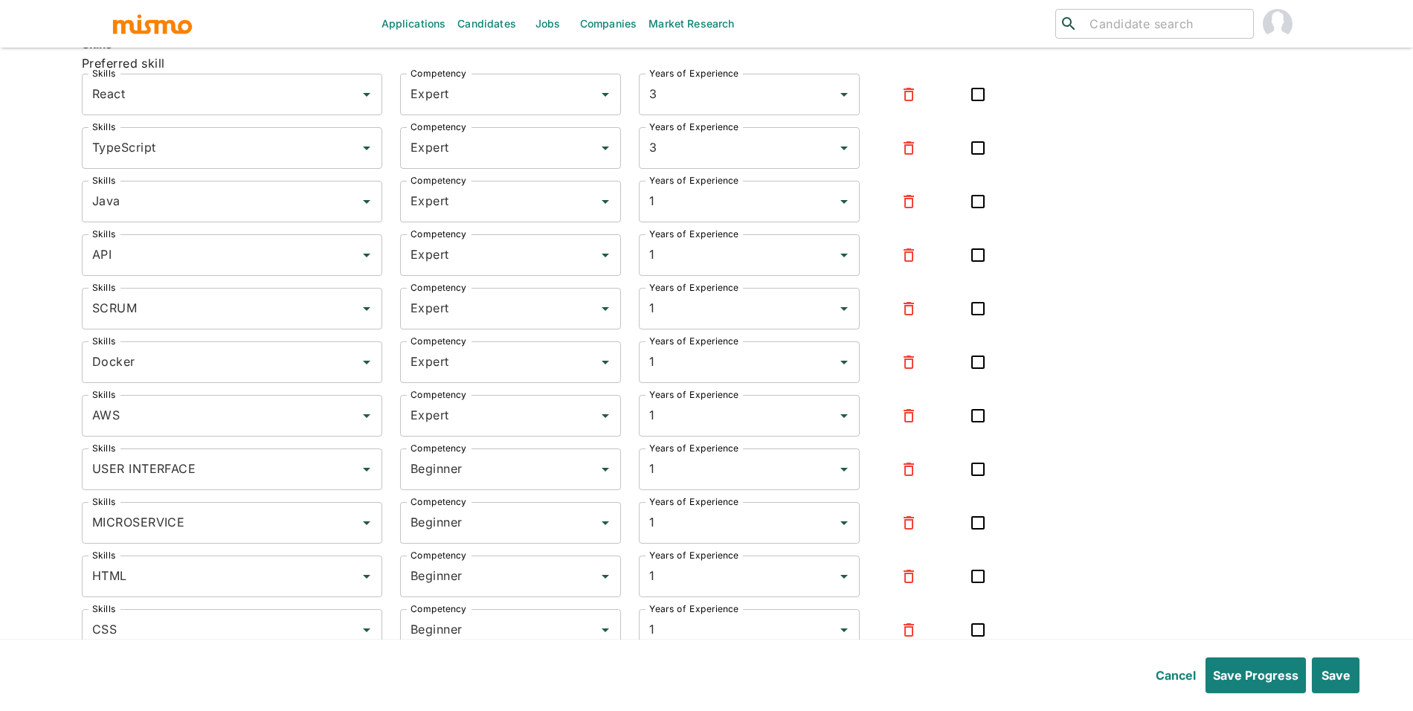
click at [895, 481] on button "button" at bounding box center [909, 469] width 36 height 36
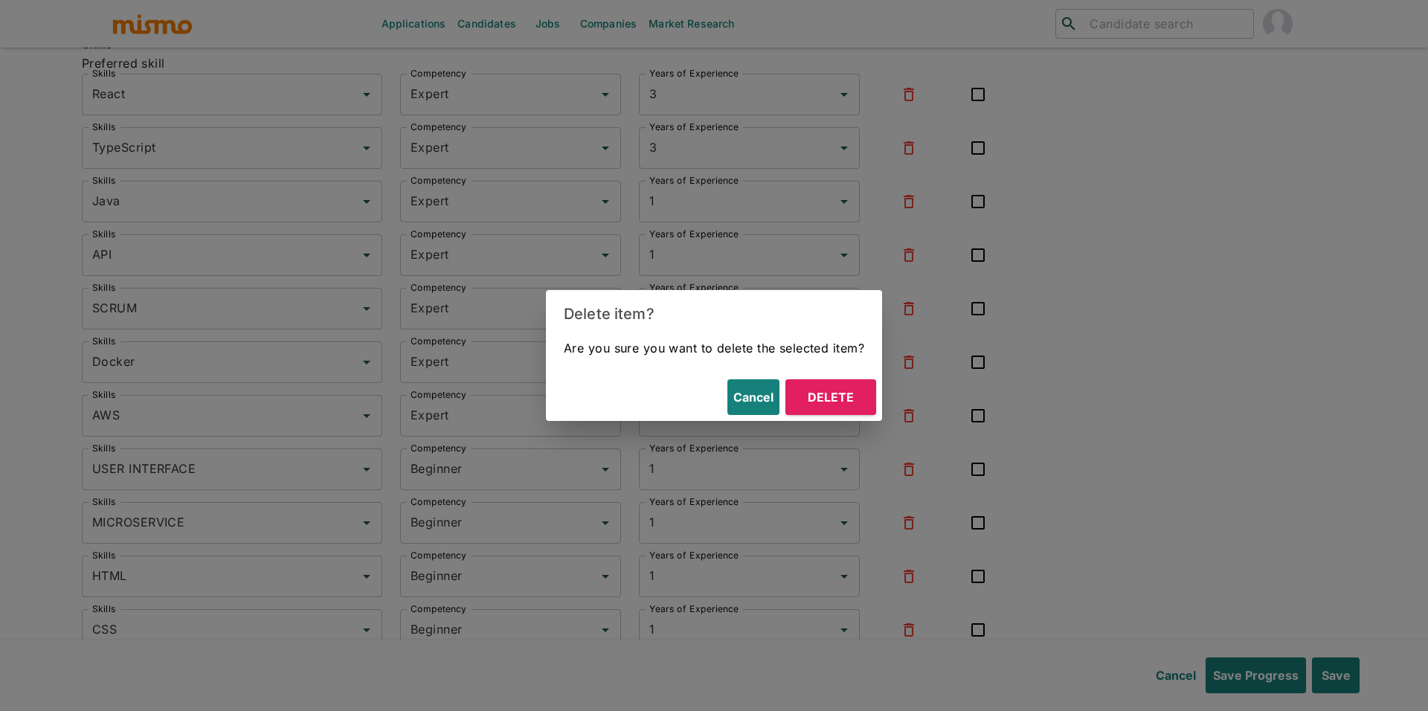
click at [821, 407] on button "Delete" at bounding box center [830, 397] width 91 height 36
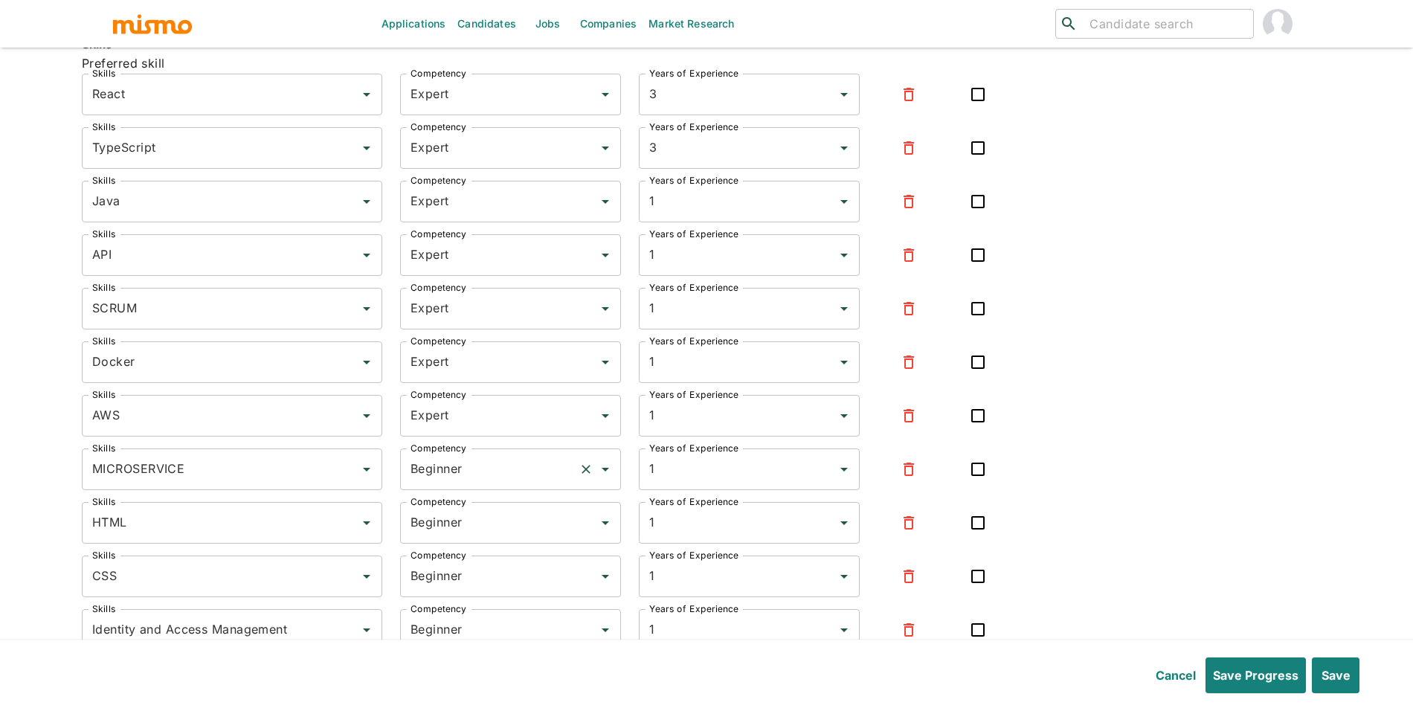
click at [480, 468] on input "Beginner" at bounding box center [490, 469] width 166 height 28
click at [475, 547] on li "Expert" at bounding box center [509, 547] width 221 height 30
type input "Expert"
click at [506, 530] on input "Beginner" at bounding box center [490, 523] width 166 height 28
click at [492, 595] on li "Expert" at bounding box center [509, 601] width 221 height 30
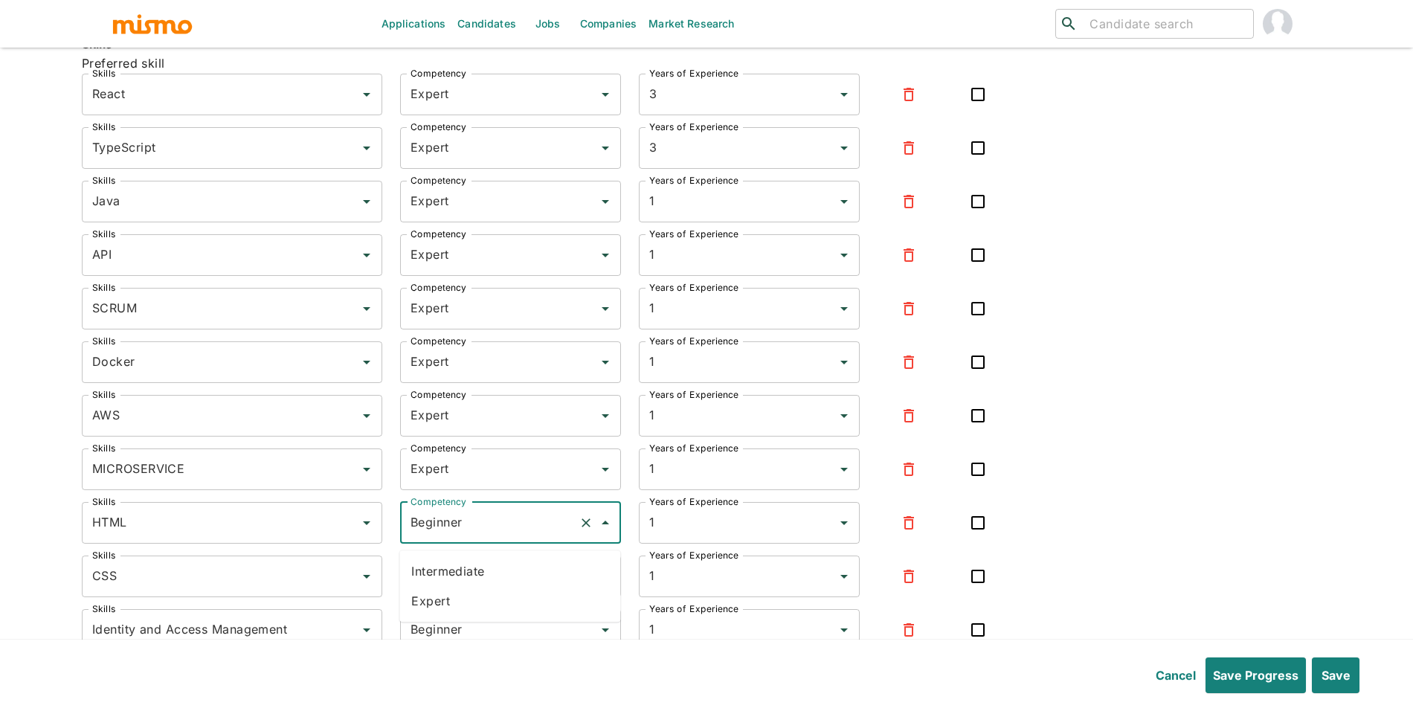
type input "Expert"
click at [497, 590] on input "Beginner" at bounding box center [490, 576] width 166 height 28
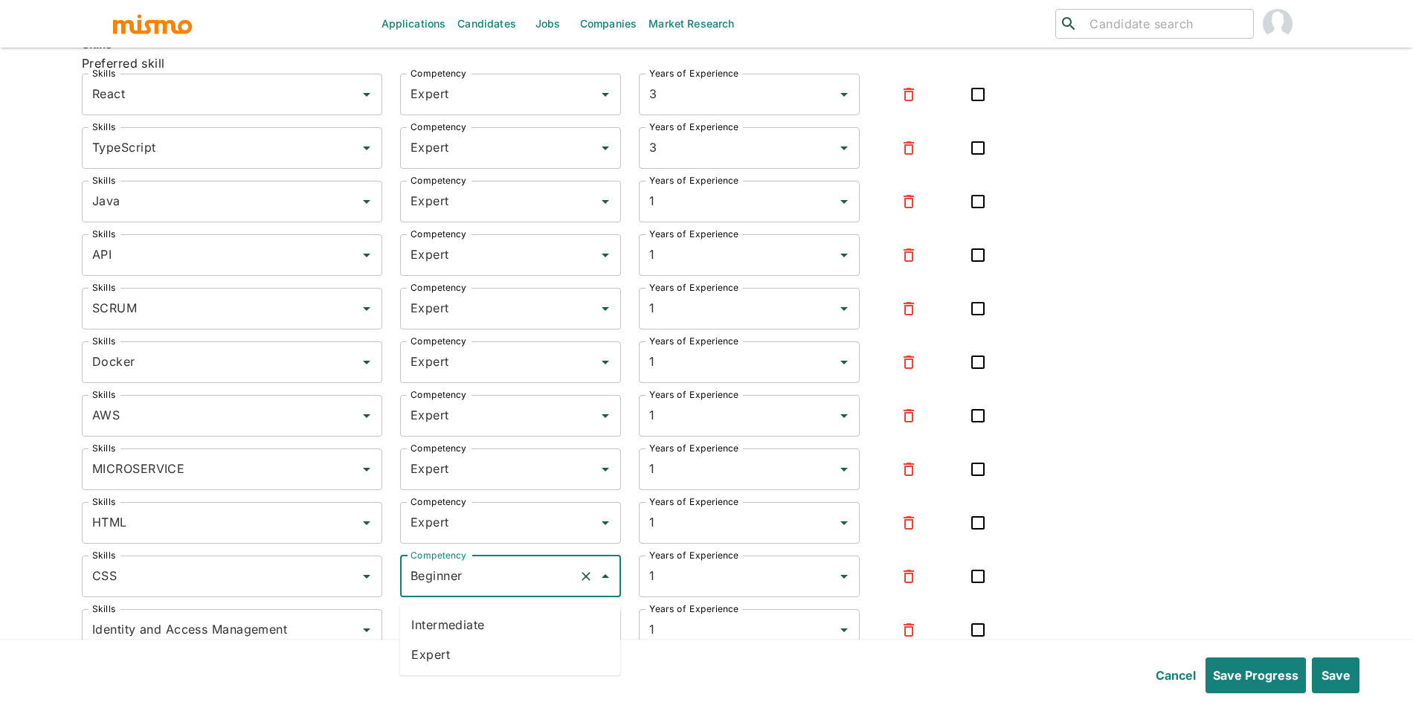
click at [483, 656] on li "Expert" at bounding box center [509, 654] width 221 height 30
type input "Expert"
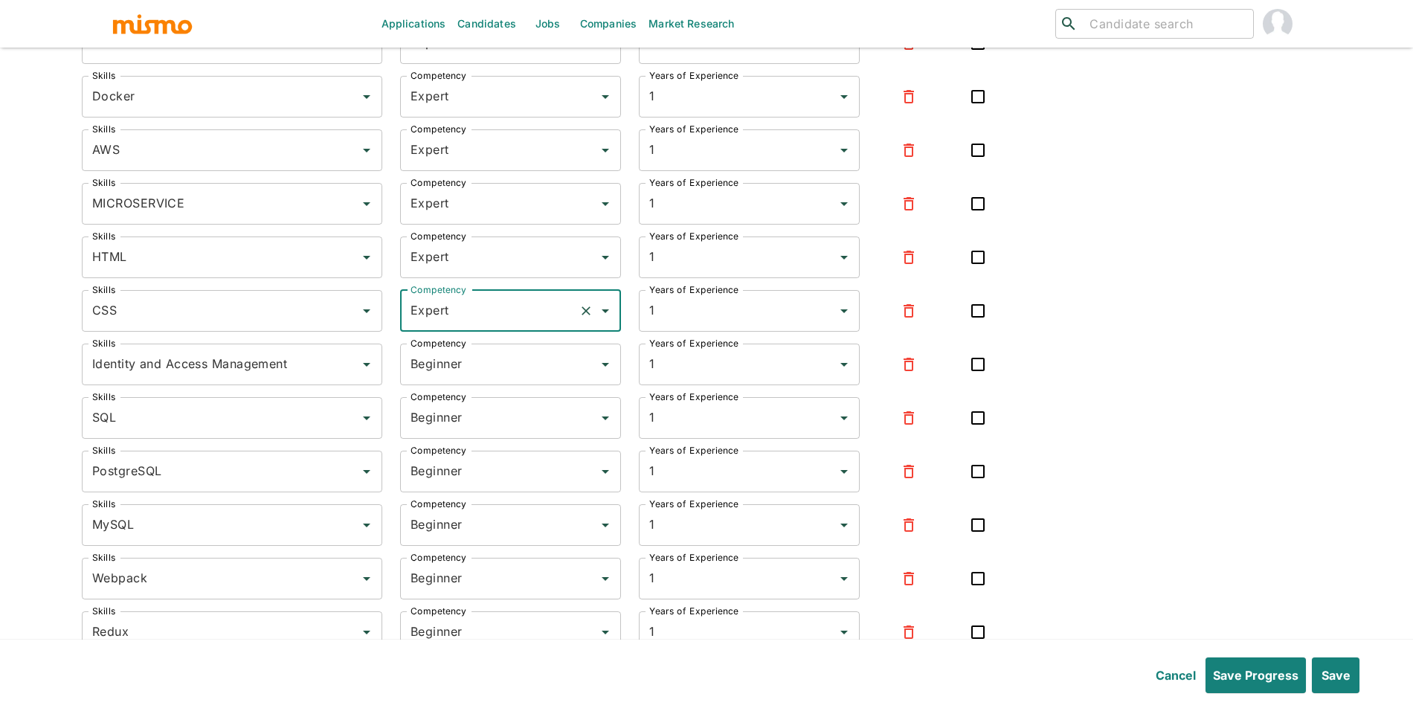
scroll to position [3671, 0]
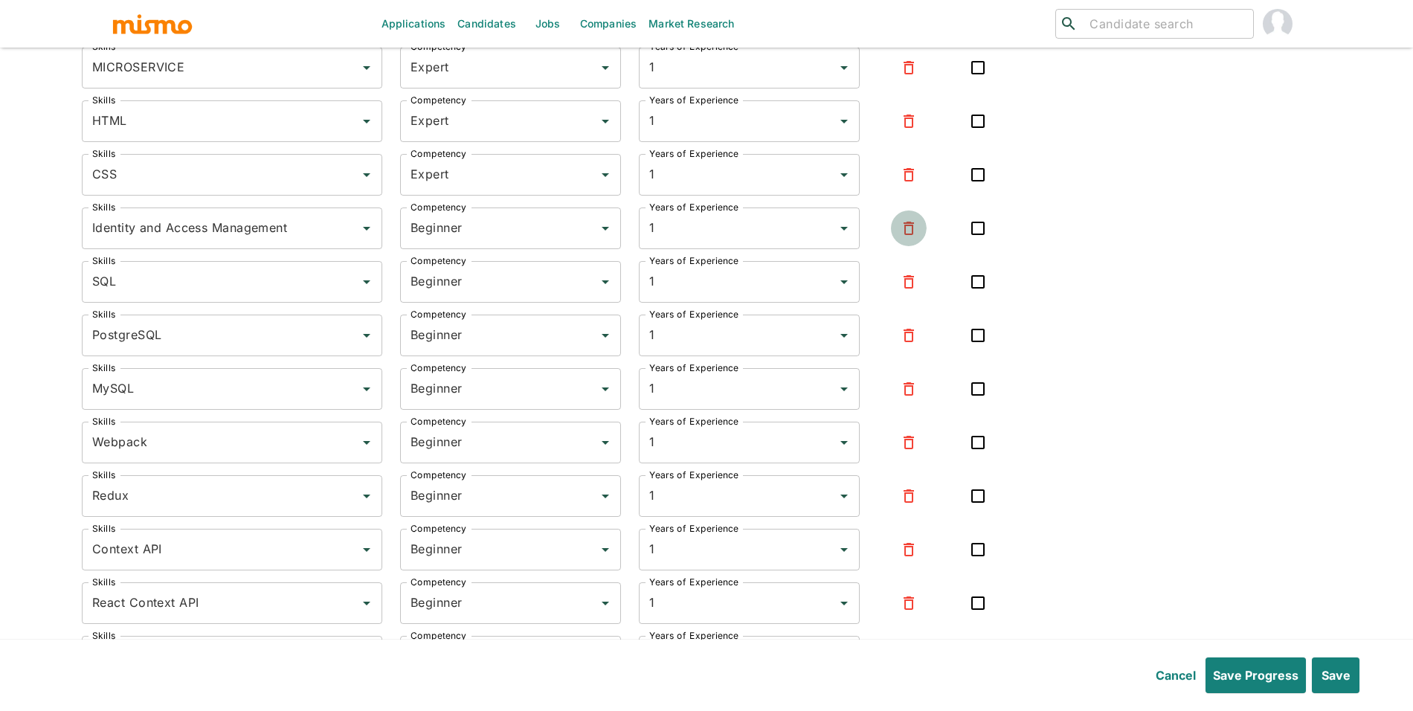
click at [909, 244] on button "button" at bounding box center [909, 228] width 36 height 36
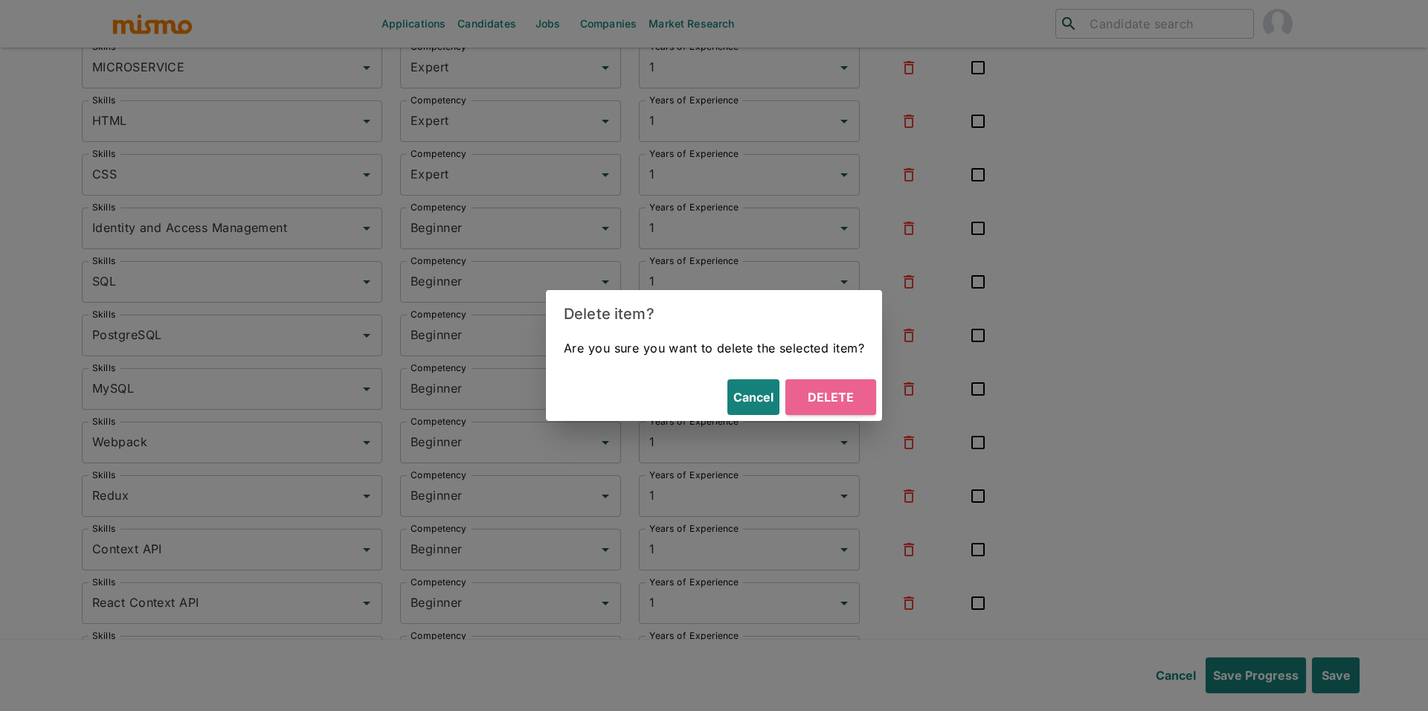
click at [839, 396] on button "Delete" at bounding box center [830, 397] width 91 height 36
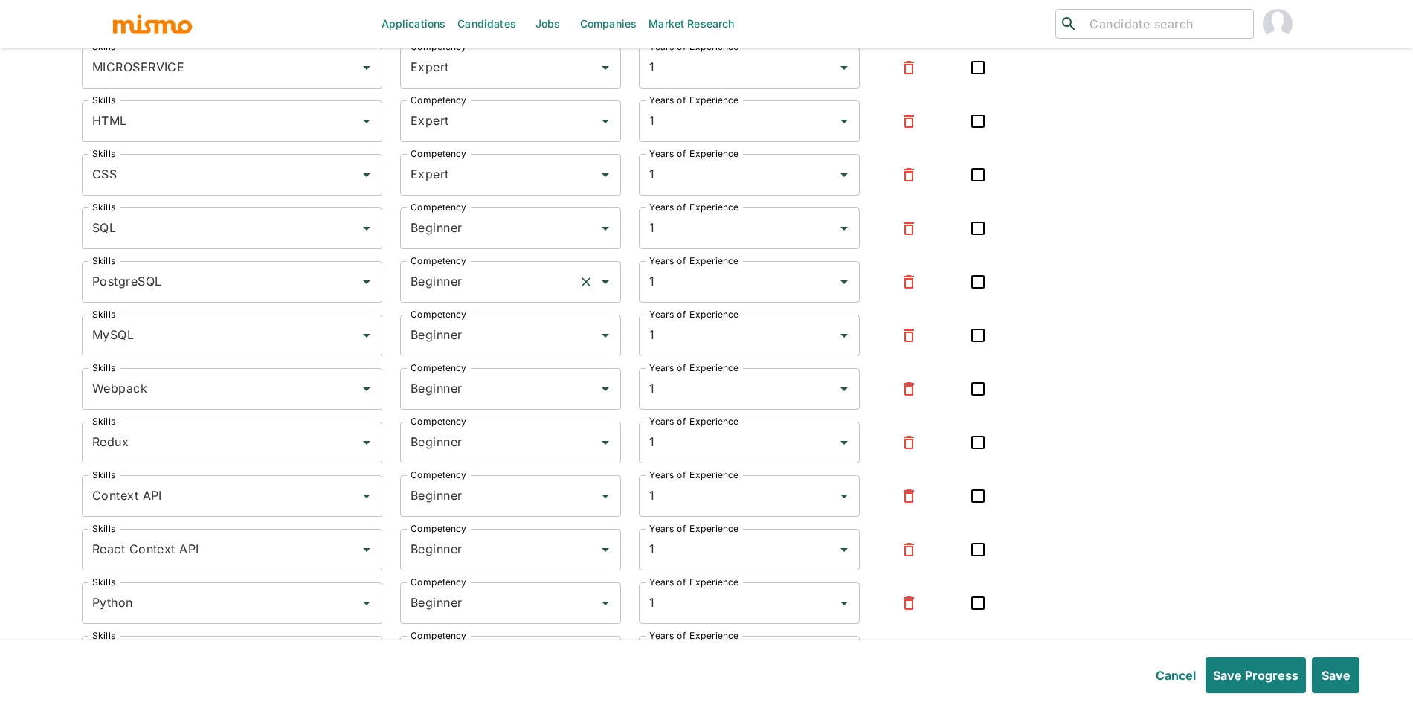
click at [479, 296] on input "Beginner" at bounding box center [490, 282] width 166 height 28
click at [476, 350] on li "Expert" at bounding box center [509, 360] width 221 height 30
type input "Expert"
click at [482, 242] on input "Beginner" at bounding box center [490, 228] width 166 height 28
click at [472, 323] on ul "Intermediate Expert" at bounding box center [509, 291] width 221 height 71
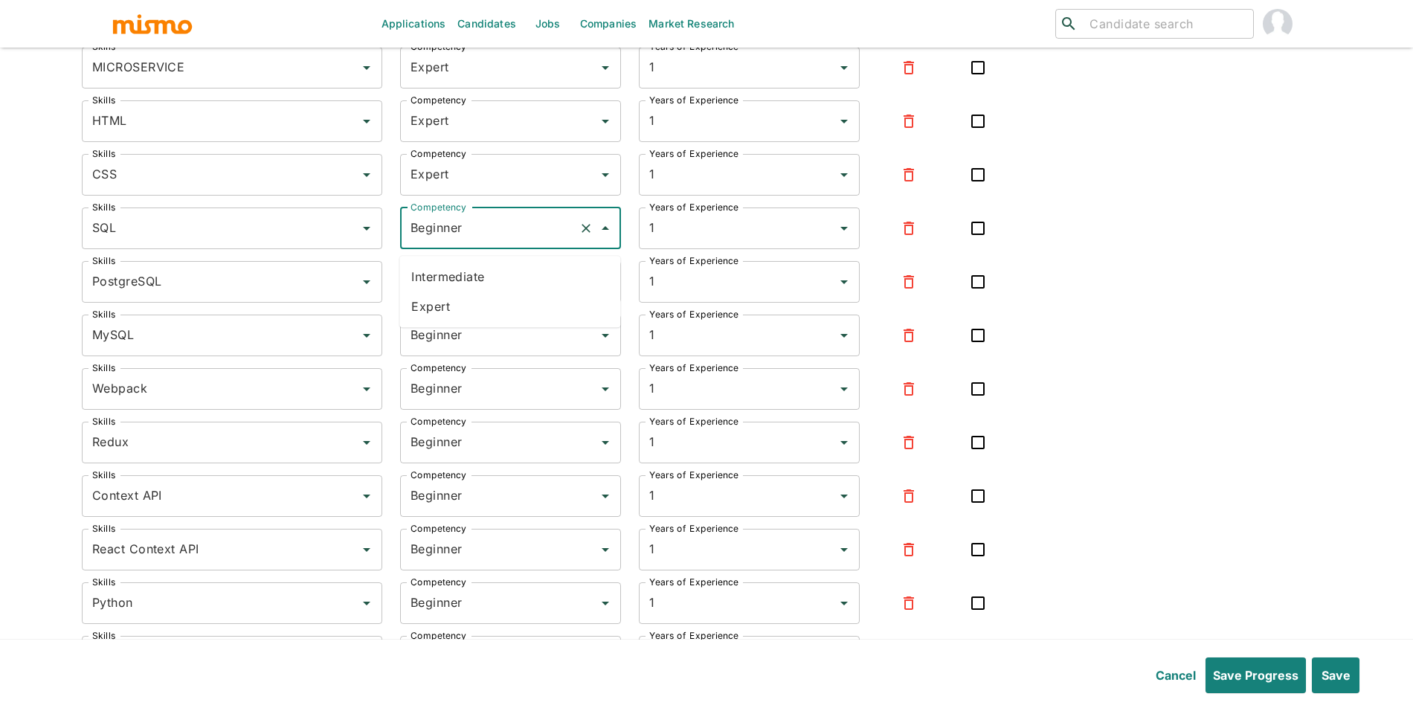
click at [477, 315] on li "Expert" at bounding box center [509, 306] width 221 height 30
type input "Expert"
click at [471, 349] on input "Beginner" at bounding box center [490, 335] width 166 height 28
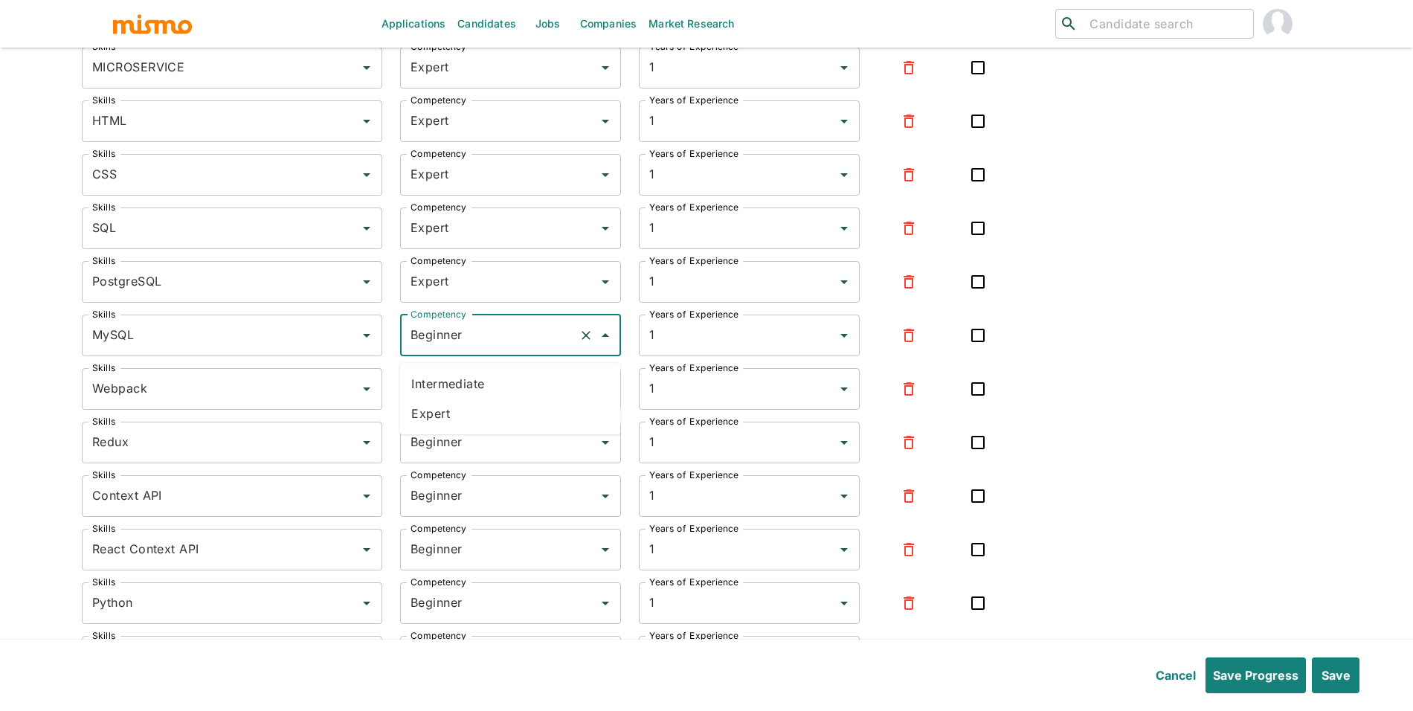
click at [481, 416] on li "Expert" at bounding box center [509, 414] width 221 height 30
type input "Expert"
click at [492, 403] on input "Beginner" at bounding box center [490, 389] width 166 height 28
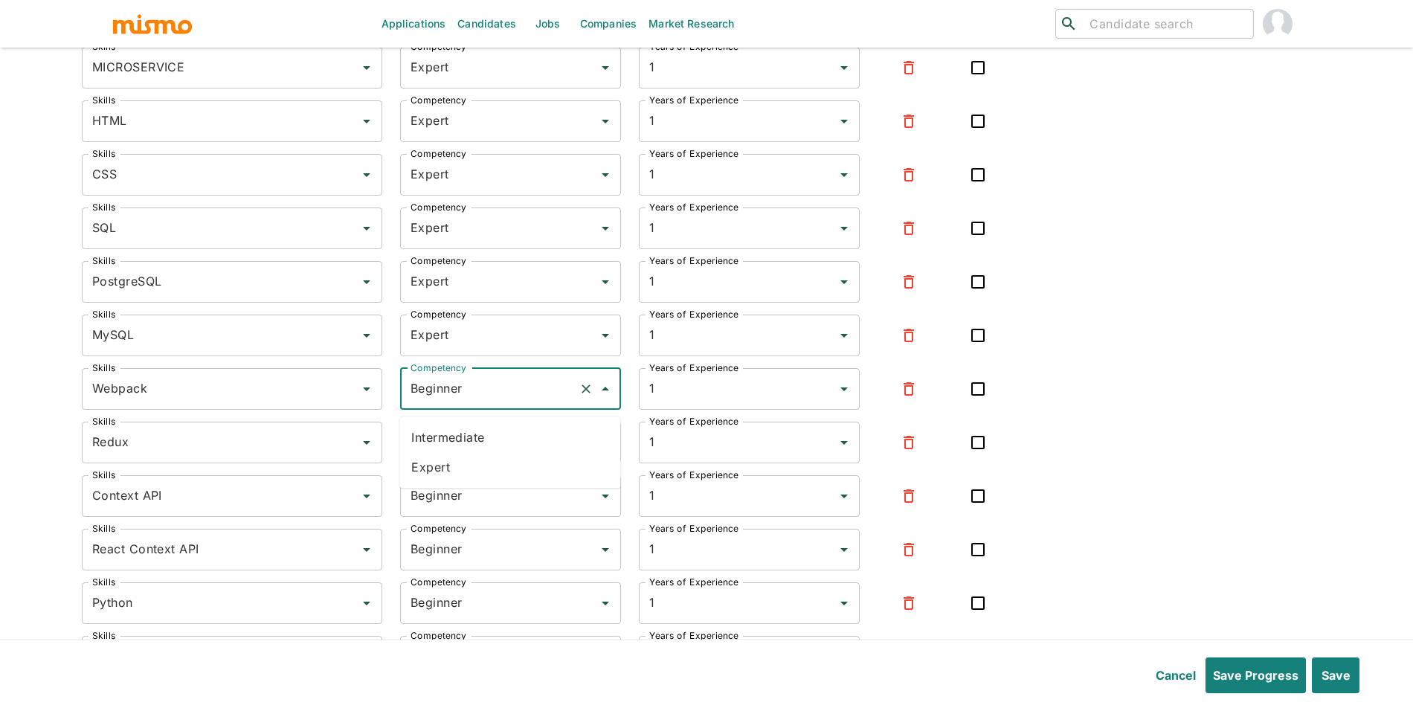
click at [478, 468] on li "Expert" at bounding box center [509, 467] width 221 height 30
type input "Expert"
click at [491, 457] on input "Beginner" at bounding box center [490, 442] width 166 height 28
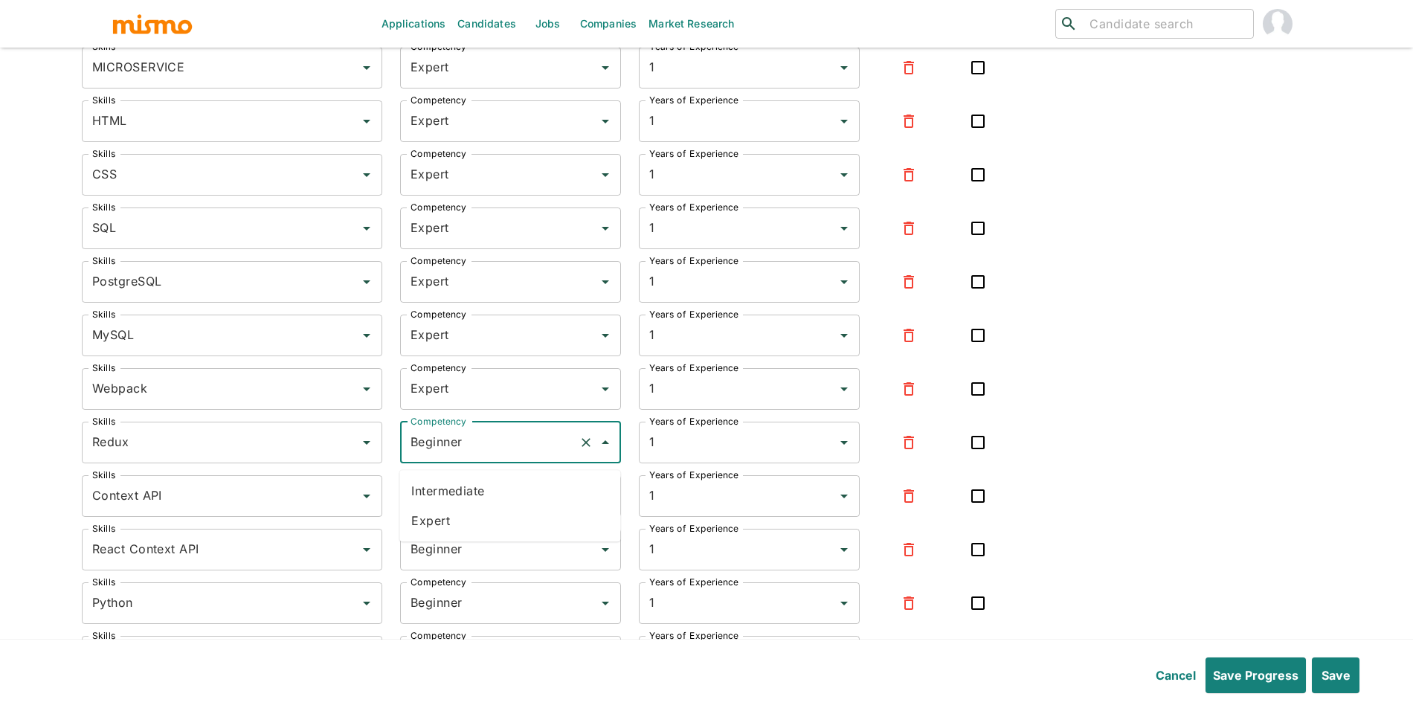
click at [476, 524] on li "Expert" at bounding box center [509, 521] width 221 height 30
type input "Expert"
click at [489, 509] on input "Beginner" at bounding box center [490, 496] width 166 height 28
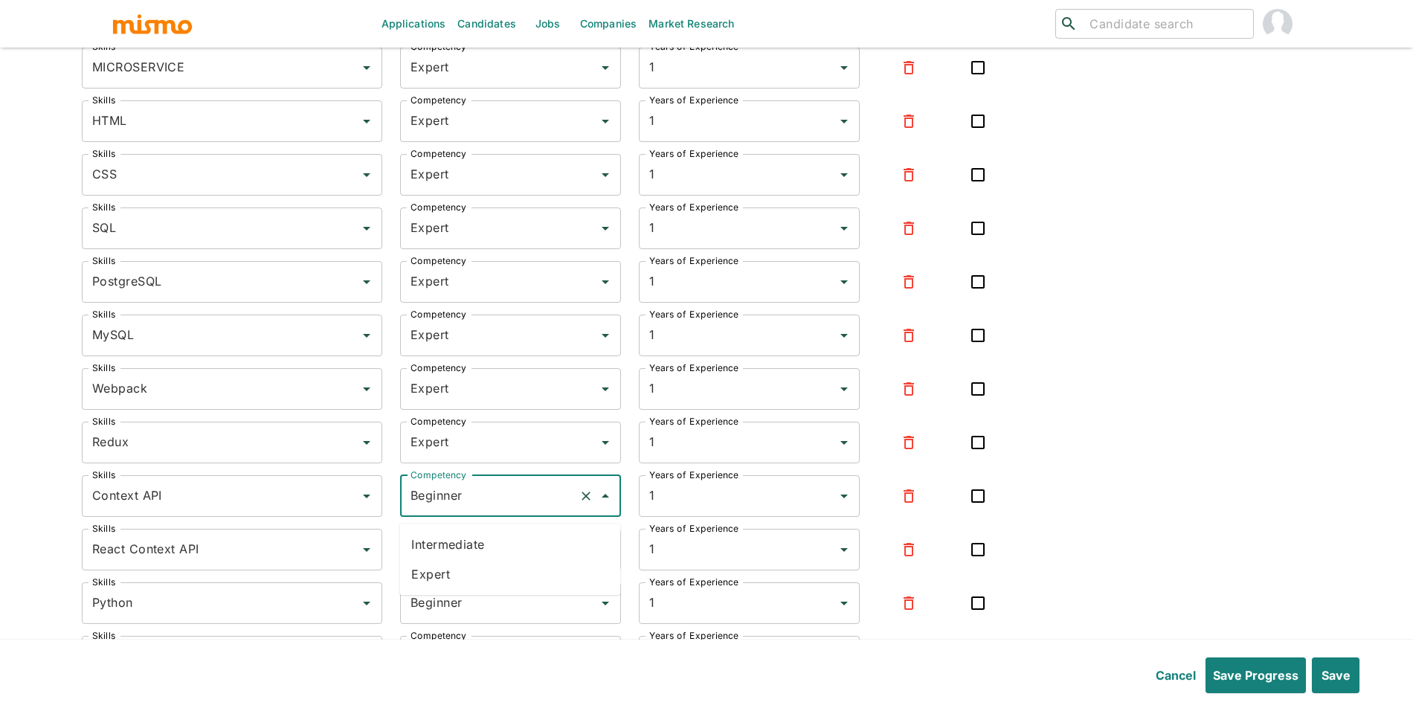
click at [478, 565] on li "Expert" at bounding box center [509, 574] width 221 height 30
type input "Expert"
click at [491, 561] on input "Beginner" at bounding box center [490, 549] width 166 height 28
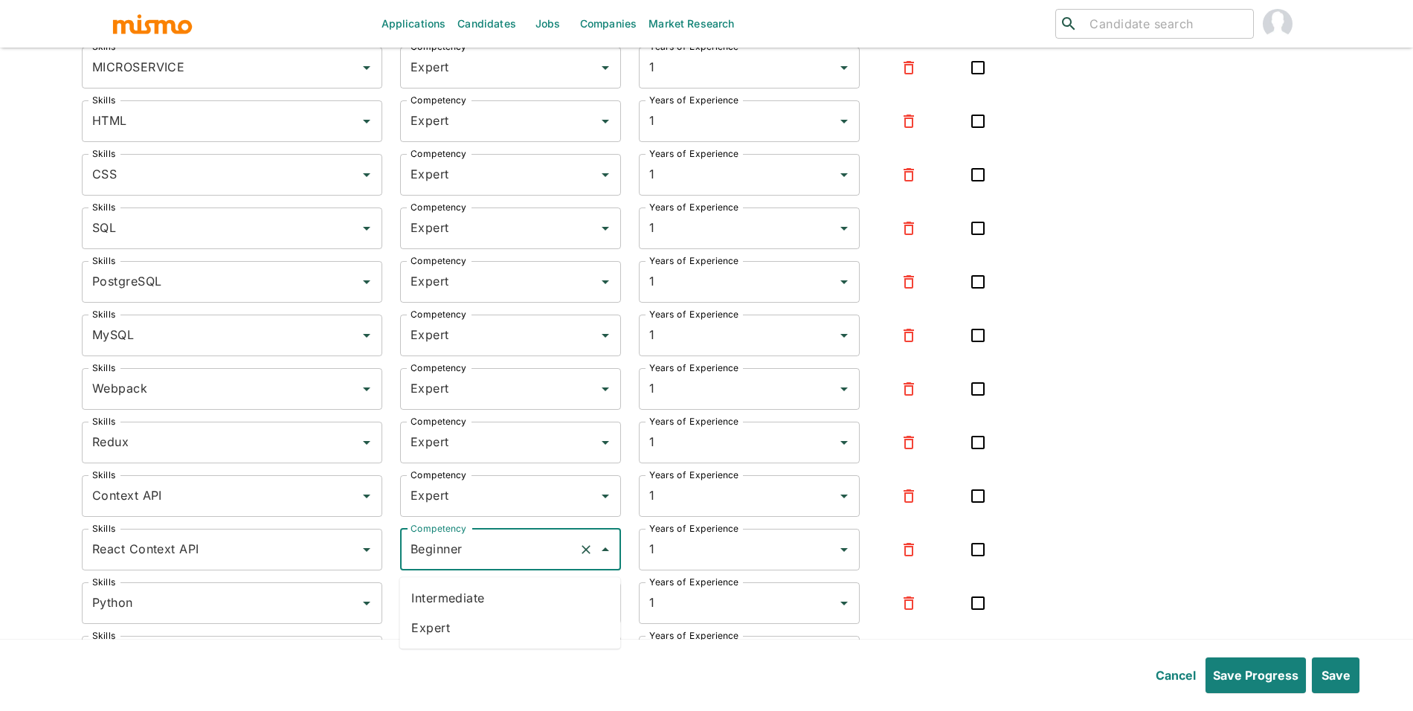
click at [479, 619] on li "Expert" at bounding box center [509, 628] width 221 height 30
type input "Expert"
click at [508, 615] on input "Beginner" at bounding box center [490, 603] width 166 height 28
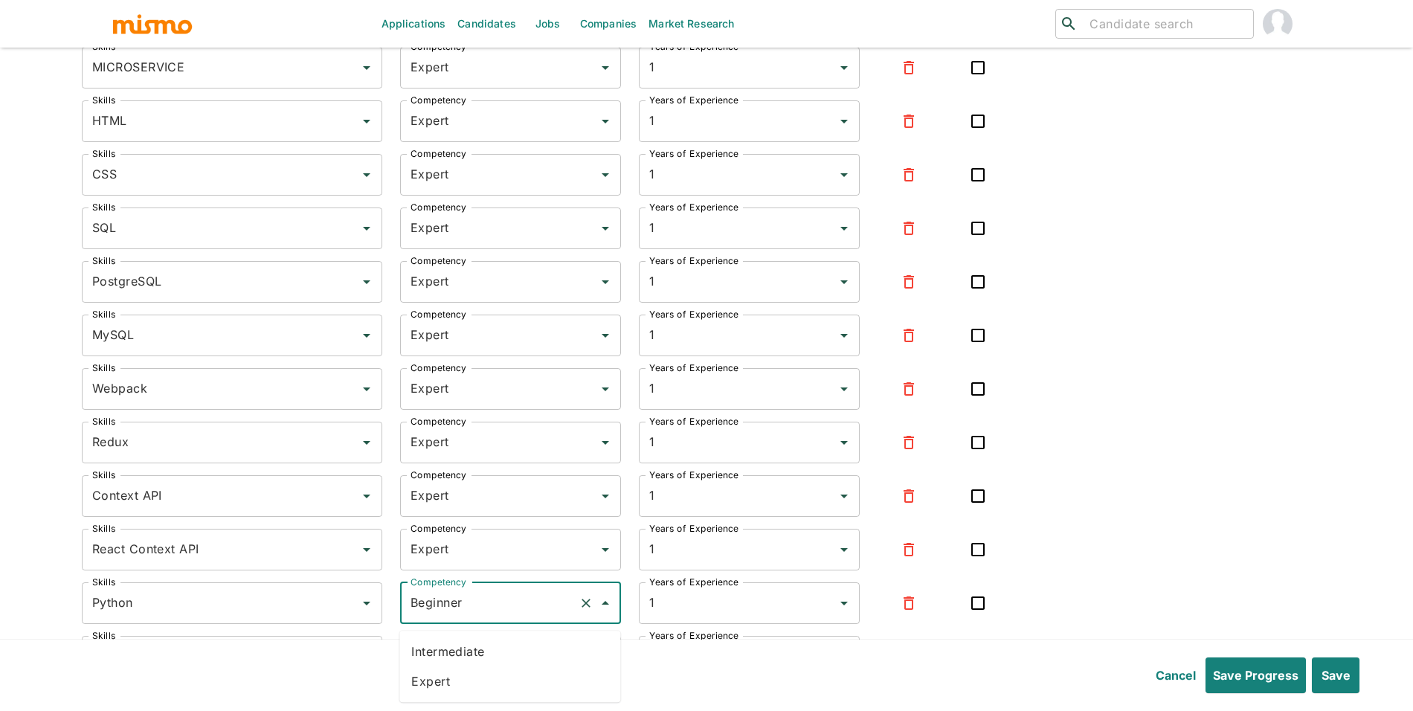
click at [892, 614] on button "button" at bounding box center [909, 603] width 36 height 36
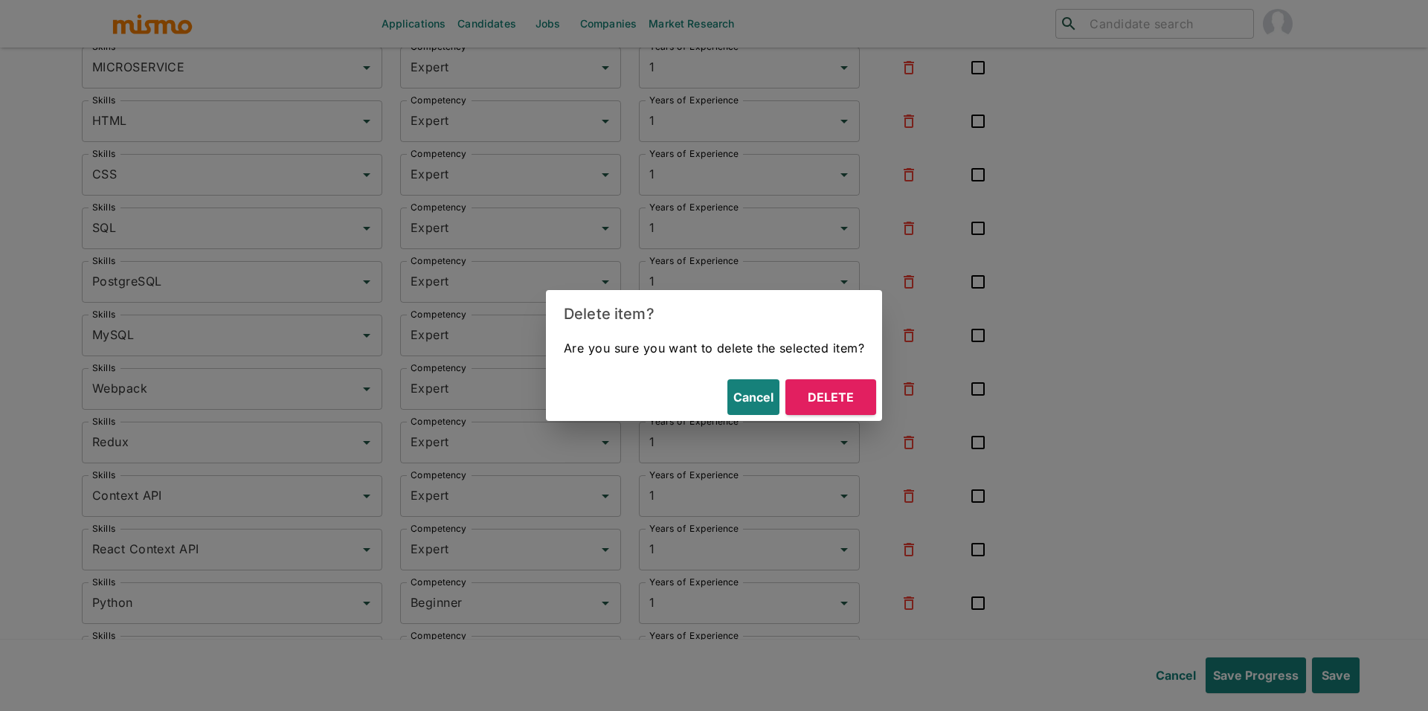
click at [848, 390] on button "Delete" at bounding box center [830, 397] width 91 height 36
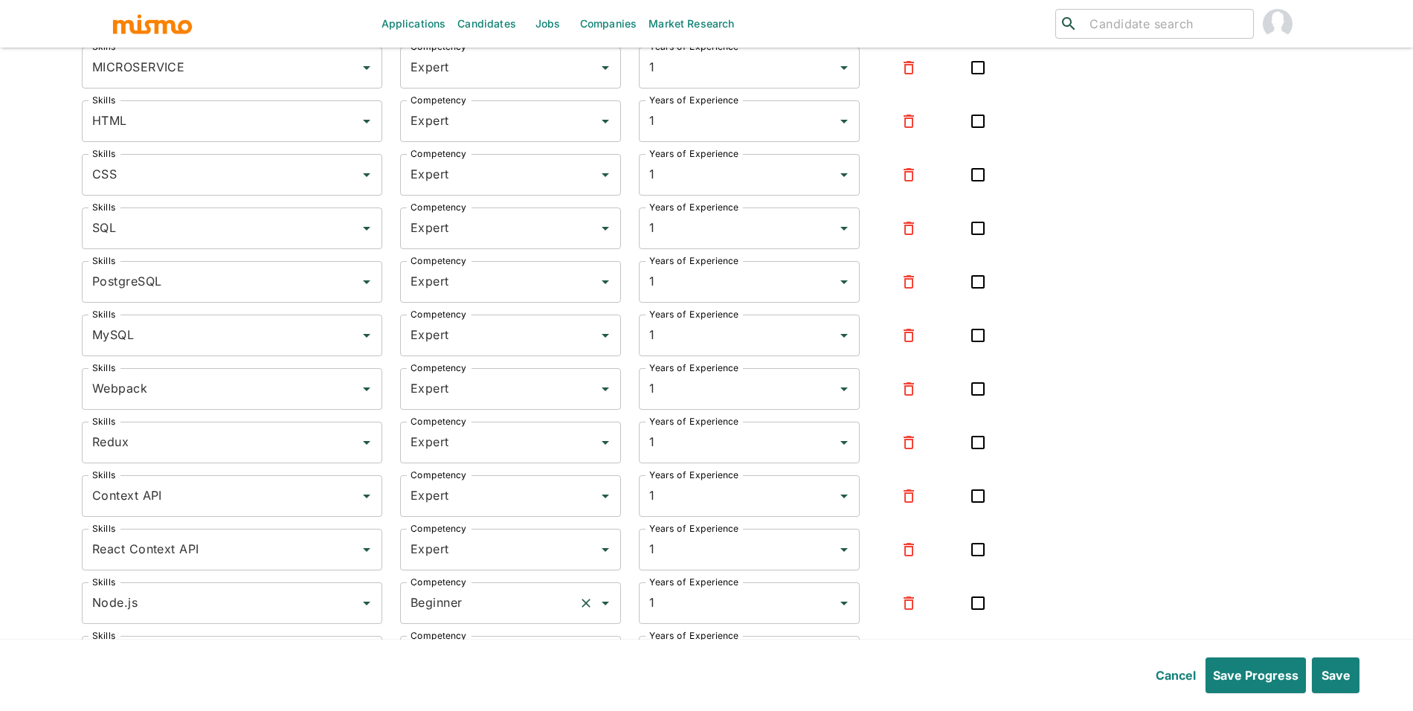
click at [488, 610] on input "Beginner" at bounding box center [490, 603] width 166 height 28
click at [473, 686] on li "Expert" at bounding box center [509, 681] width 221 height 30
type input "Expert"
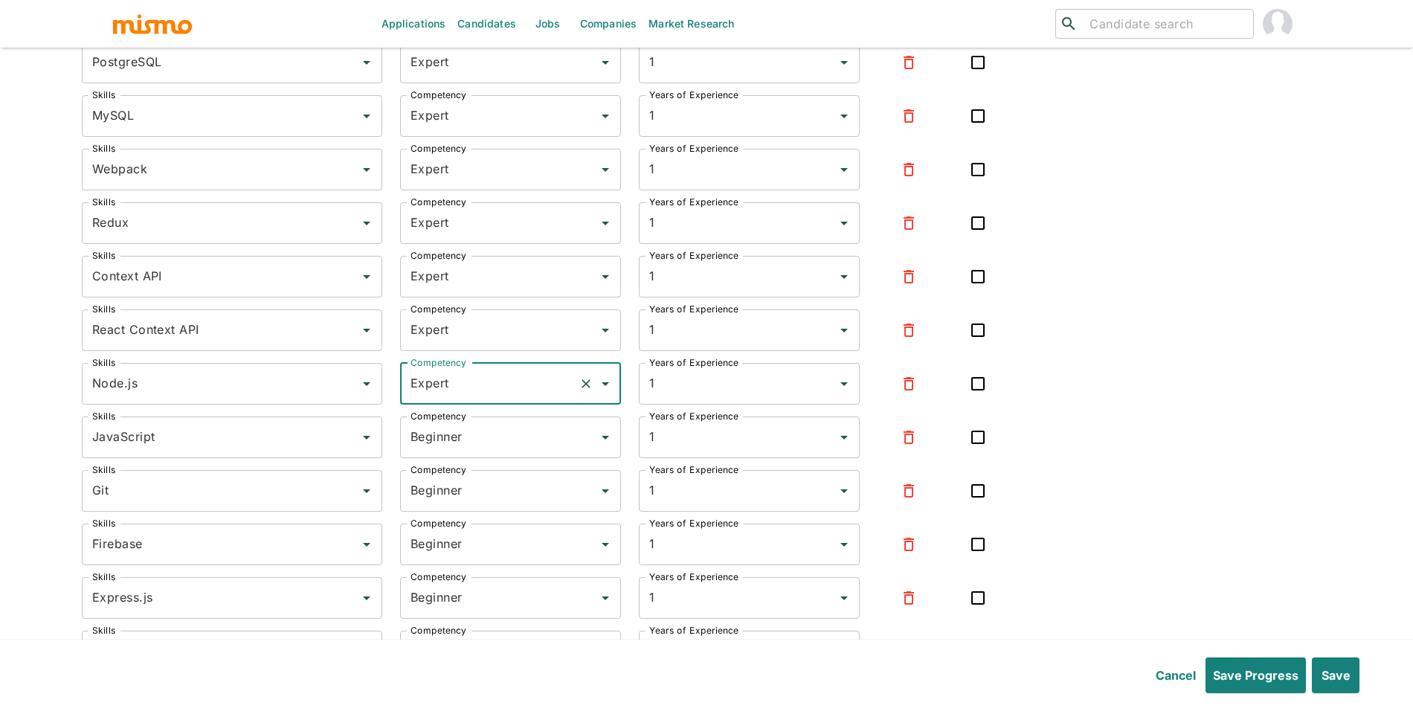
scroll to position [3957, 0]
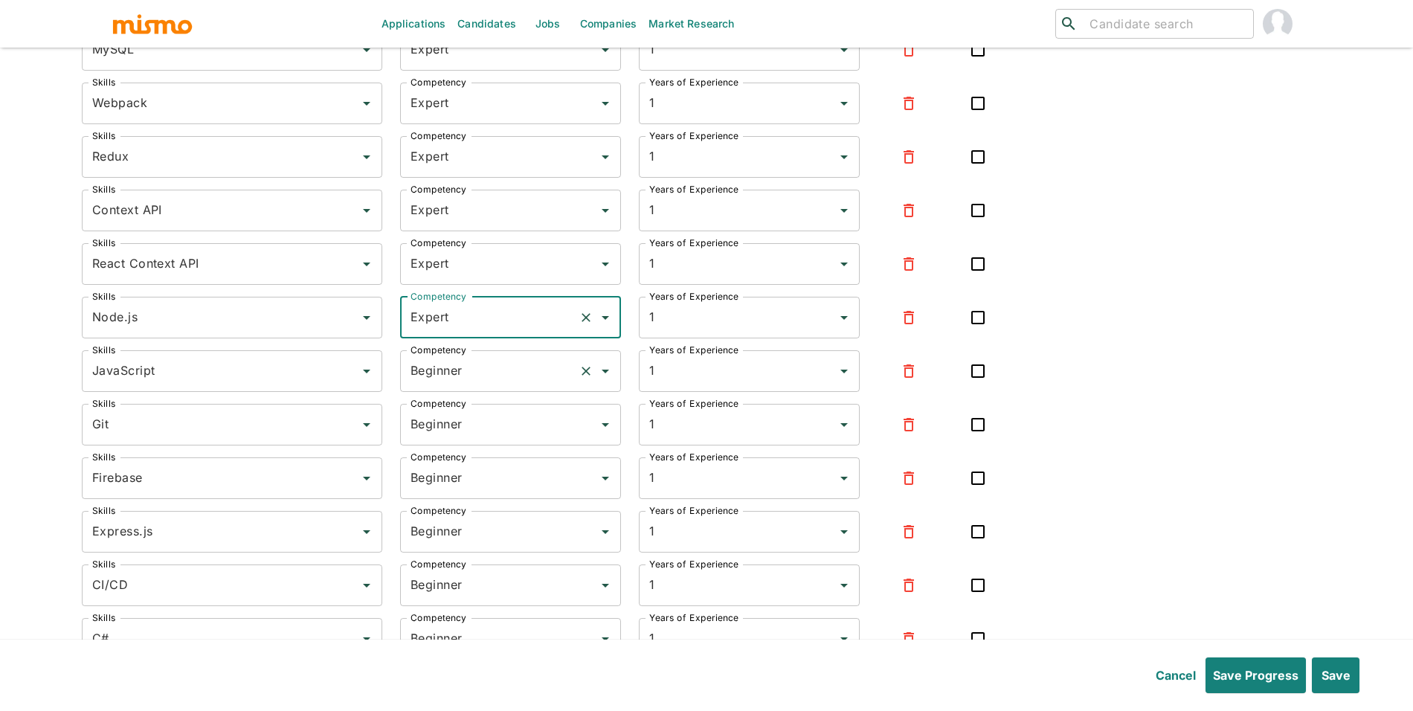
click at [471, 384] on input "Beginner" at bounding box center [490, 371] width 166 height 28
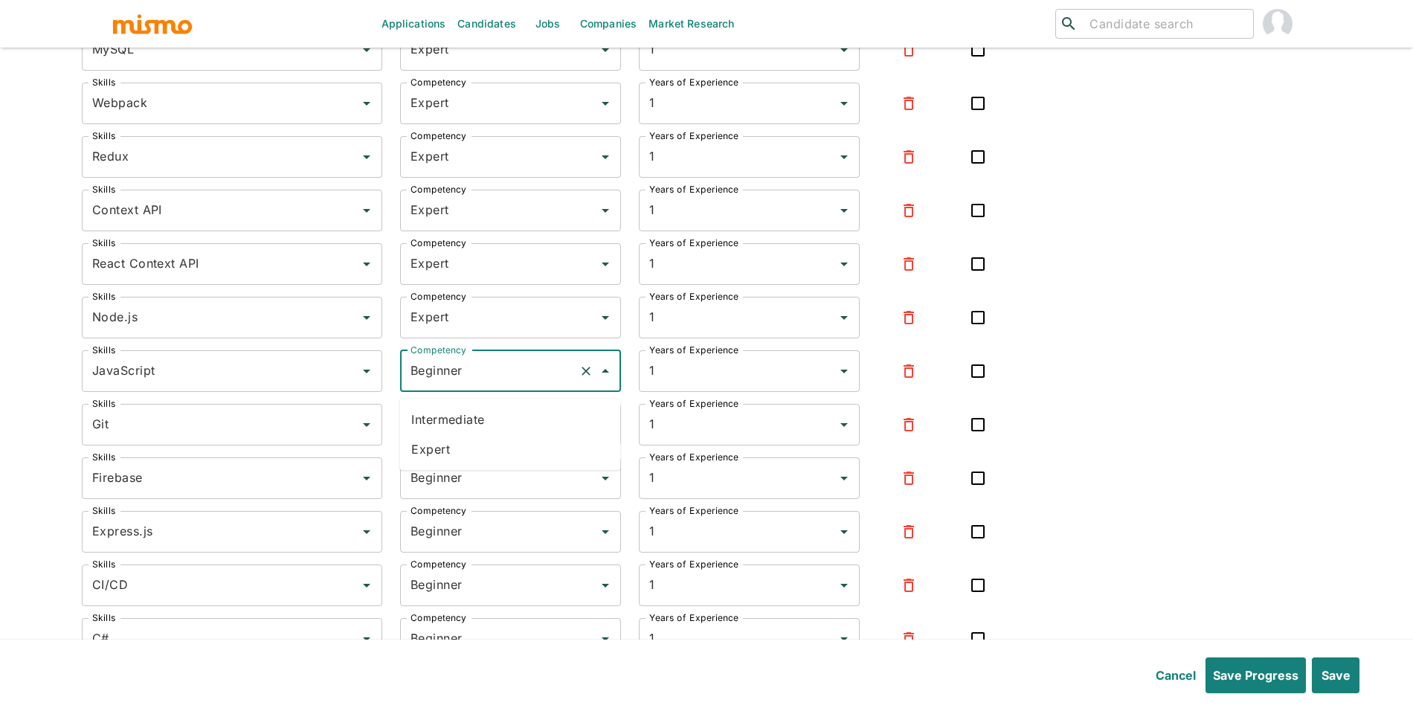
click at [471, 446] on li "Expert" at bounding box center [509, 449] width 221 height 30
type input "Expert"
click at [475, 439] on input "Beginner" at bounding box center [490, 424] width 166 height 28
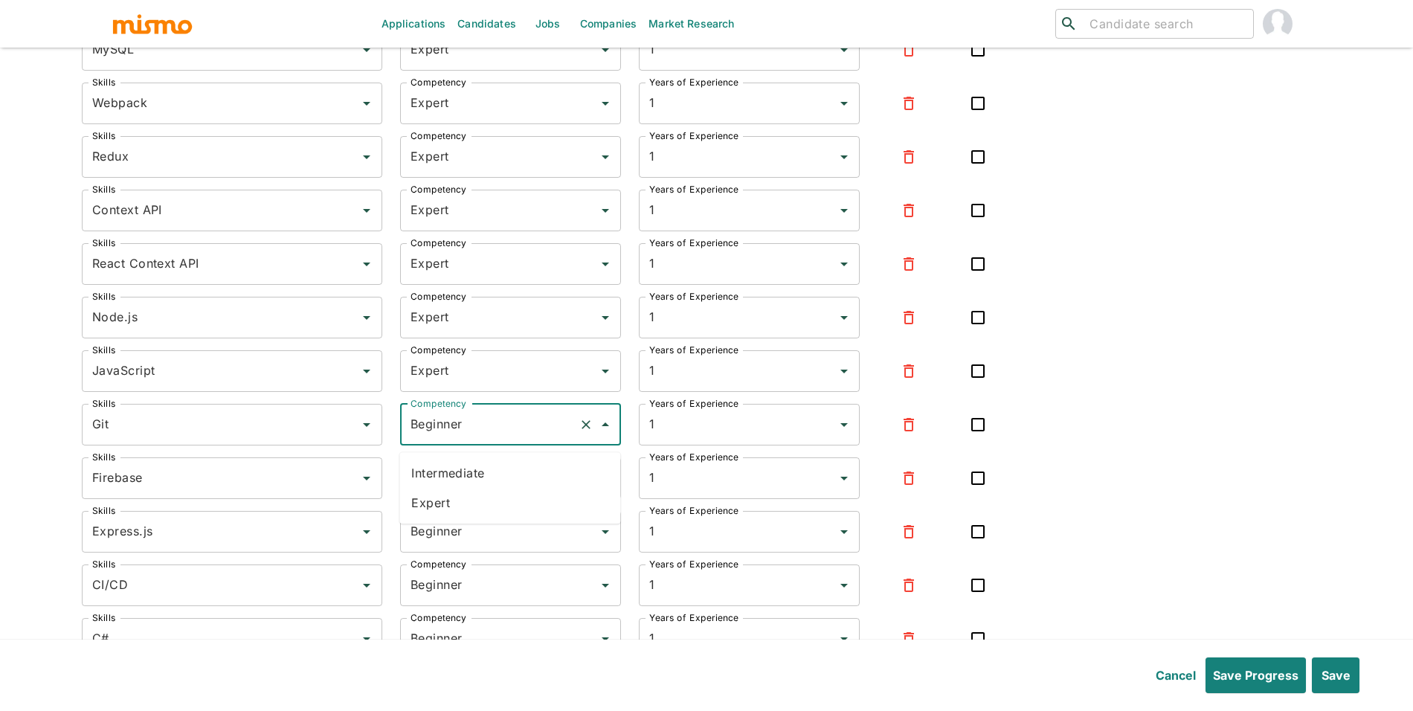
click at [473, 518] on ul "Intermediate Expert" at bounding box center [509, 487] width 221 height 71
click at [477, 510] on li "Expert" at bounding box center [509, 503] width 221 height 30
type input "Expert"
click at [477, 498] on div "Beginner Competency" at bounding box center [510, 478] width 221 height 42
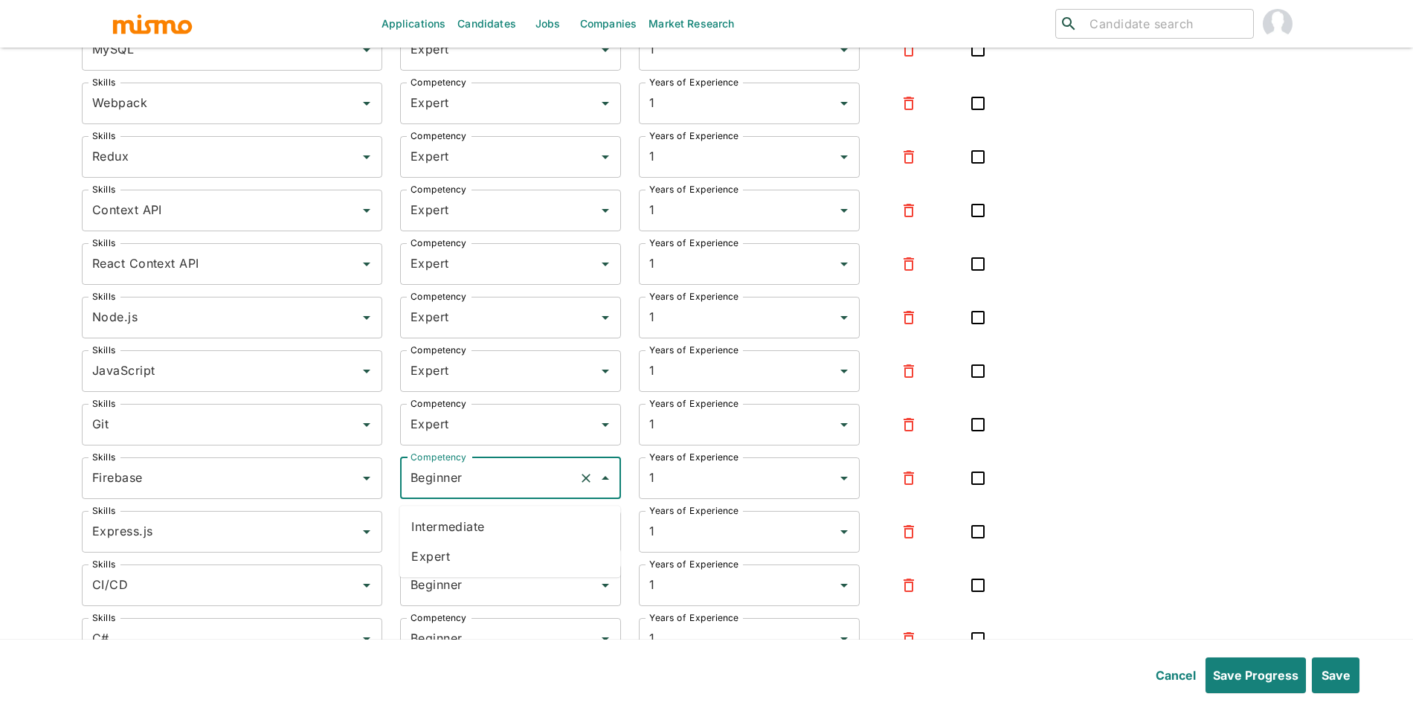
click at [463, 540] on li "Intermediate" at bounding box center [509, 527] width 221 height 30
type input "Intermediate"
click at [494, 526] on input "Beginner" at bounding box center [490, 532] width 166 height 28
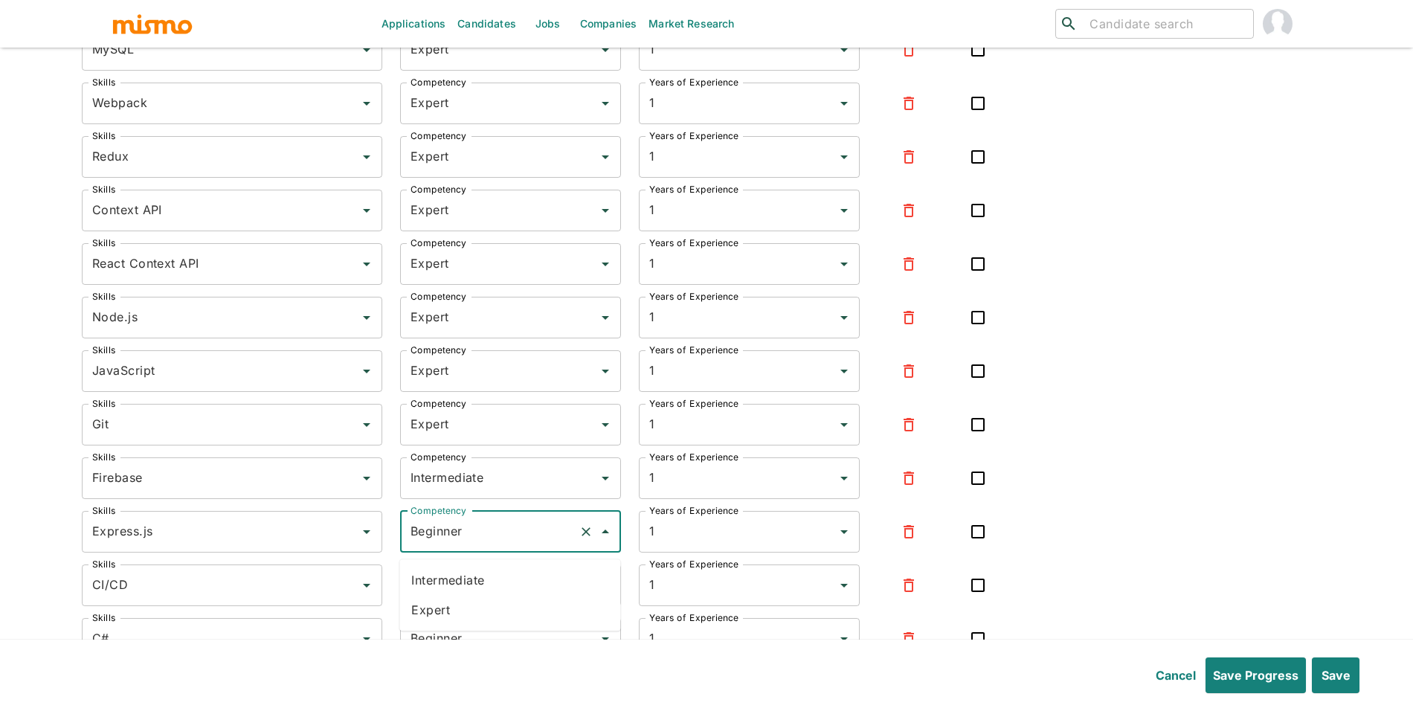
drag, startPoint x: 477, startPoint y: 606, endPoint x: 489, endPoint y: 569, distance: 39.3
click at [477, 607] on li "Expert" at bounding box center [509, 610] width 221 height 30
type input "Expert"
click at [490, 489] on input "Intermediate" at bounding box center [490, 478] width 166 height 28
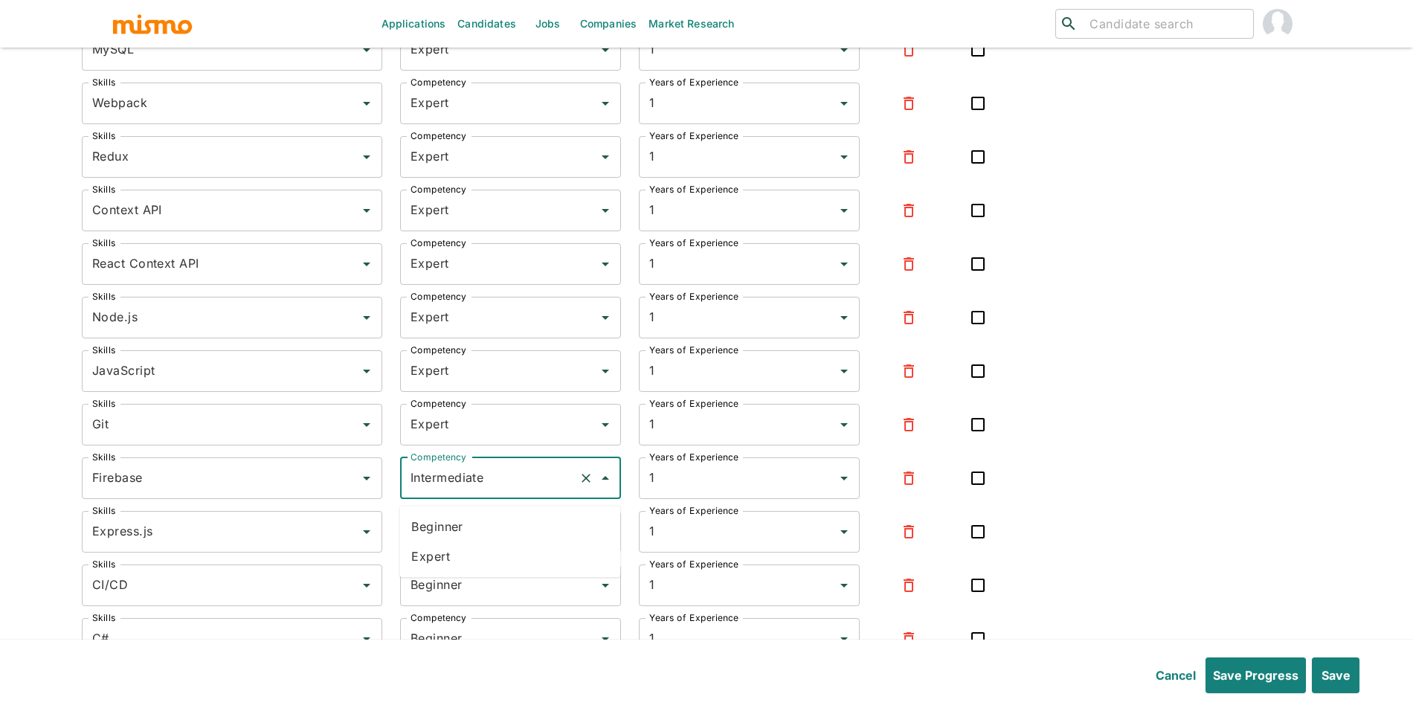
click at [477, 555] on li "Expert" at bounding box center [509, 556] width 221 height 30
type input "Expert"
click at [505, 590] on input "Beginner" at bounding box center [490, 585] width 166 height 28
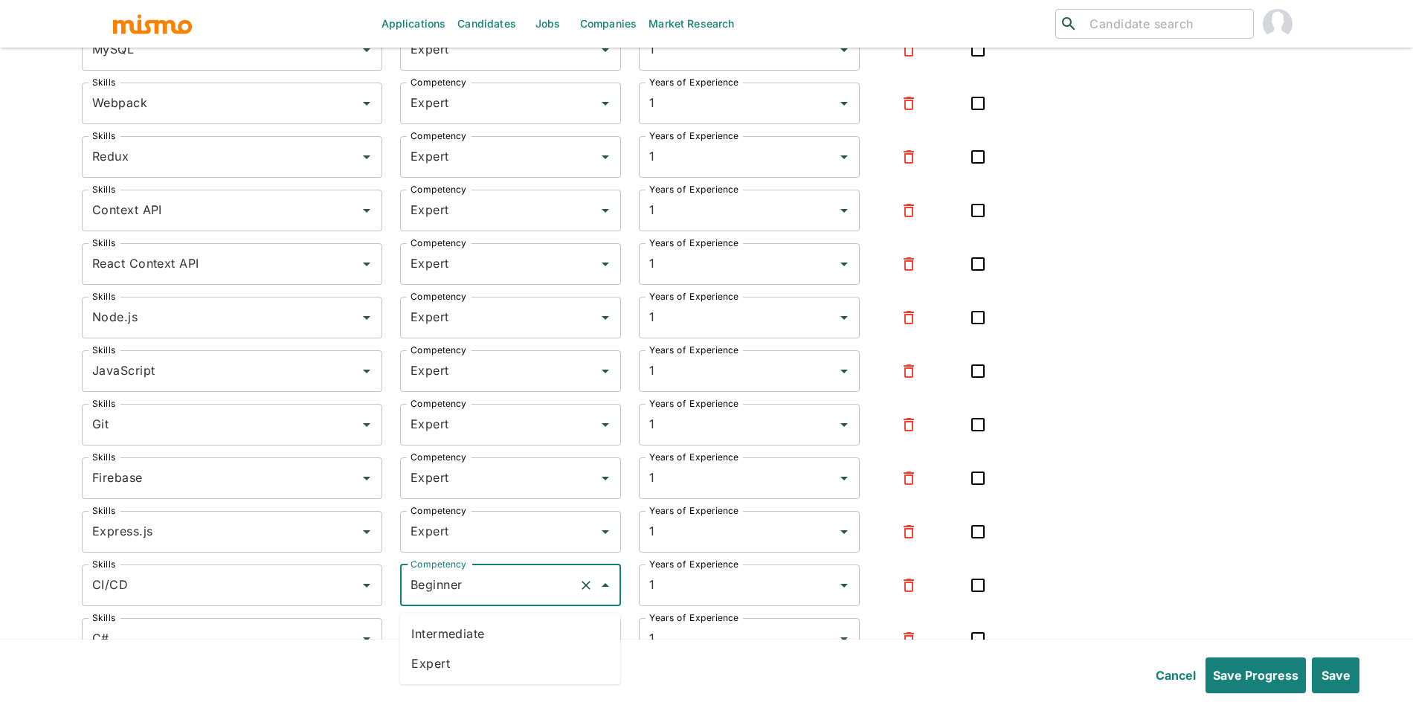
click at [490, 664] on li "Expert" at bounding box center [509, 663] width 221 height 30
type input "Expert"
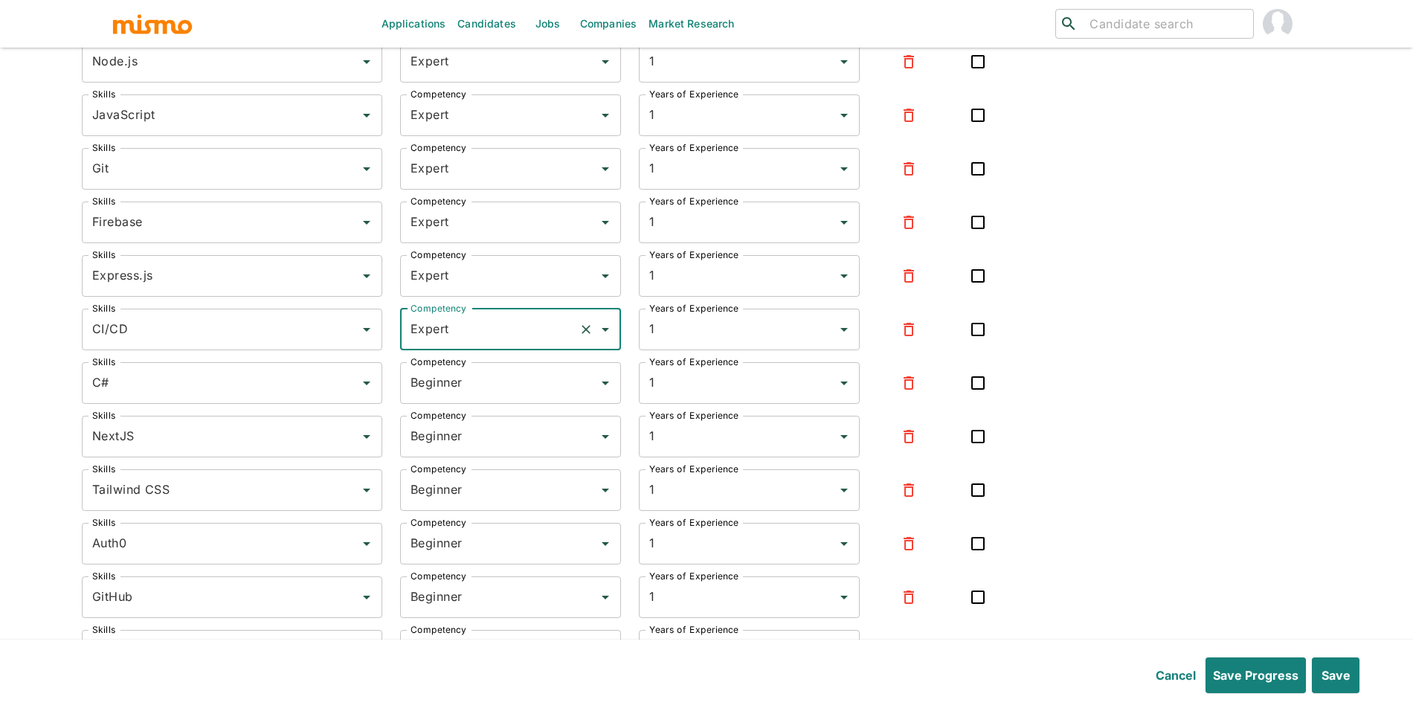
scroll to position [4227, 0]
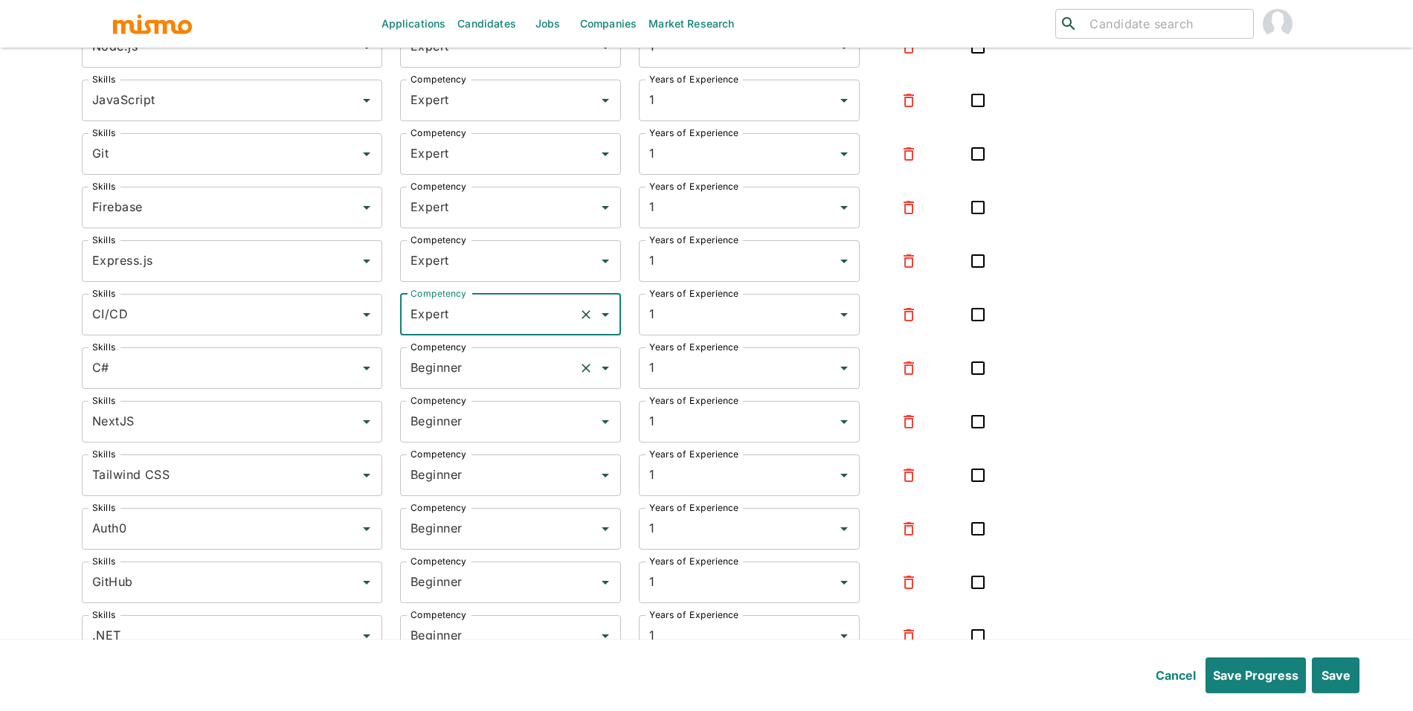
click at [471, 381] on input "Beginner" at bounding box center [490, 368] width 166 height 28
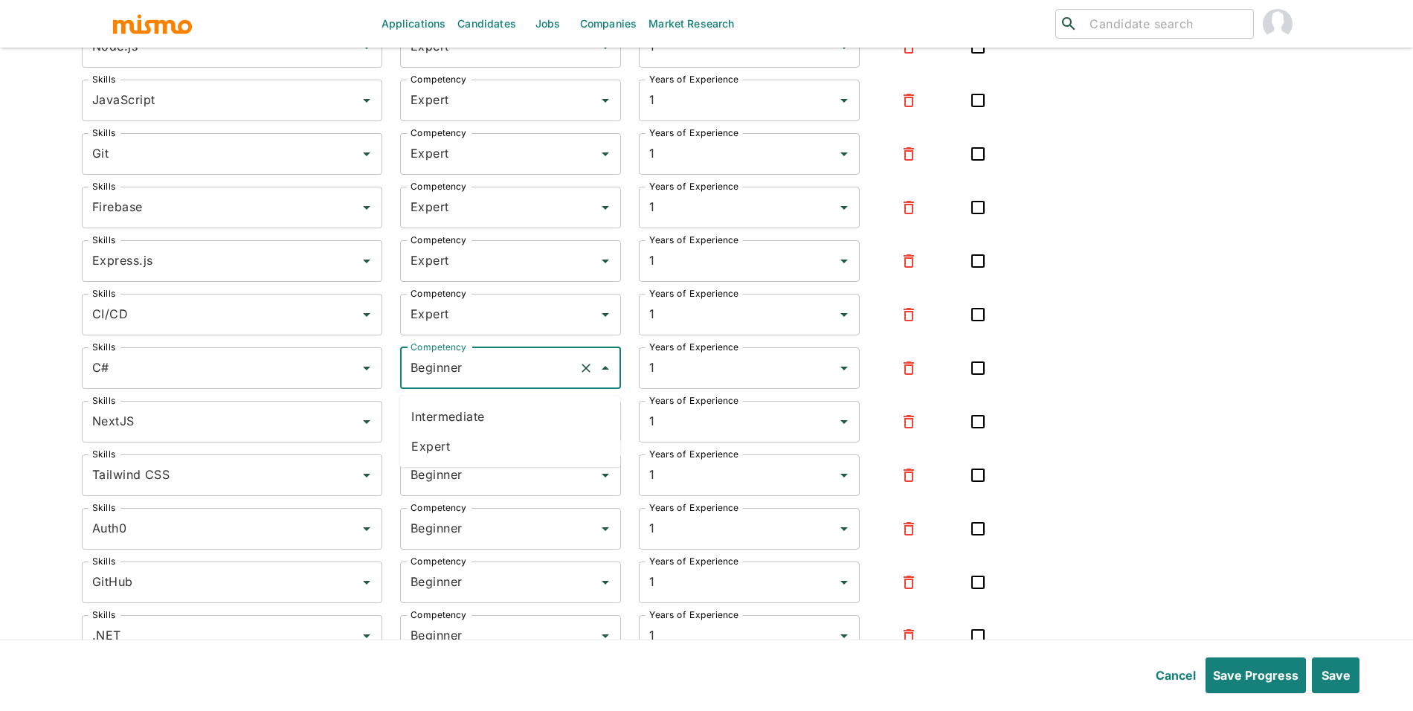
click at [469, 459] on li "Expert" at bounding box center [509, 446] width 221 height 30
type input "Expert"
click at [480, 436] on input "Beginner" at bounding box center [490, 421] width 166 height 28
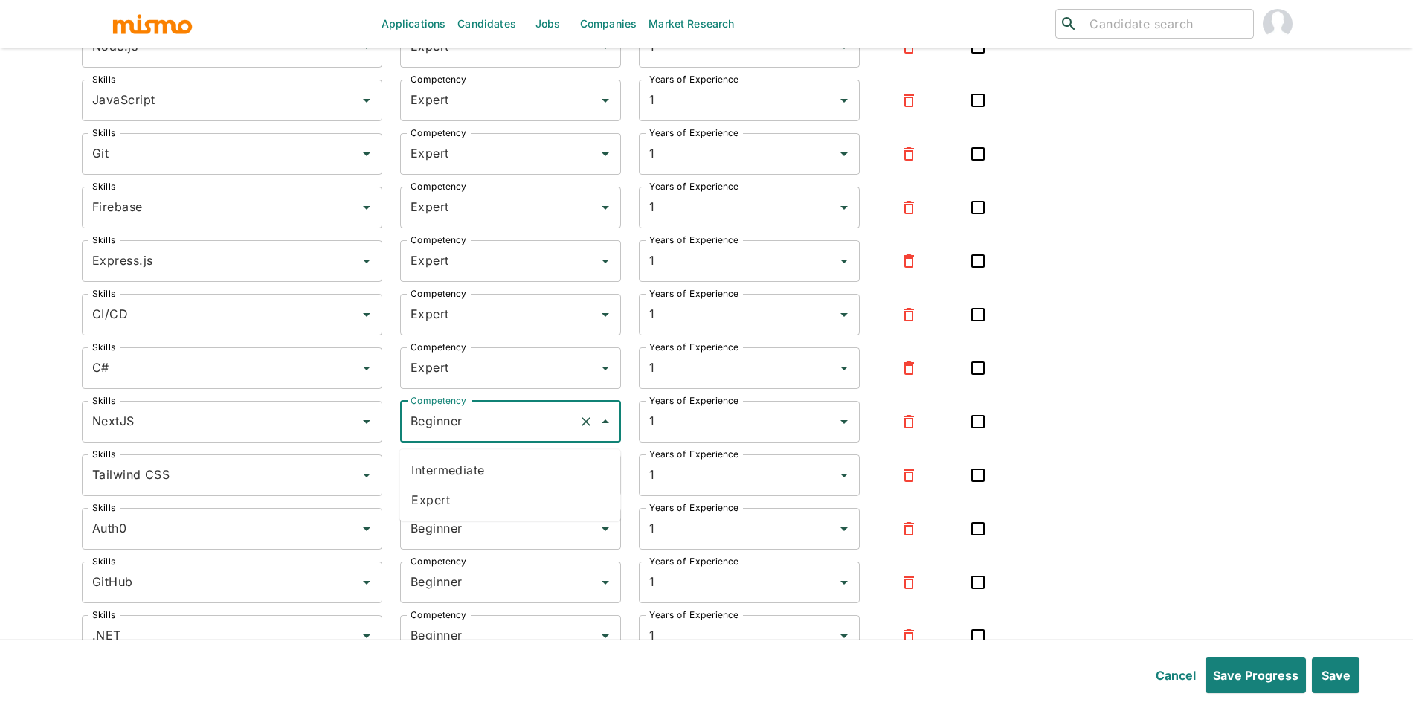
click at [475, 499] on li "Expert" at bounding box center [509, 500] width 221 height 30
type input "Expert"
click at [494, 486] on input "Beginner" at bounding box center [490, 475] width 166 height 28
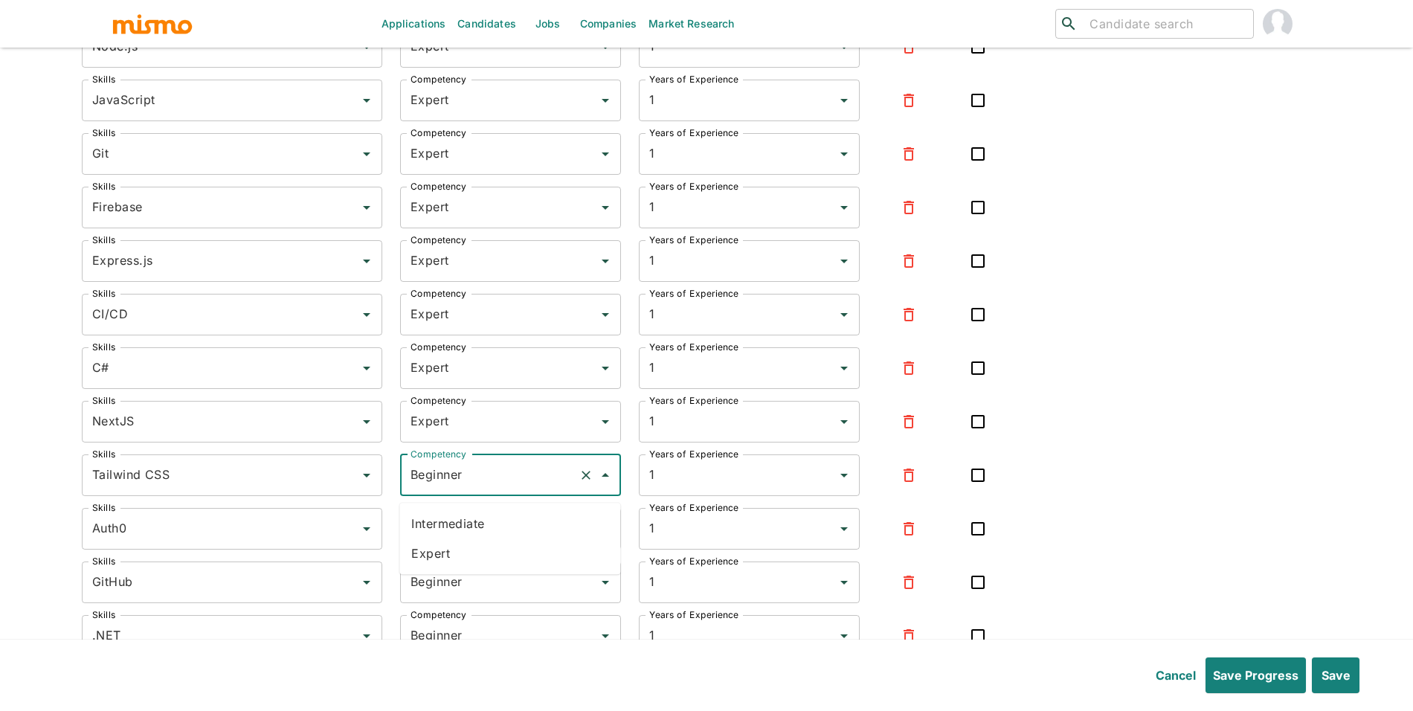
click at [487, 542] on li "Expert" at bounding box center [509, 553] width 221 height 30
type input "Expert"
click at [489, 543] on input "Beginner" at bounding box center [490, 529] width 166 height 28
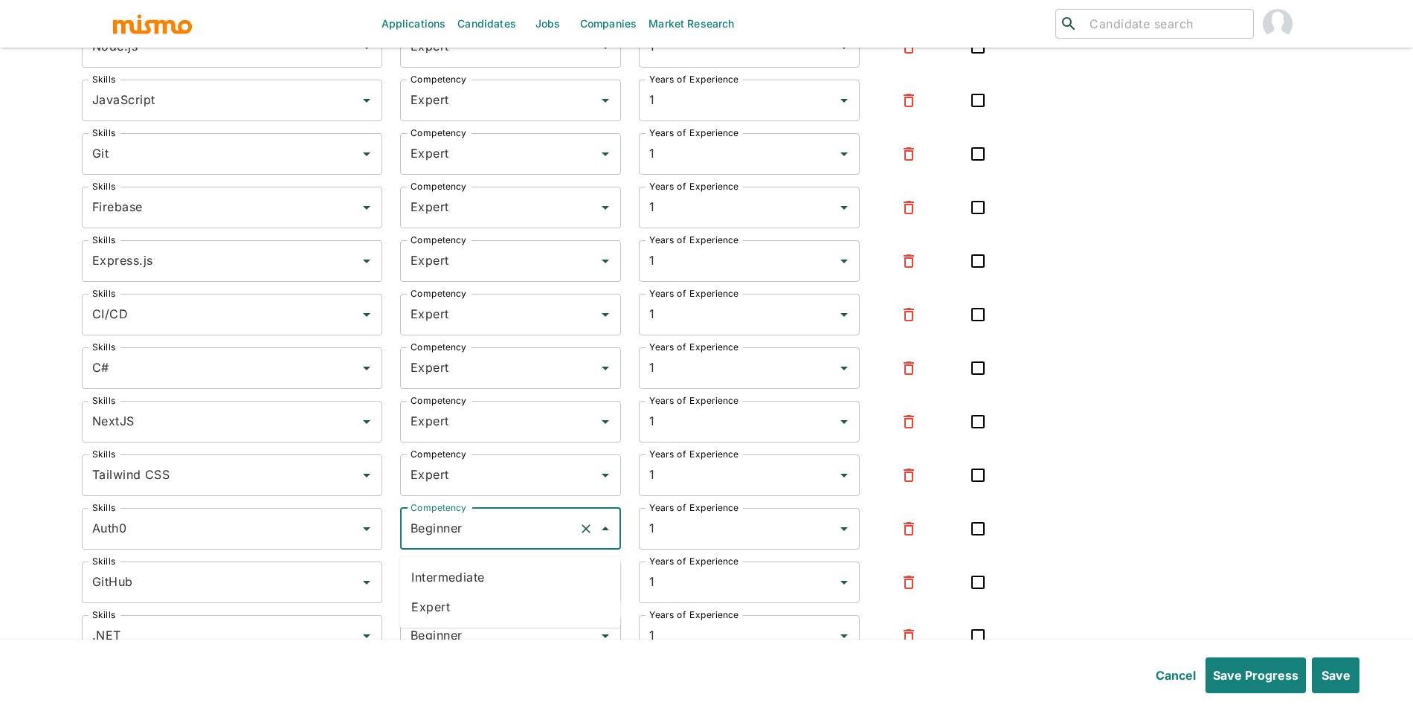
click at [487, 594] on li "Expert" at bounding box center [509, 607] width 221 height 30
type input "Expert"
click at [491, 584] on input "Beginner" at bounding box center [490, 582] width 166 height 28
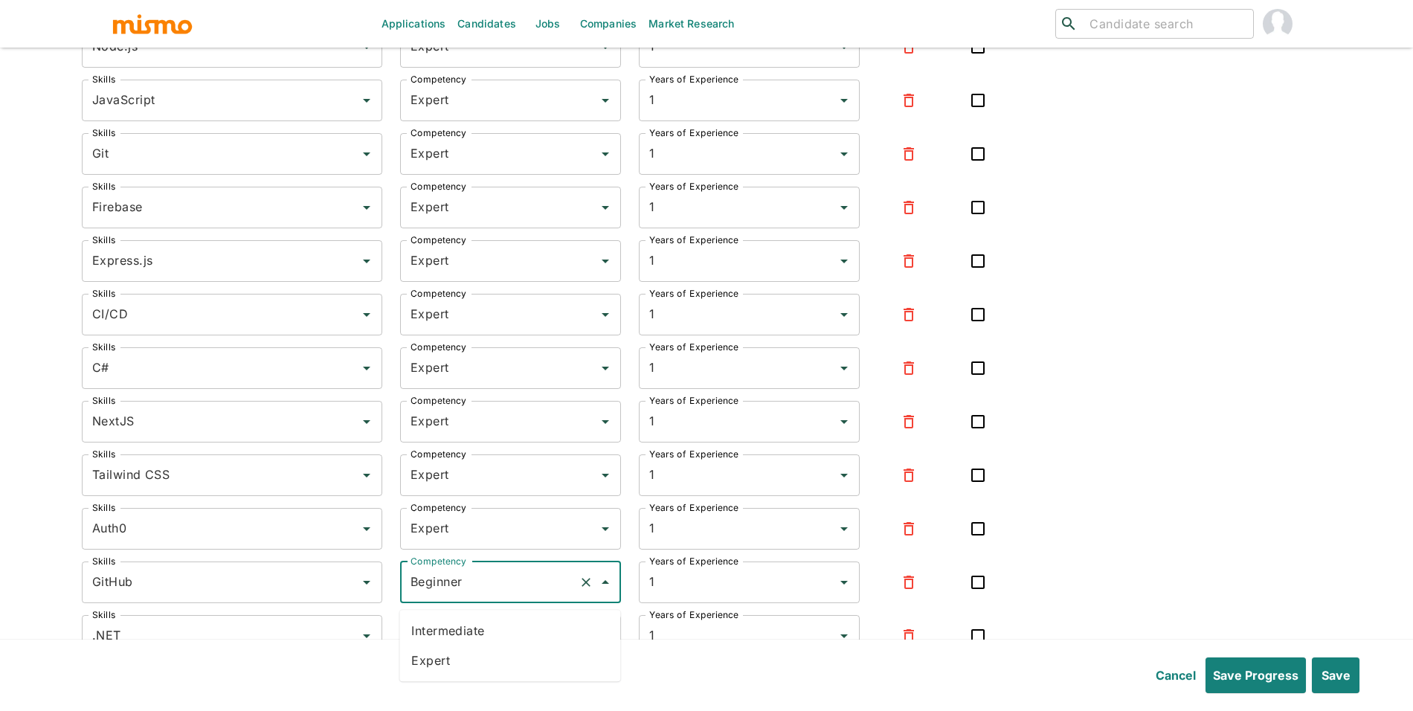
click at [471, 660] on li "Expert" at bounding box center [509, 660] width 221 height 30
type input "Expert"
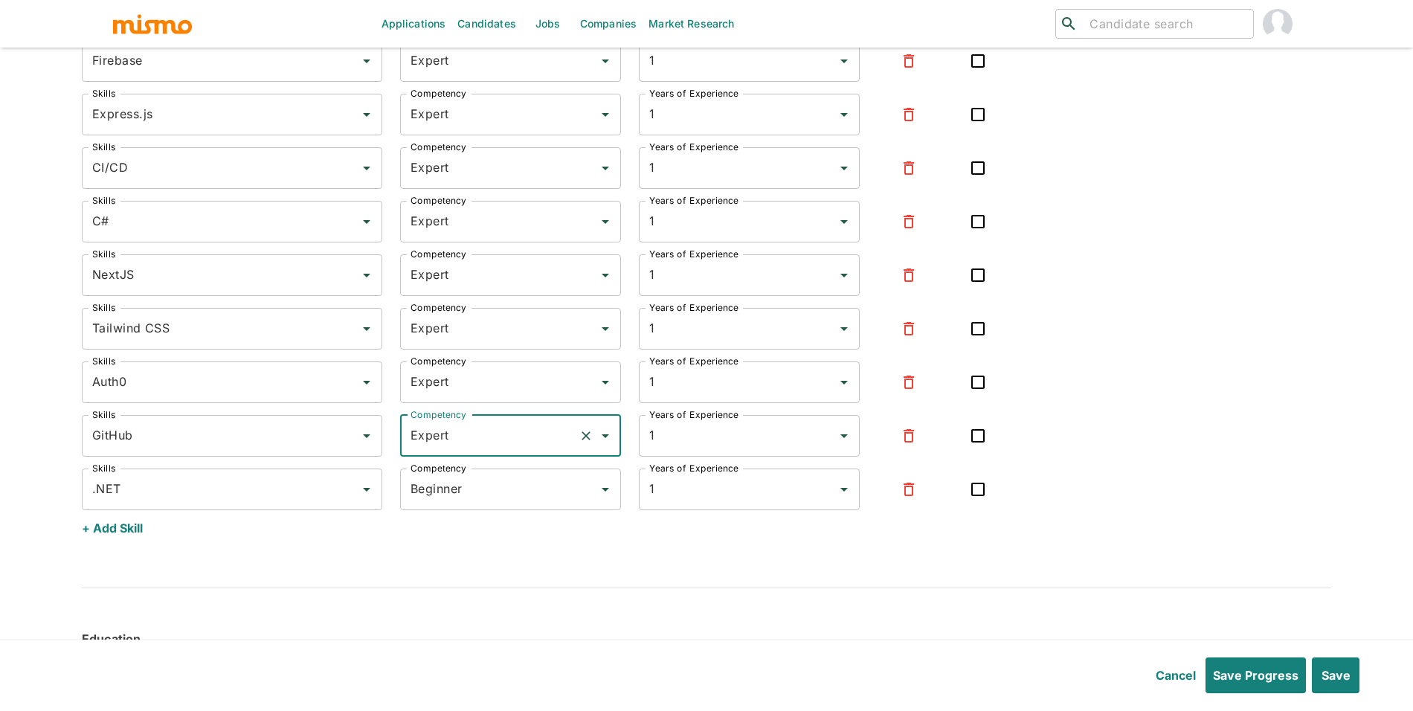
scroll to position [4456, 0]
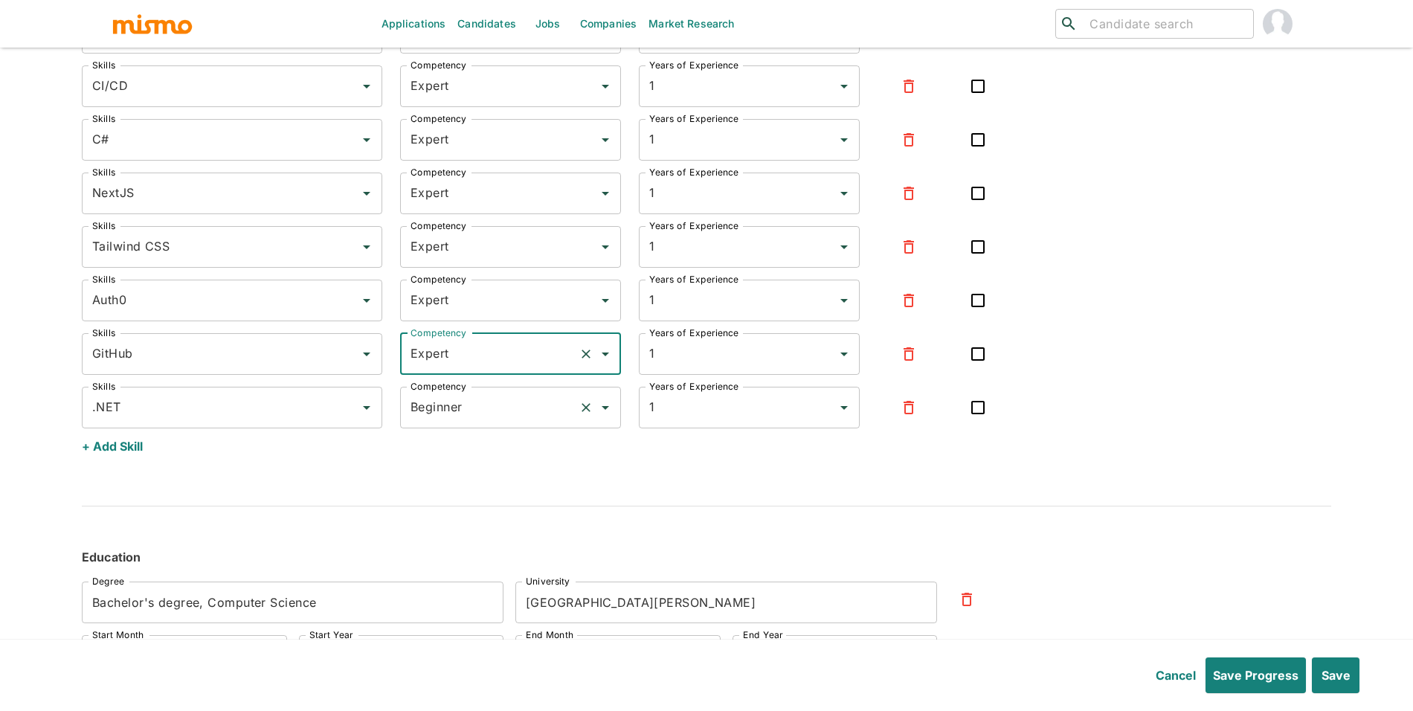
click at [442, 422] on input "Beginner" at bounding box center [490, 407] width 166 height 28
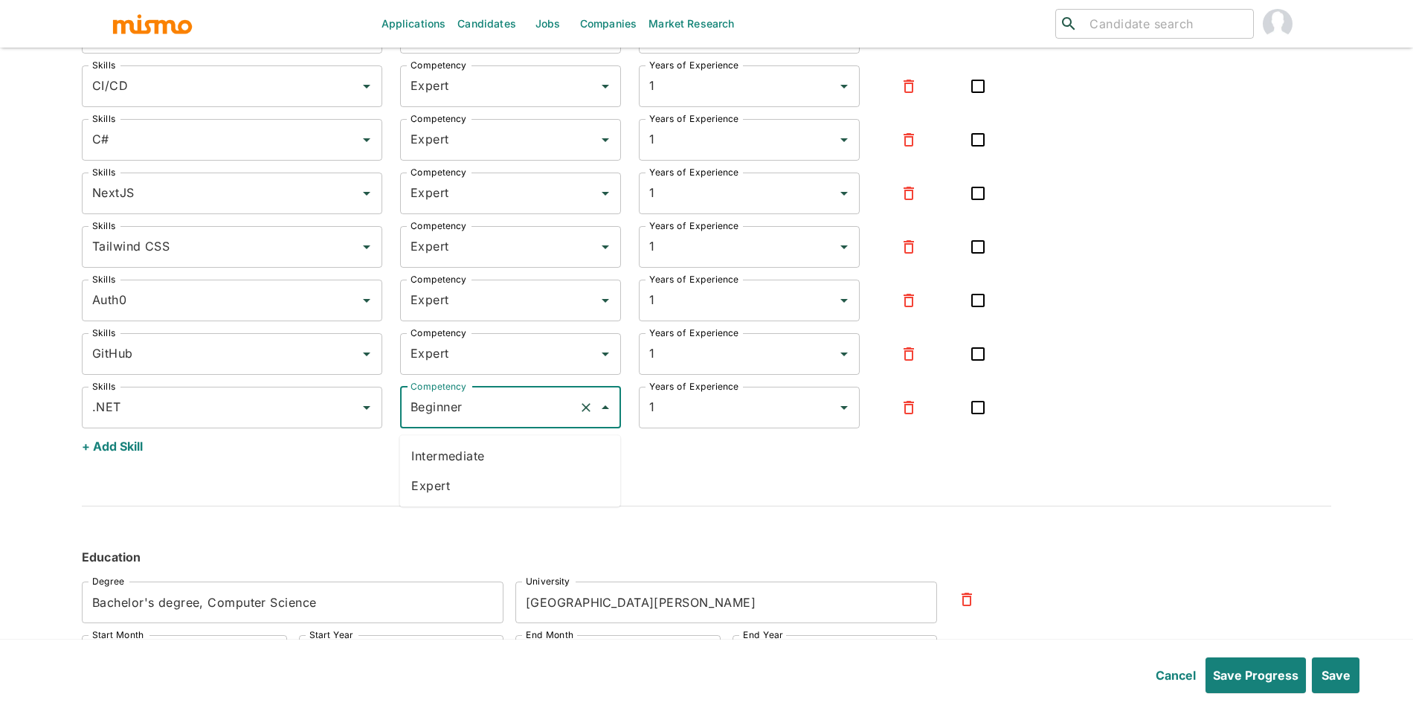
click at [465, 497] on li "Expert" at bounding box center [509, 486] width 221 height 30
type input "Expert"
click at [1343, 653] on div "Save" at bounding box center [1333, 672] width 54 height 42
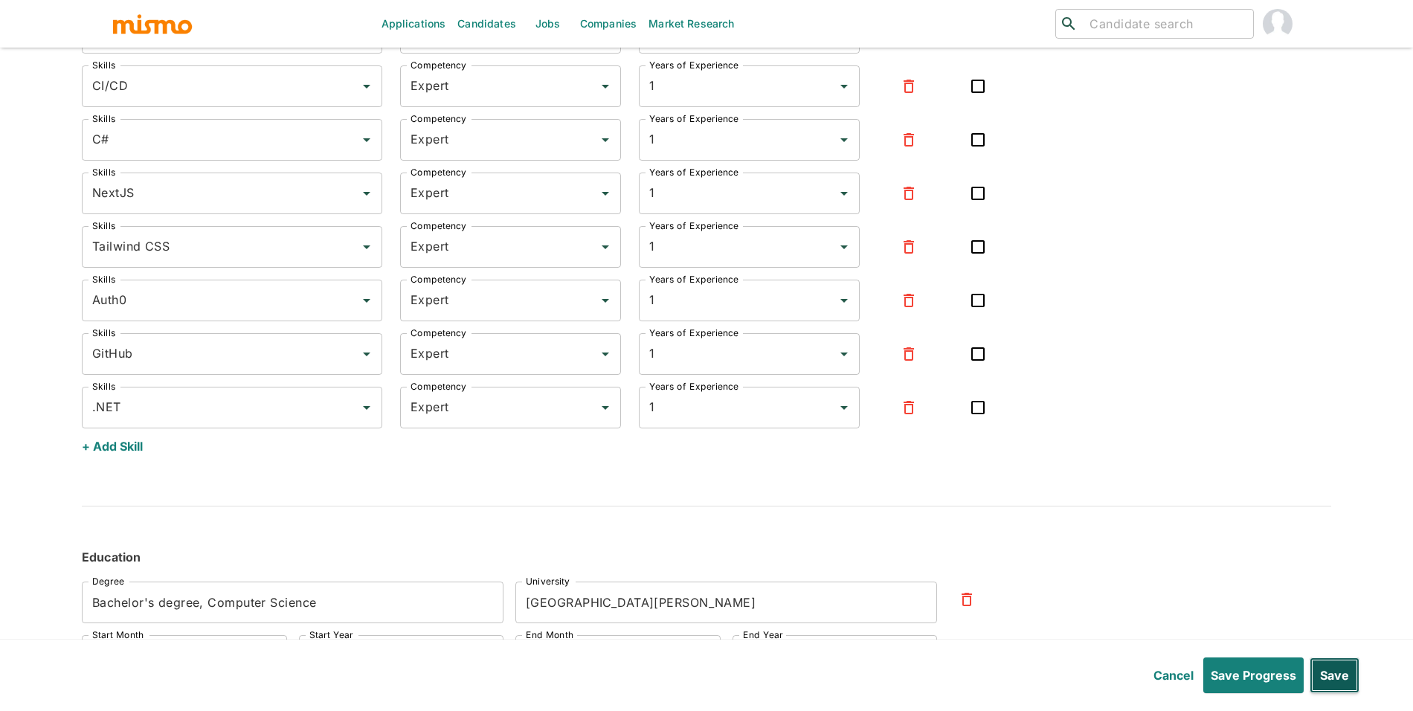
click at [1343, 657] on button "Save" at bounding box center [1334, 675] width 50 height 36
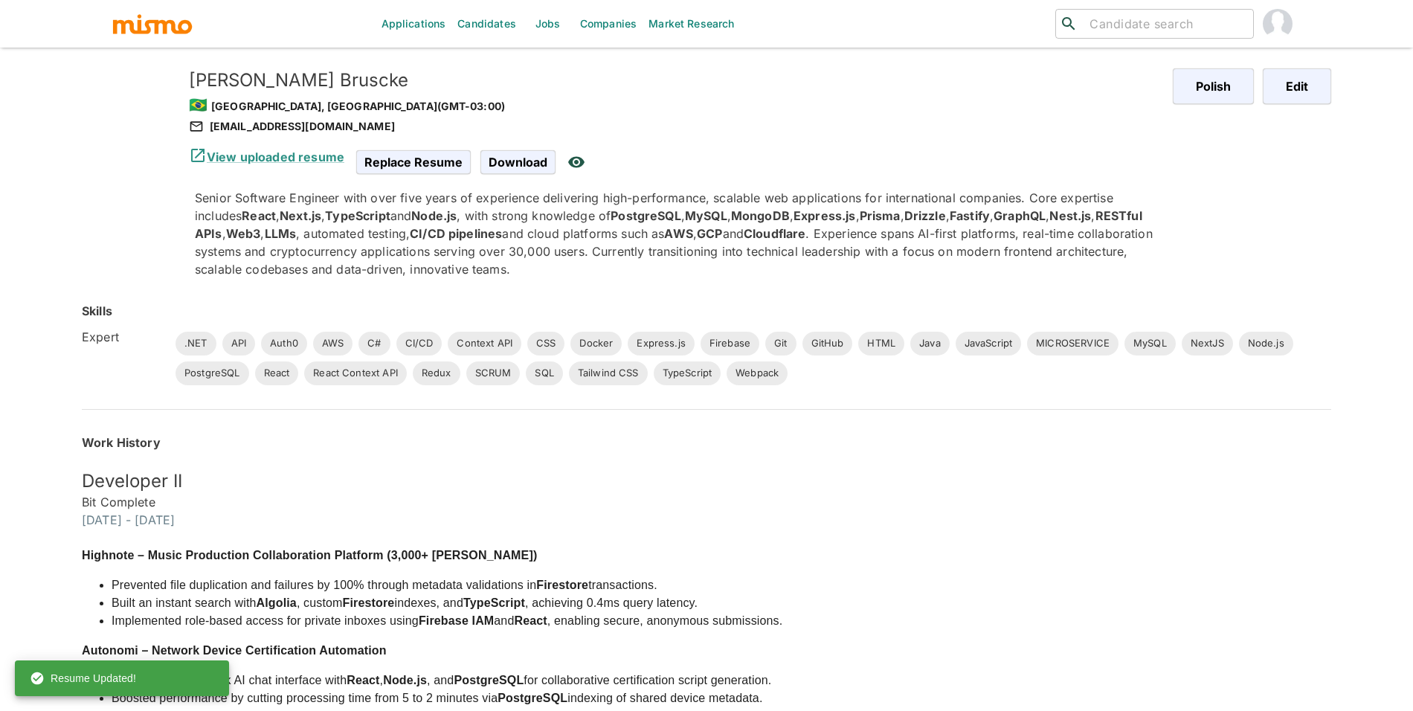
scroll to position [0, 0]
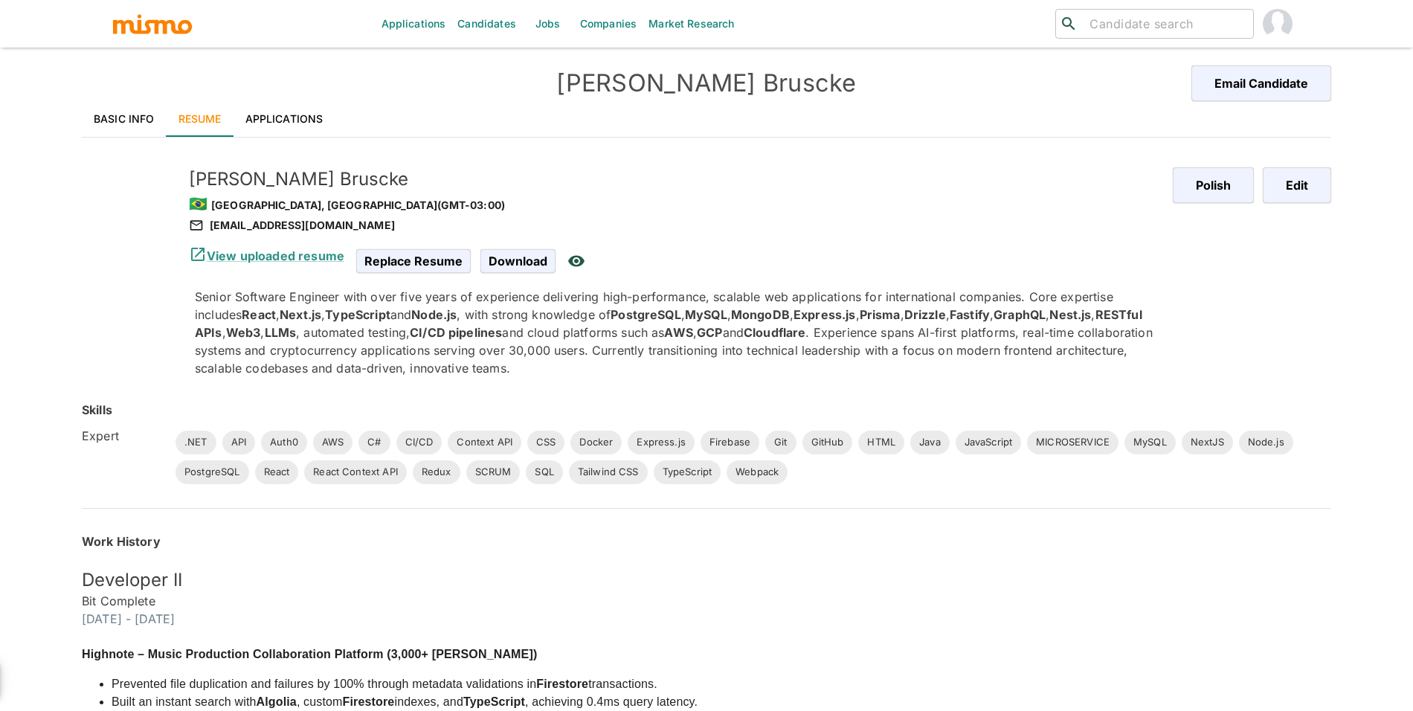
click at [283, 112] on link "Applications" at bounding box center [284, 119] width 102 height 36
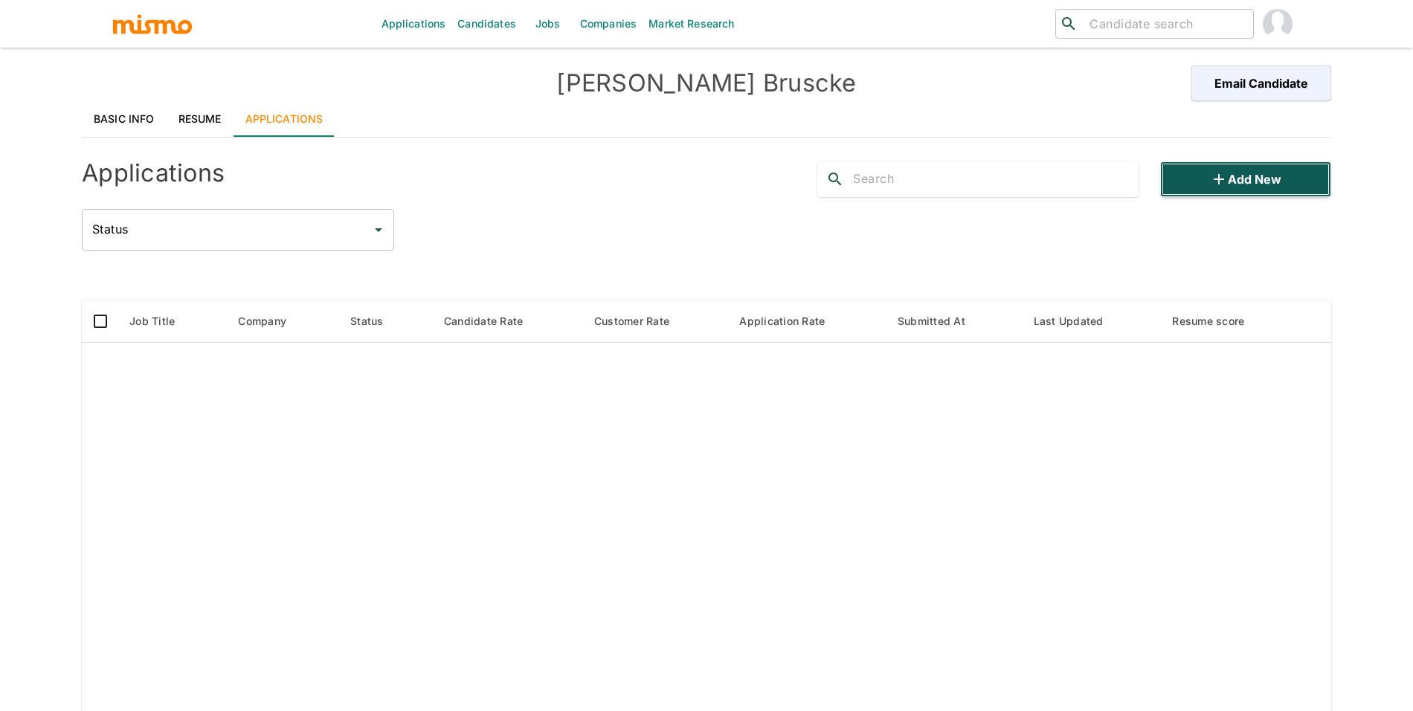
click at [1222, 188] on icon "button" at bounding box center [1219, 179] width 18 height 18
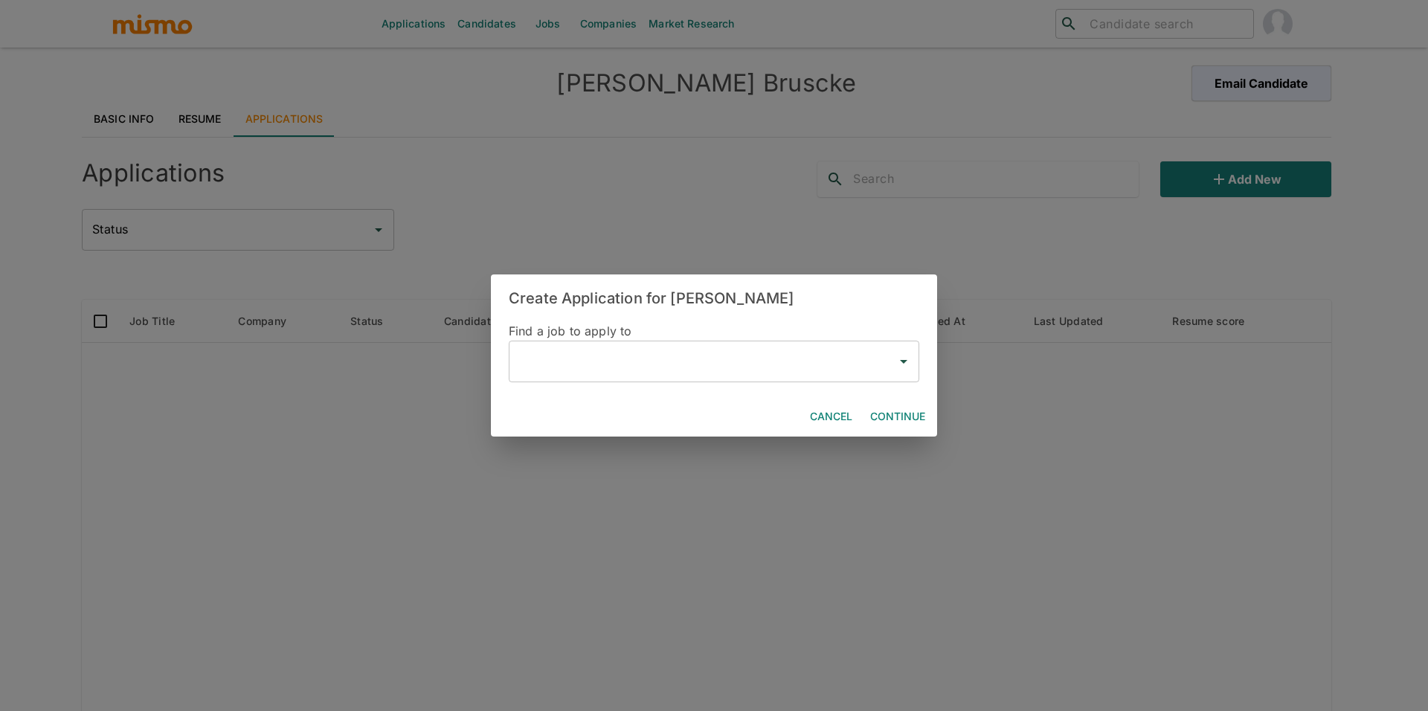
click at [563, 367] on input "text" at bounding box center [702, 361] width 375 height 28
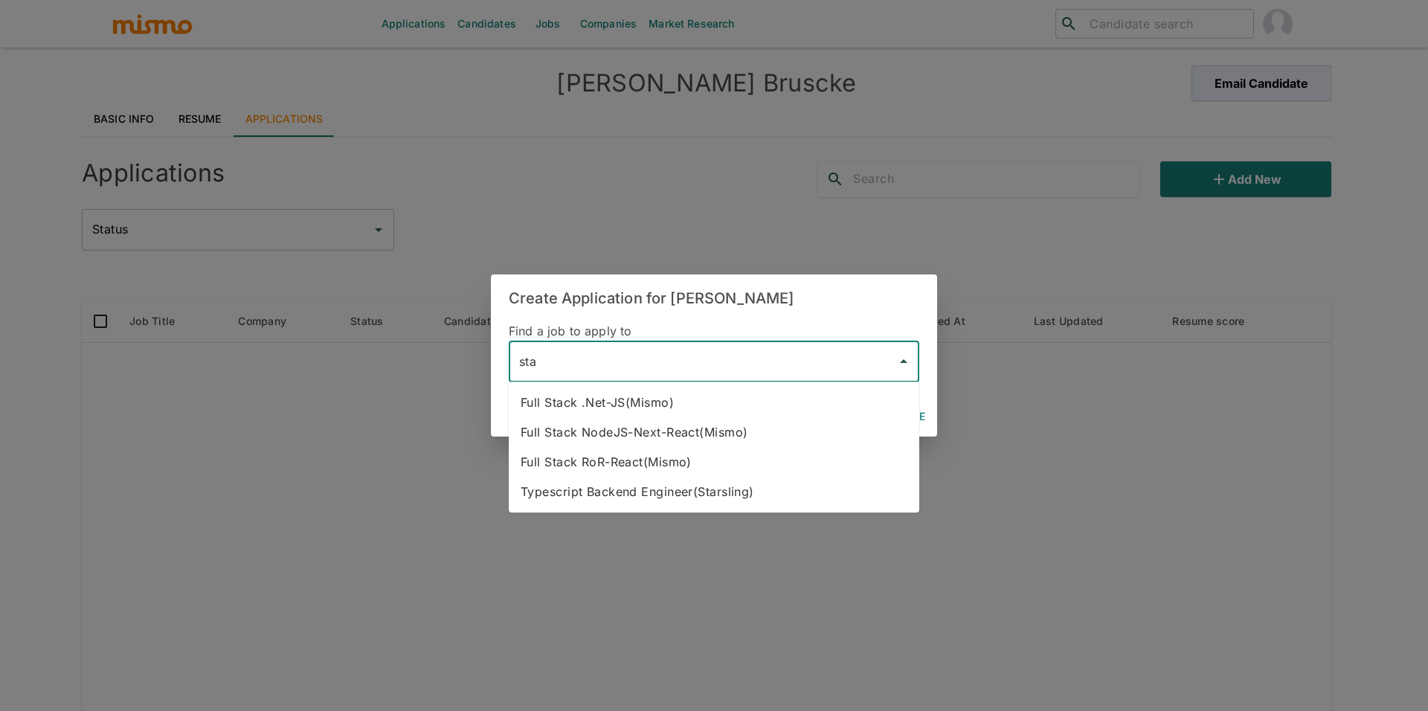
click at [747, 499] on li "Typescript Backend Engineer(Starsling)" at bounding box center [714, 492] width 410 height 30
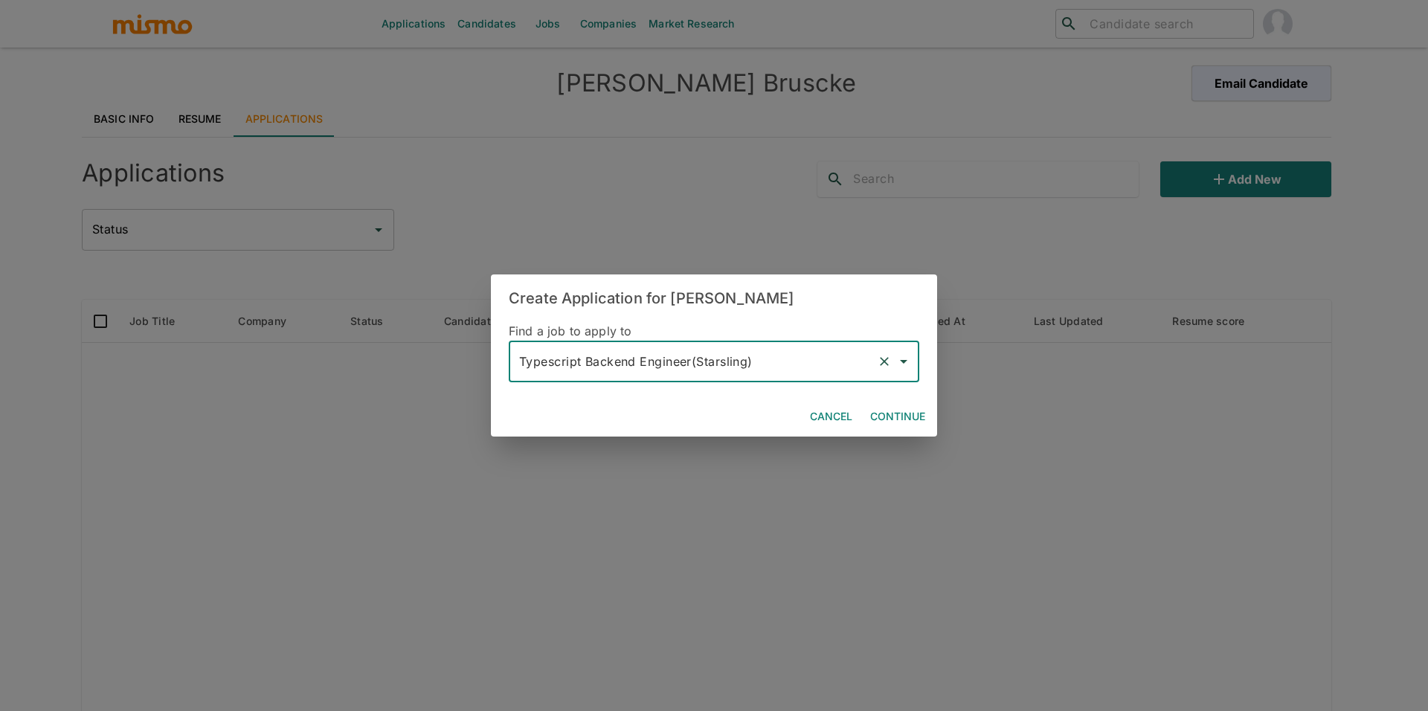
type input "Typescript Backend Engineer(Starsling)"
click at [897, 432] on div "Cancel Continue" at bounding box center [714, 416] width 446 height 39
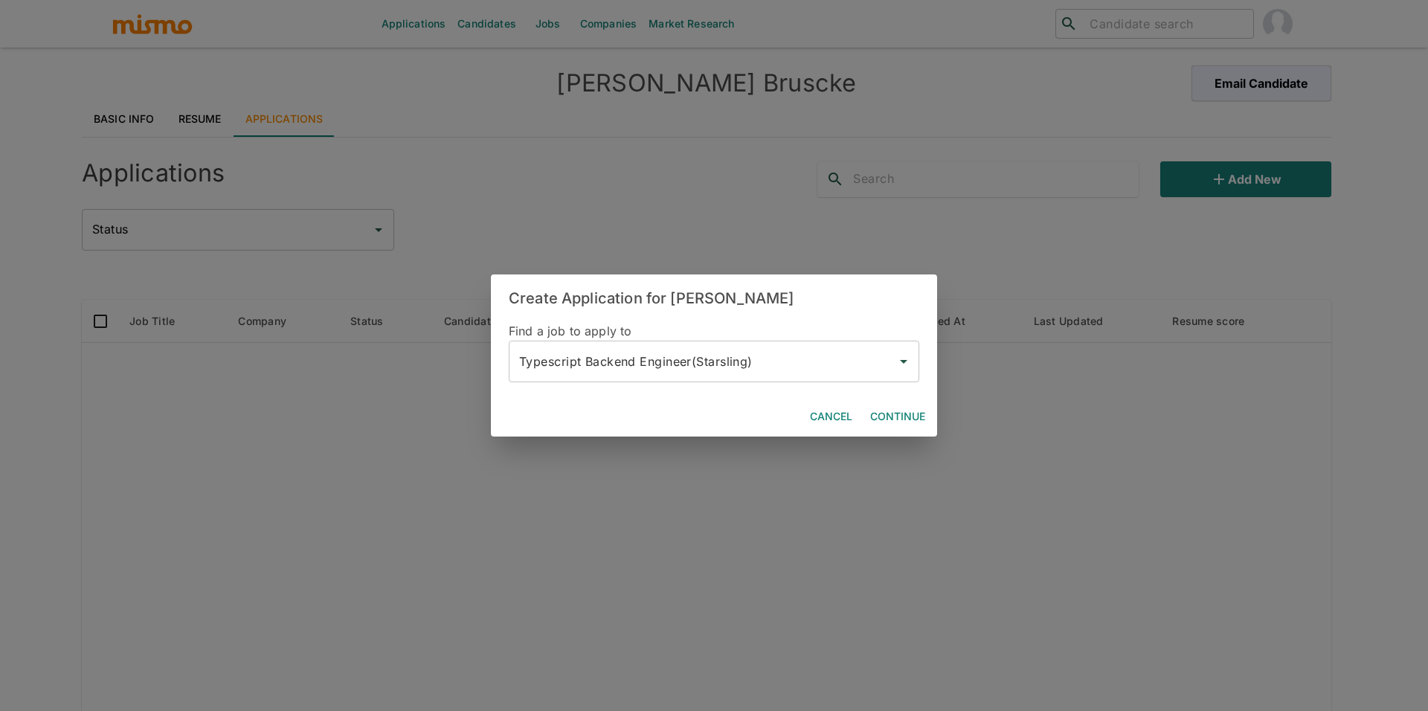
click at [912, 422] on button "Continue" at bounding box center [897, 417] width 67 height 28
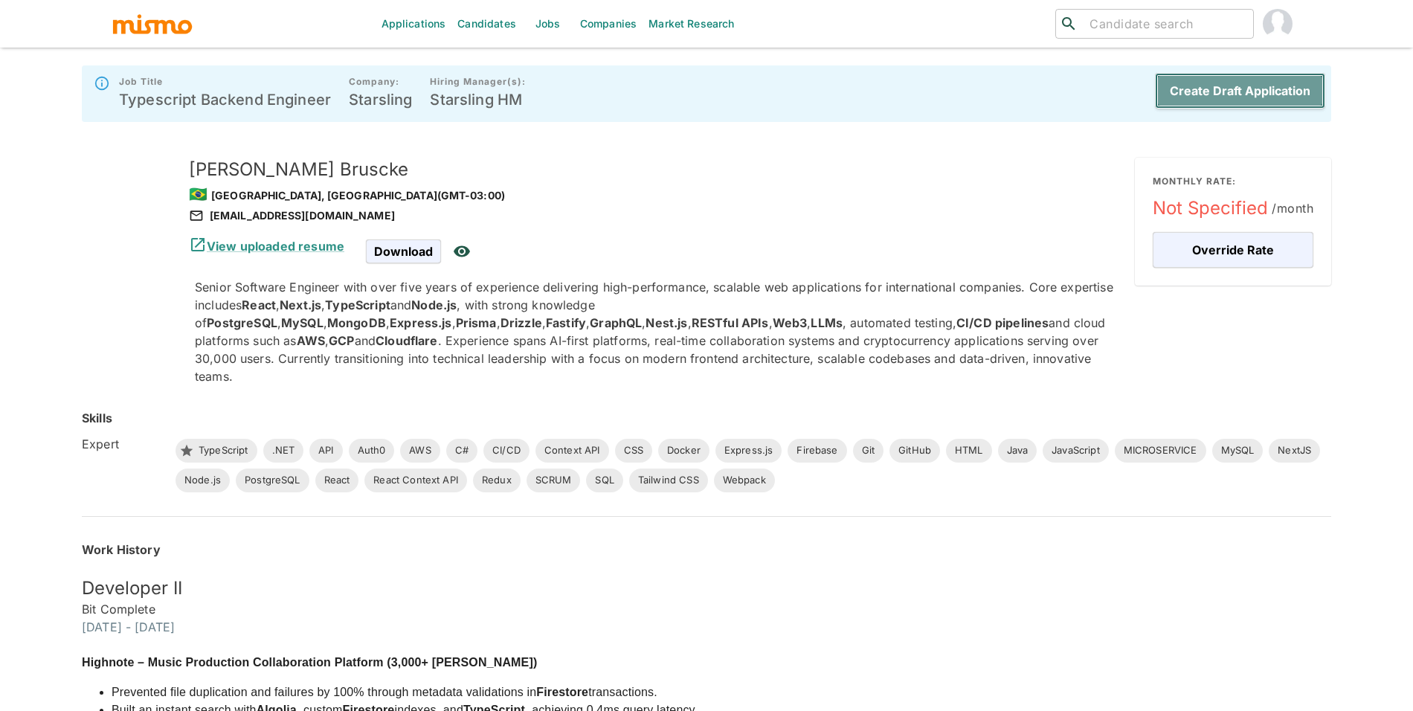
click at [1275, 99] on button "Create Draft Application" at bounding box center [1240, 91] width 170 height 36
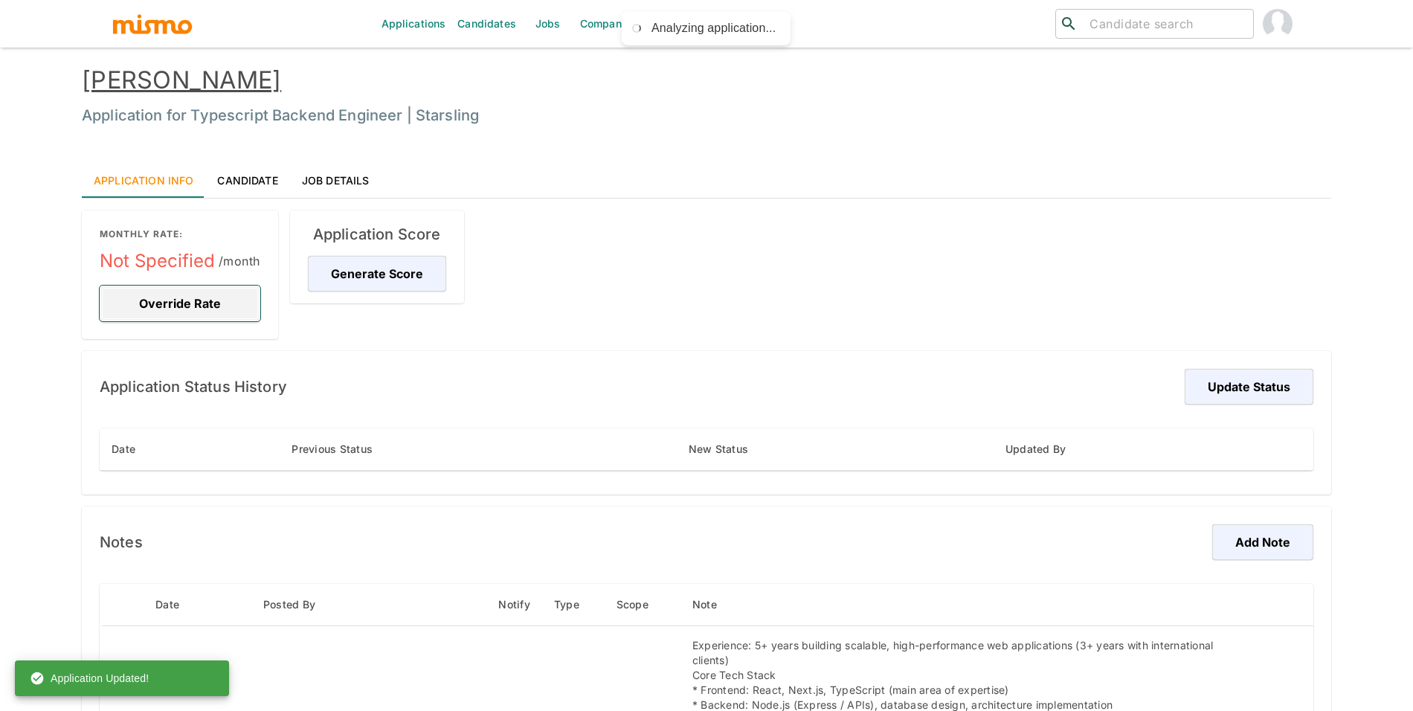
click at [190, 303] on button "Override Rate" at bounding box center [180, 304] width 161 height 36
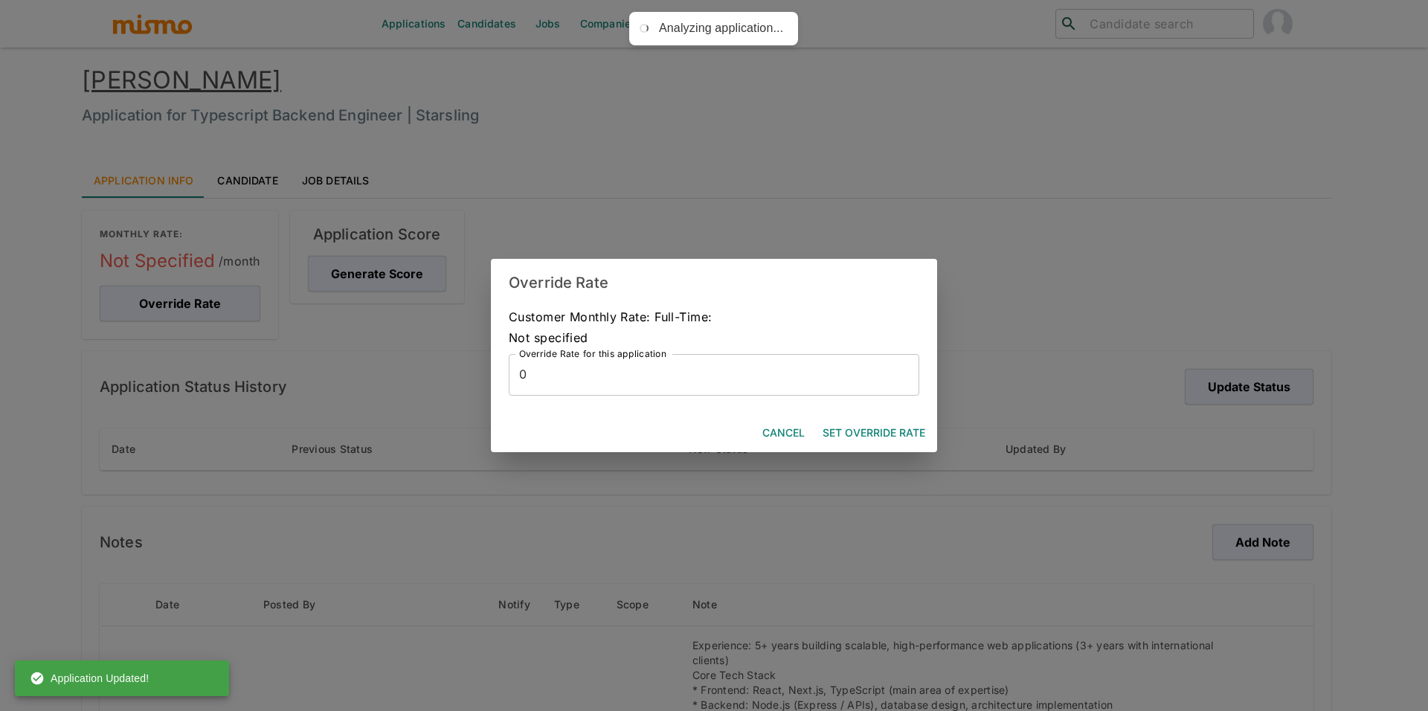
click at [608, 364] on input "0" at bounding box center [714, 375] width 410 height 42
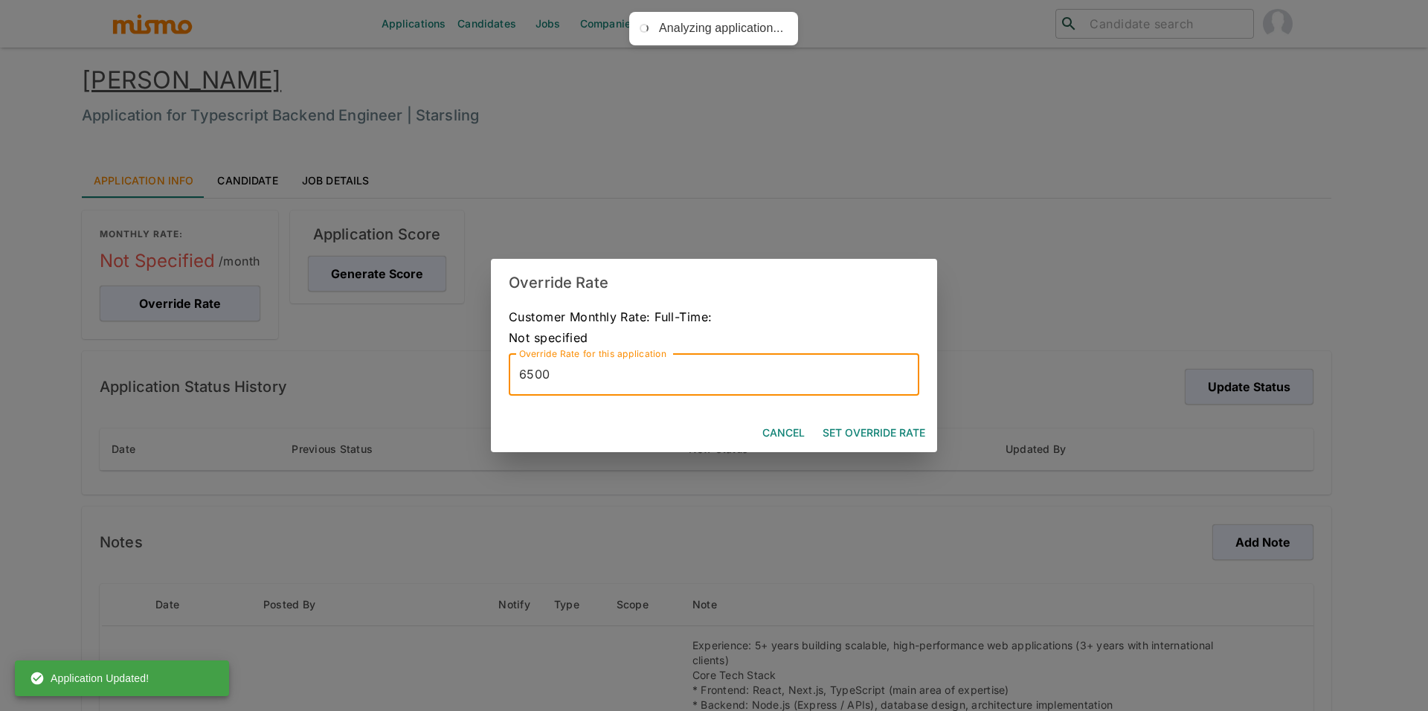
type input "6500"
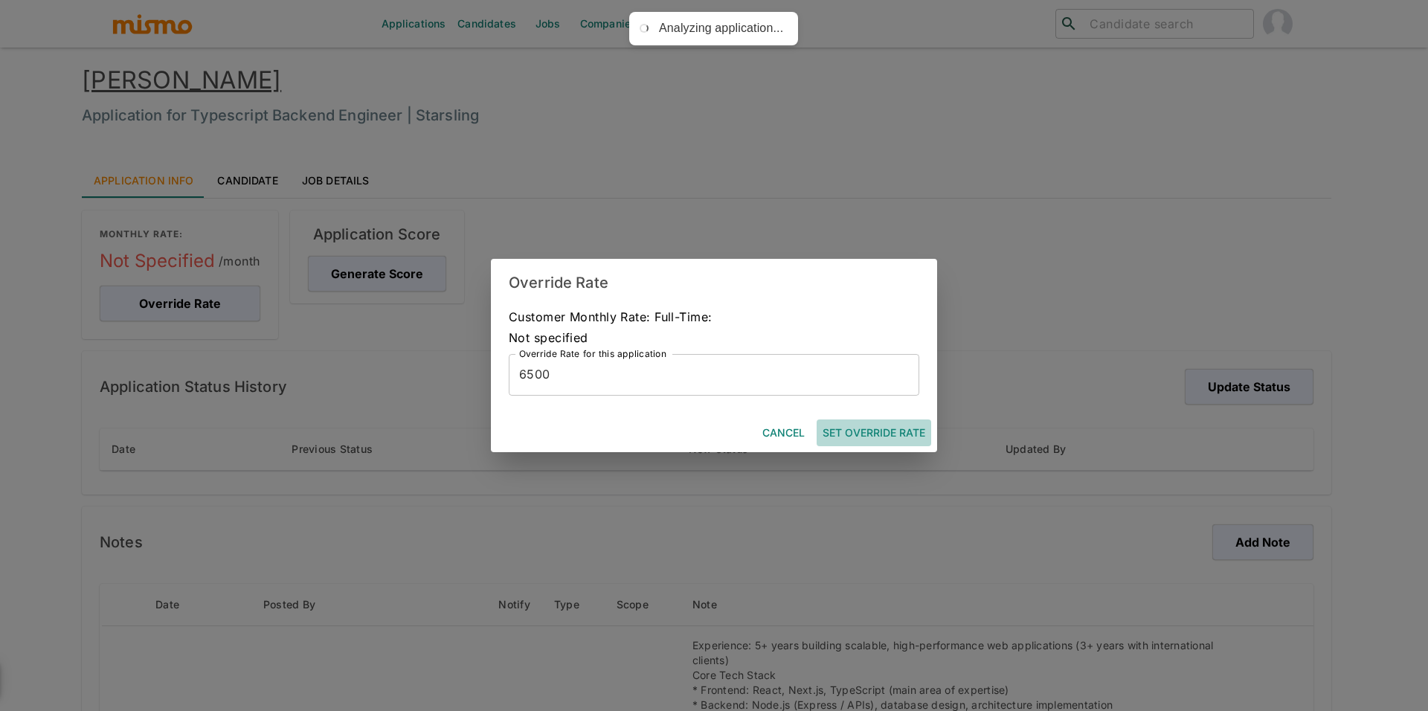
click at [851, 428] on button "Set Override Rate" at bounding box center [873, 433] width 115 height 28
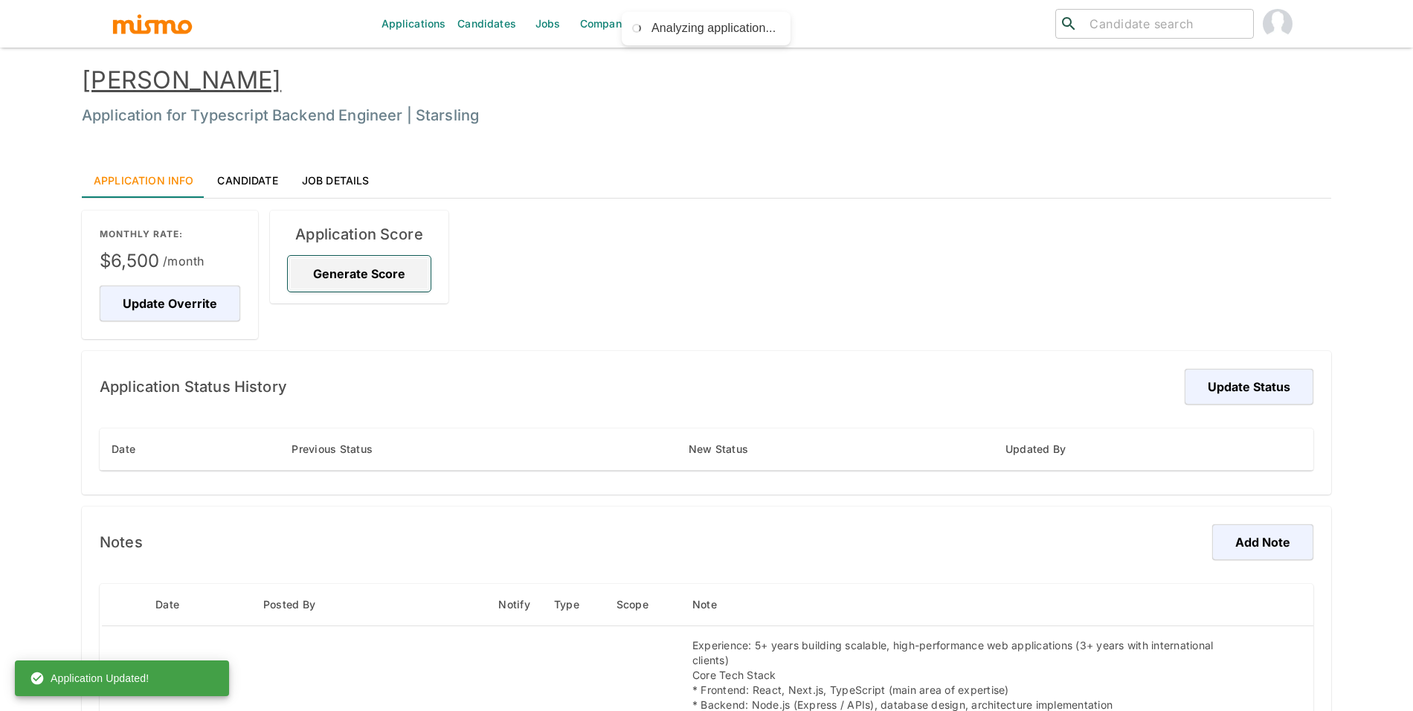
click at [370, 275] on button "Generate Score" at bounding box center [359, 274] width 143 height 36
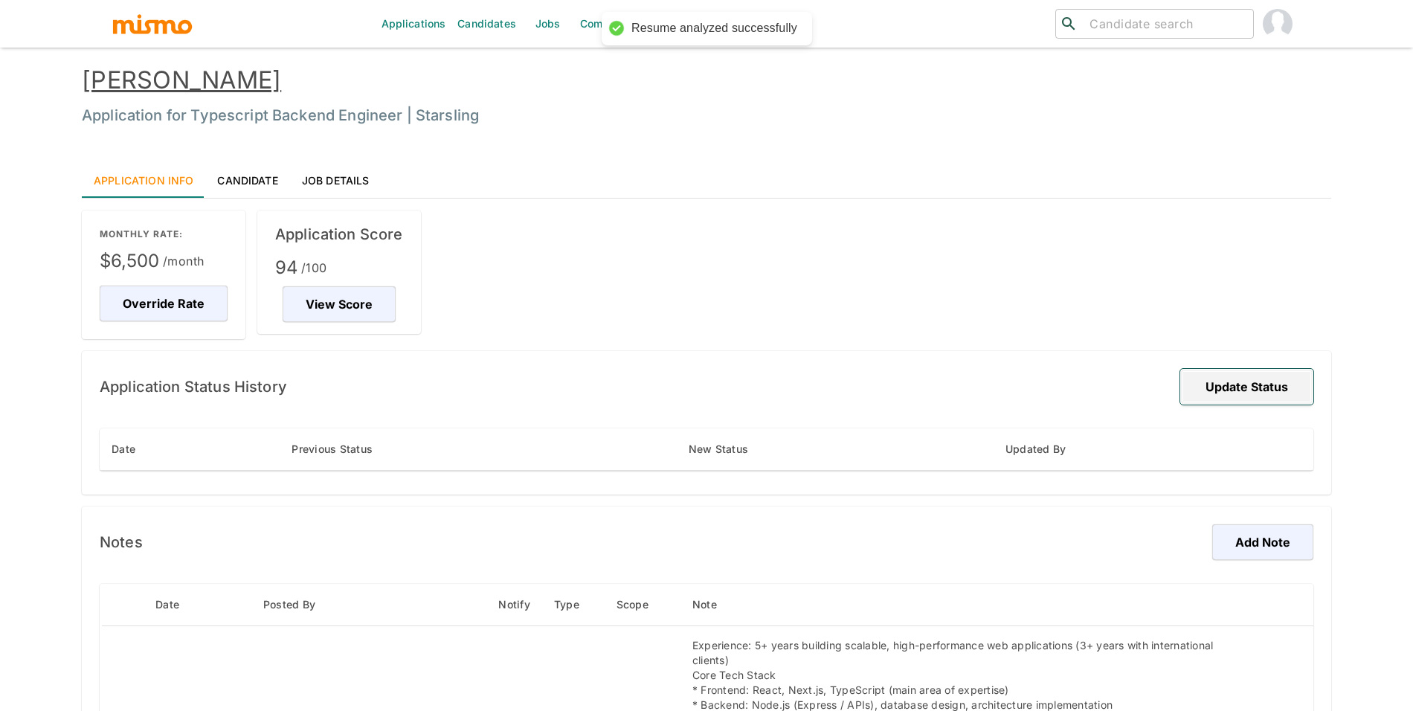
click at [1227, 372] on button "Update Status" at bounding box center [1246, 387] width 133 height 36
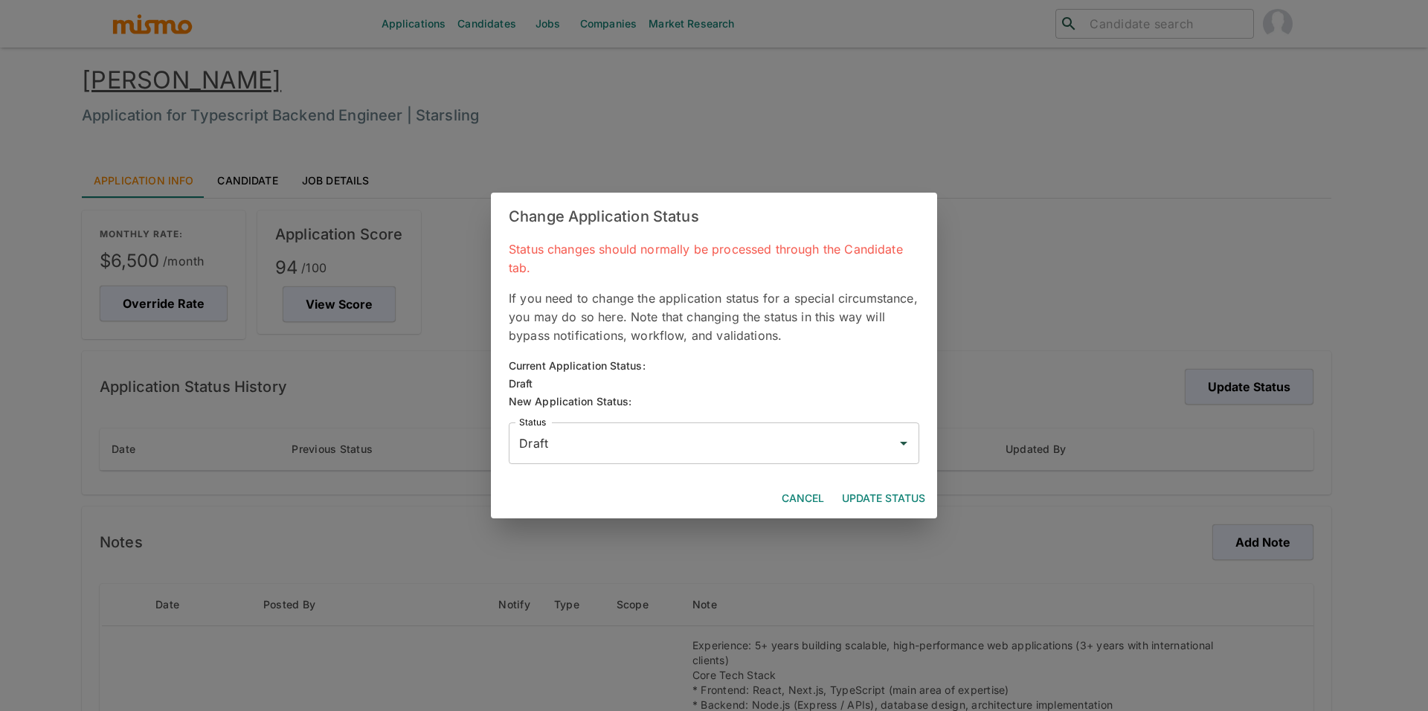
click at [602, 441] on input "Draft" at bounding box center [702, 443] width 375 height 28
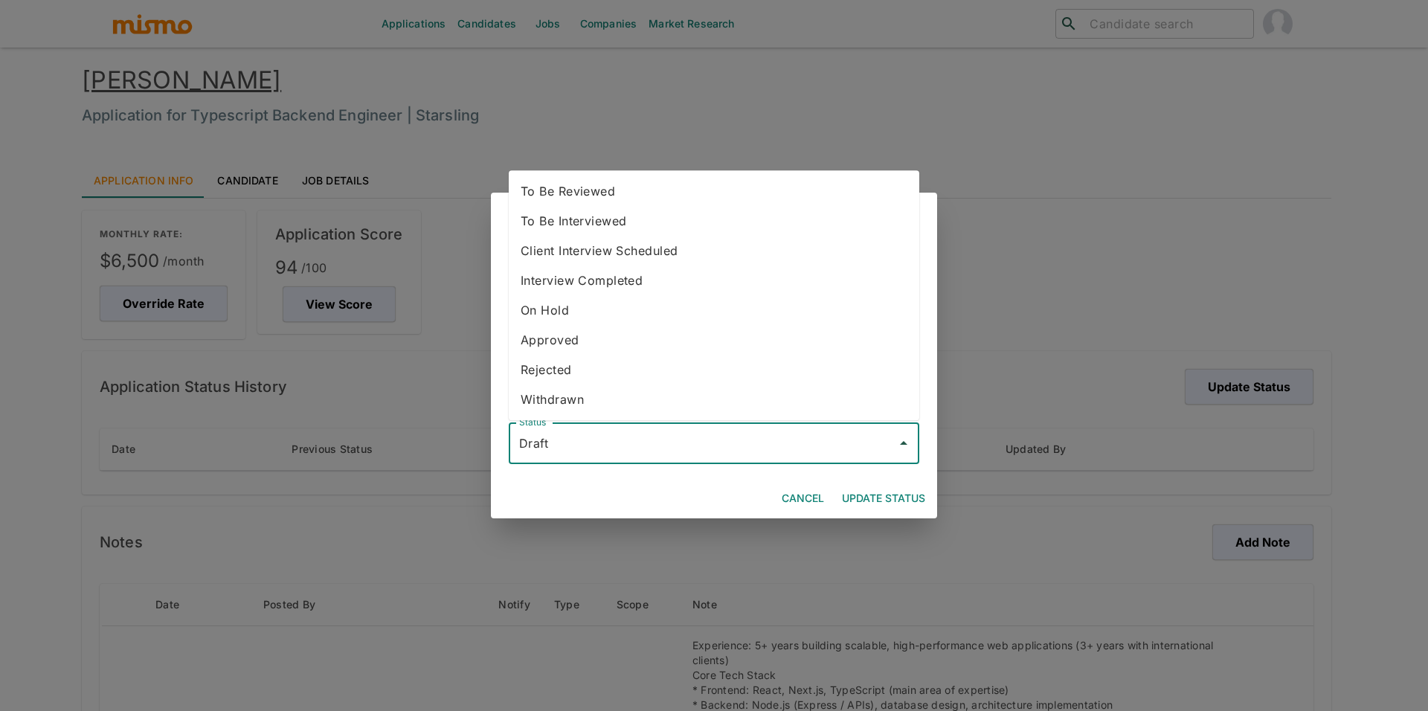
click at [608, 196] on li "To Be Reviewed" at bounding box center [714, 191] width 410 height 30
type input "To Be Reviewed"
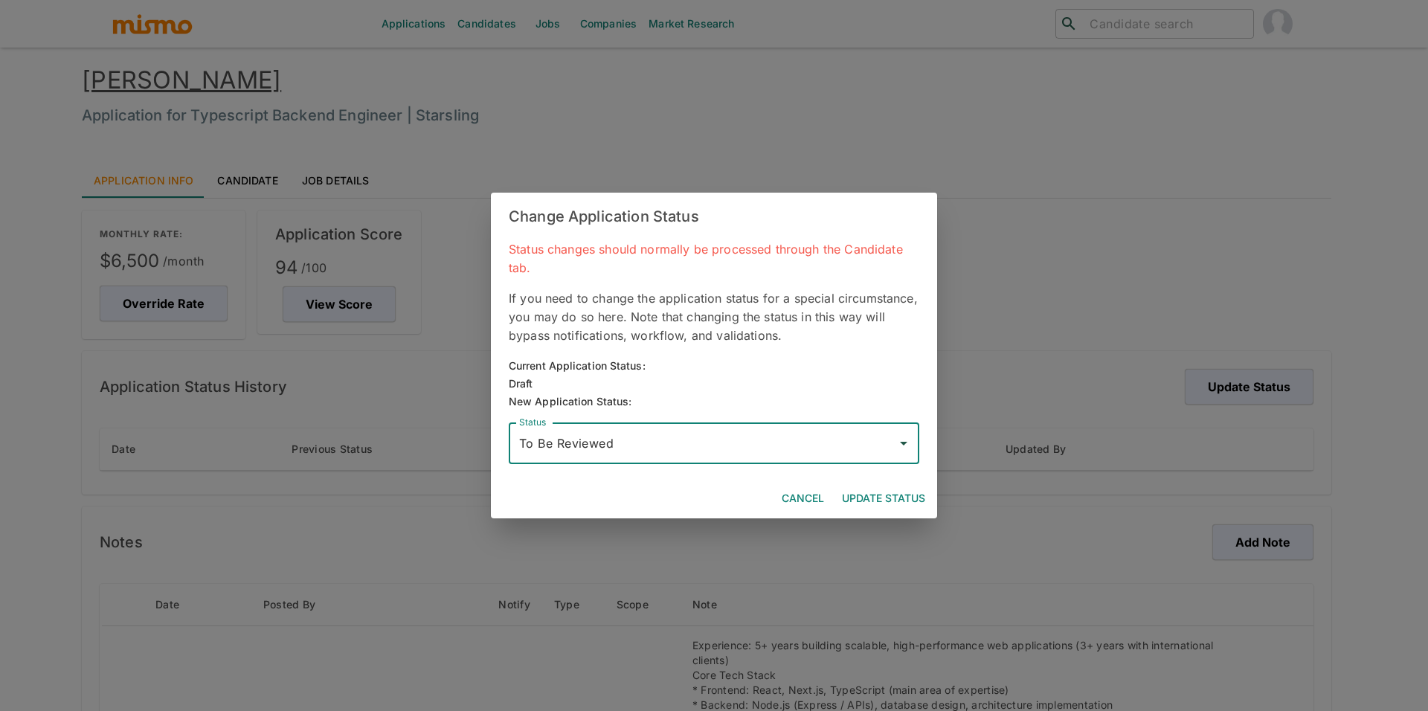
click at [894, 486] on button "Update Status" at bounding box center [883, 499] width 95 height 28
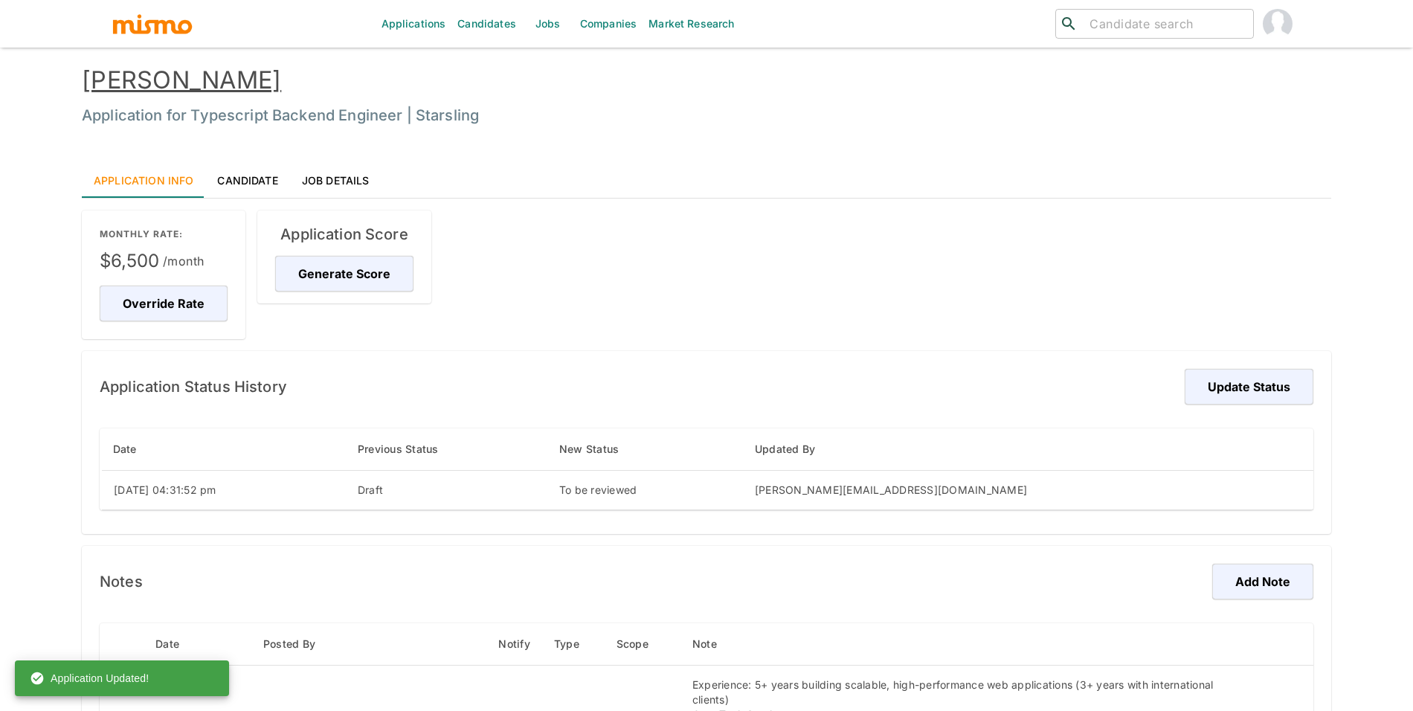
drag, startPoint x: 370, startPoint y: 81, endPoint x: 63, endPoint y: 86, distance: 306.4
click at [63, 86] on div "Matheus Bruscke Application for Typescript Backend Engineer | Starsling" at bounding box center [691, 84] width 1279 height 97
copy link "Matheus Bruscke"
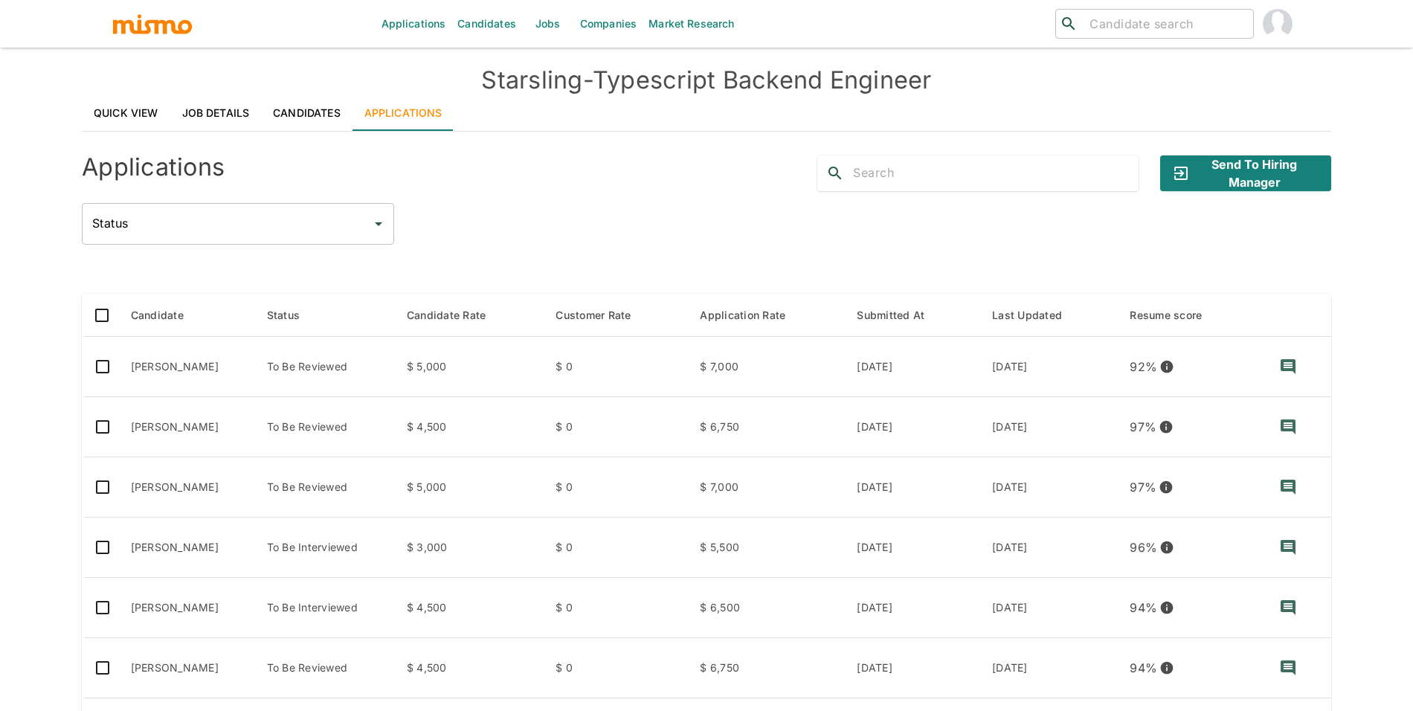
click at [158, 103] on link "Quick View" at bounding box center [126, 113] width 88 height 36
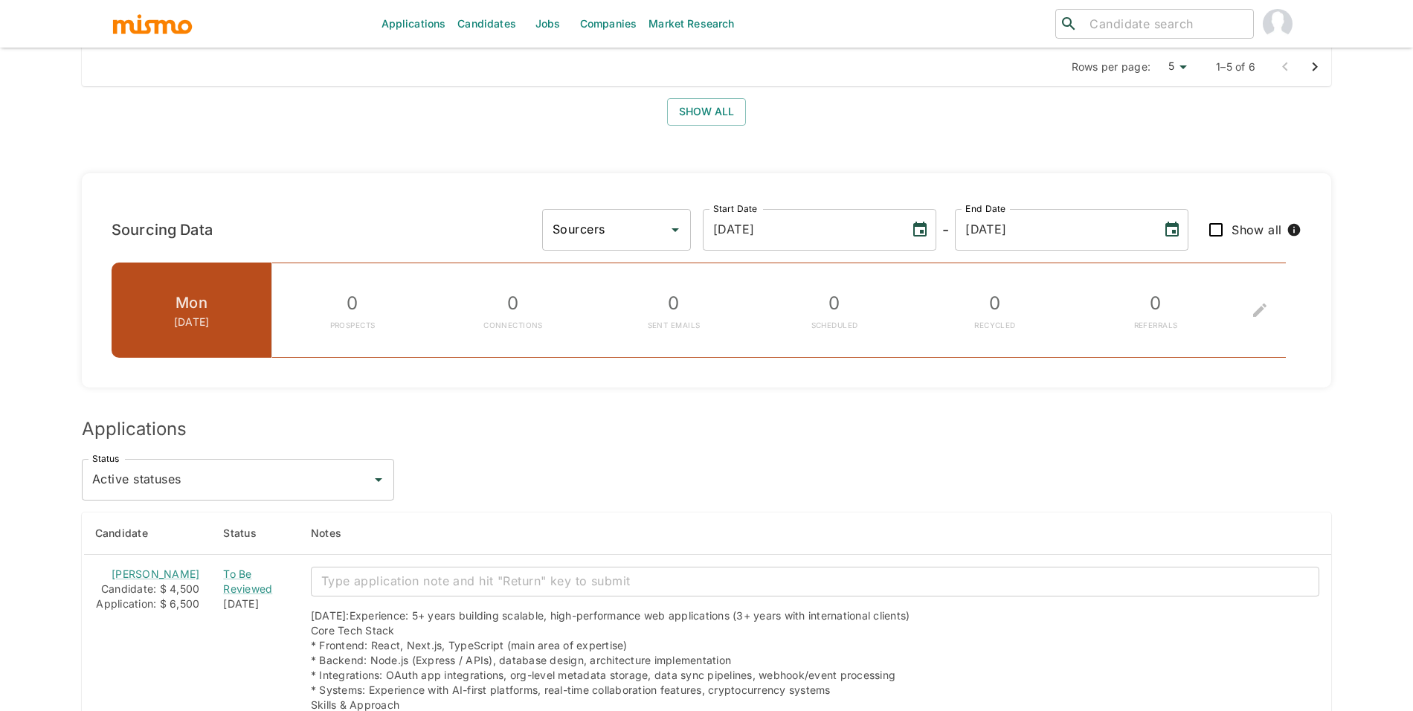
scroll to position [1312, 0]
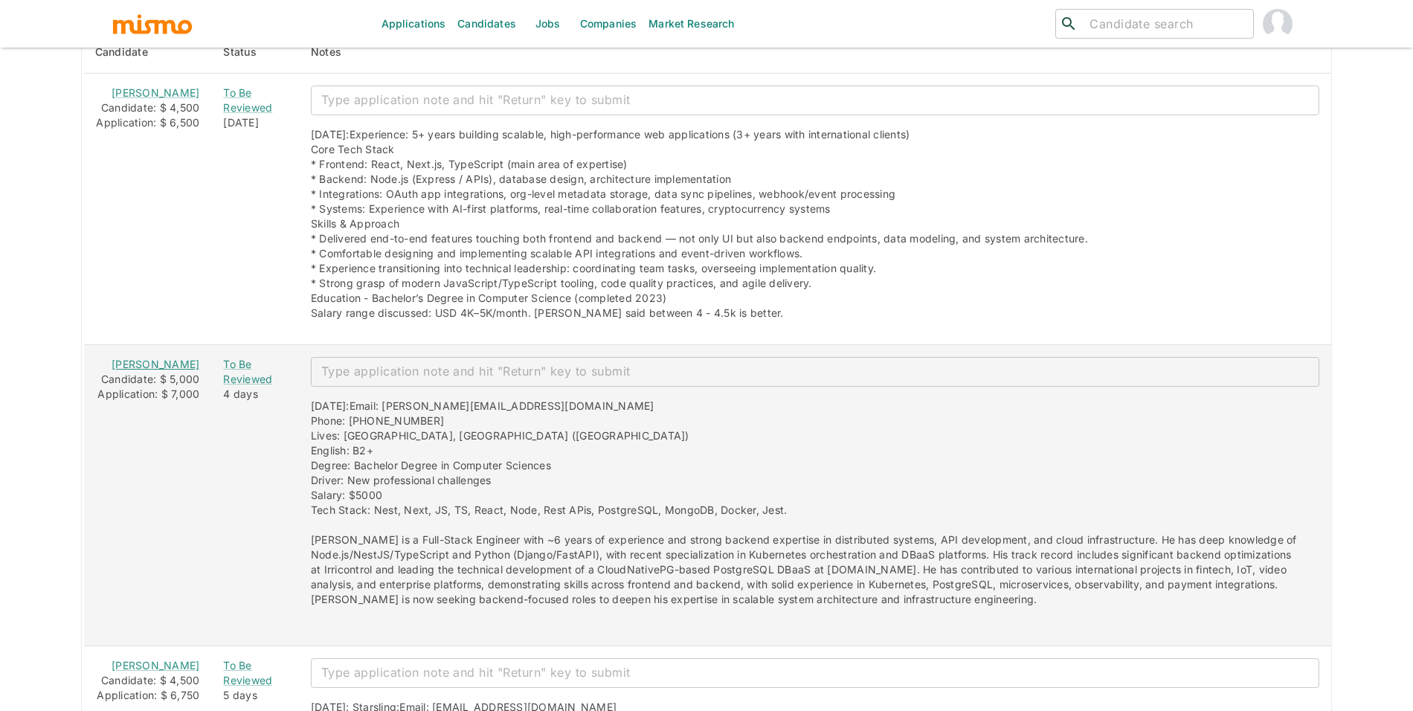
click at [156, 370] on link "Gabriel Mouallem" at bounding box center [156, 364] width 88 height 13
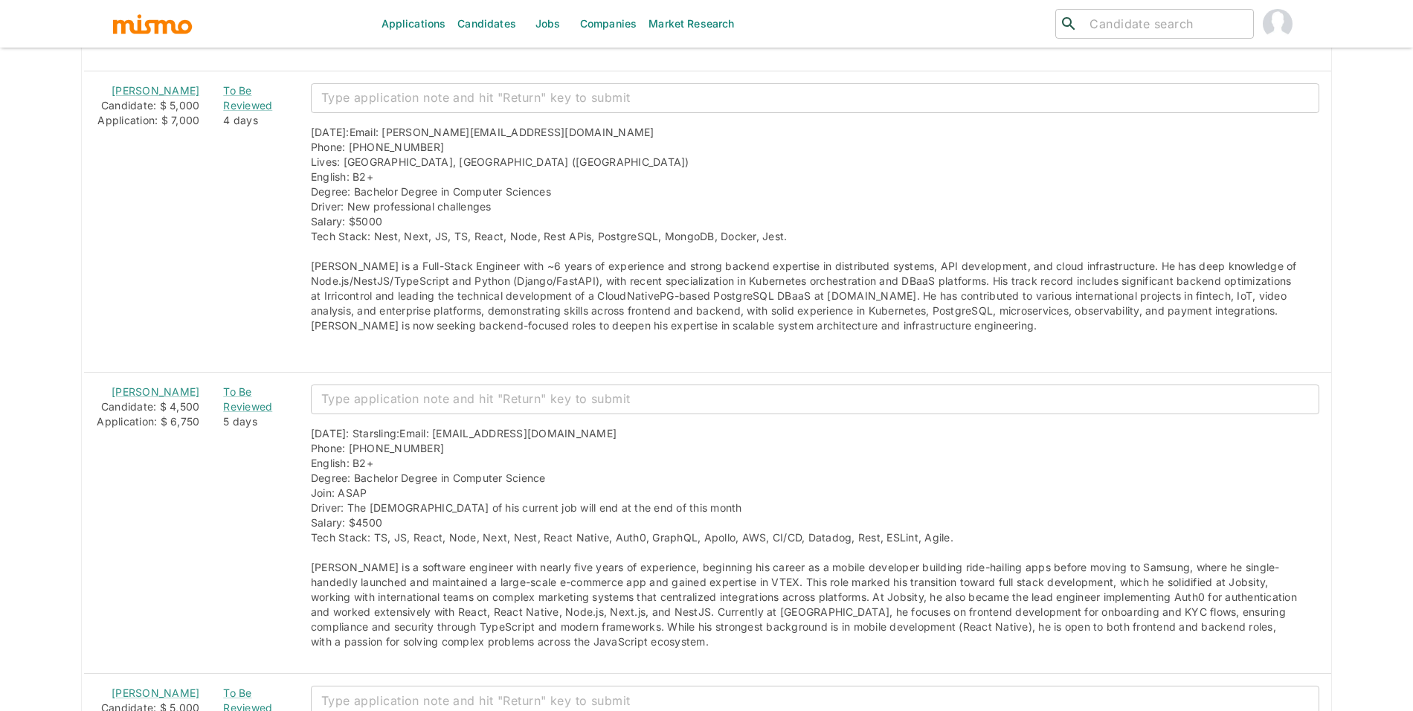
scroll to position [1605, 0]
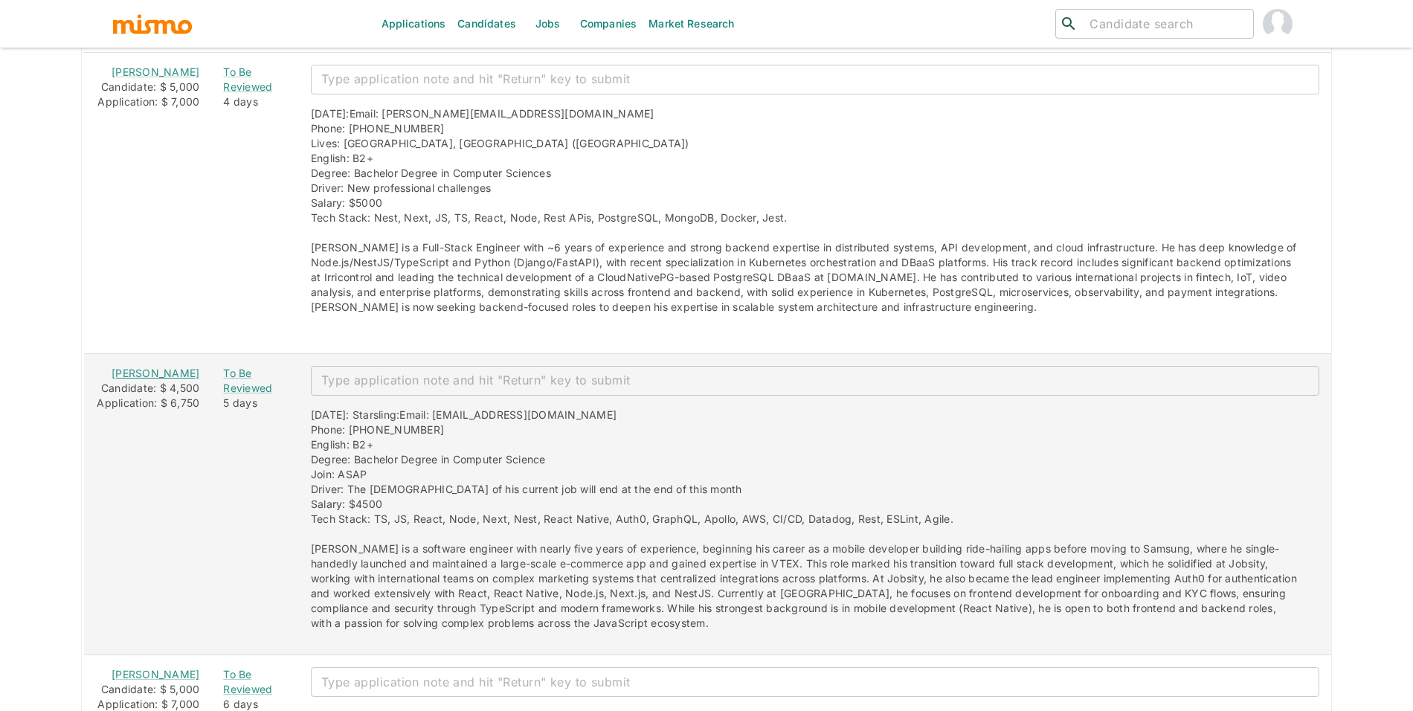
click at [138, 379] on link "Eurípedes Cabral" at bounding box center [156, 373] width 88 height 13
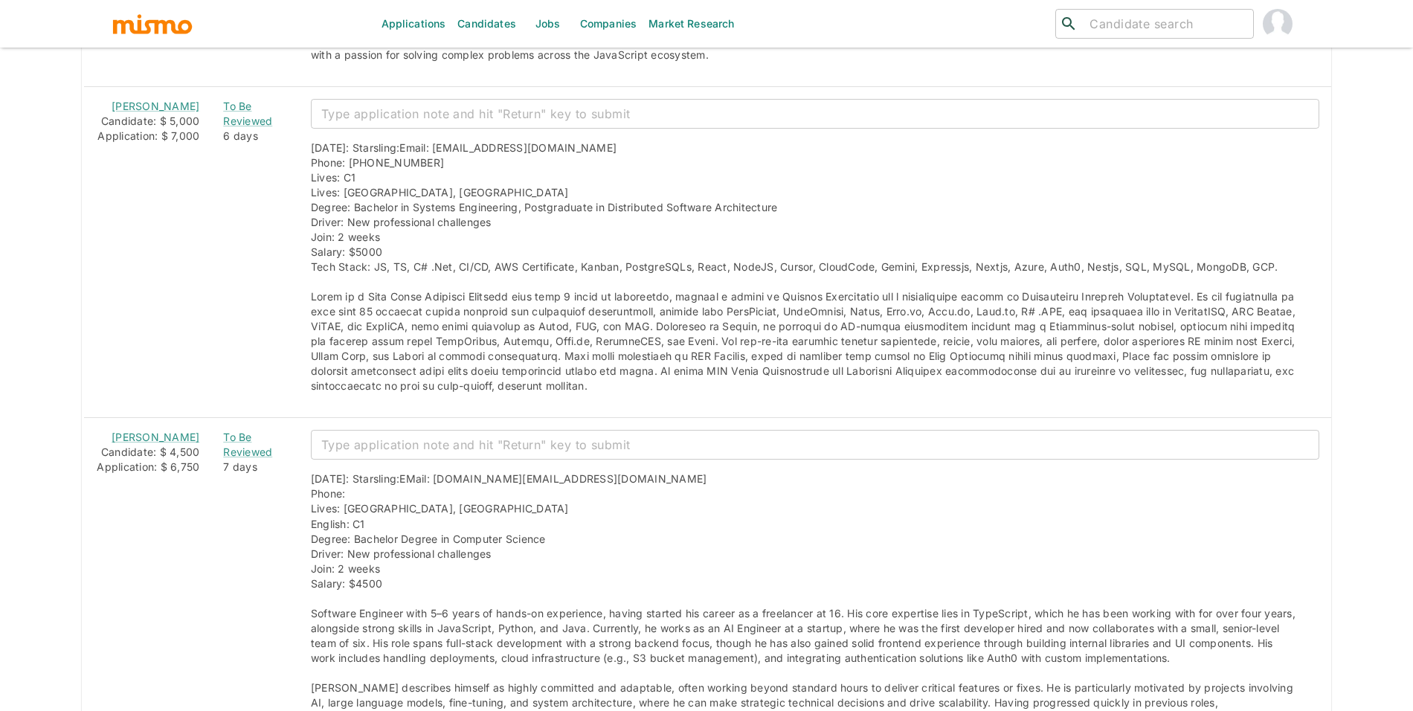
scroll to position [2211, 0]
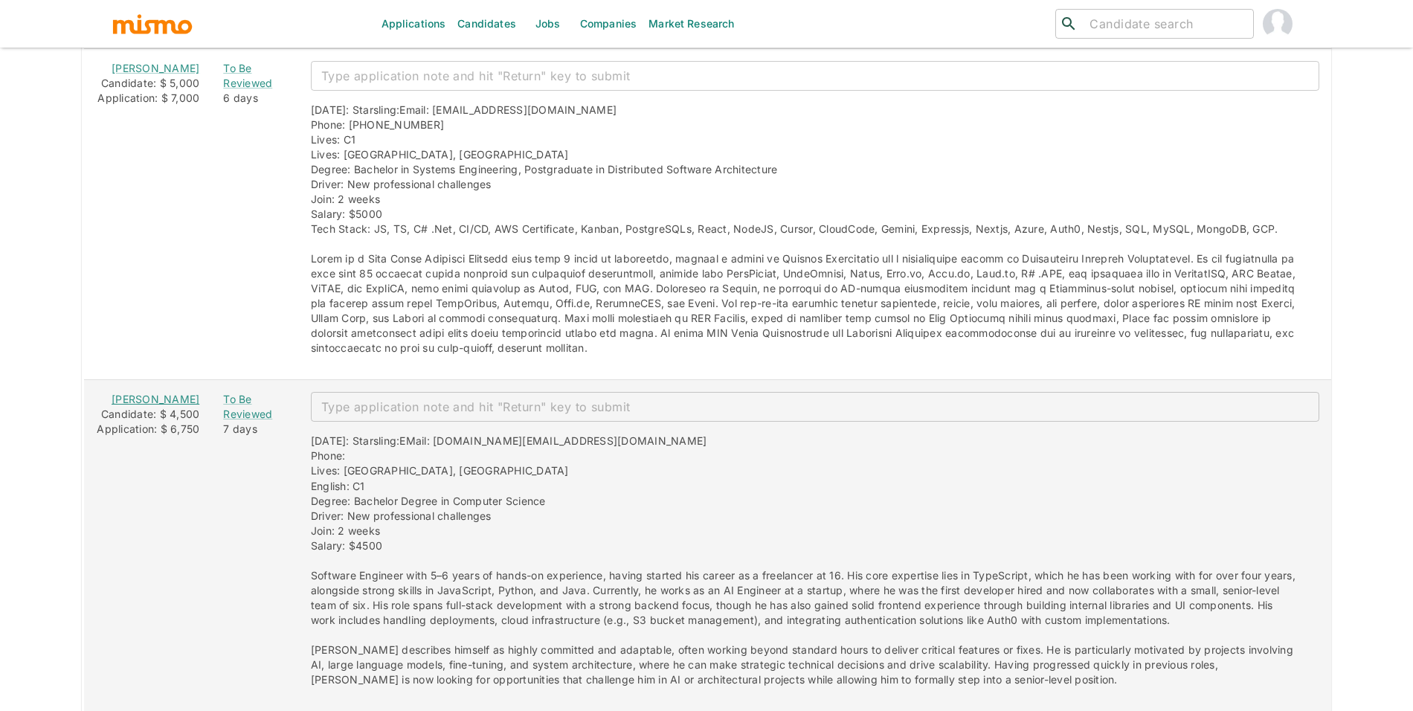
click at [128, 401] on link "Henrique de Brito" at bounding box center [156, 399] width 88 height 13
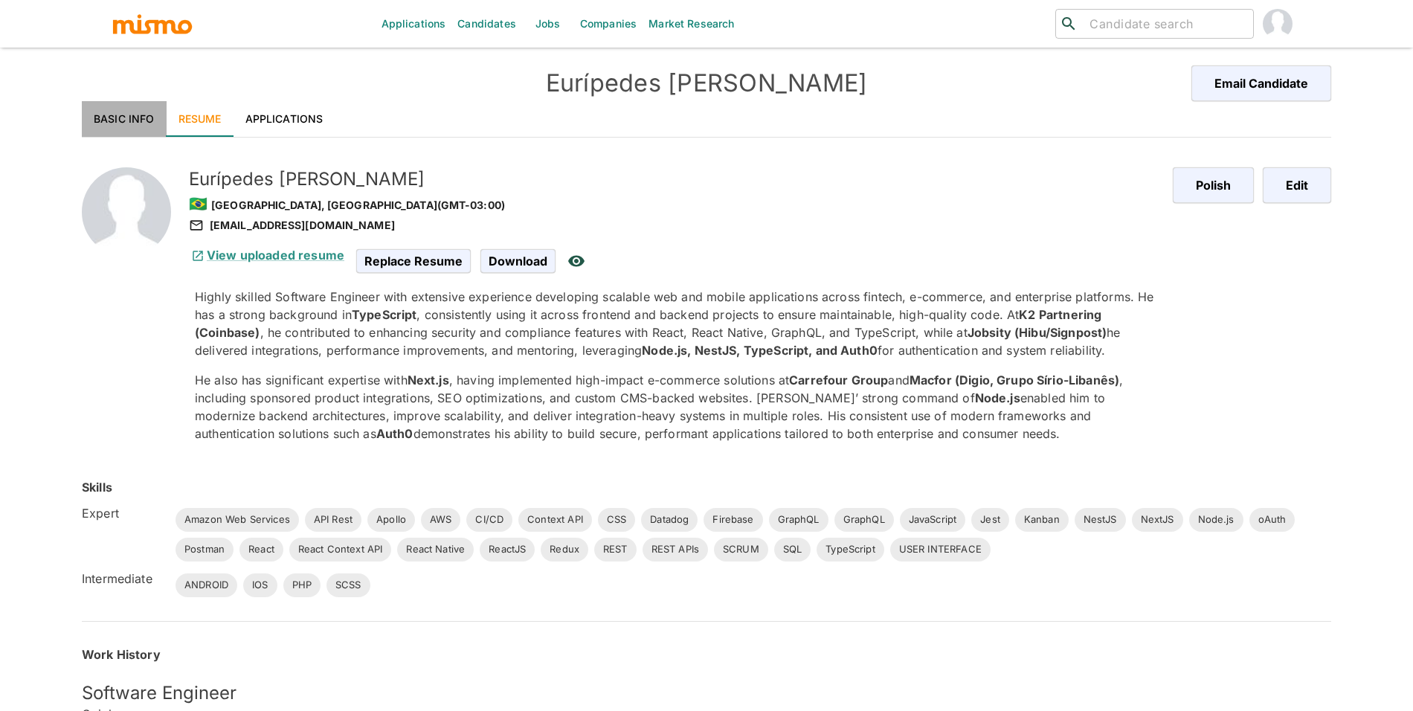
click at [120, 124] on link "Basic Info" at bounding box center [124, 119] width 85 height 36
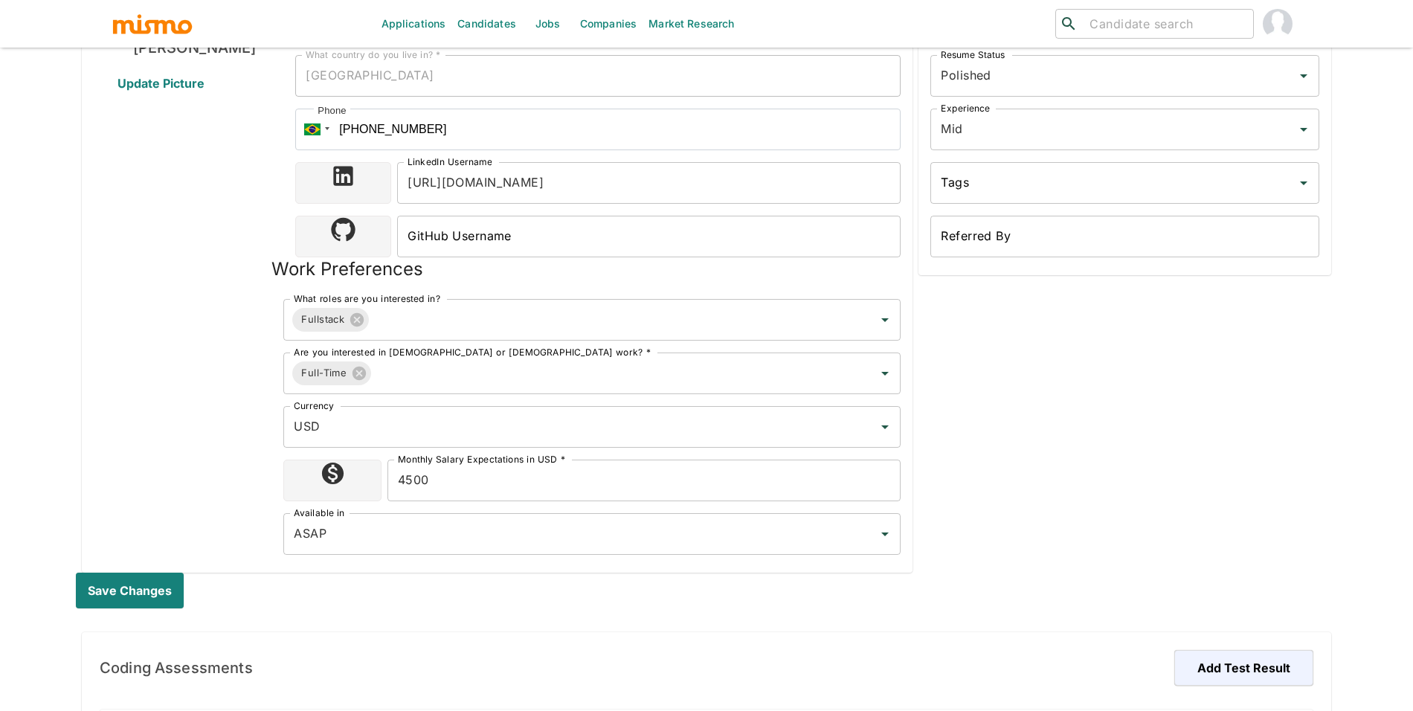
scroll to position [1010, 0]
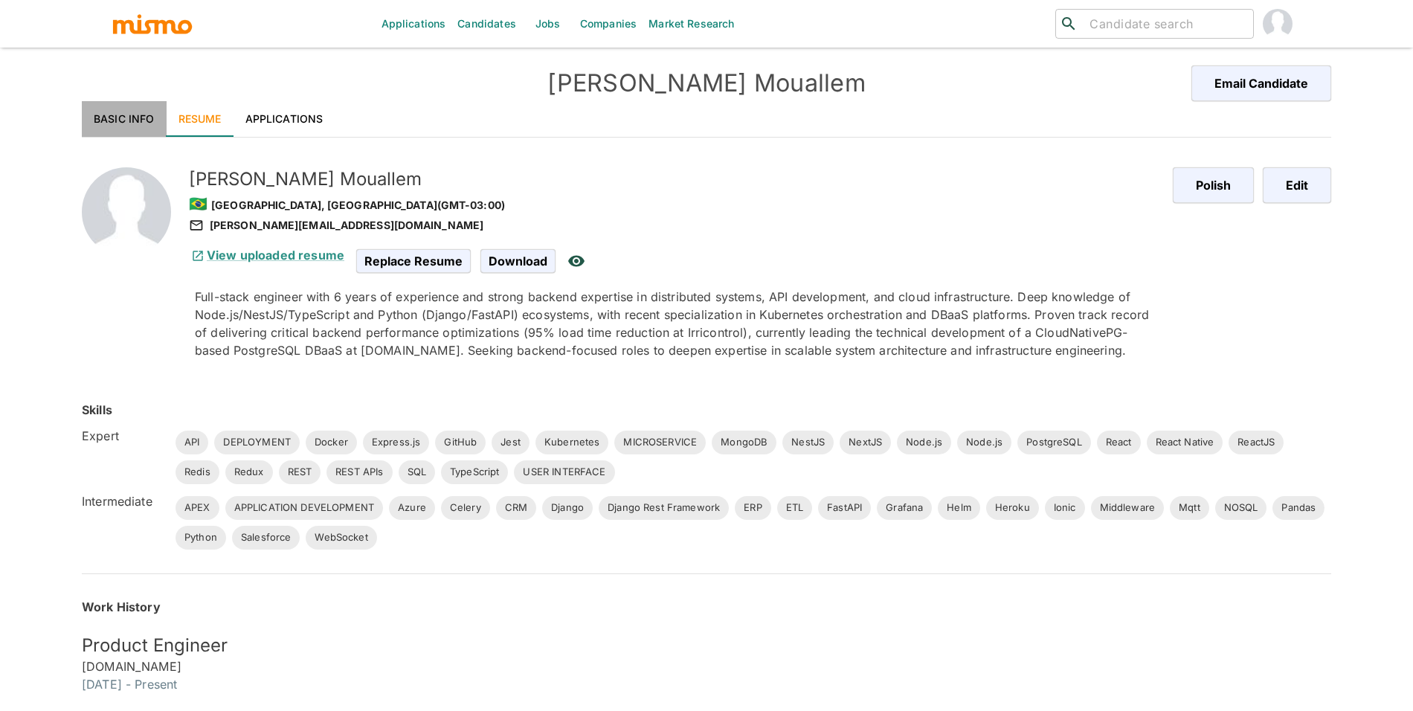
click at [111, 120] on link "Basic Info" at bounding box center [124, 119] width 85 height 36
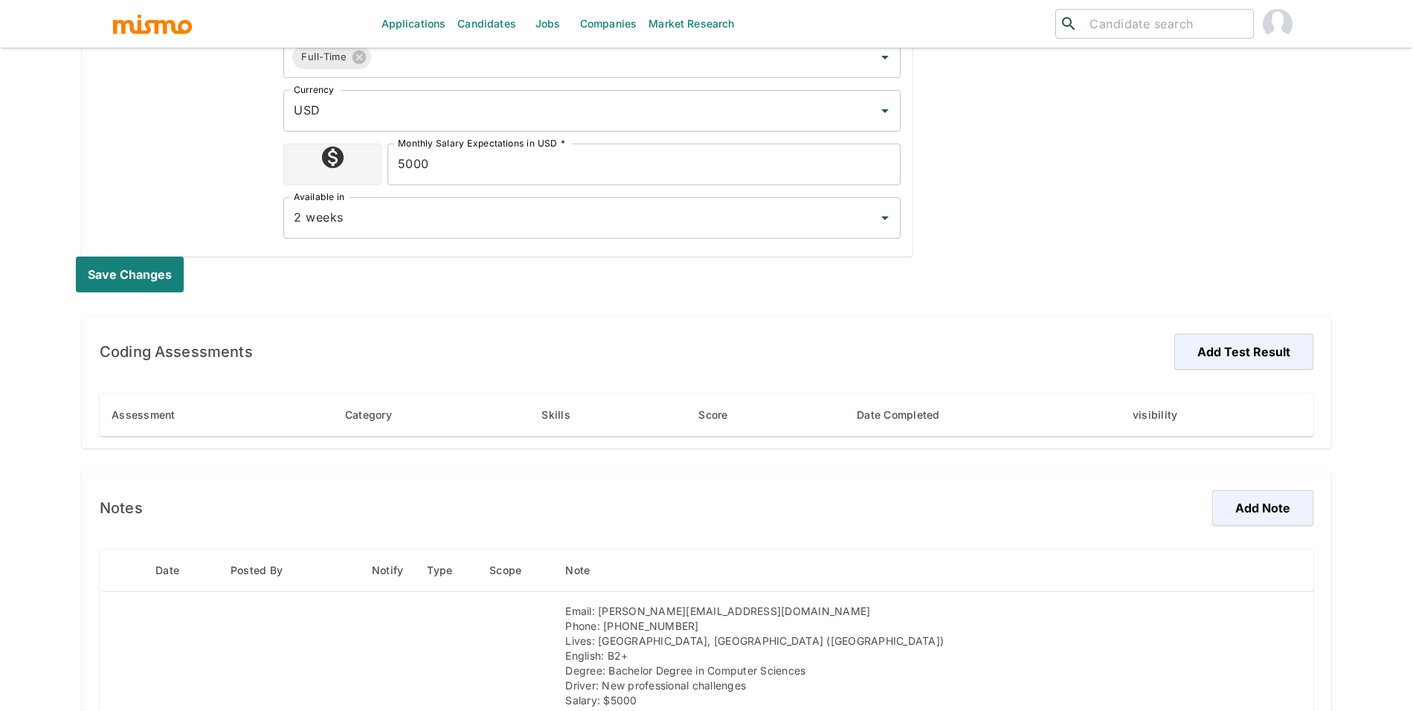
scroll to position [1010, 0]
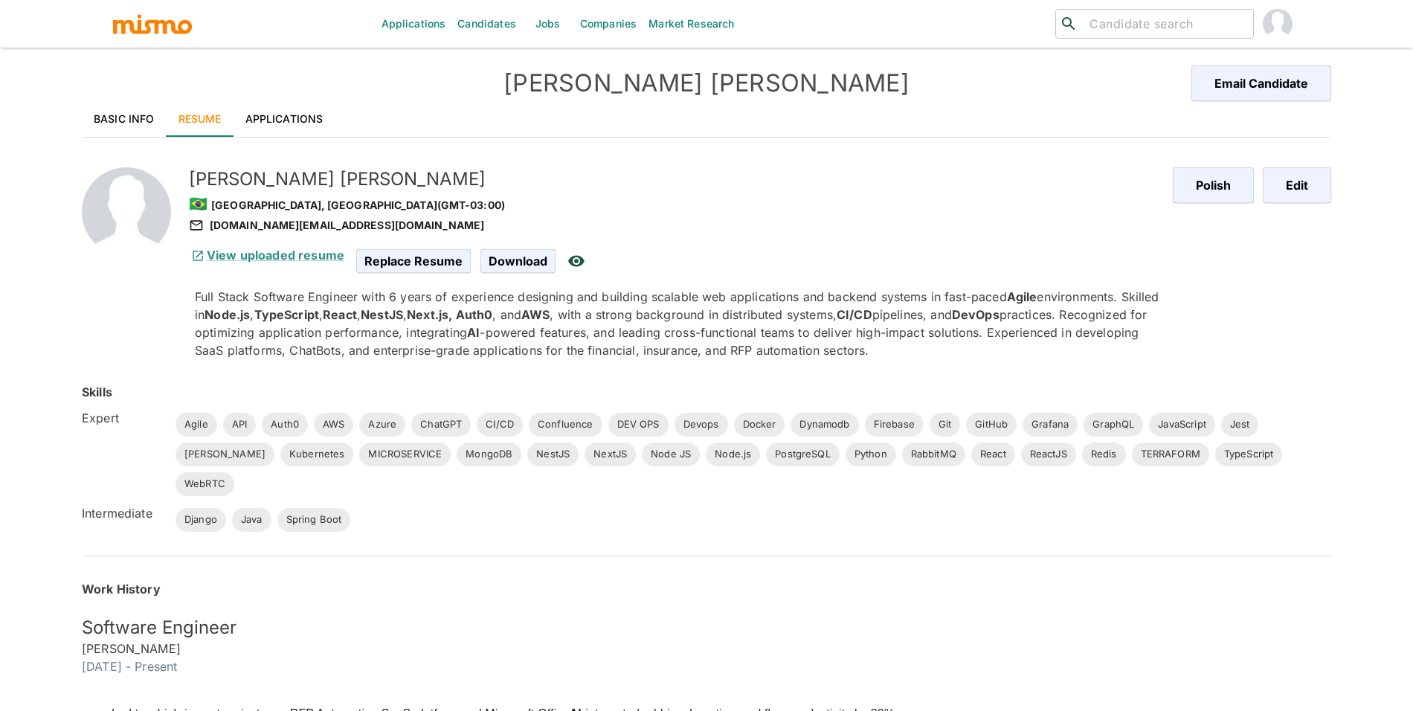
click at [119, 112] on link "Basic Info" at bounding box center [124, 119] width 85 height 36
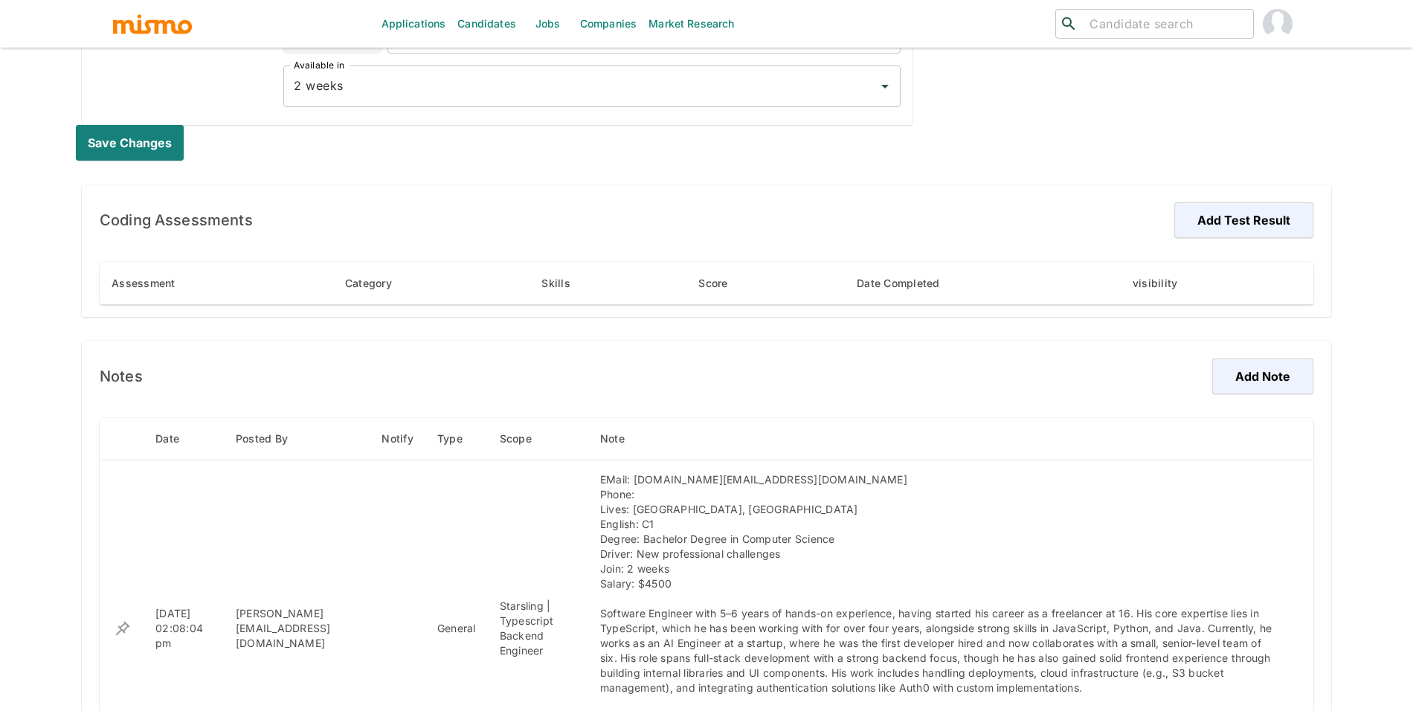
scroll to position [858, 0]
